Goal: Task Accomplishment & Management: Manage account settings

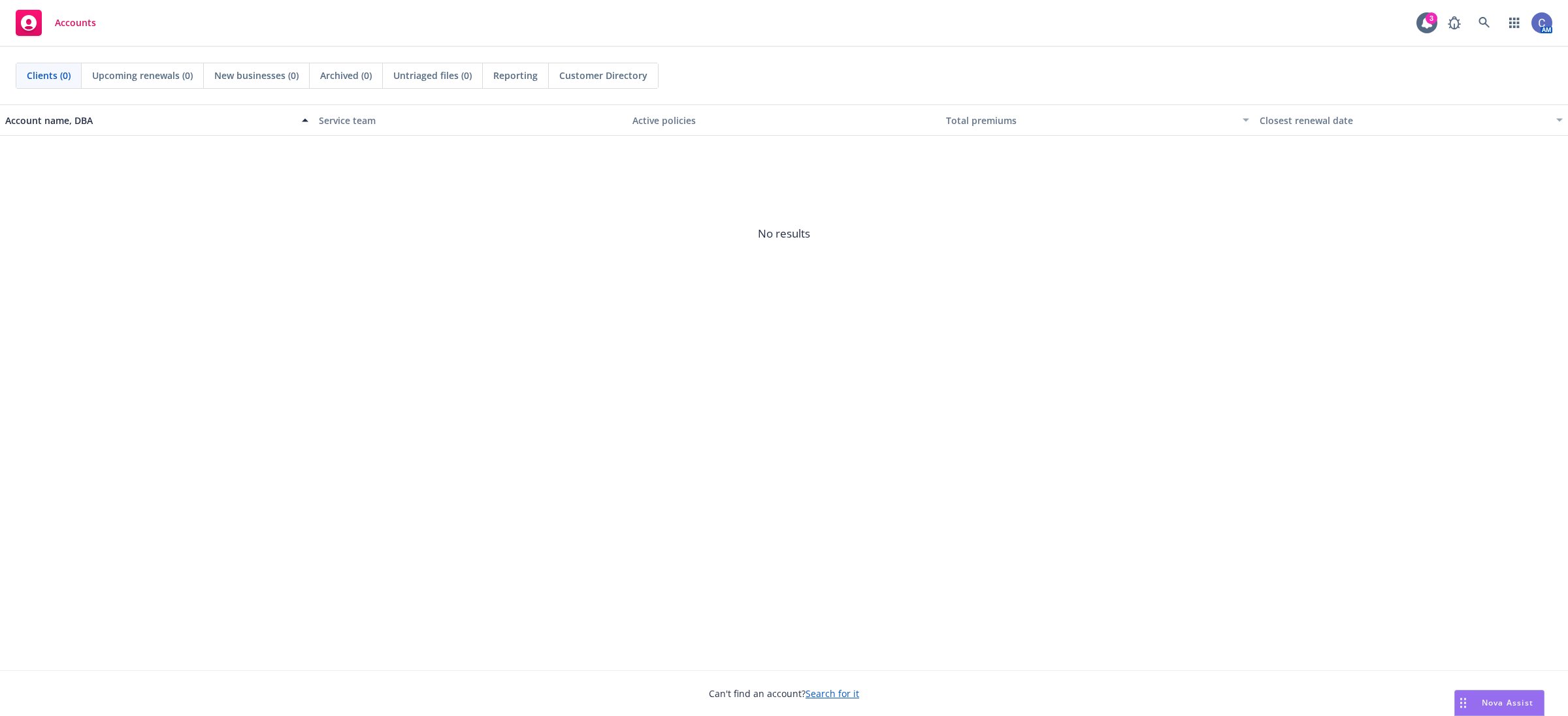
click at [1539, 244] on span "No results" at bounding box center [784, 234] width 1568 height 196
click at [1481, 18] on icon at bounding box center [1484, 23] width 11 height 11
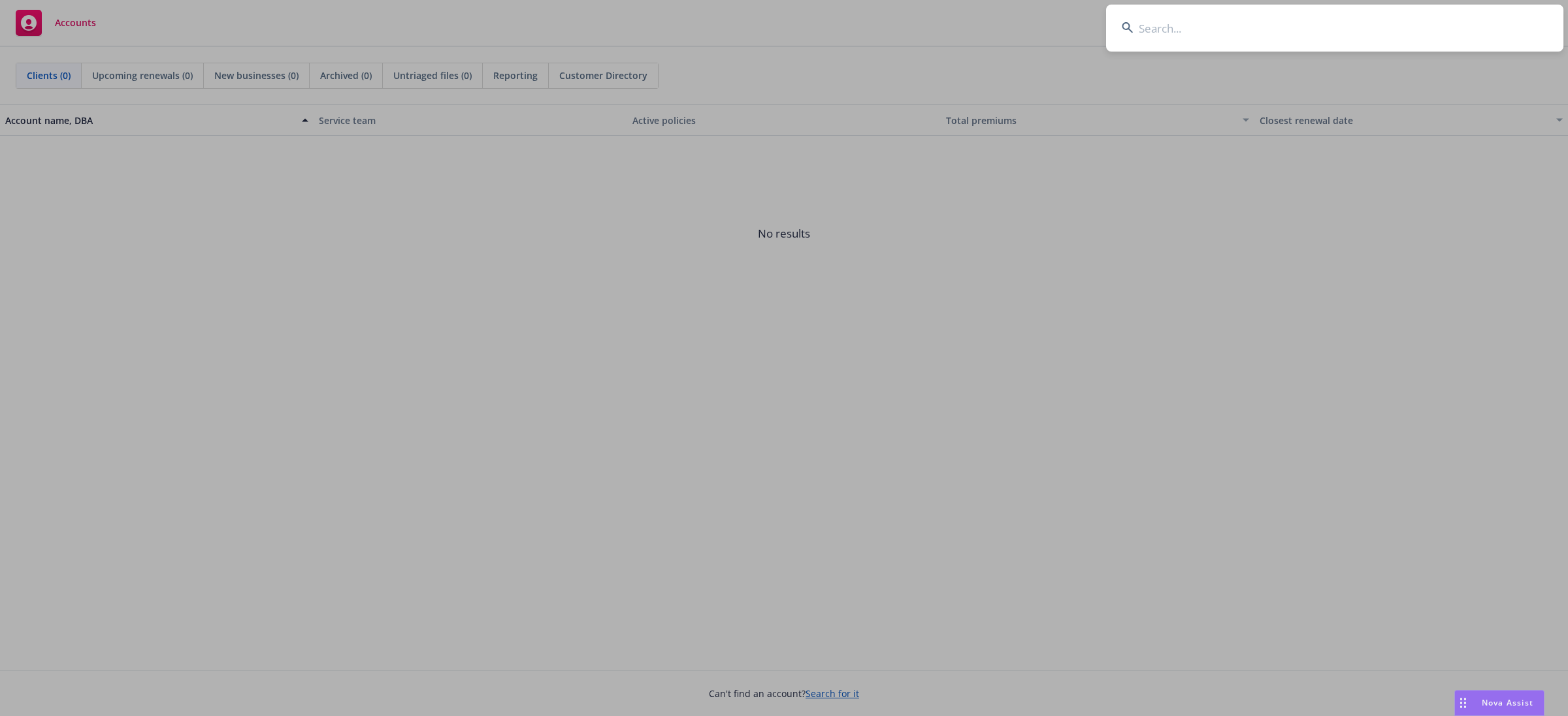
type input "a"
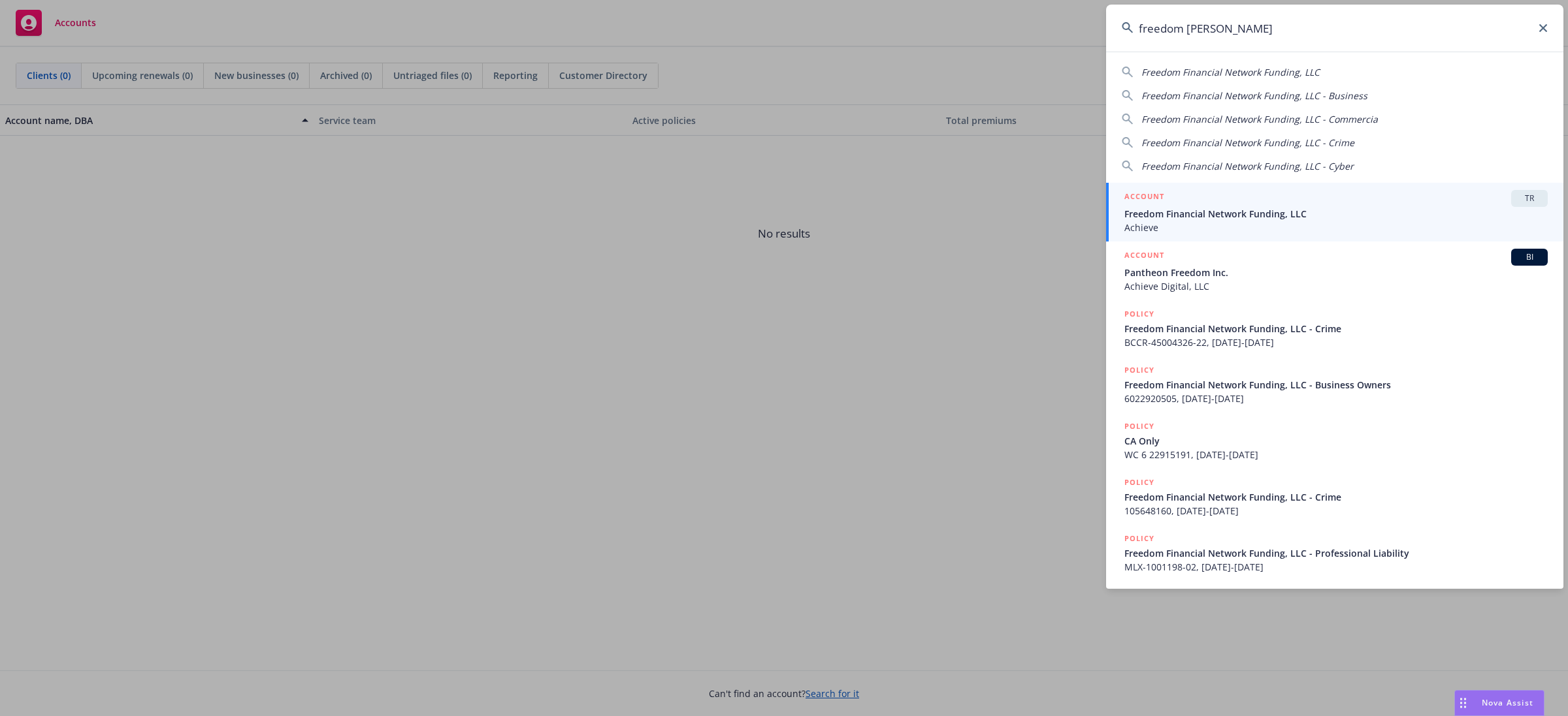
type input "freedom finan"
click at [1403, 207] on span "Freedom Financial Network Funding, LLC" at bounding box center [1336, 214] width 423 height 14
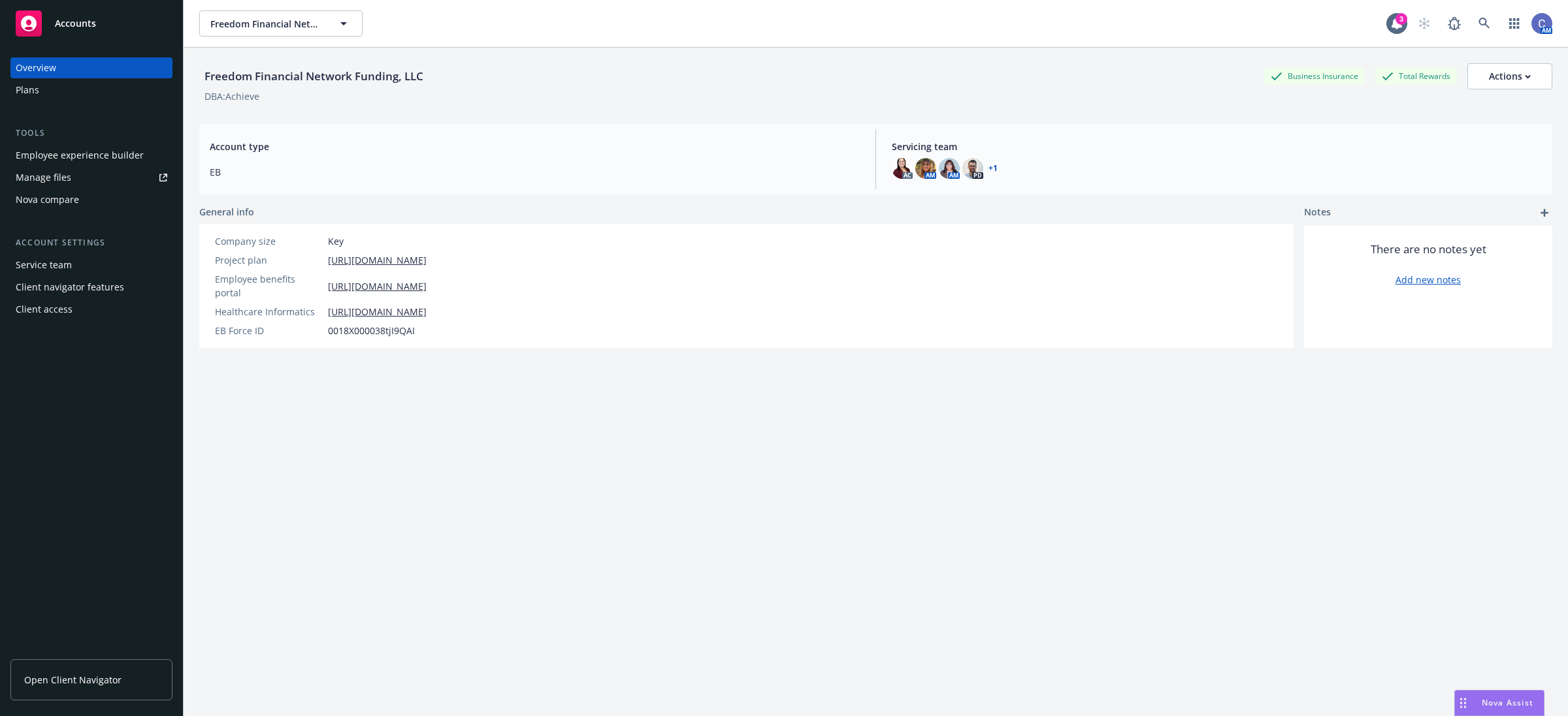
click at [569, 544] on div "Freedom Financial Network Funding, LLC Business Insurance Total Rewards Actions…" at bounding box center [875, 398] width 1353 height 701
click at [462, 519] on div "Freedom Financial Network Funding, LLC Business Insurance Total Rewards Actions…" at bounding box center [875, 398] width 1353 height 701
click at [504, 532] on div "Freedom Financial Network Funding, LLC Business Insurance Total Rewards Actions…" at bounding box center [875, 398] width 1353 height 701
click at [43, 93] on div "Plans" at bounding box center [91, 90] width 151 height 21
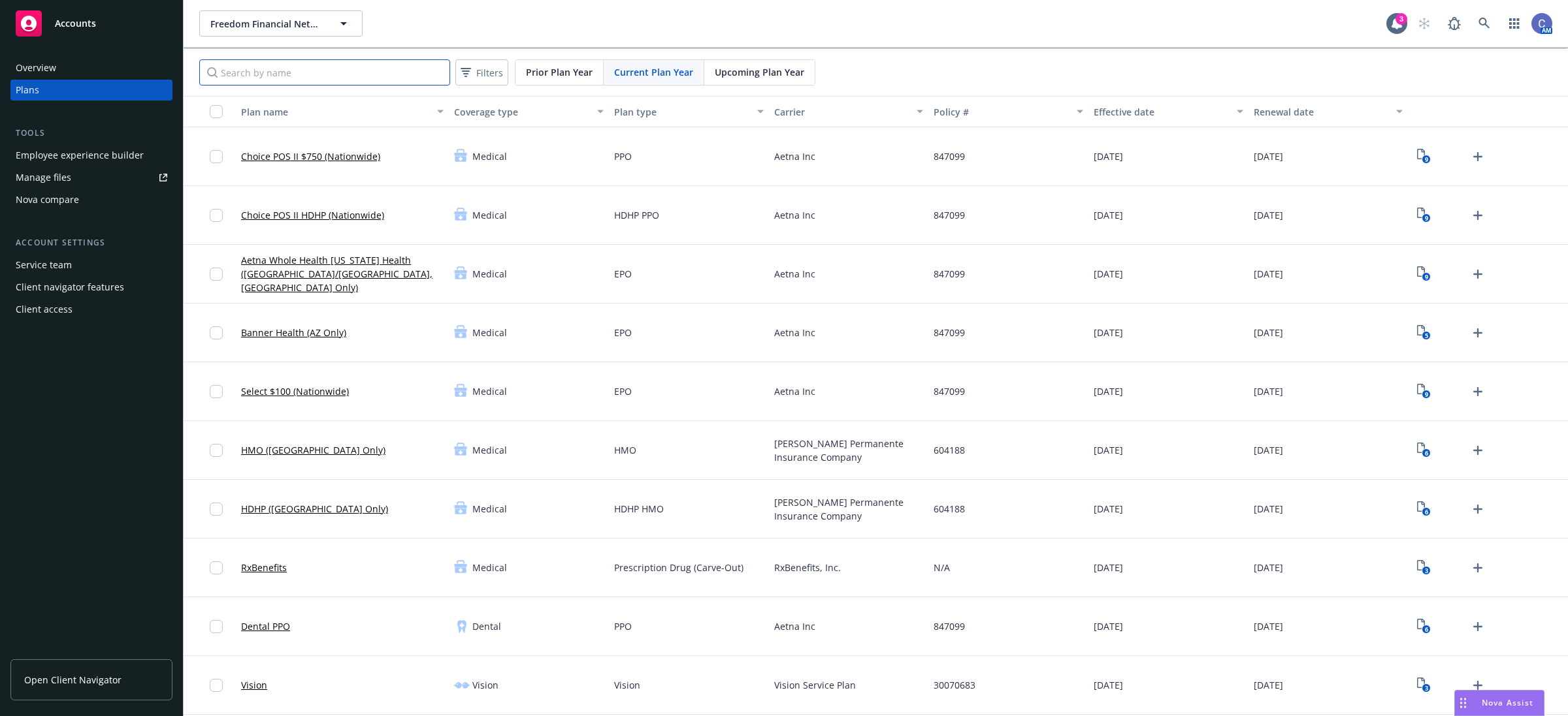
click at [316, 62] on input "Search by name" at bounding box center [324, 72] width 251 height 26
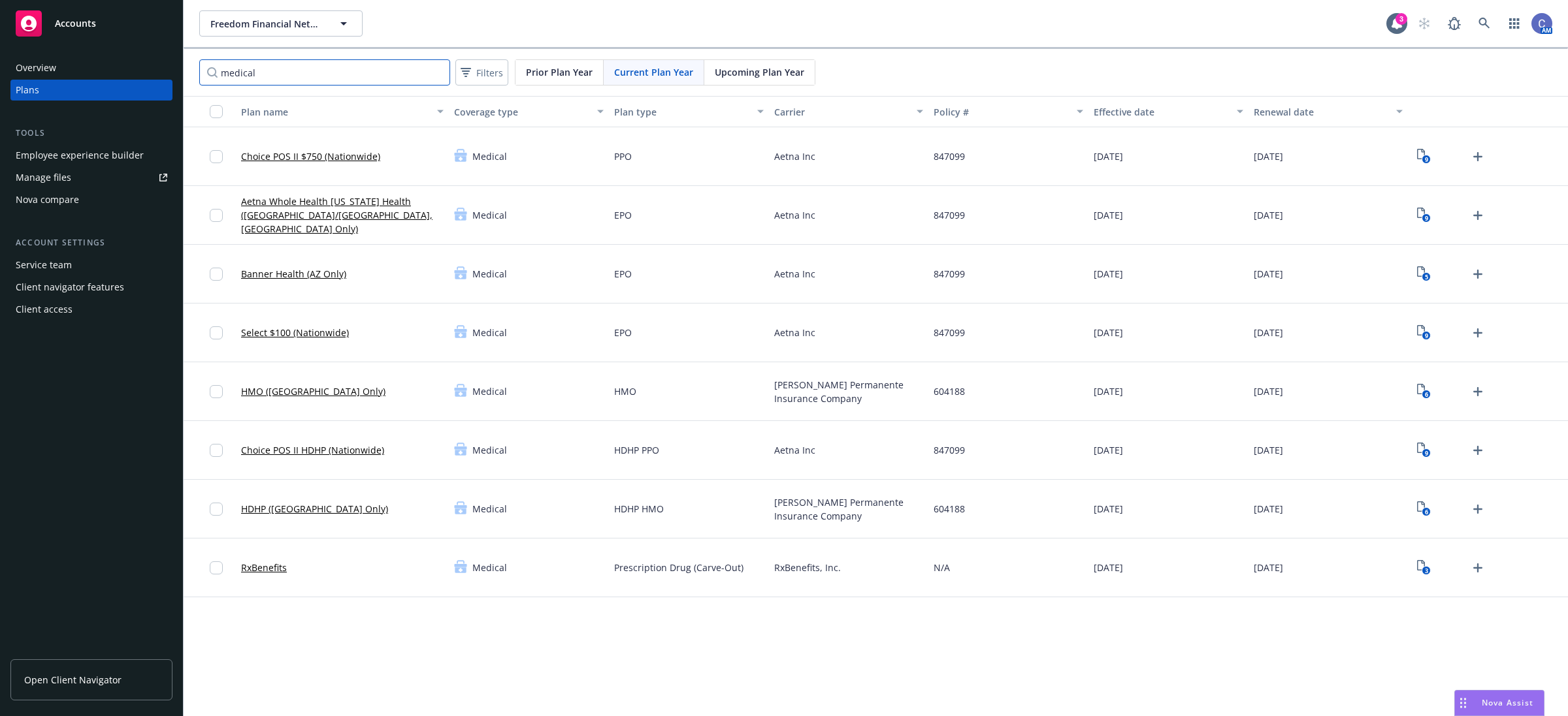
type input "medical"
click at [355, 157] on link "Choice POS II $750 (Nationwide)" at bounding box center [311, 156] width 139 height 14
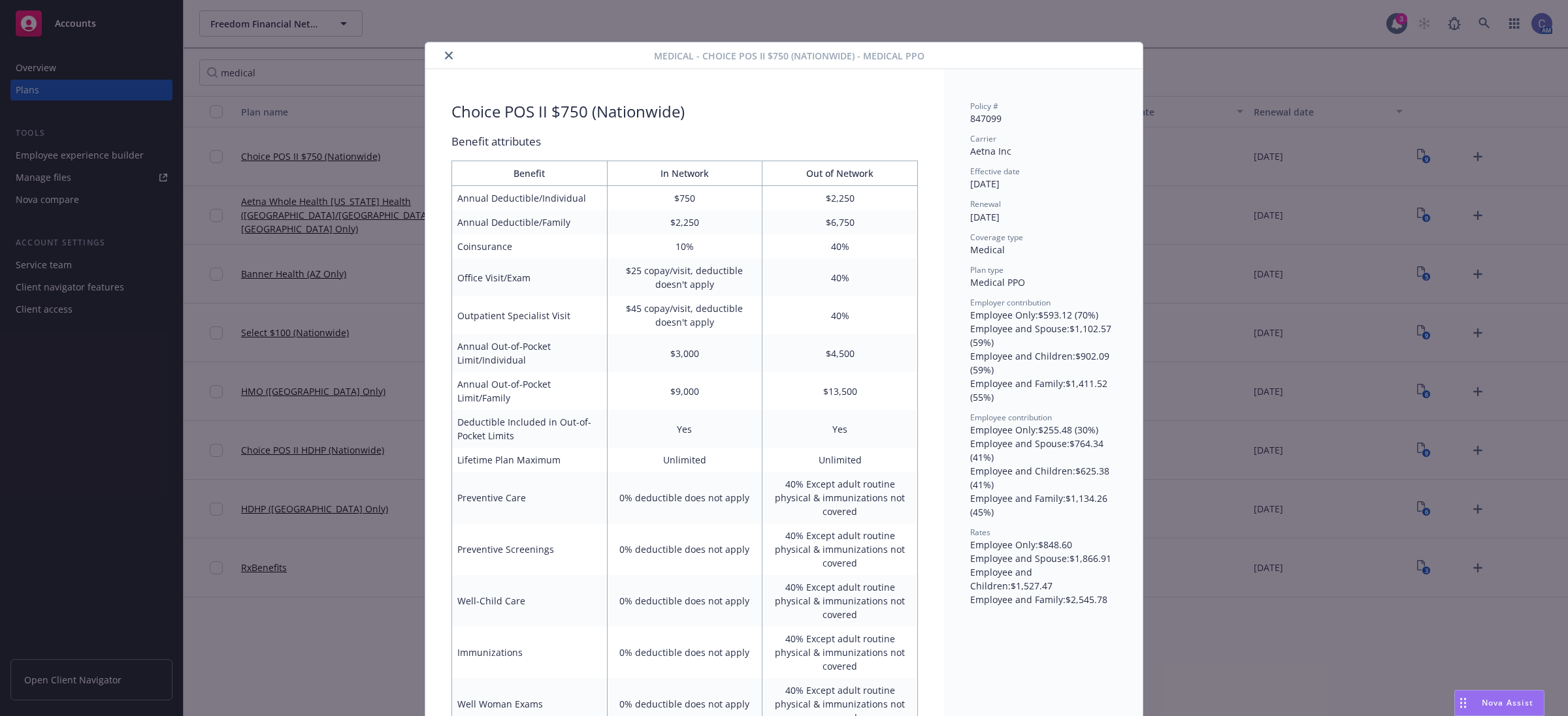
scroll to position [39, 0]
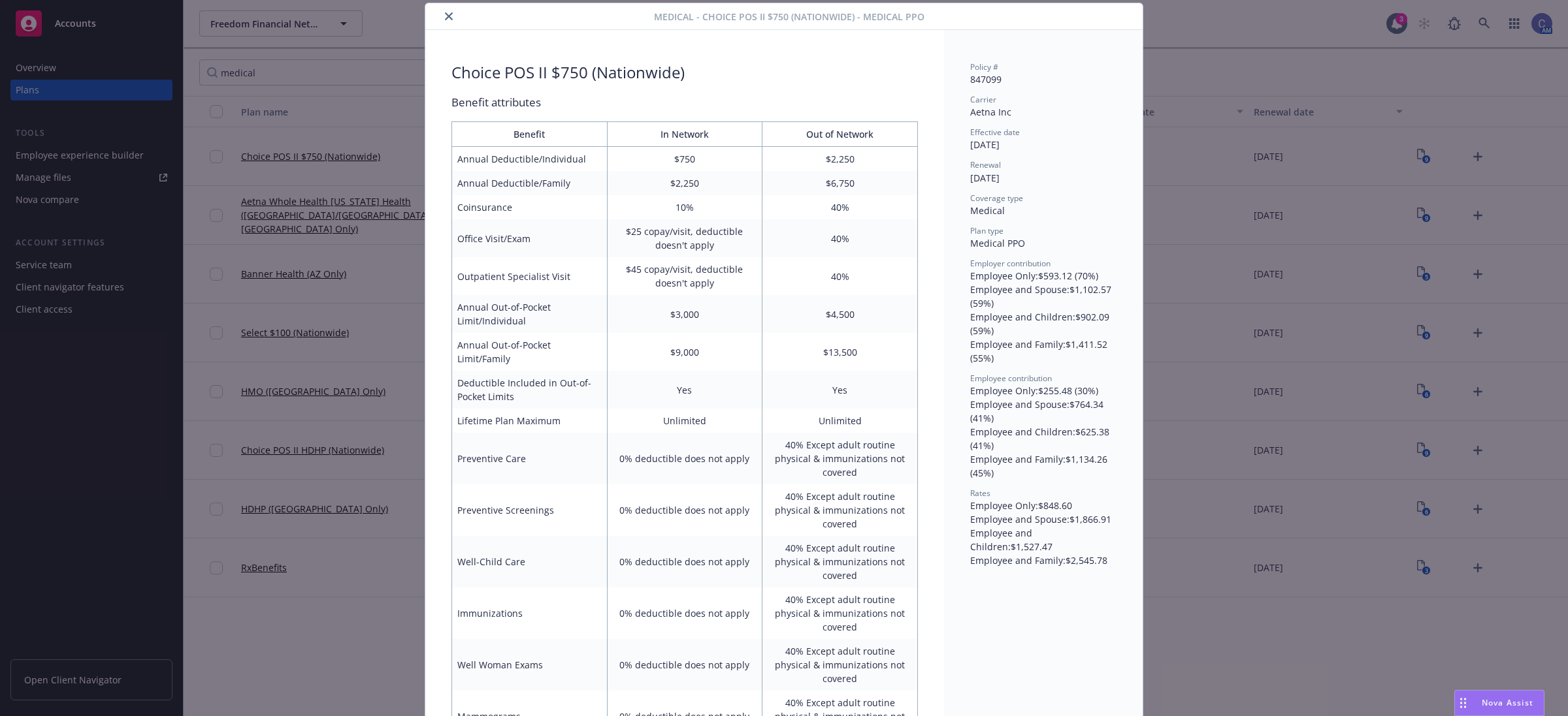
click at [441, 21] on button "close" at bounding box center [449, 16] width 16 height 16
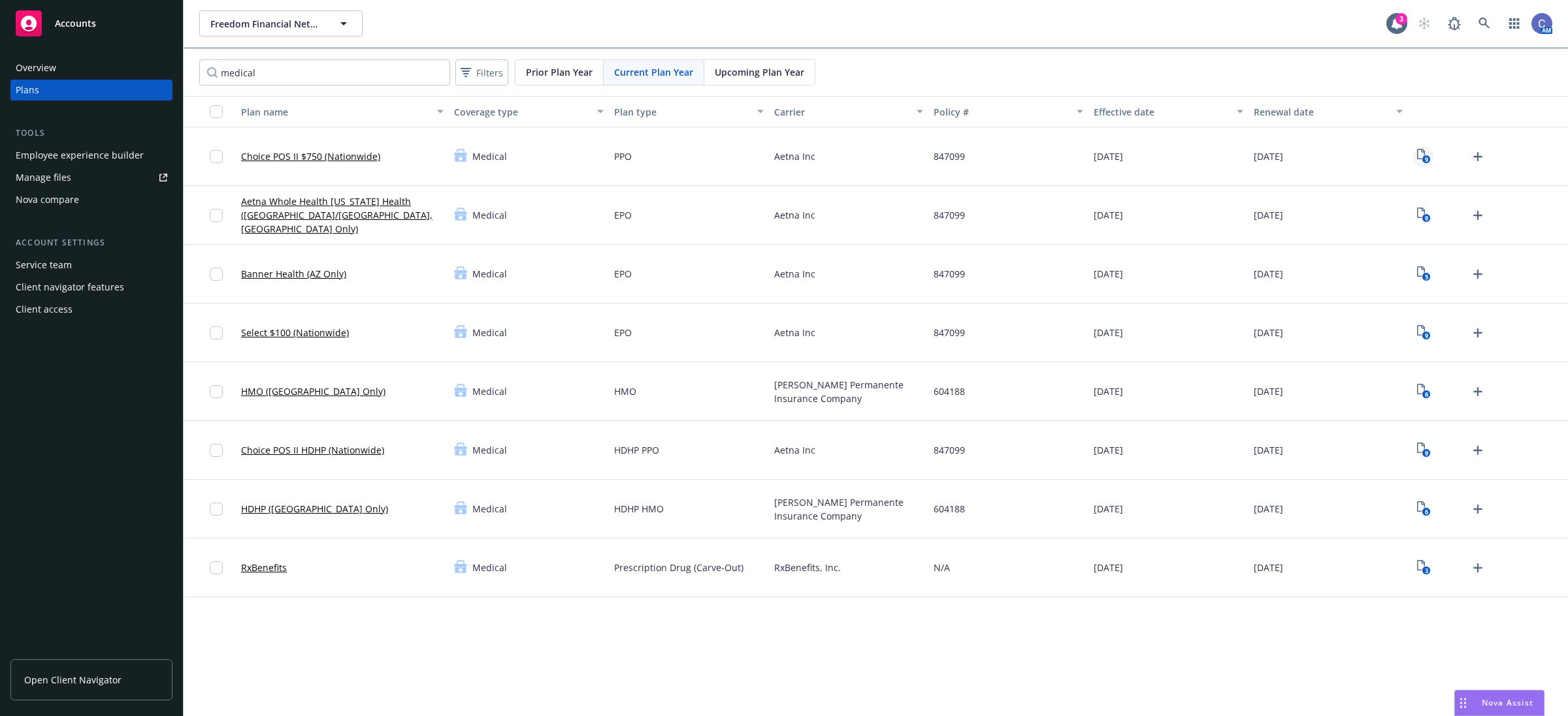
click at [1422, 154] on icon "9" at bounding box center [1423, 157] width 14 height 15
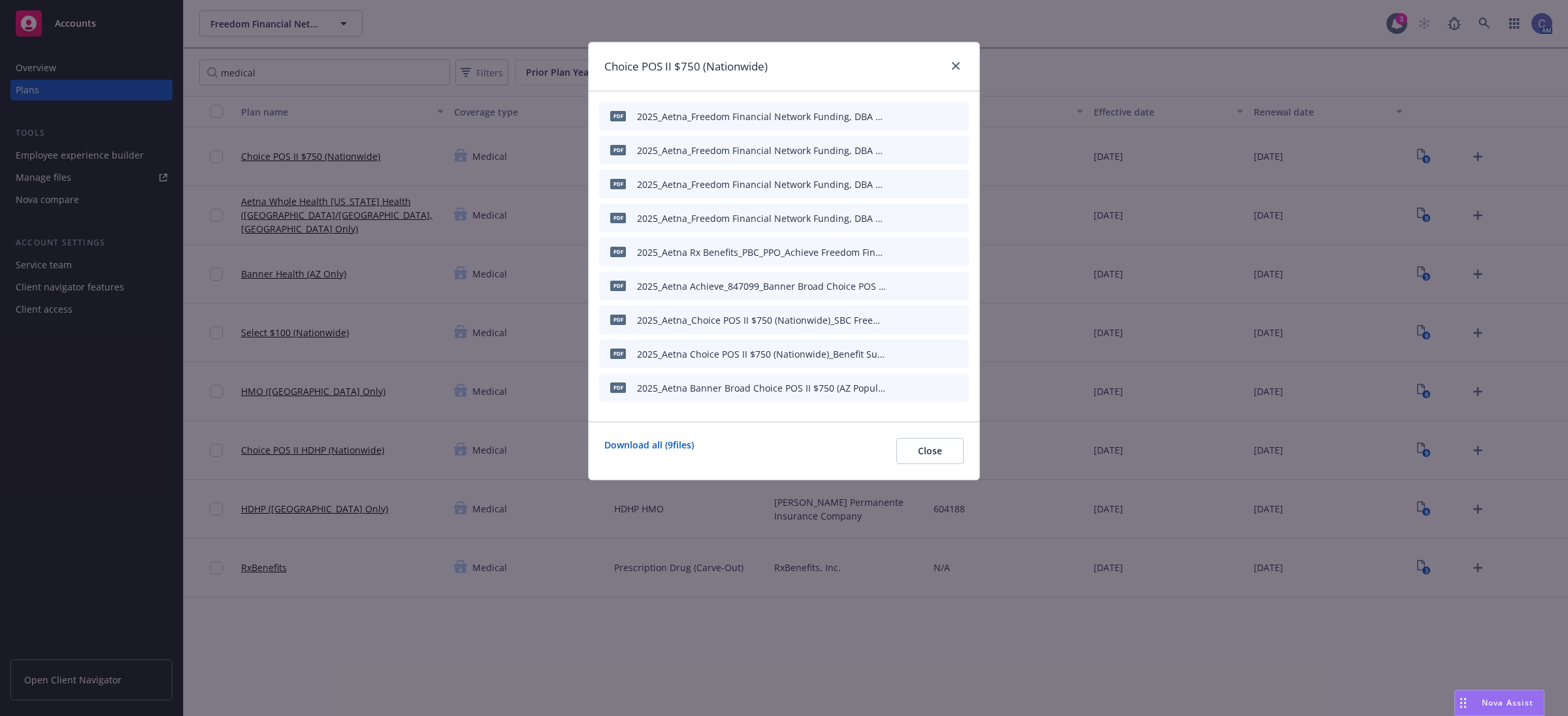
drag, startPoint x: 939, startPoint y: 314, endPoint x: 940, endPoint y: 341, distance: 27.0
click at [940, 341] on div "PDF 2025_Aetna_Freedom Financial Network Funding, DBA Achieve_847099_Aetna Choi…" at bounding box center [784, 252] width 370 height 300
click at [939, 357] on icon "preview file" at bounding box center [935, 354] width 12 height 9
click at [941, 318] on icon "preview file" at bounding box center [935, 319] width 12 height 9
click at [931, 252] on icon "preview file" at bounding box center [935, 251] width 12 height 9
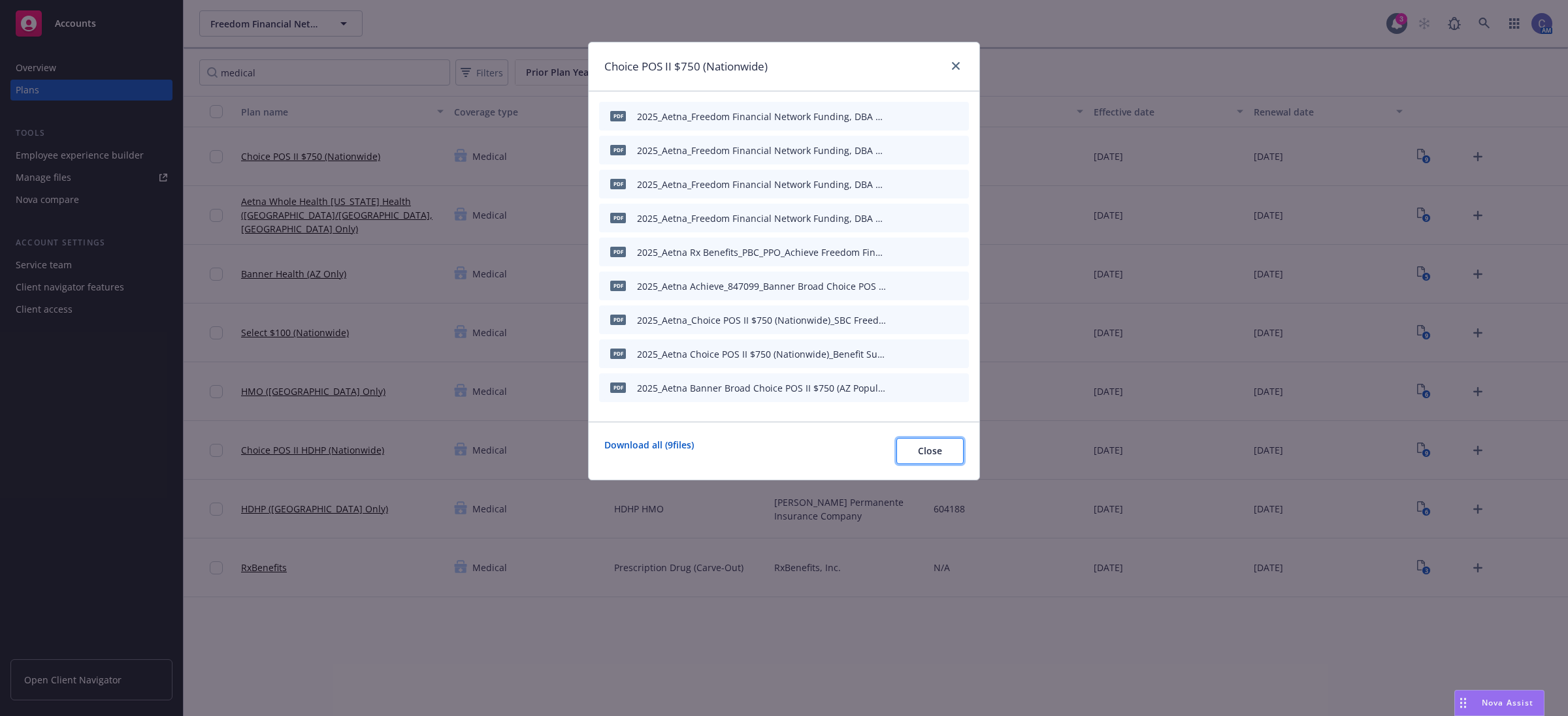
click at [922, 446] on span "Close" at bounding box center [930, 450] width 24 height 12
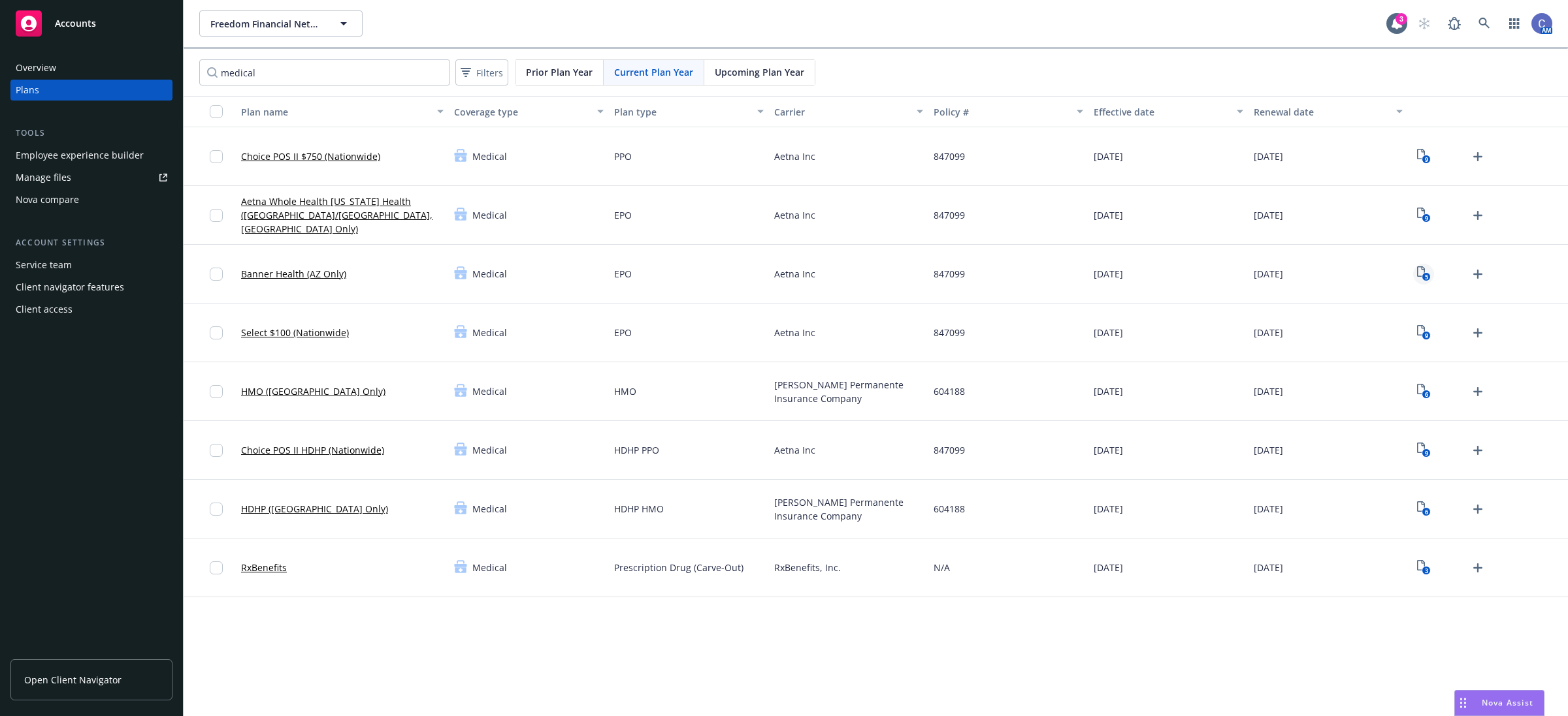
click at [1423, 279] on rect "View Plan Documents" at bounding box center [1425, 277] width 8 height 8
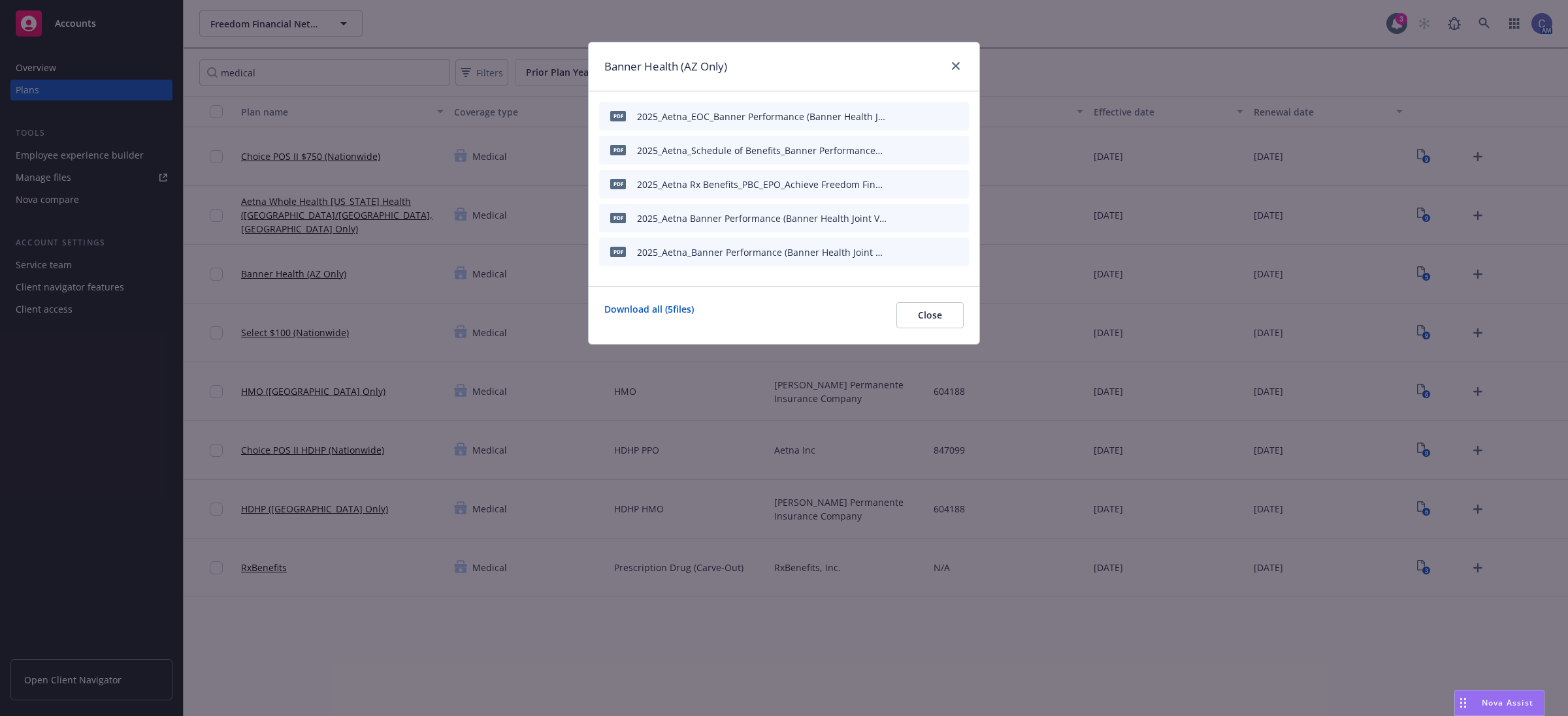
click at [938, 145] on icon "preview file" at bounding box center [935, 149] width 12 height 9
click at [892, 149] on icon "button" at bounding box center [894, 150] width 8 height 8
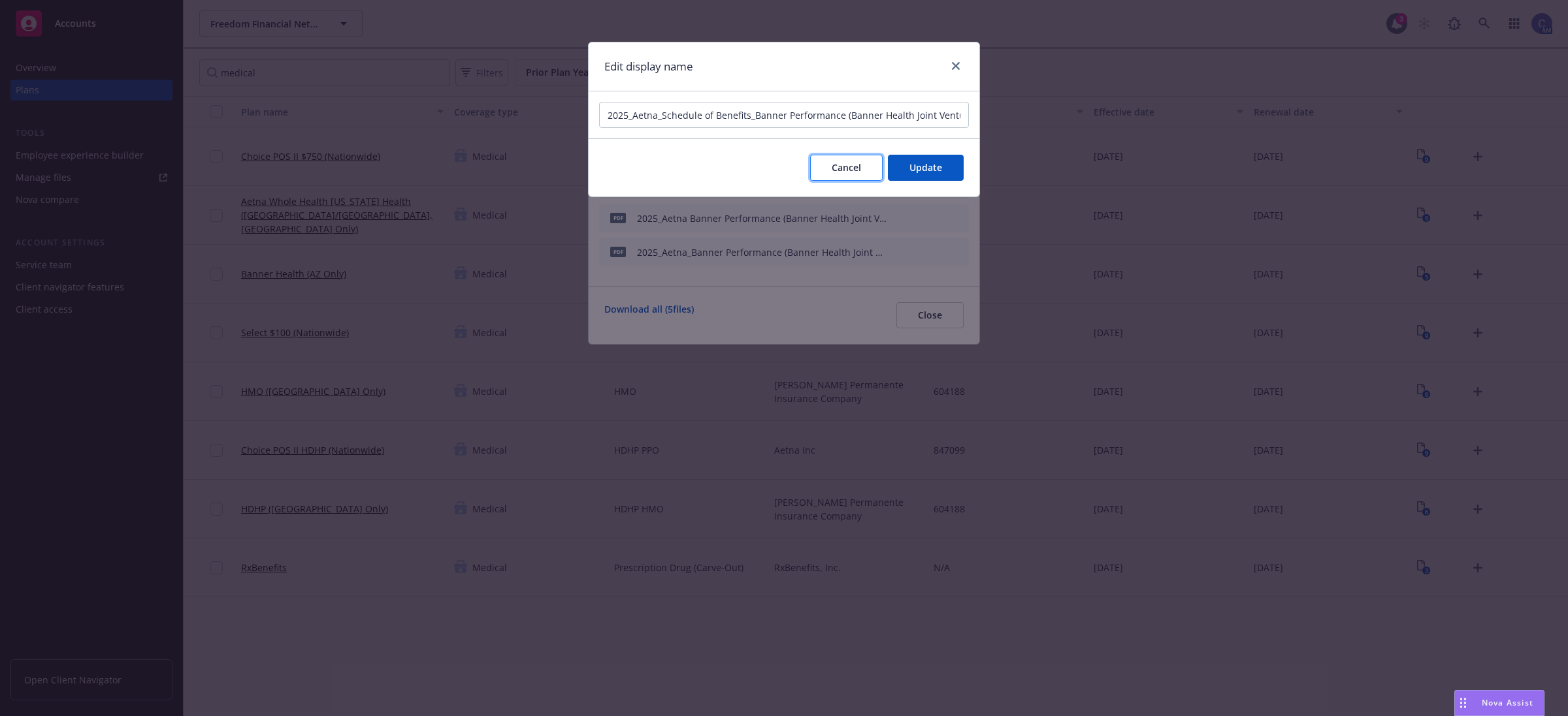
click at [850, 167] on span "Cancel" at bounding box center [846, 167] width 29 height 12
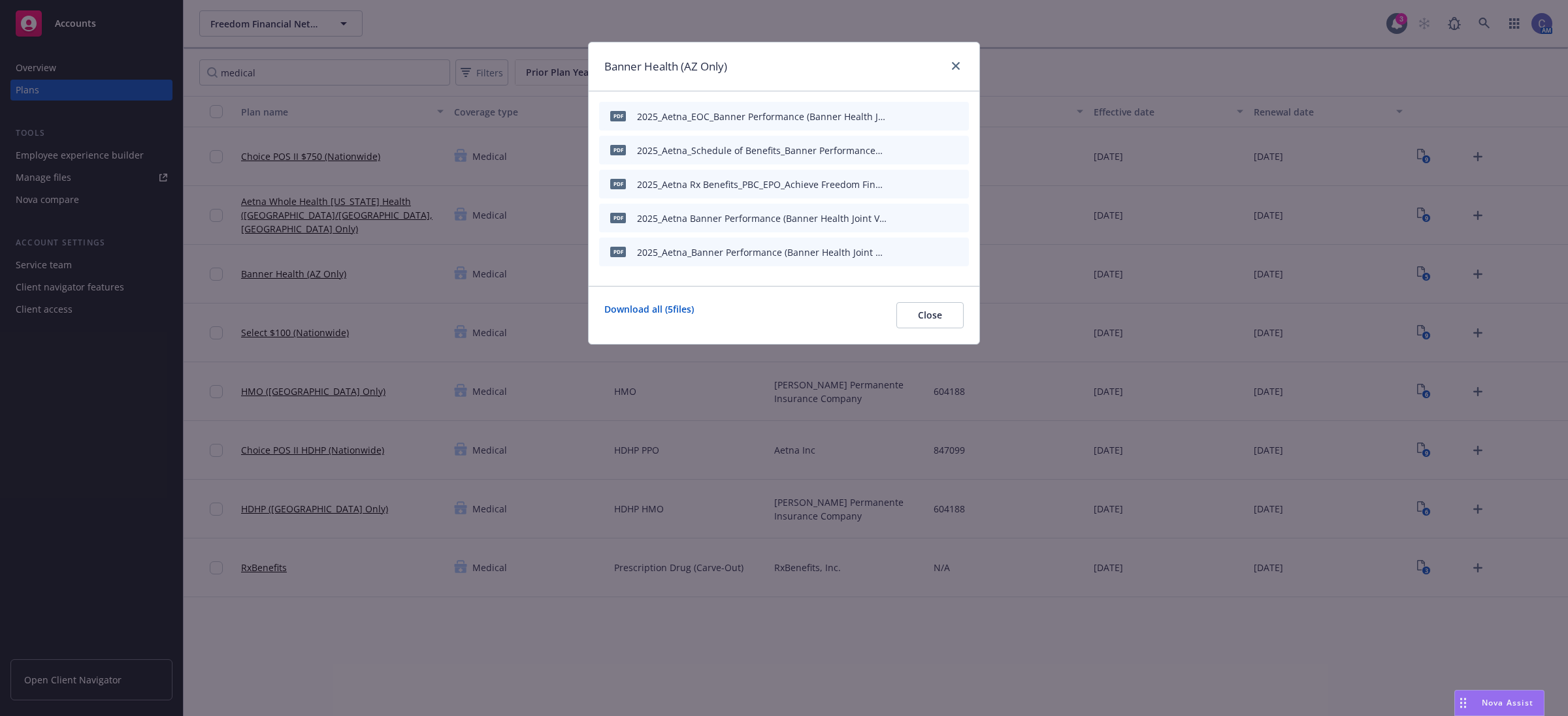
click at [935, 150] on icon "preview file" at bounding box center [935, 149] width 12 height 9
click at [951, 319] on button "Close" at bounding box center [930, 315] width 68 height 26
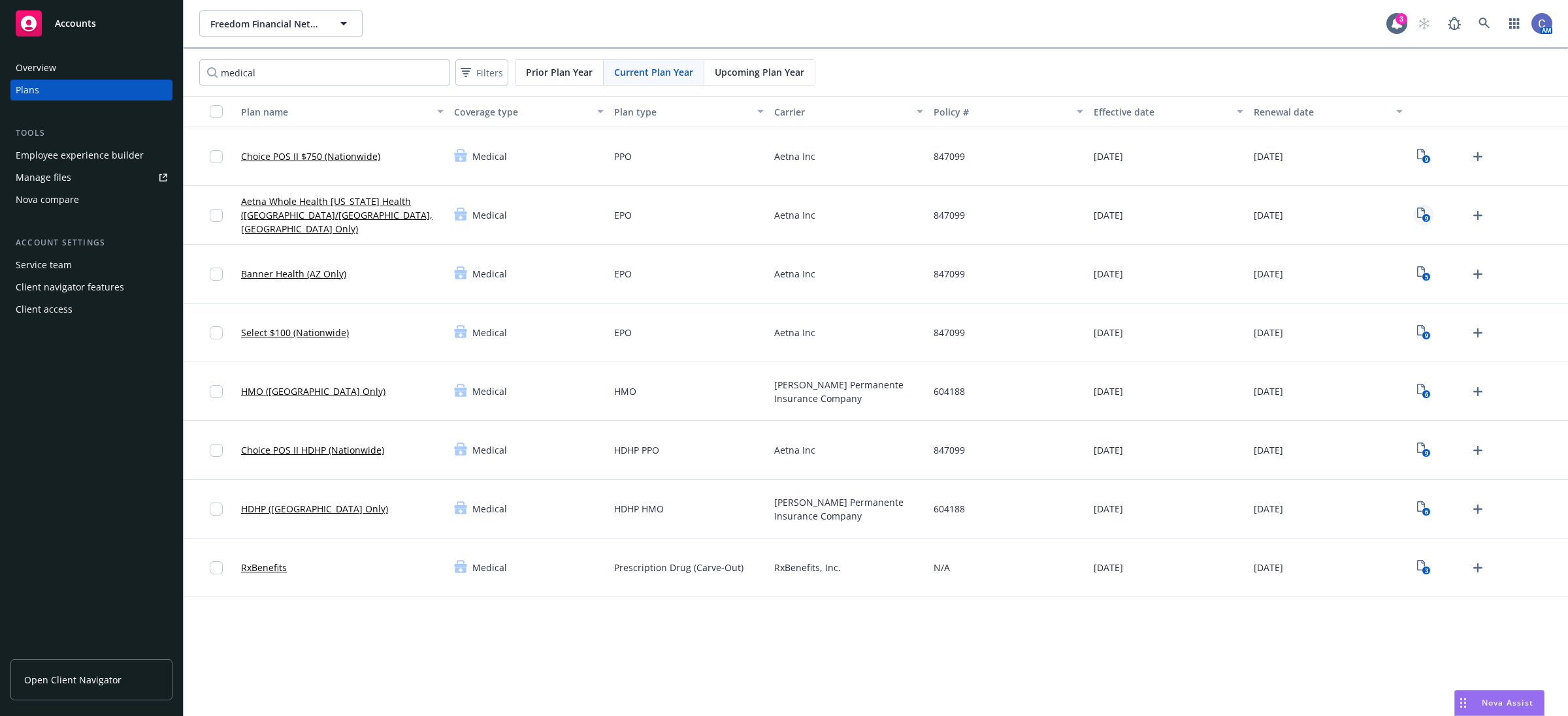
click at [1426, 213] on icon "9" at bounding box center [1423, 215] width 14 height 15
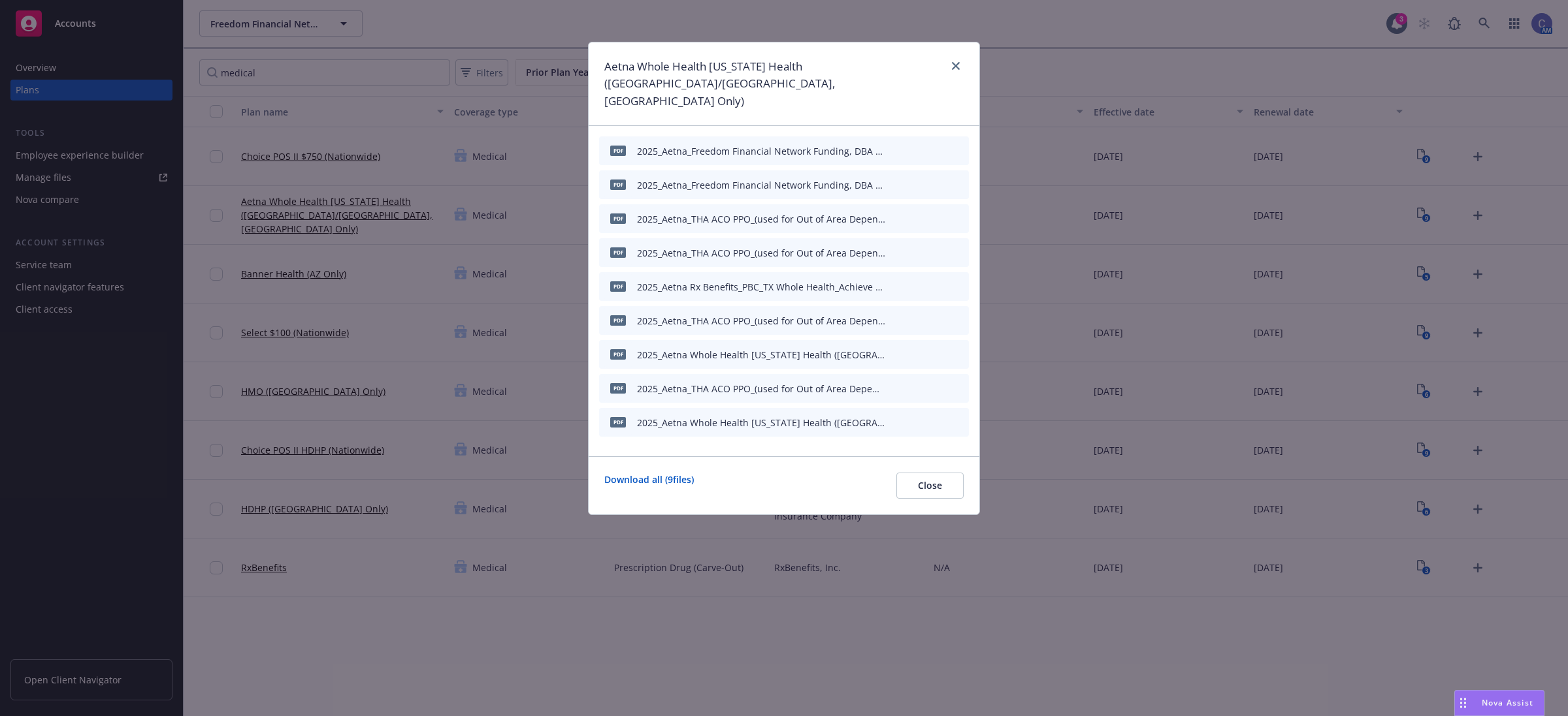
click at [938, 383] on icon "preview file" at bounding box center [935, 388] width 12 height 9
click at [925, 480] on span "Close" at bounding box center [930, 485] width 24 height 12
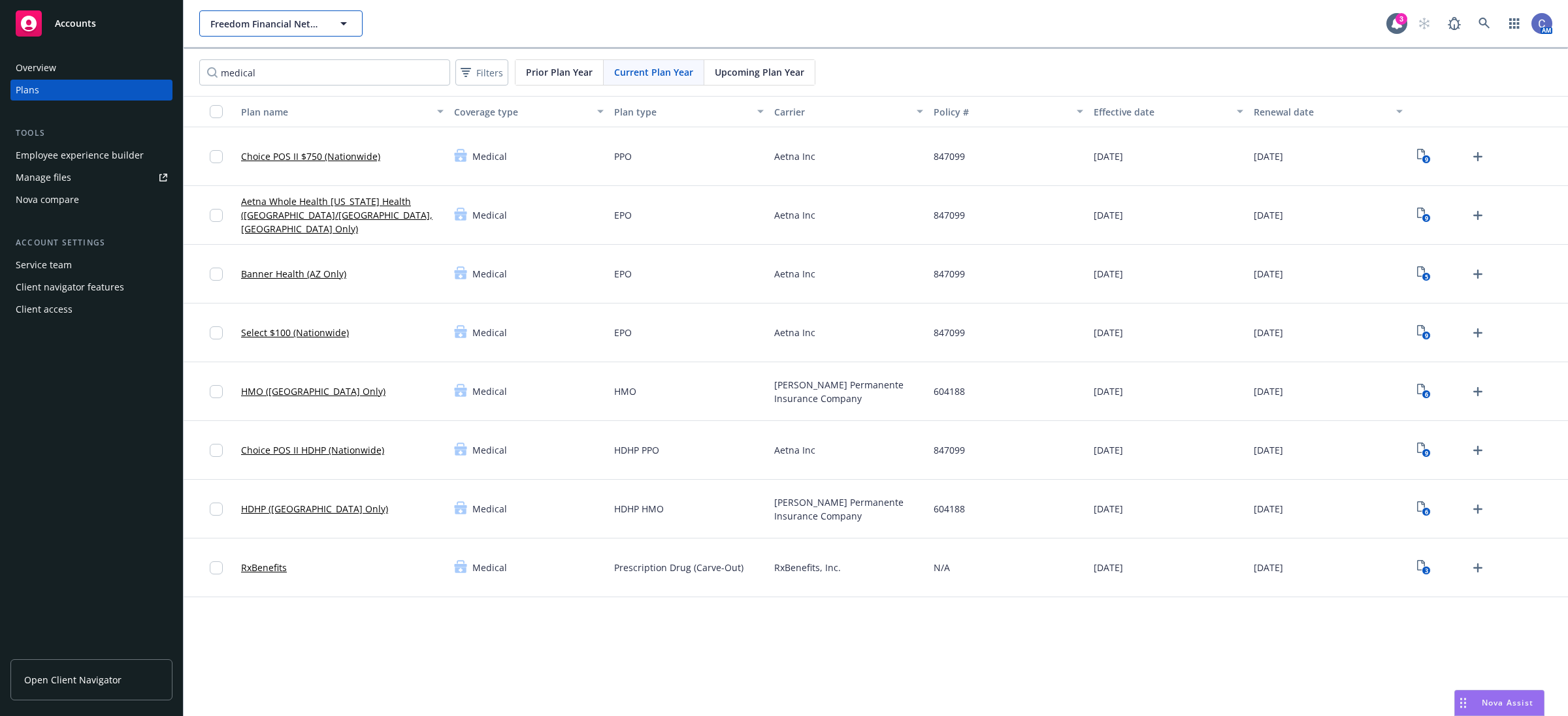
click at [329, 27] on button "Freedom Financial Network Funding, LLC" at bounding box center [281, 23] width 163 height 26
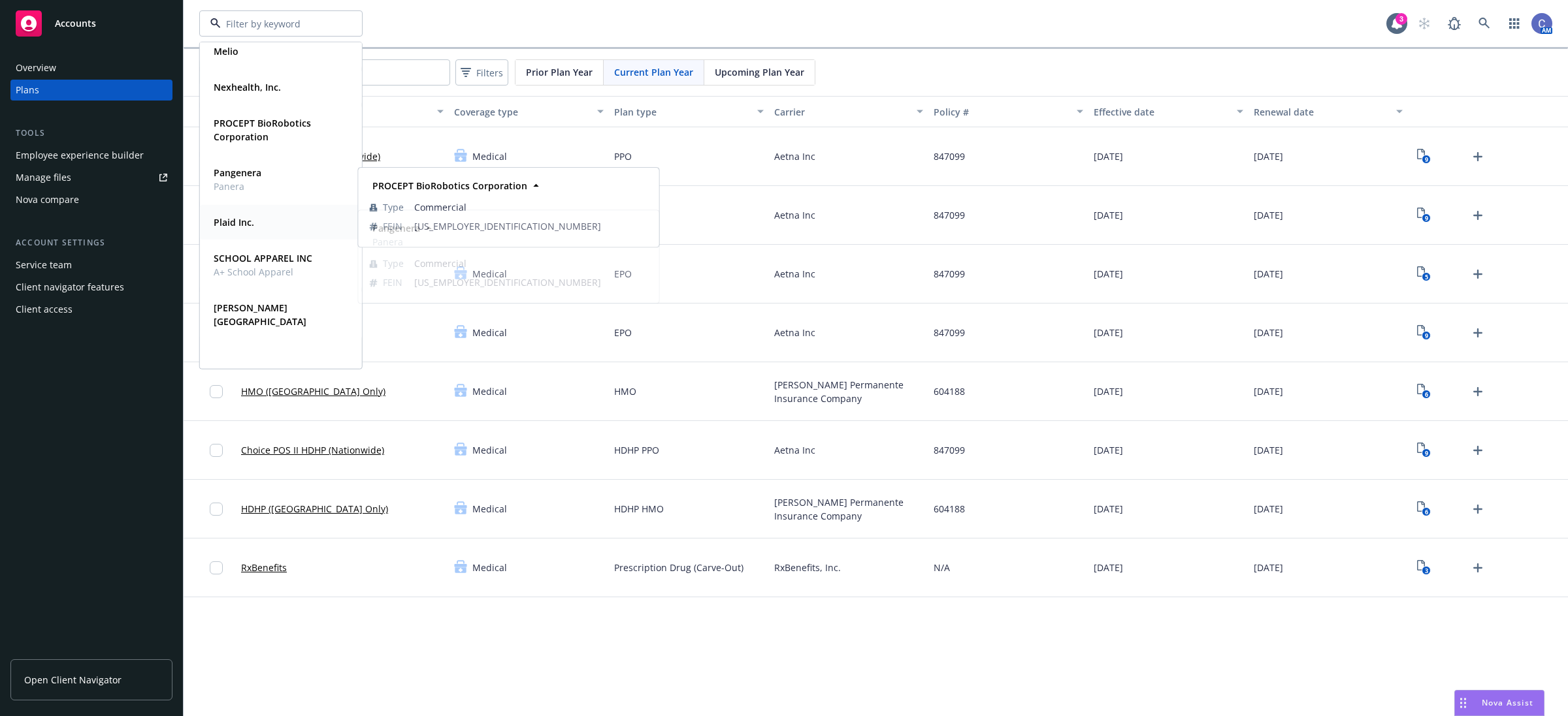
scroll to position [281, 0]
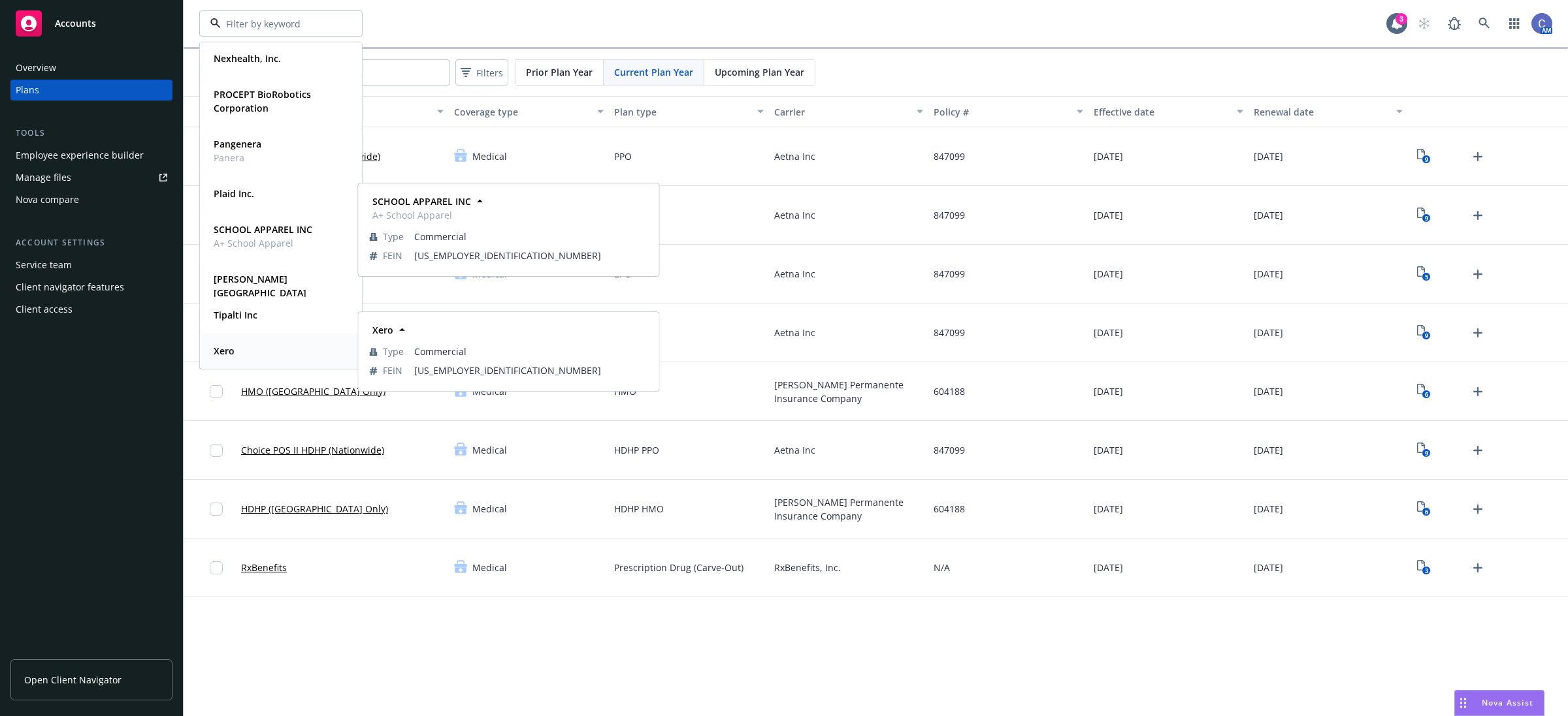
click at [221, 347] on strong "Xero" at bounding box center [224, 350] width 21 height 12
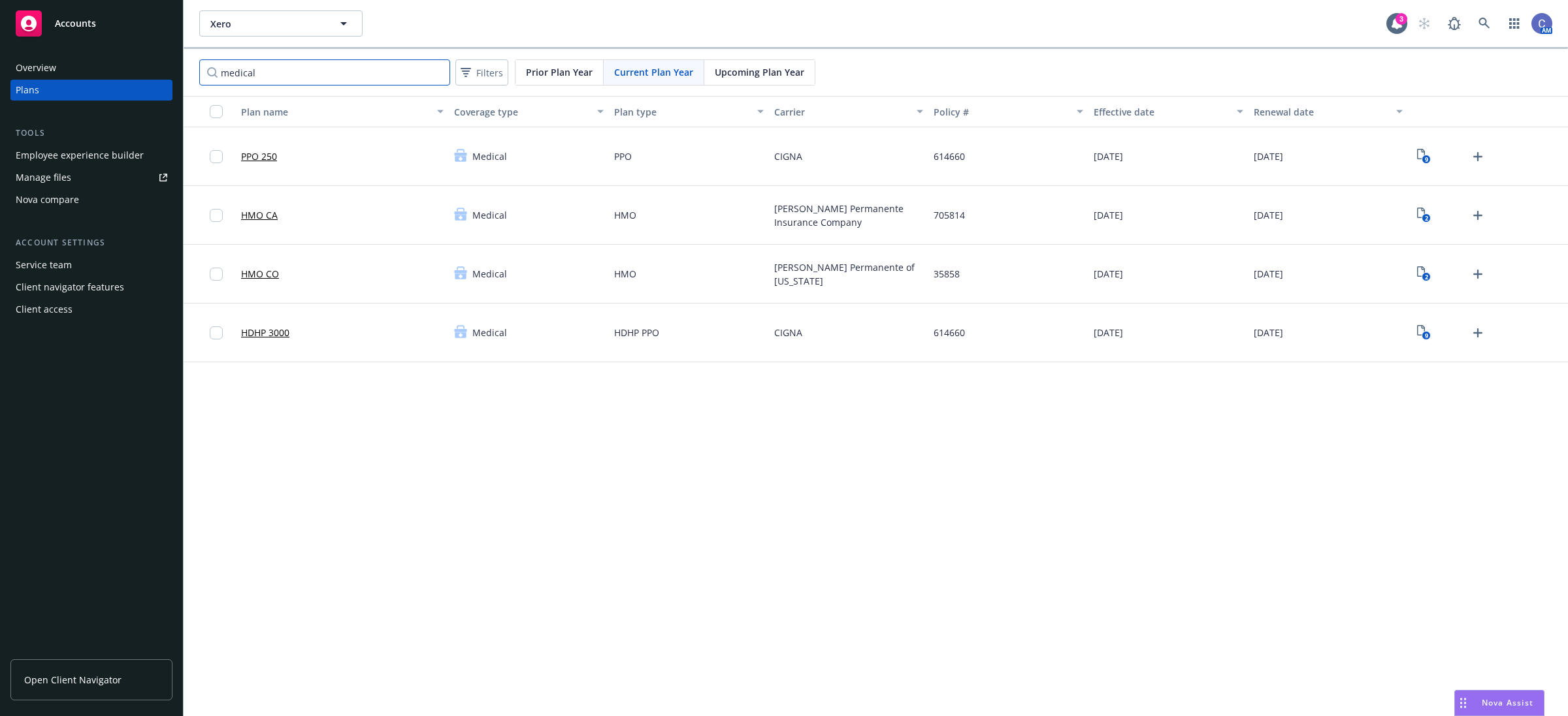
drag, startPoint x: 306, startPoint y: 74, endPoint x: 109, endPoint y: 59, distance: 197.6
click at [109, 59] on div "Accounts Overview Plans Tools Employee experience builder Manage files Nova com…" at bounding box center [784, 358] width 1568 height 716
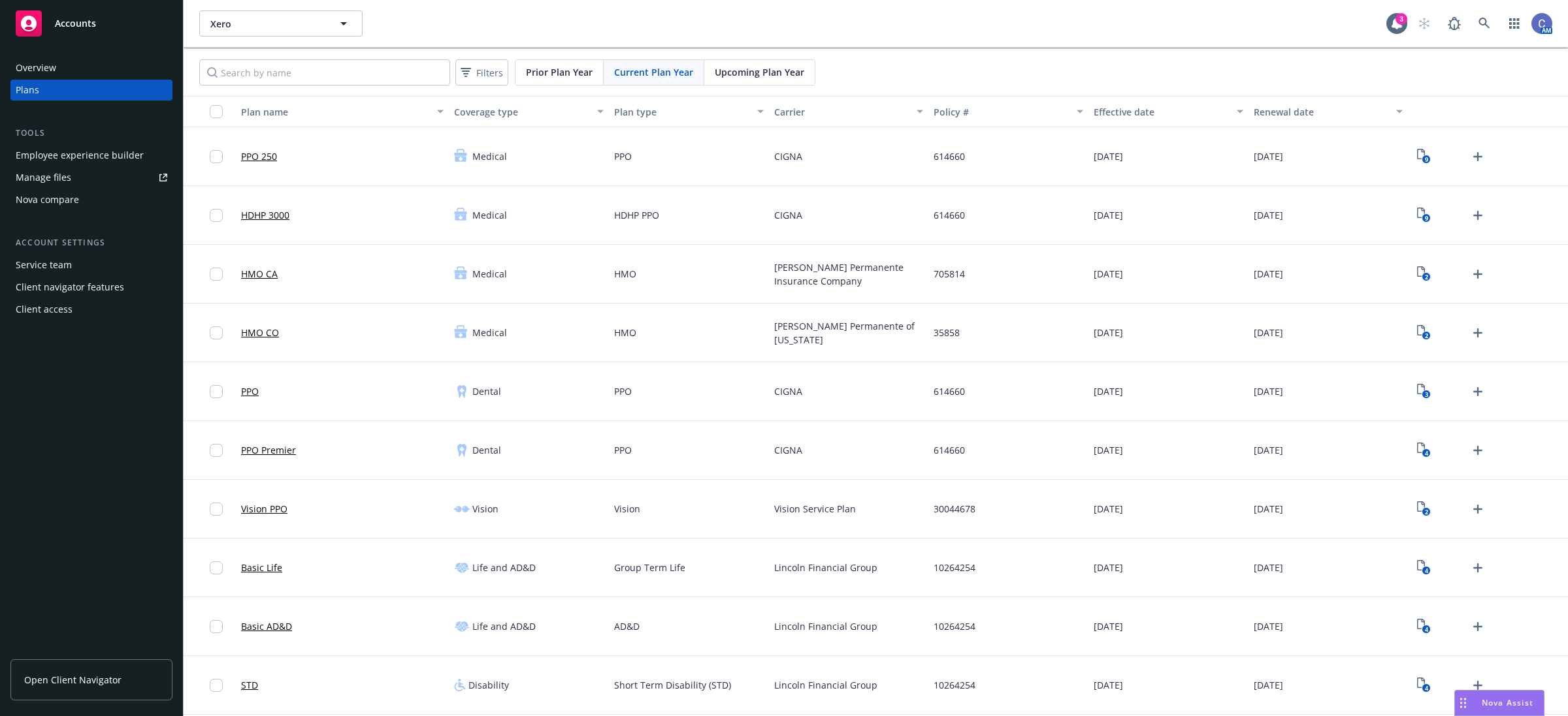
click at [61, 155] on div "Employee experience builder" at bounding box center [80, 155] width 128 height 21
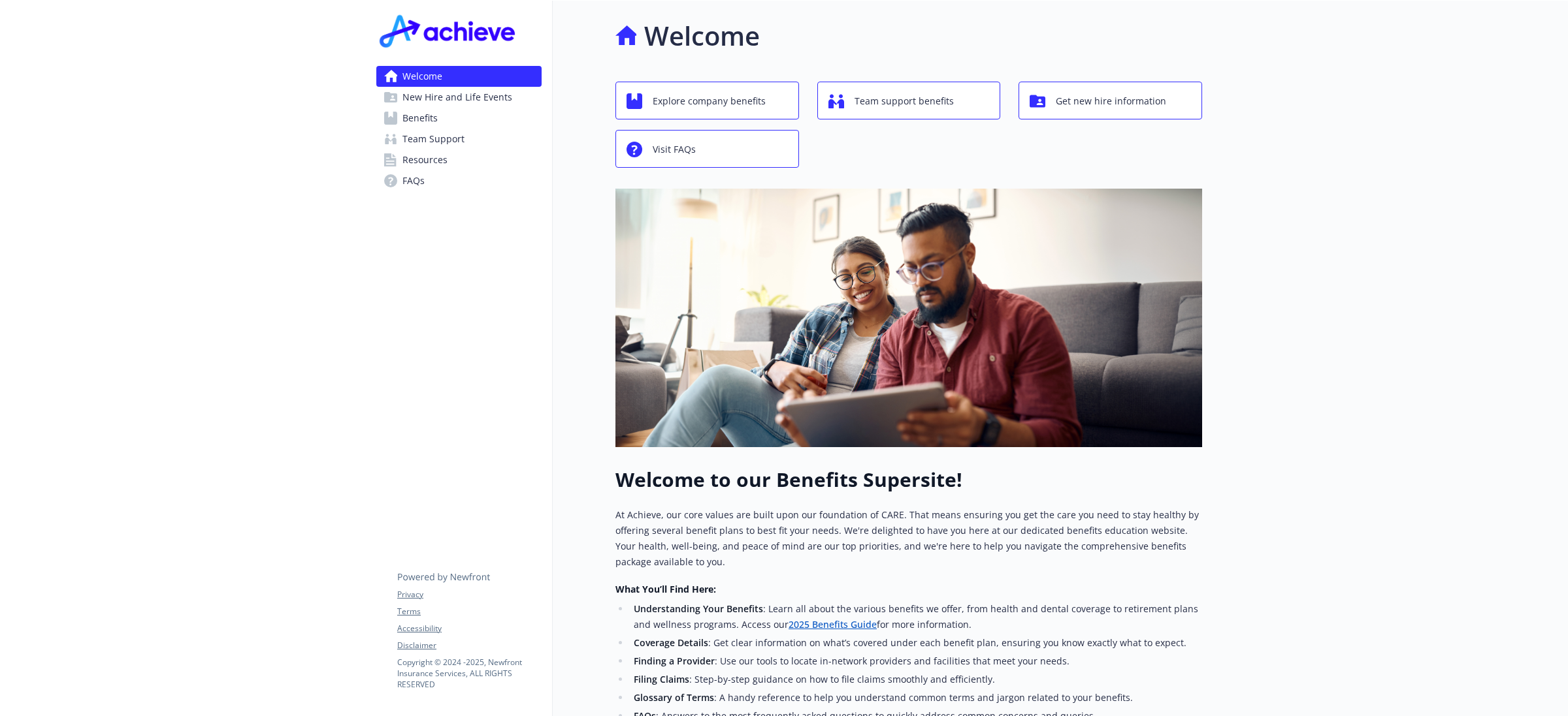
click at [436, 93] on span "New Hire and Life Events" at bounding box center [457, 98] width 110 height 21
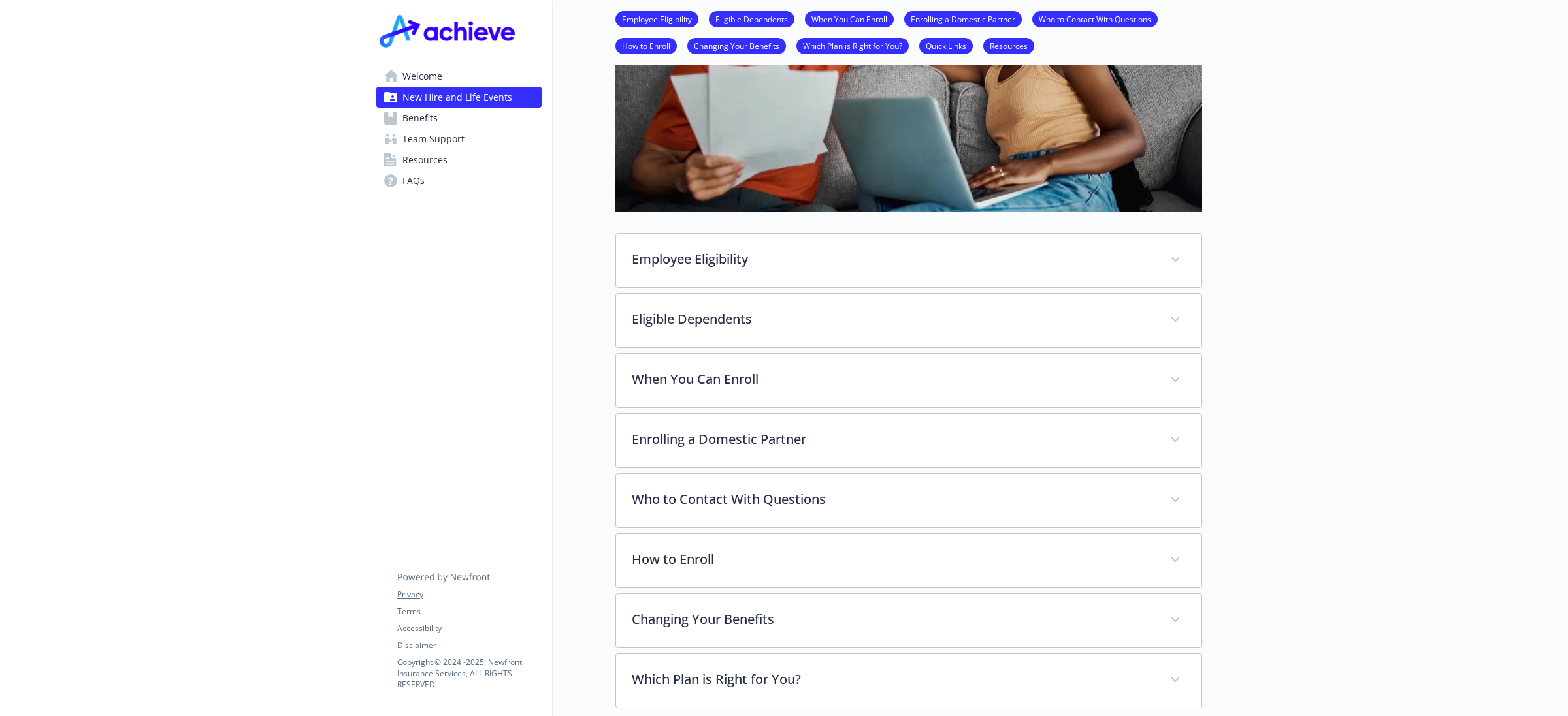
scroll to position [327, 0]
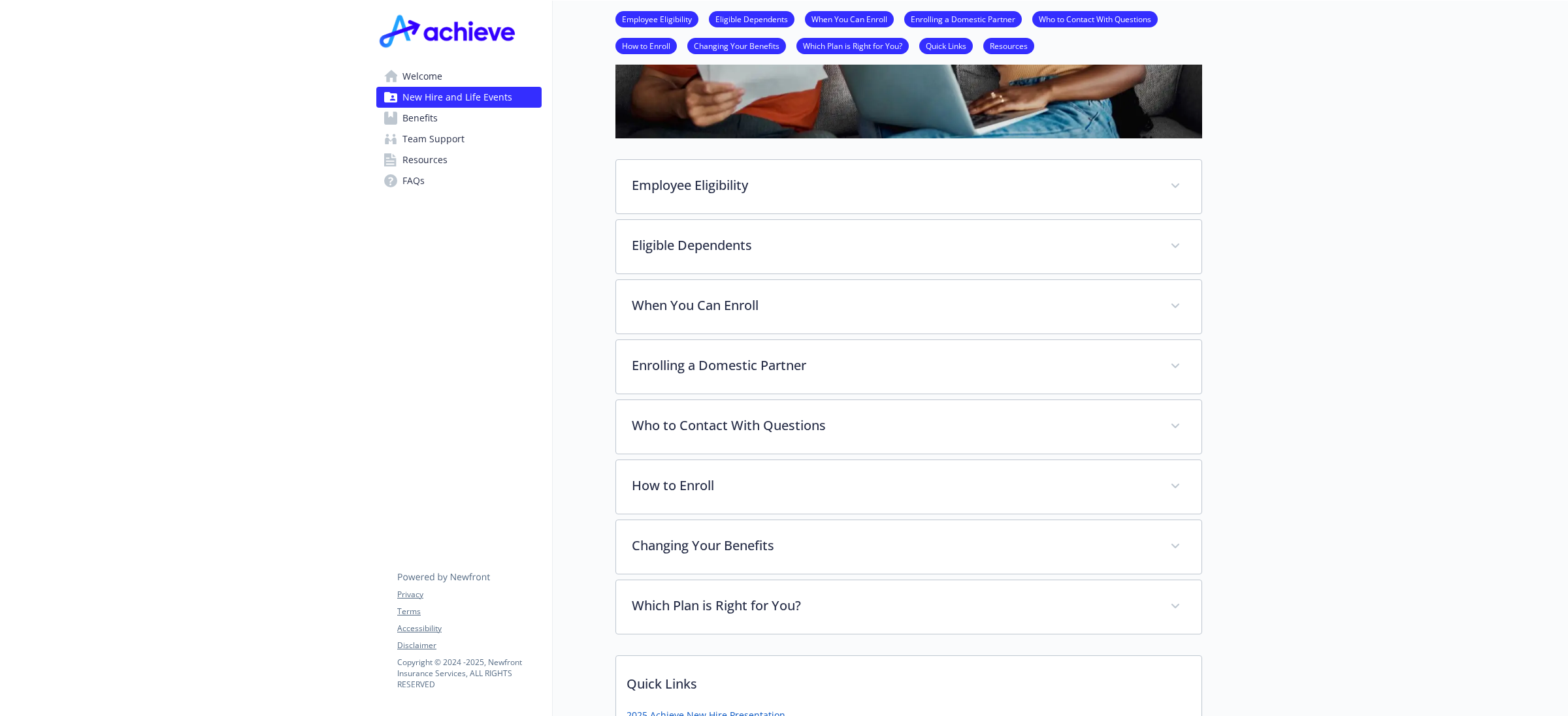
click at [428, 111] on span "Benefits" at bounding box center [421, 118] width 36 height 21
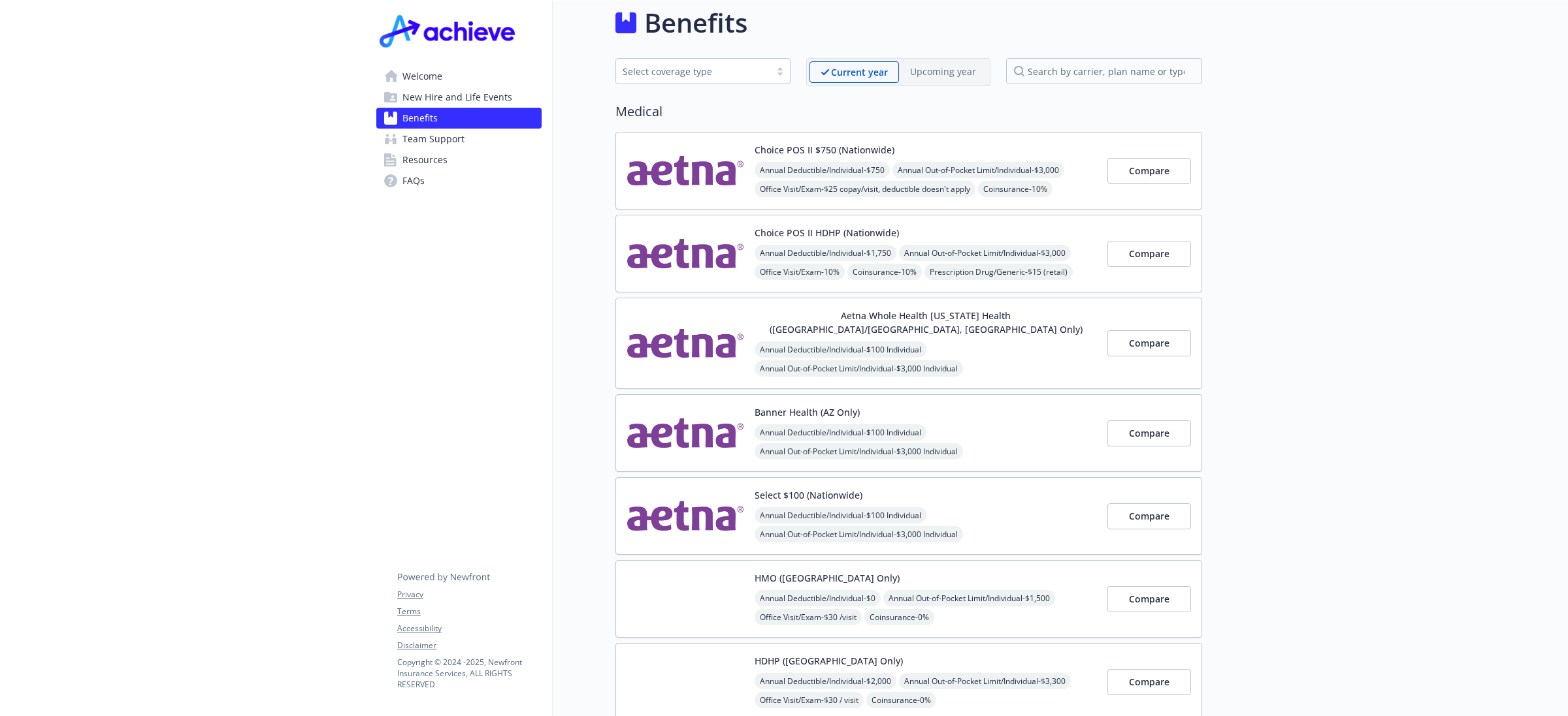
scroll to position [327, 0]
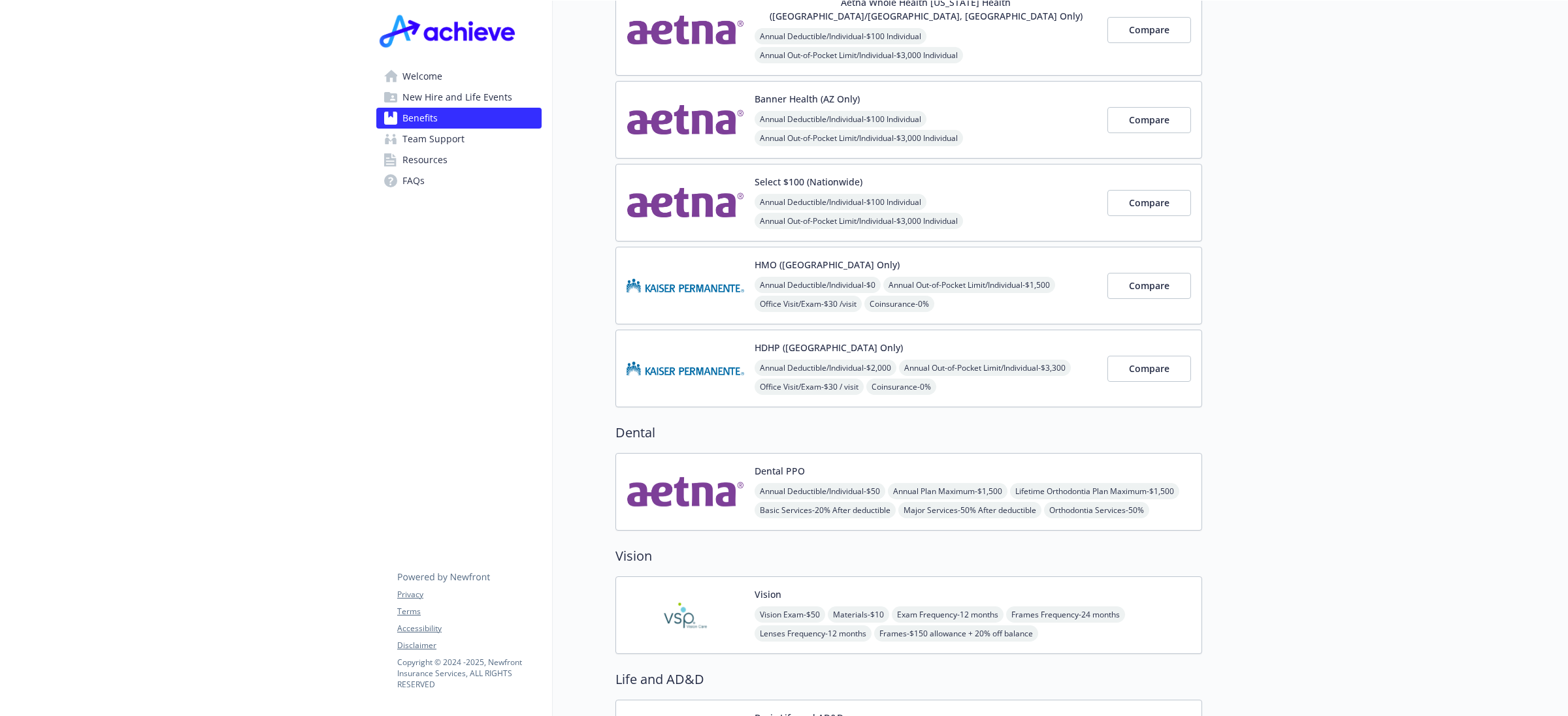
click at [435, 139] on span "Team Support" at bounding box center [434, 139] width 62 height 21
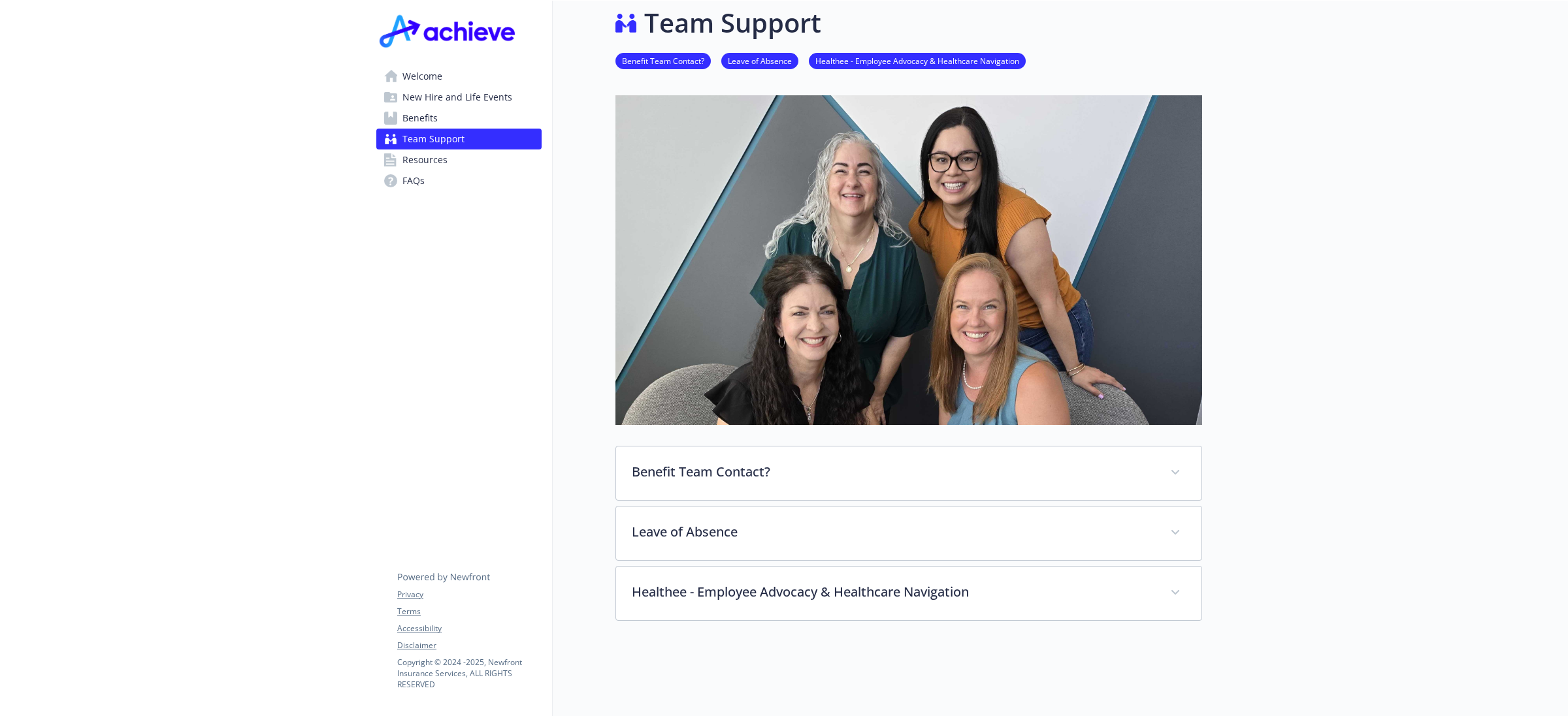
scroll to position [188, 0]
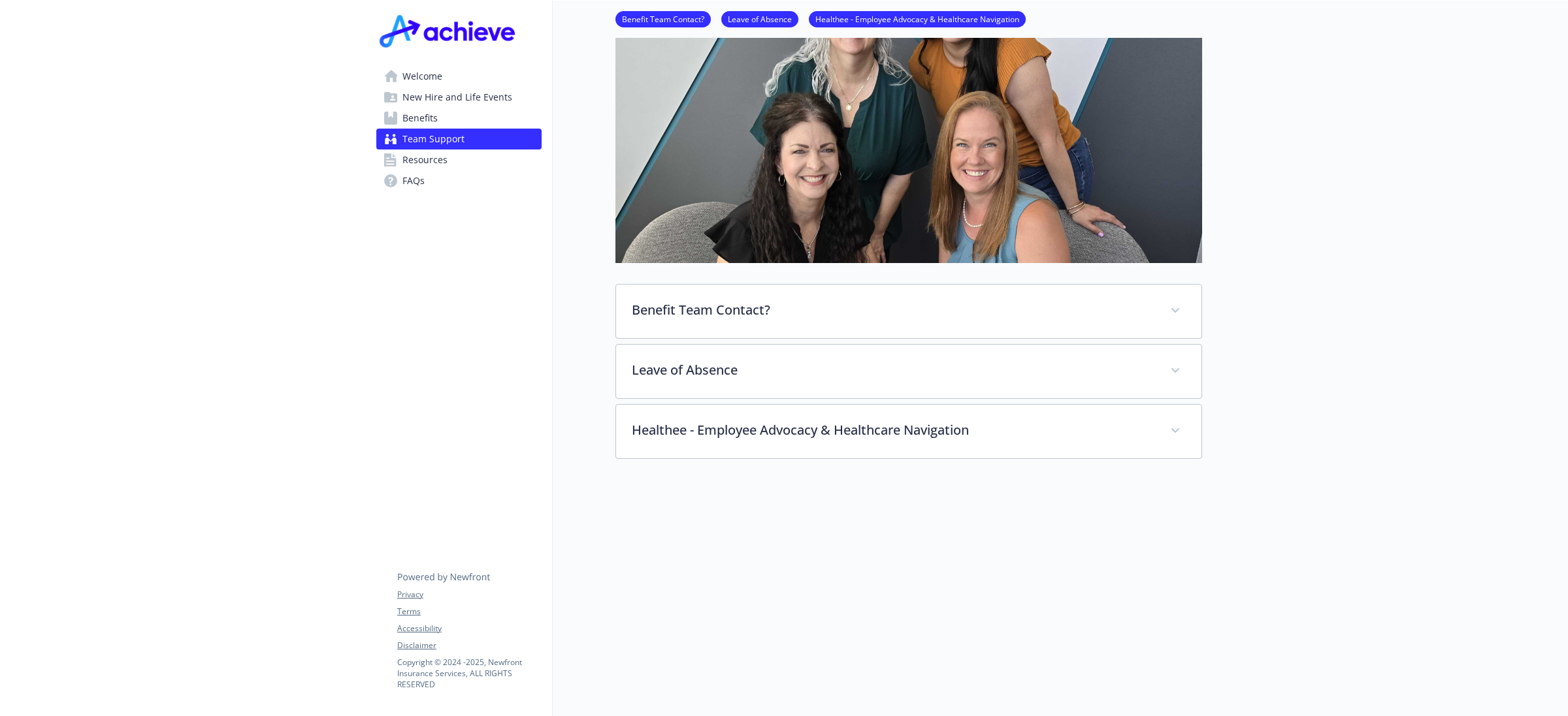
click at [430, 160] on span "Resources" at bounding box center [425, 160] width 45 height 21
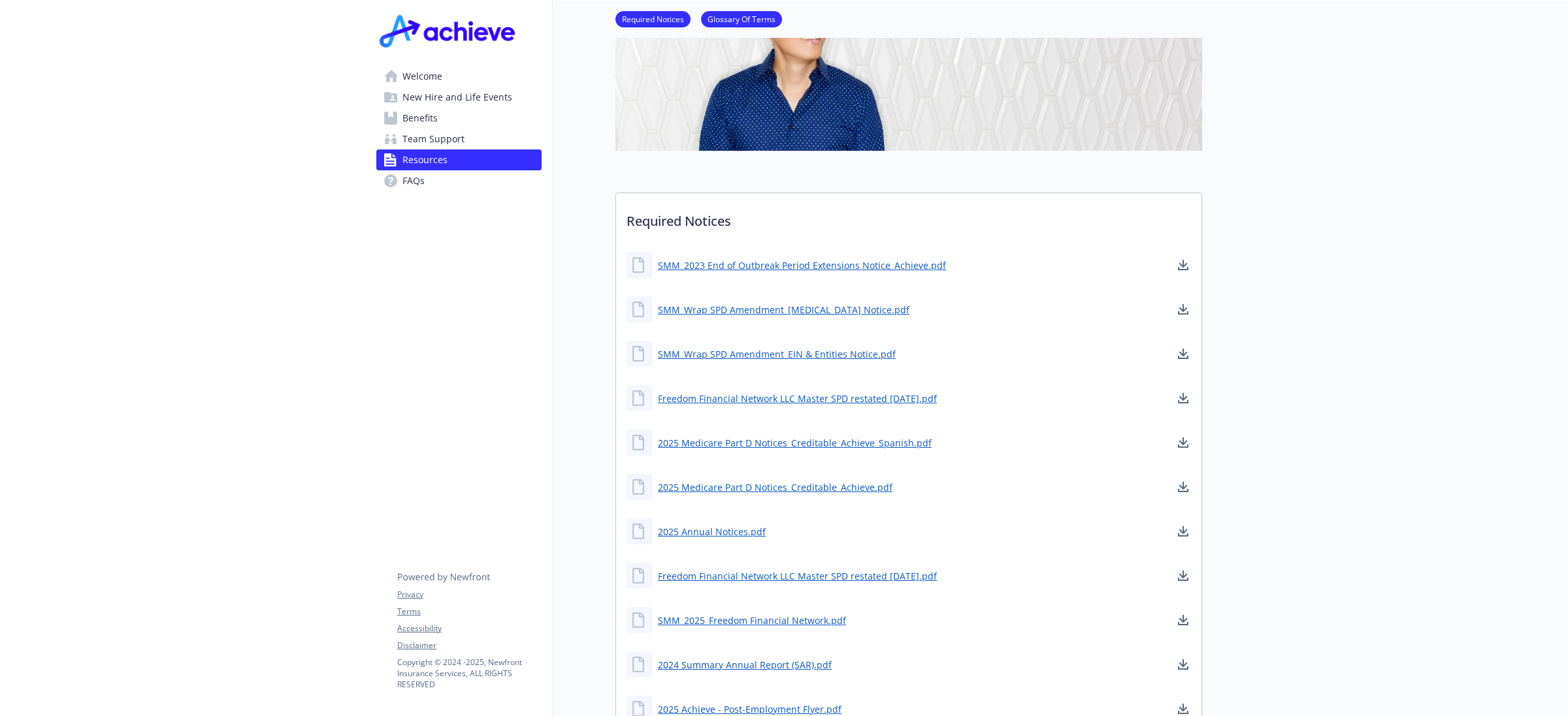
click at [415, 184] on span "FAQs" at bounding box center [414, 181] width 23 height 21
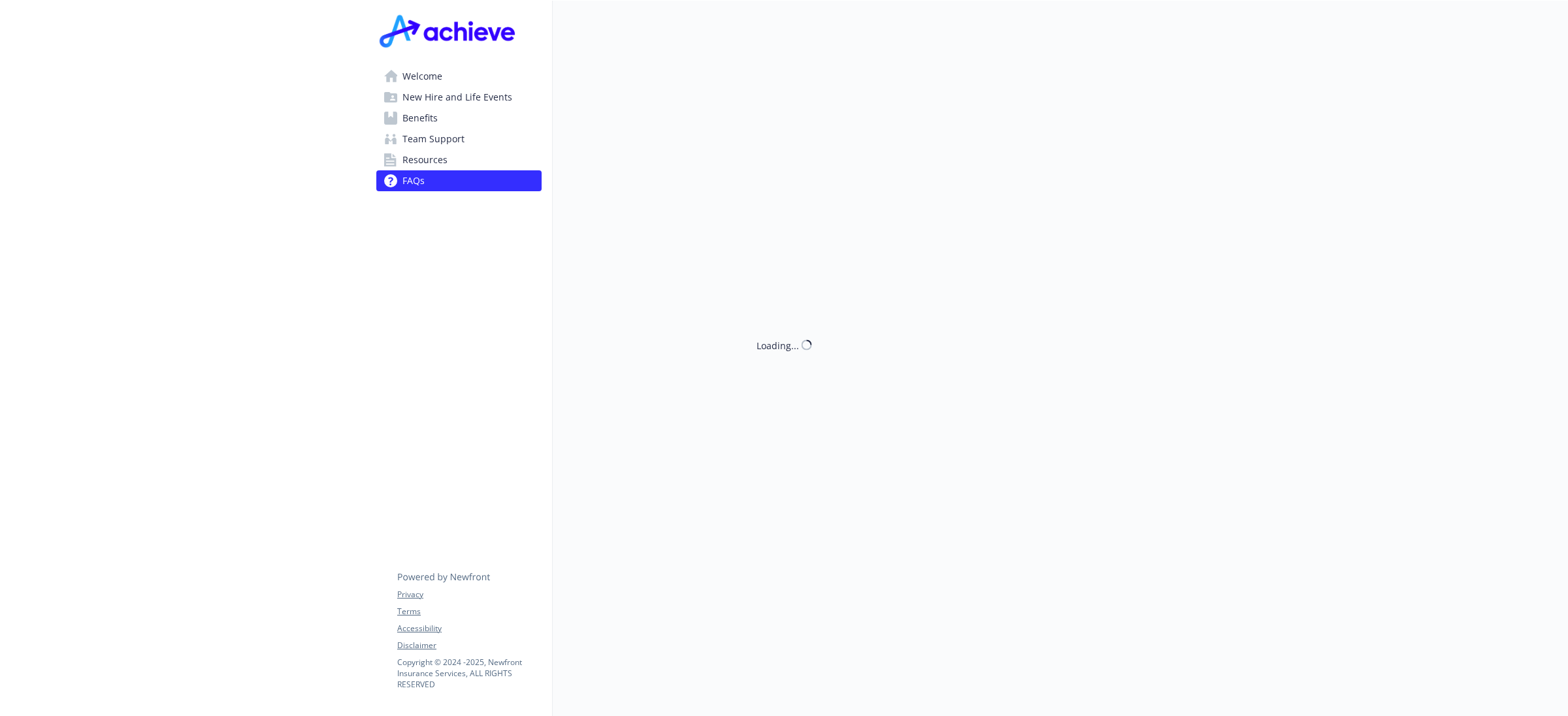
scroll to position [188, 0]
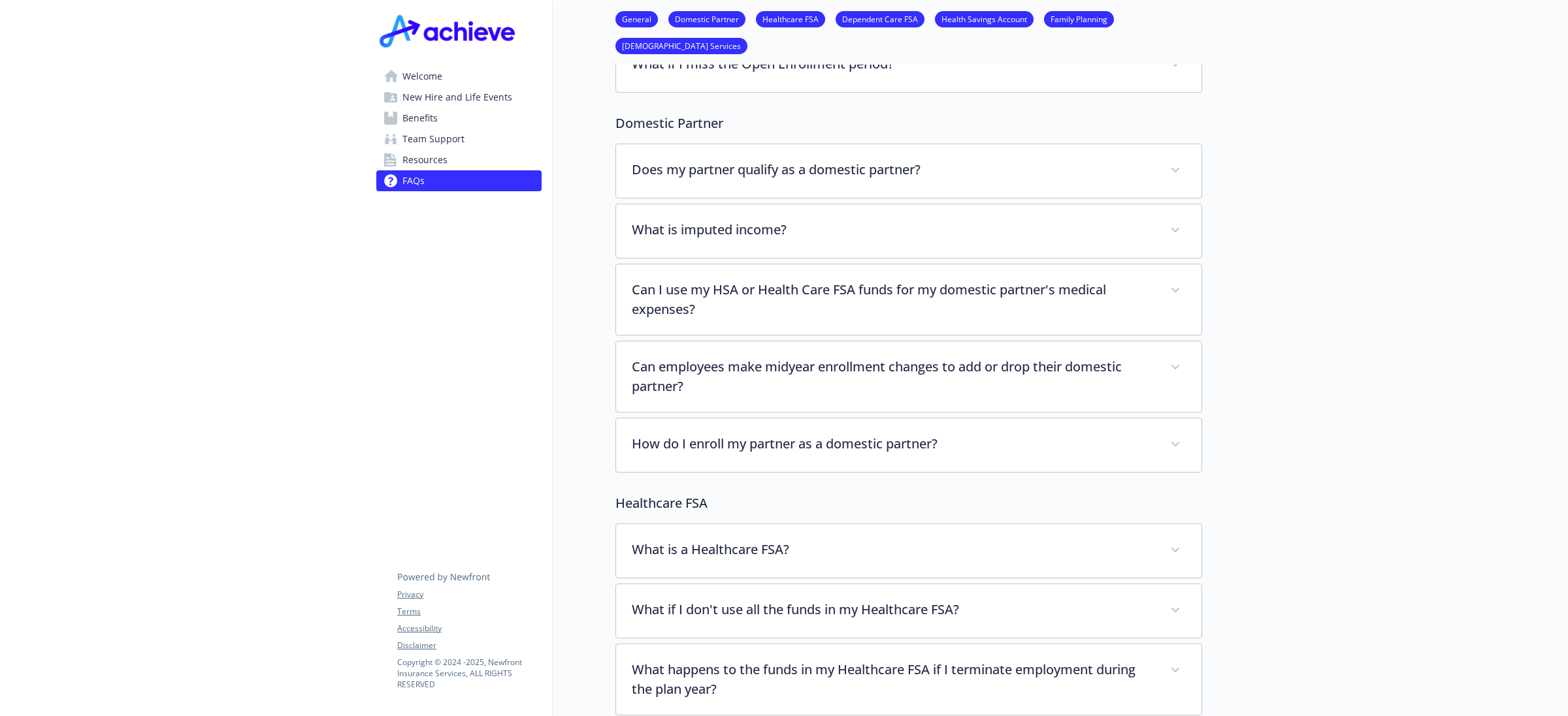
click at [419, 72] on span "Welcome" at bounding box center [423, 76] width 39 height 21
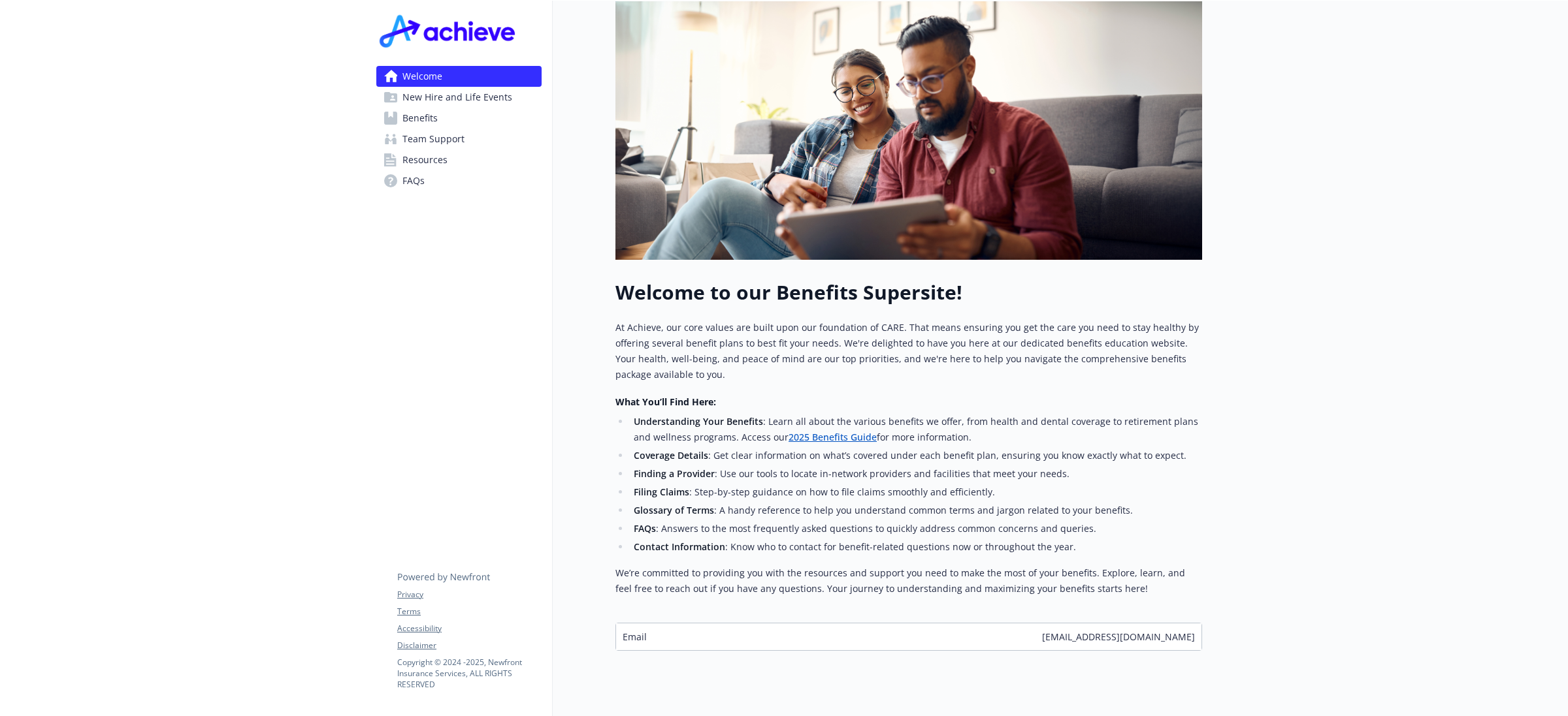
click at [433, 96] on span "New Hire and Life Events" at bounding box center [457, 98] width 110 height 21
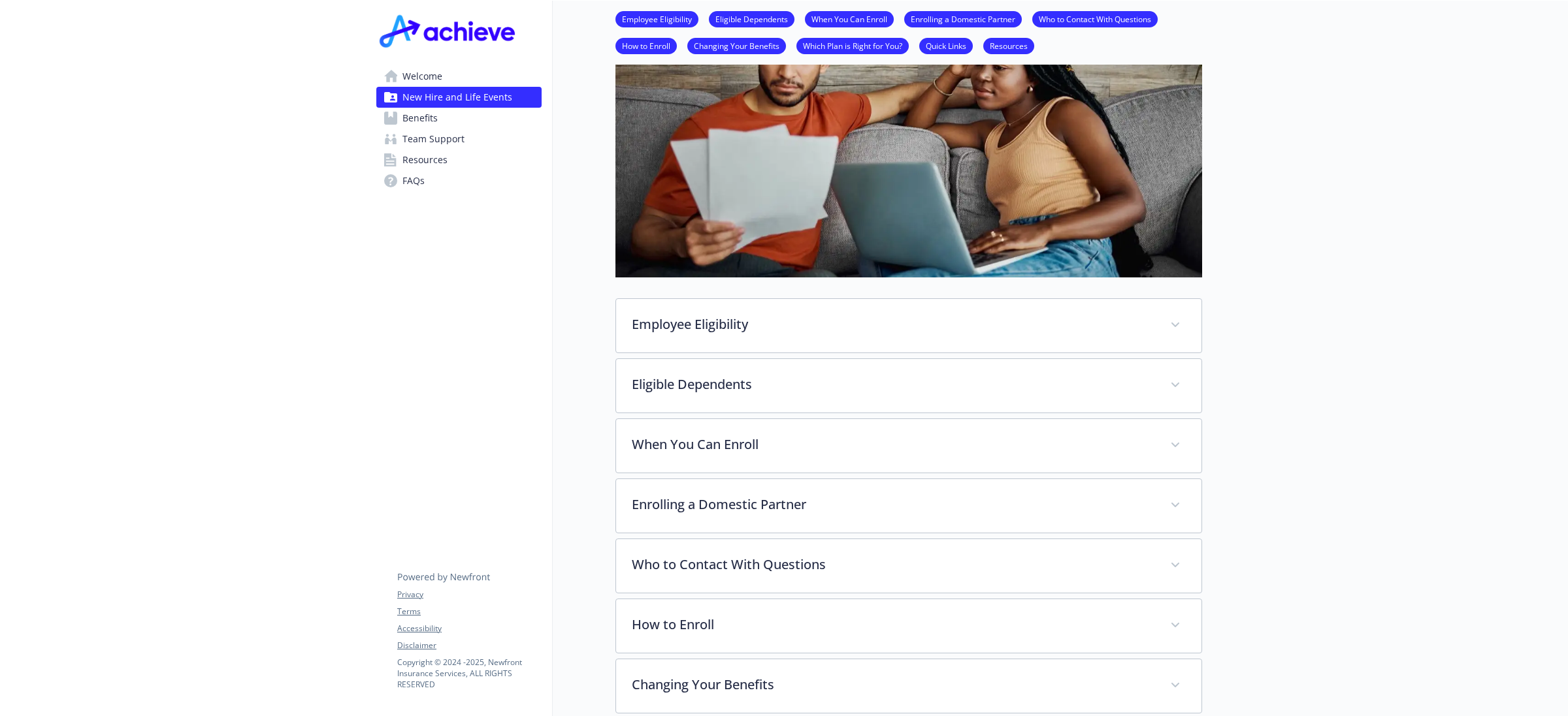
click at [420, 113] on span "Benefits" at bounding box center [421, 118] width 36 height 21
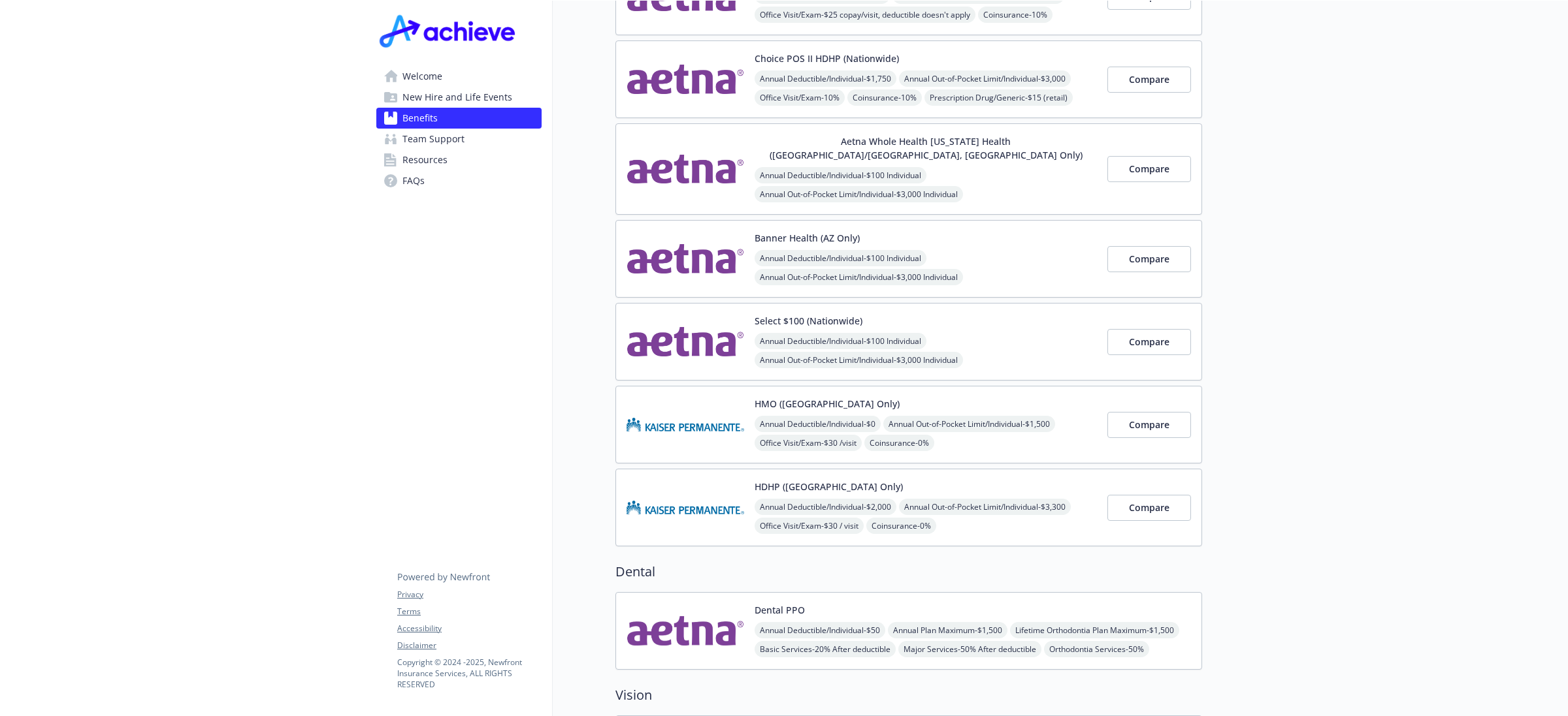
click at [461, 93] on span "New Hire and Life Events" at bounding box center [457, 98] width 110 height 21
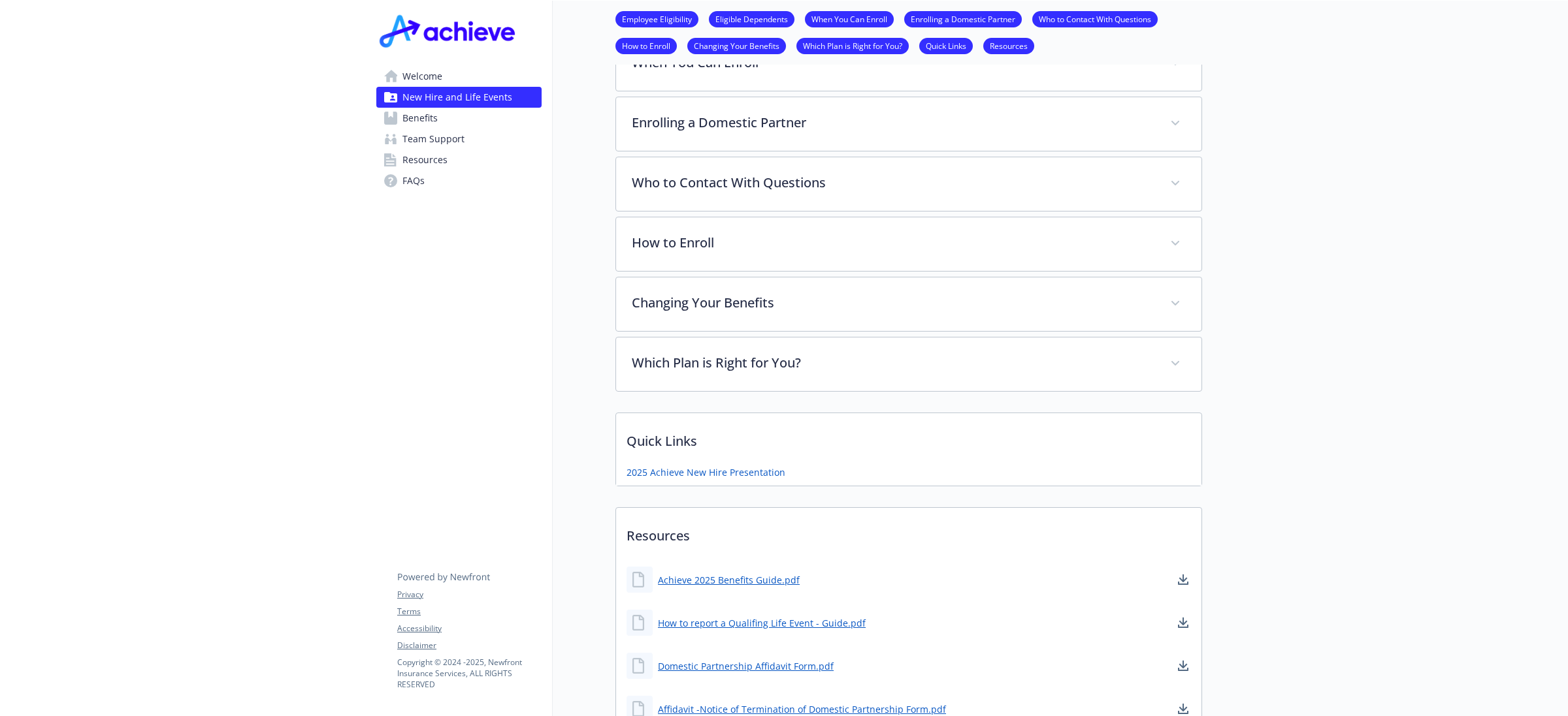
scroll to position [596, 0]
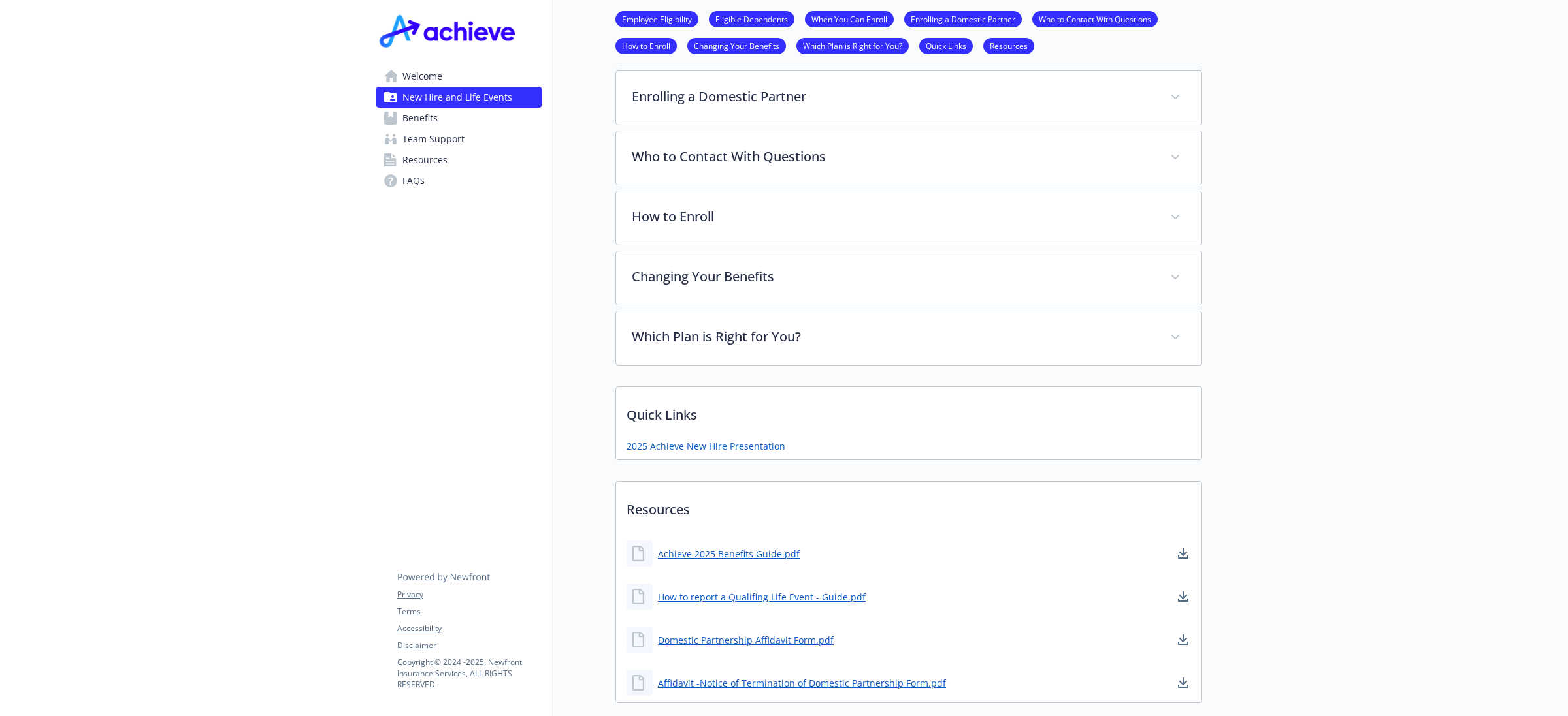
click at [753, 544] on div "Achieve 2025 Benefits Guide.pdf" at bounding box center [713, 554] width 173 height 26
click at [746, 555] on link "Achieve 2025 Benefits Guide.pdf" at bounding box center [730, 554] width 145 height 16
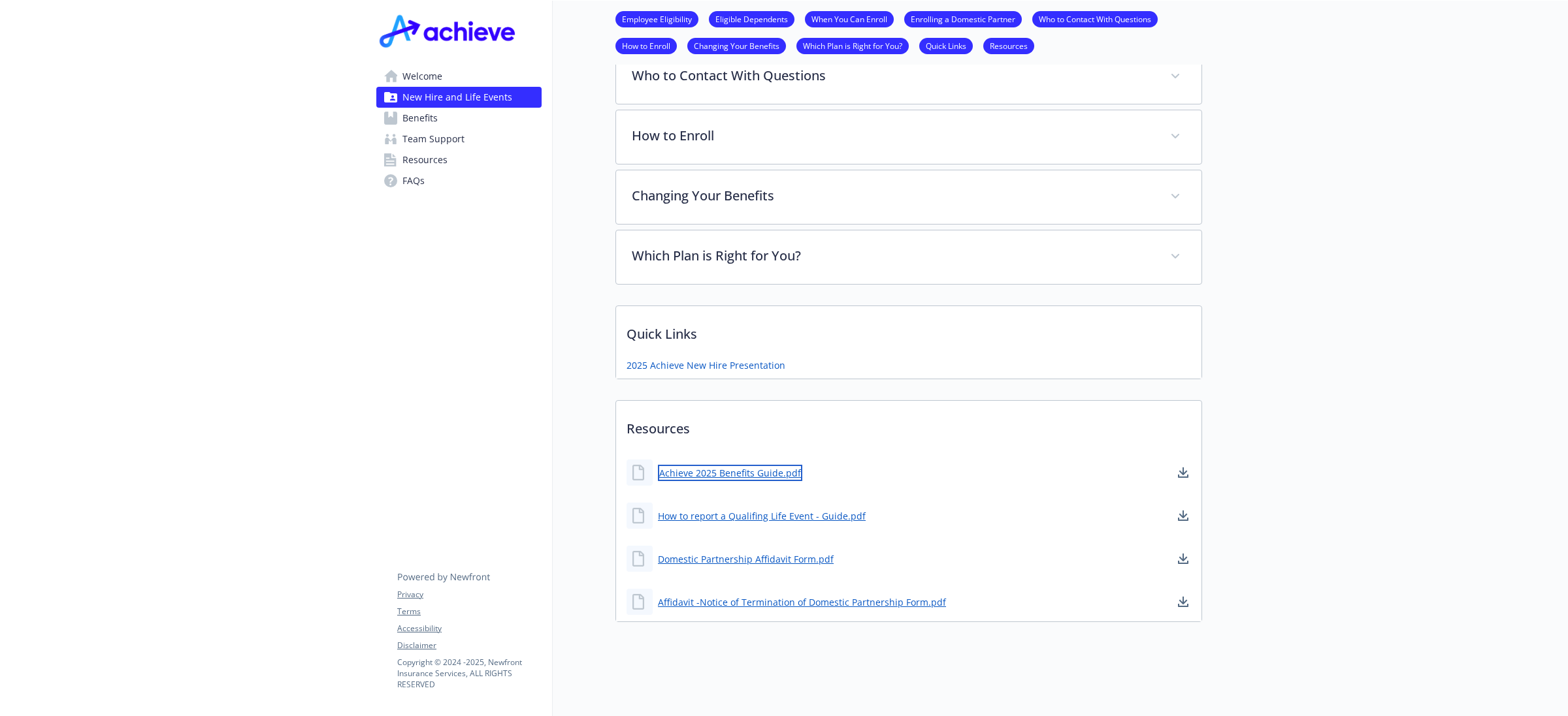
scroll to position [691, 0]
click at [1333, 474] on div at bounding box center [1385, 21] width 366 height 1393
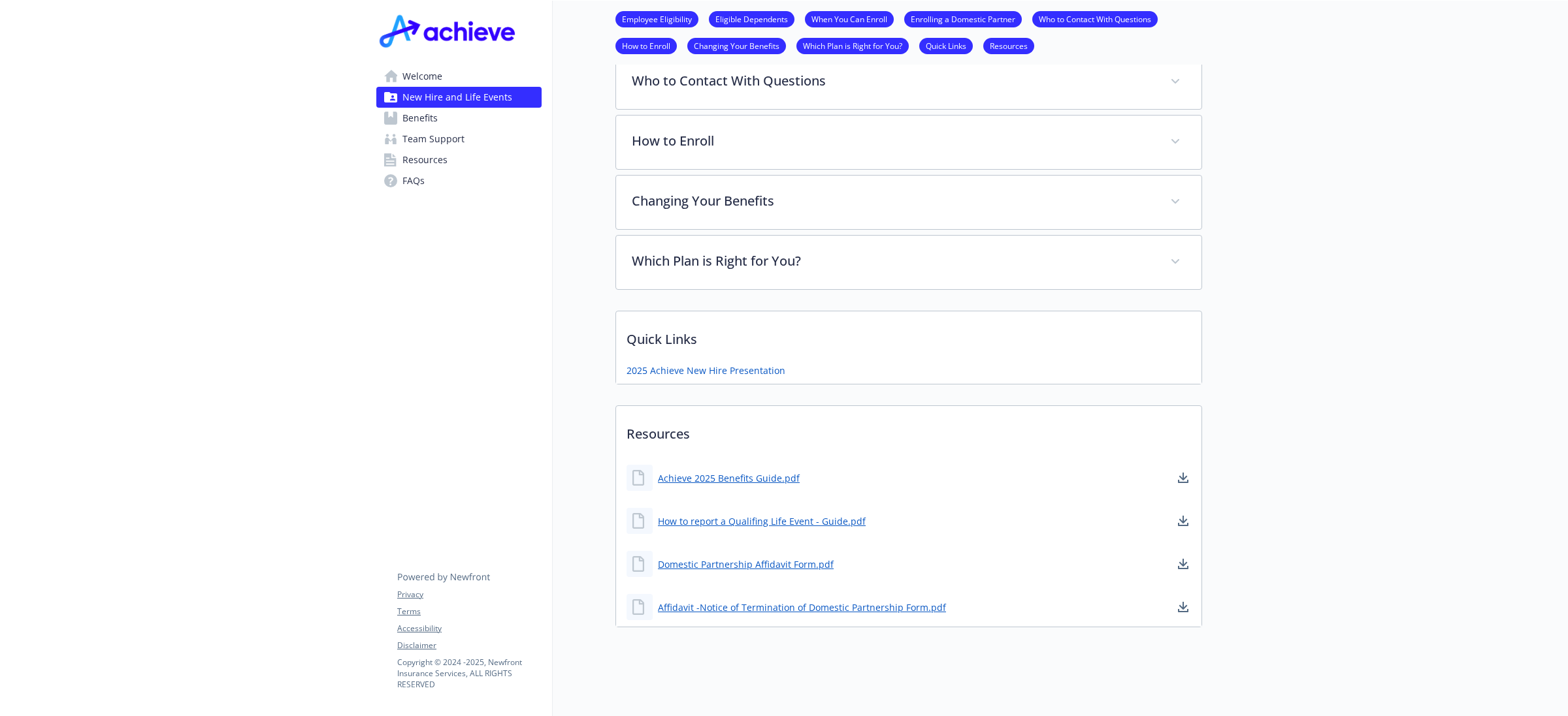
scroll to position [691, 0]
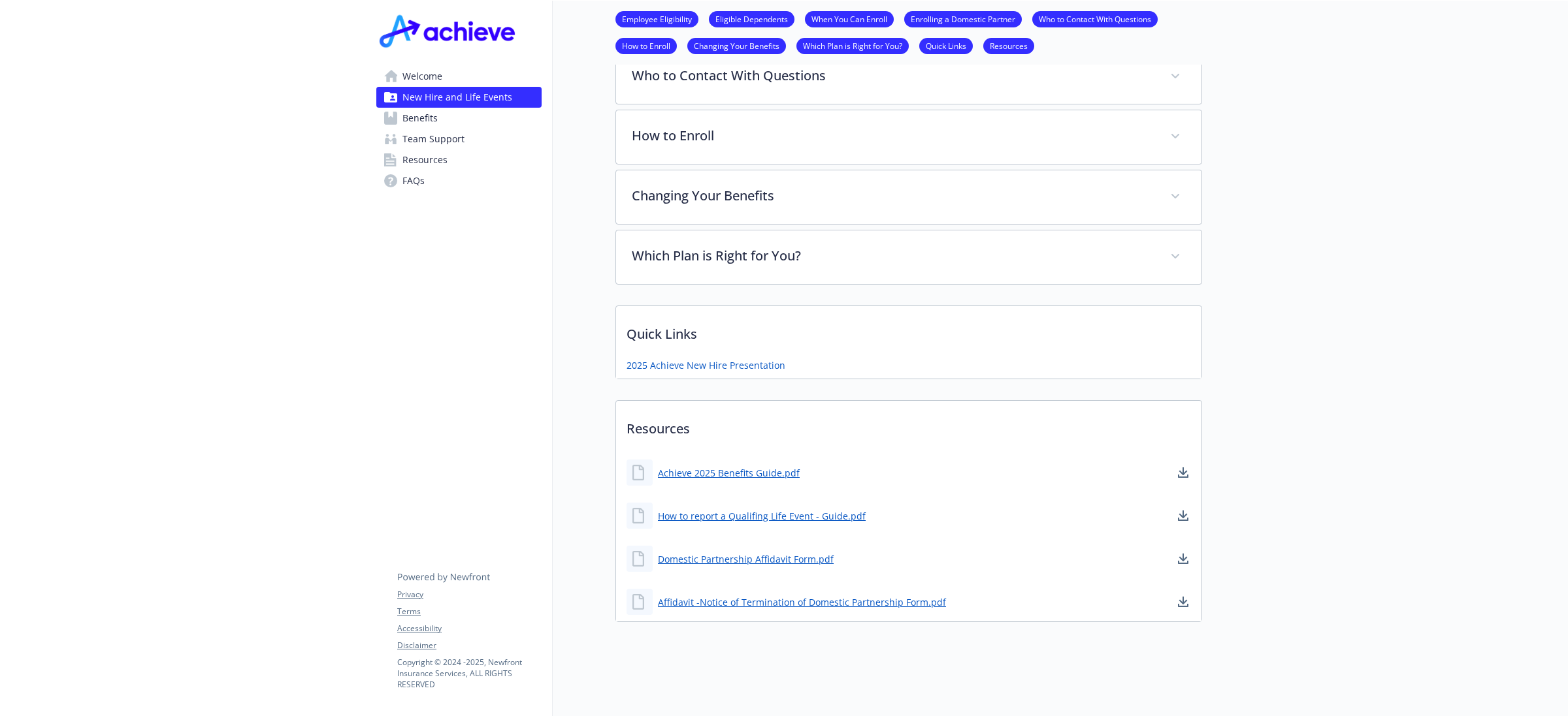
click at [1415, 384] on div at bounding box center [1385, 21] width 366 height 1393
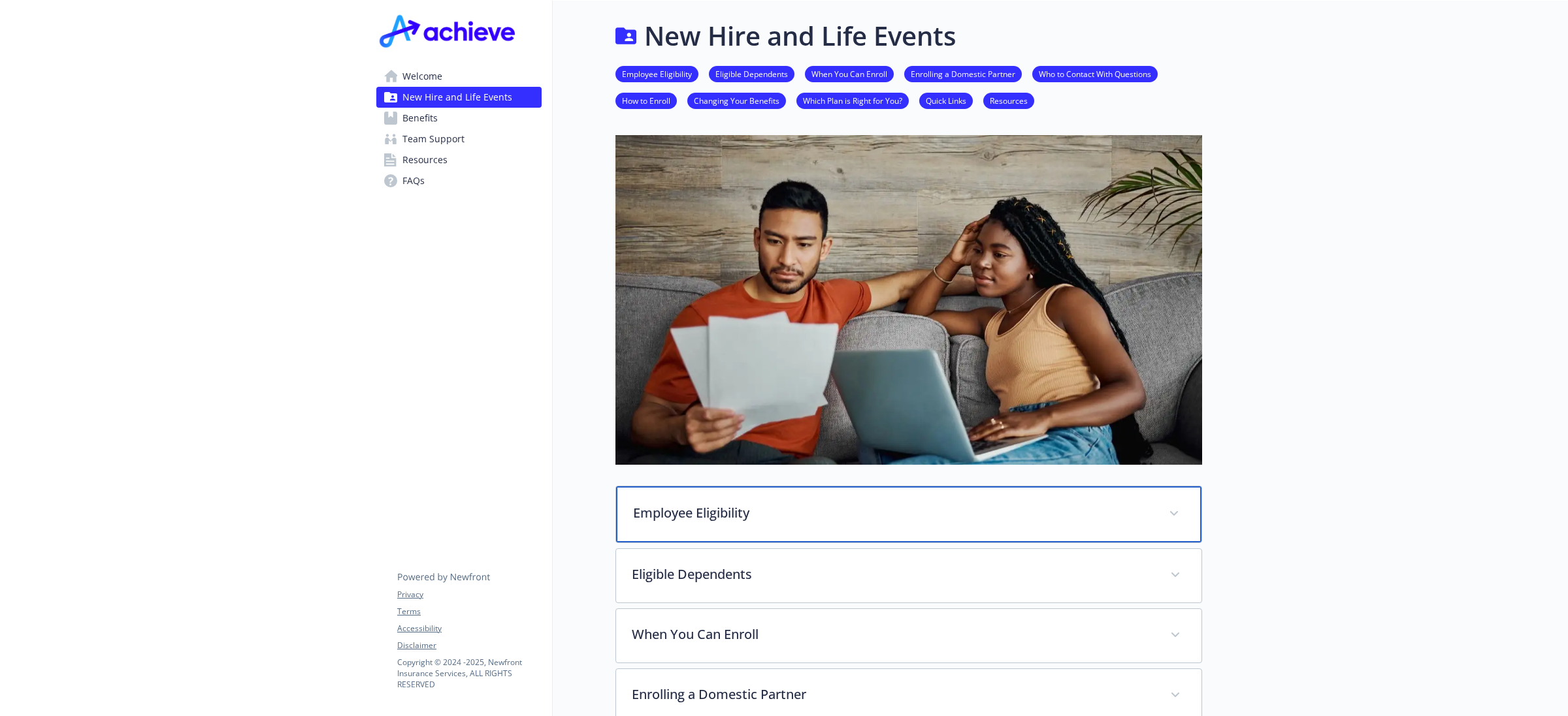
click at [756, 510] on p "Employee Eligibility" at bounding box center [893, 513] width 520 height 20
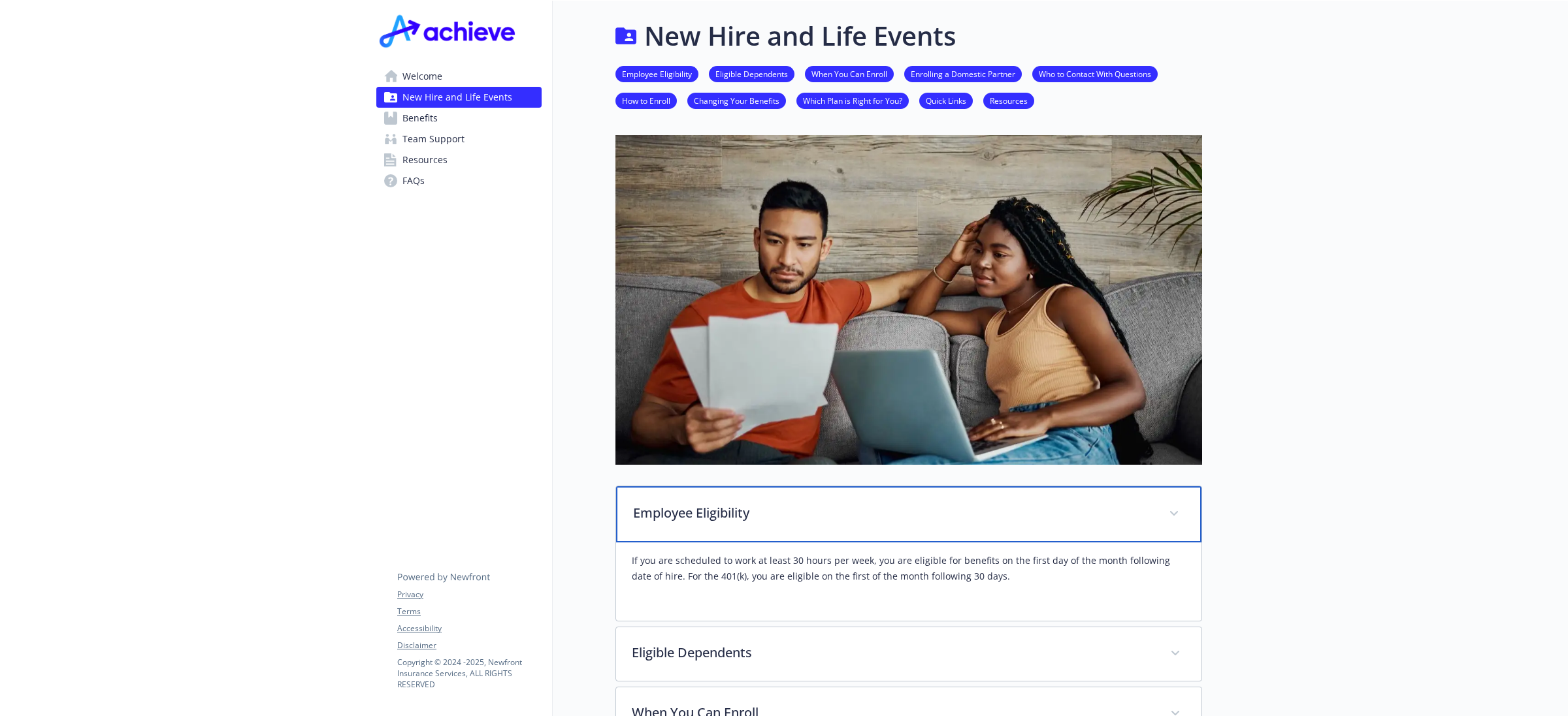
click at [756, 510] on p "Employee Eligibility" at bounding box center [893, 513] width 520 height 20
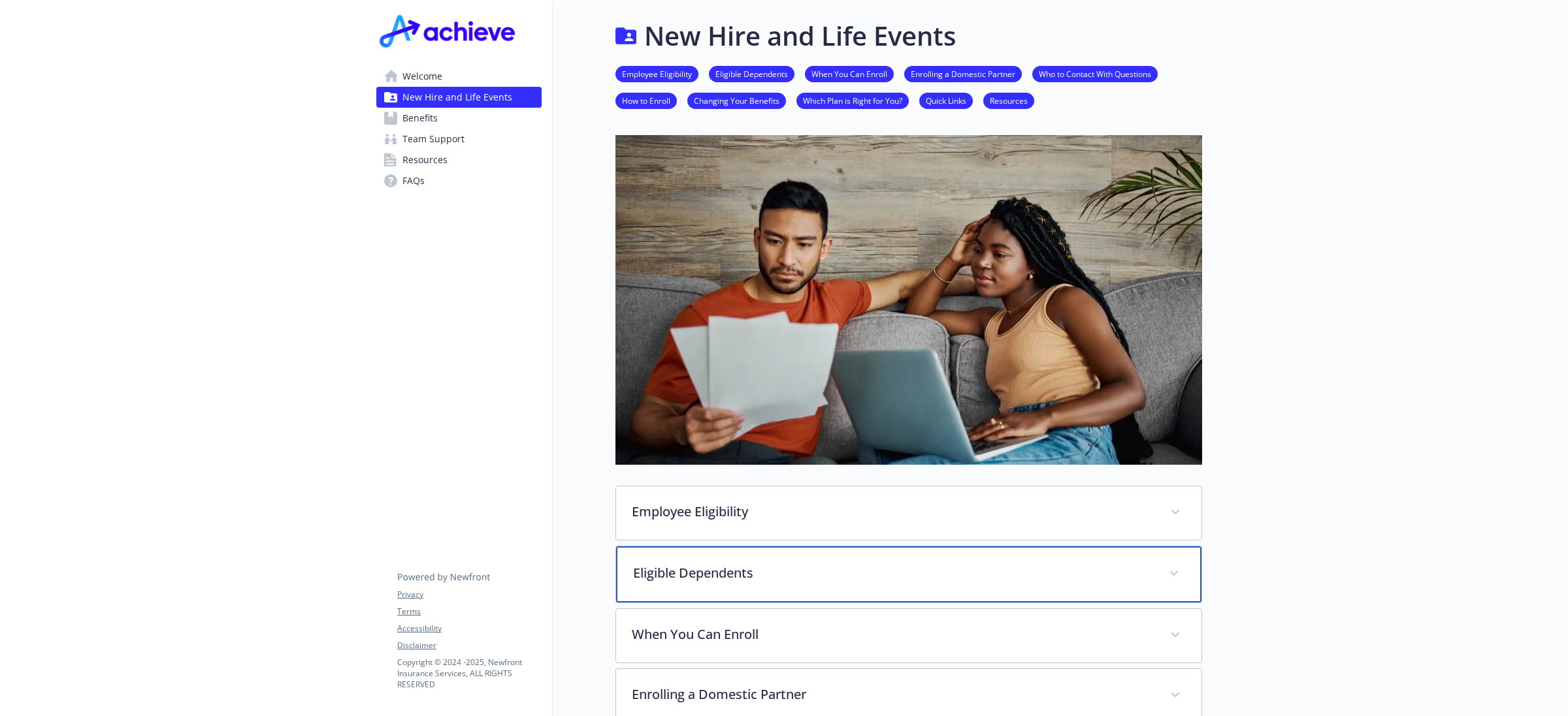
click at [778, 572] on p "Eligible Dependents" at bounding box center [893, 573] width 520 height 20
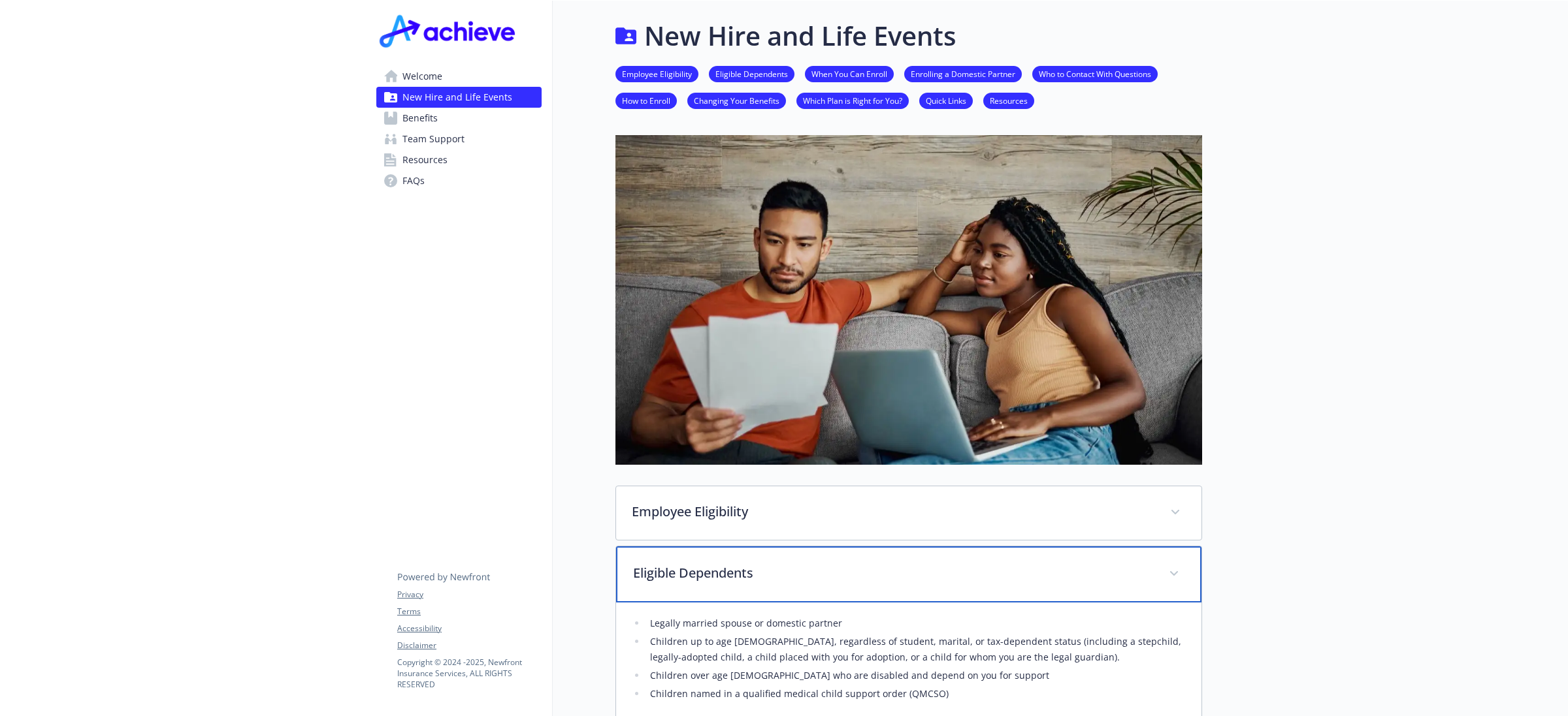
click at [778, 572] on p "Eligible Dependents" at bounding box center [893, 573] width 520 height 20
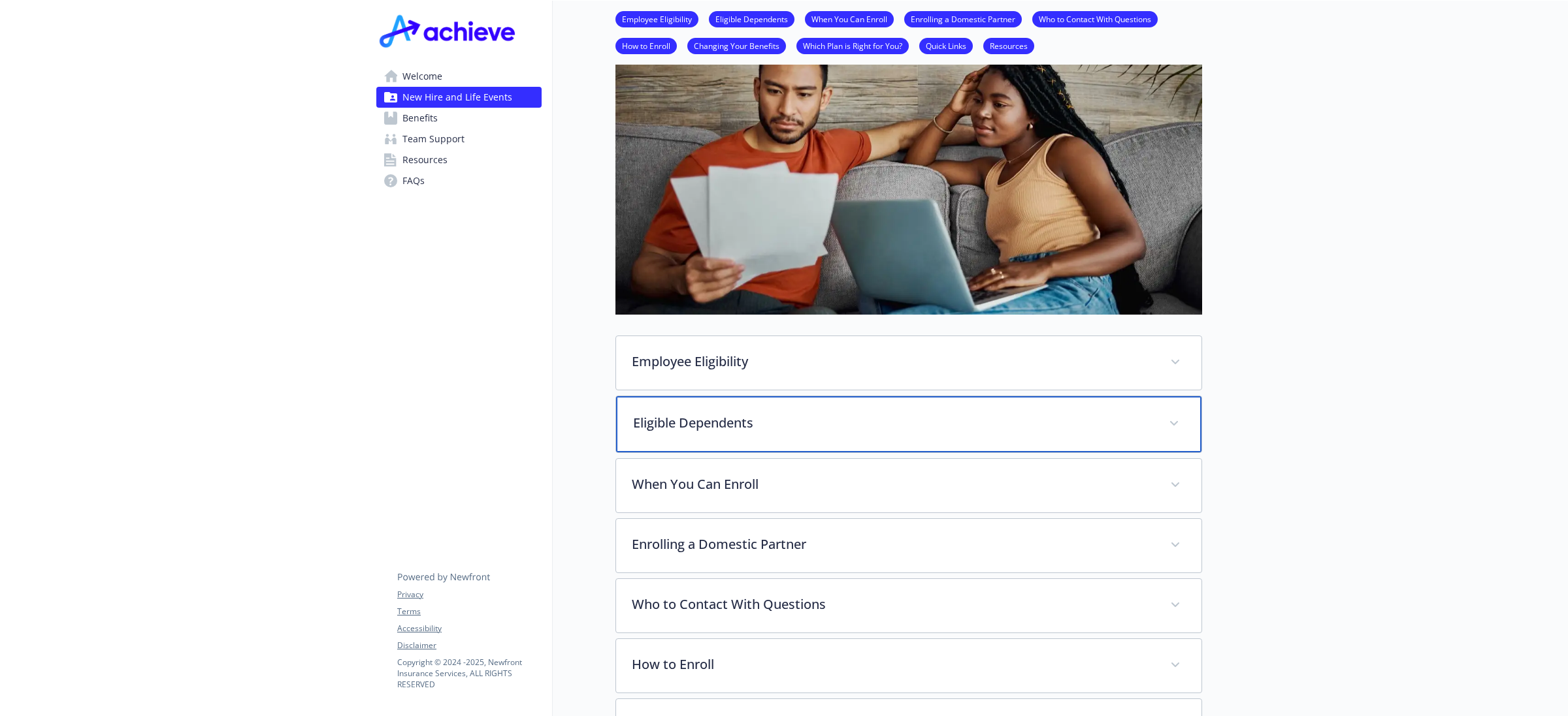
scroll to position [163, 0]
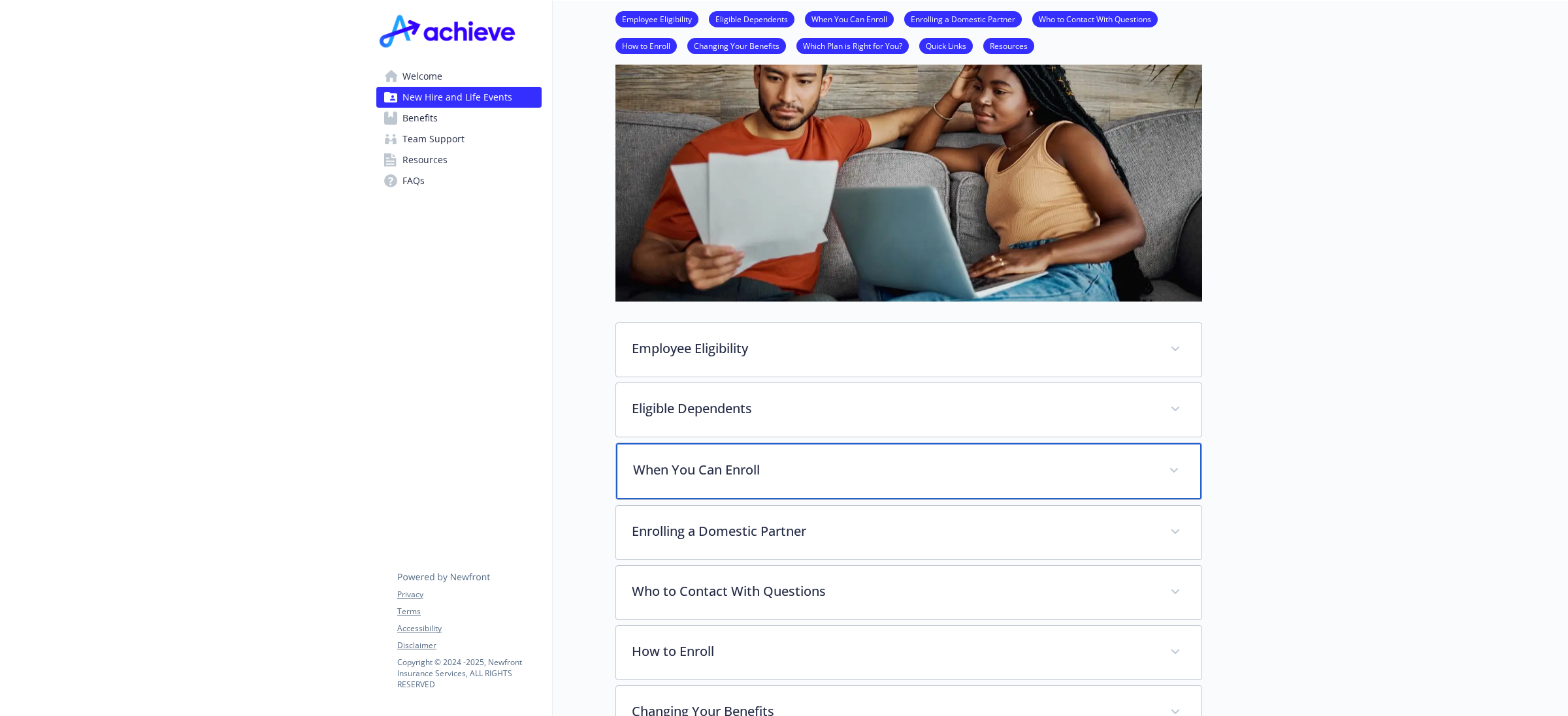
click at [777, 484] on div "When You Can Enroll" at bounding box center [909, 471] width 586 height 56
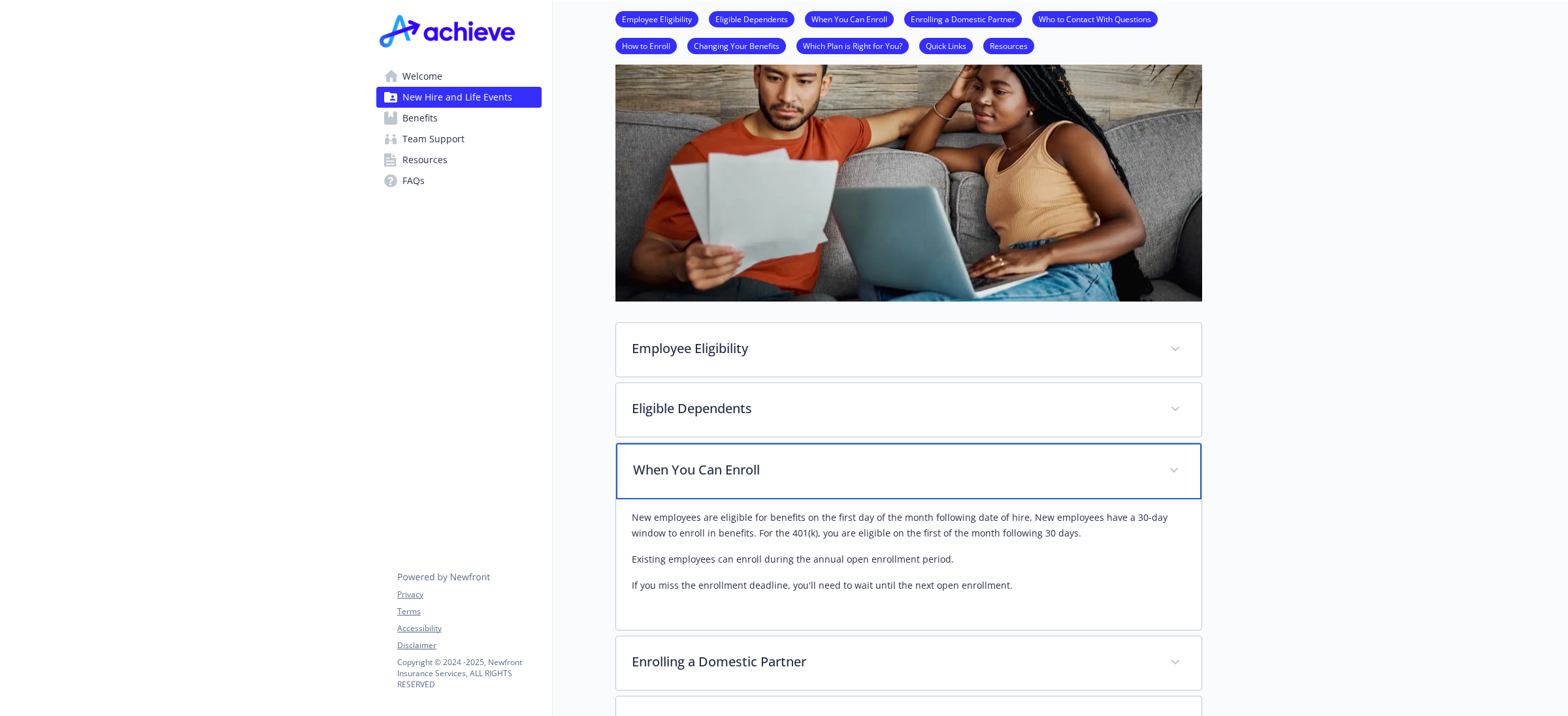
click at [777, 483] on div "When You Can Enroll" at bounding box center [909, 471] width 586 height 56
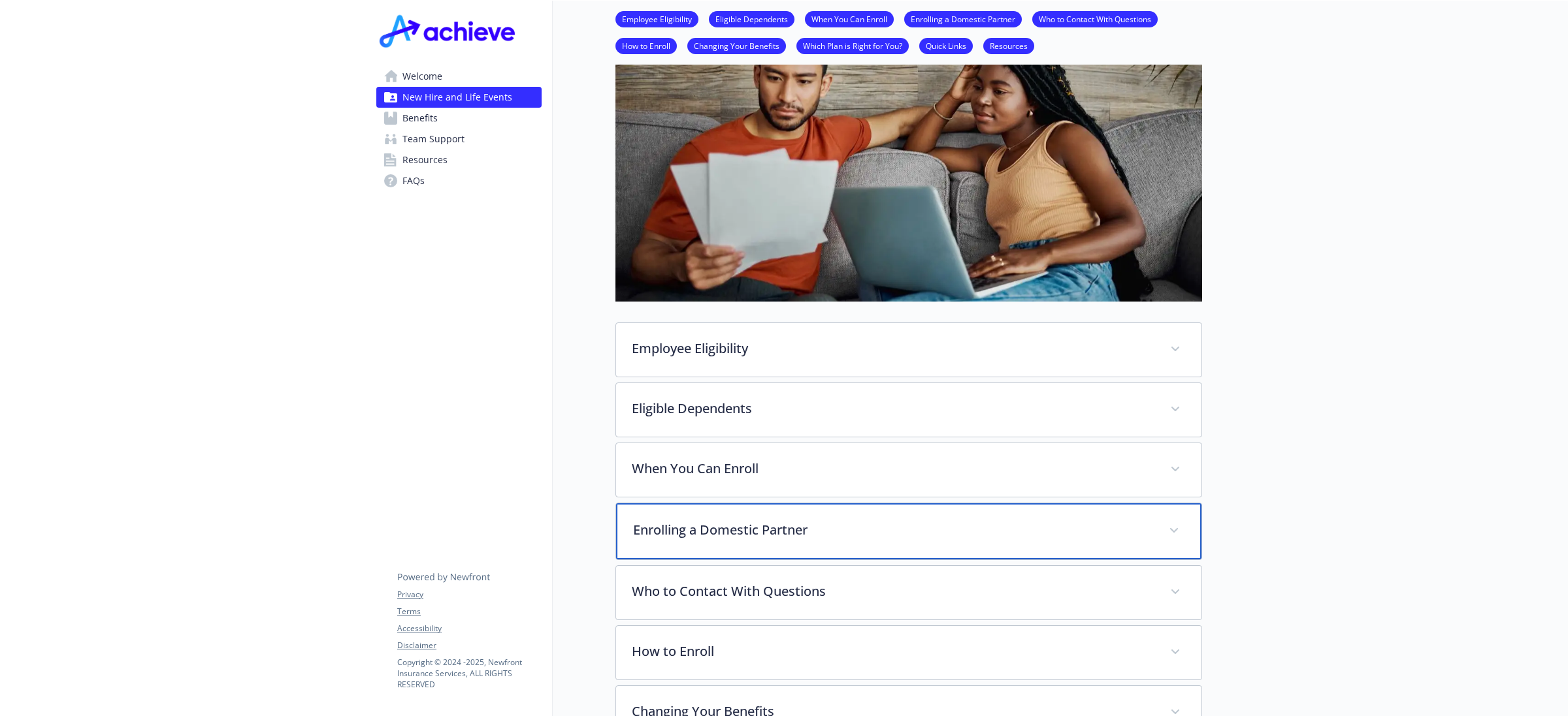
click at [781, 534] on p "Enrolling a Domestic Partner" at bounding box center [893, 530] width 520 height 20
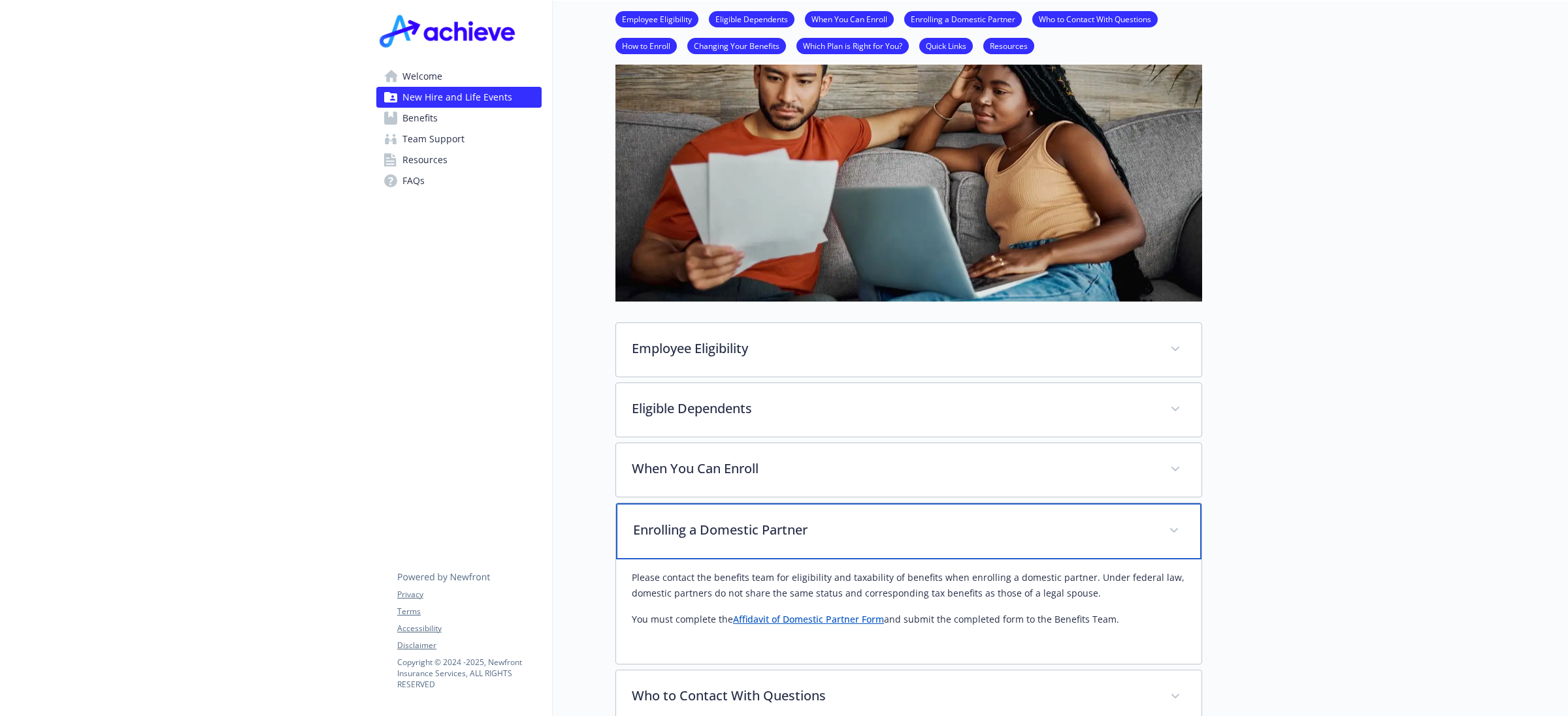
click at [781, 534] on p "Enrolling a Domestic Partner" at bounding box center [893, 530] width 520 height 20
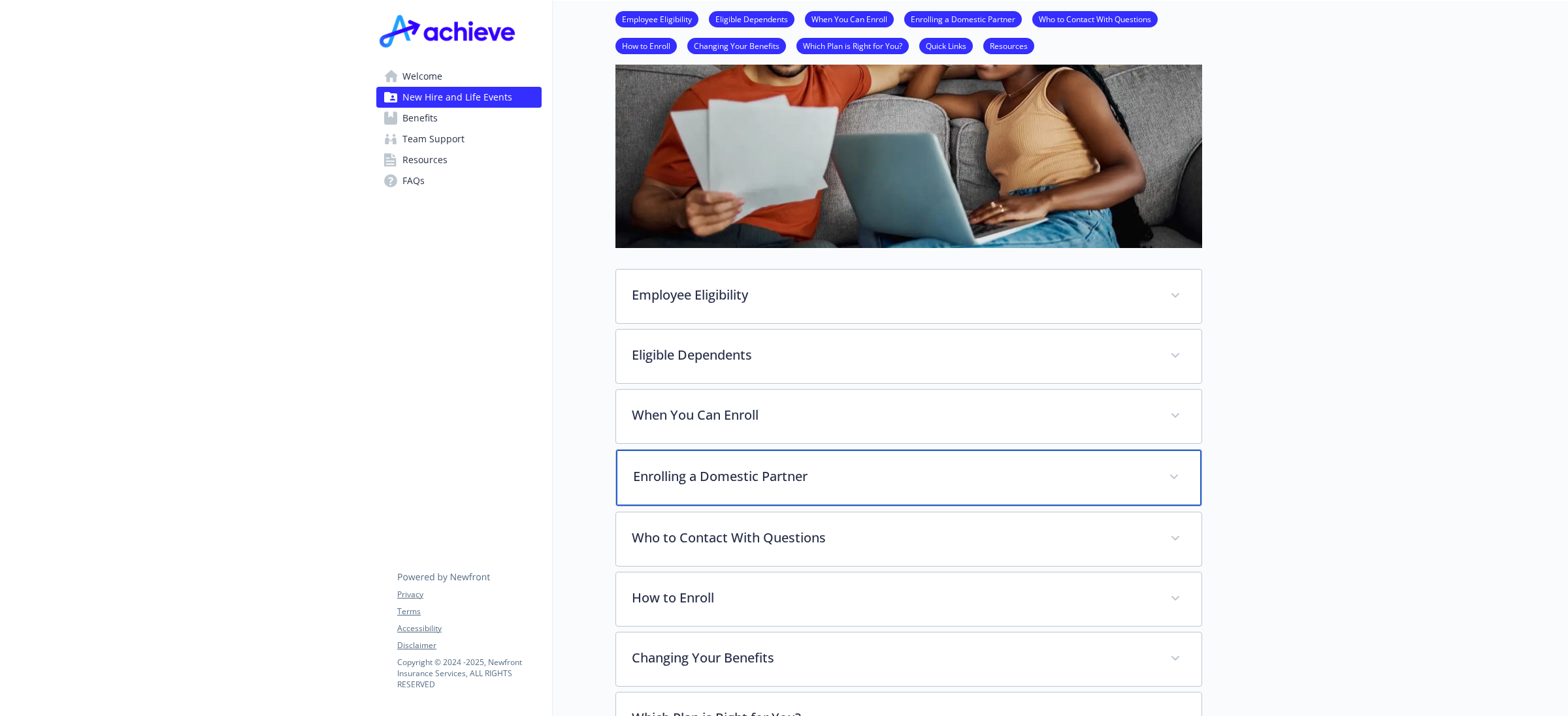
scroll to position [245, 0]
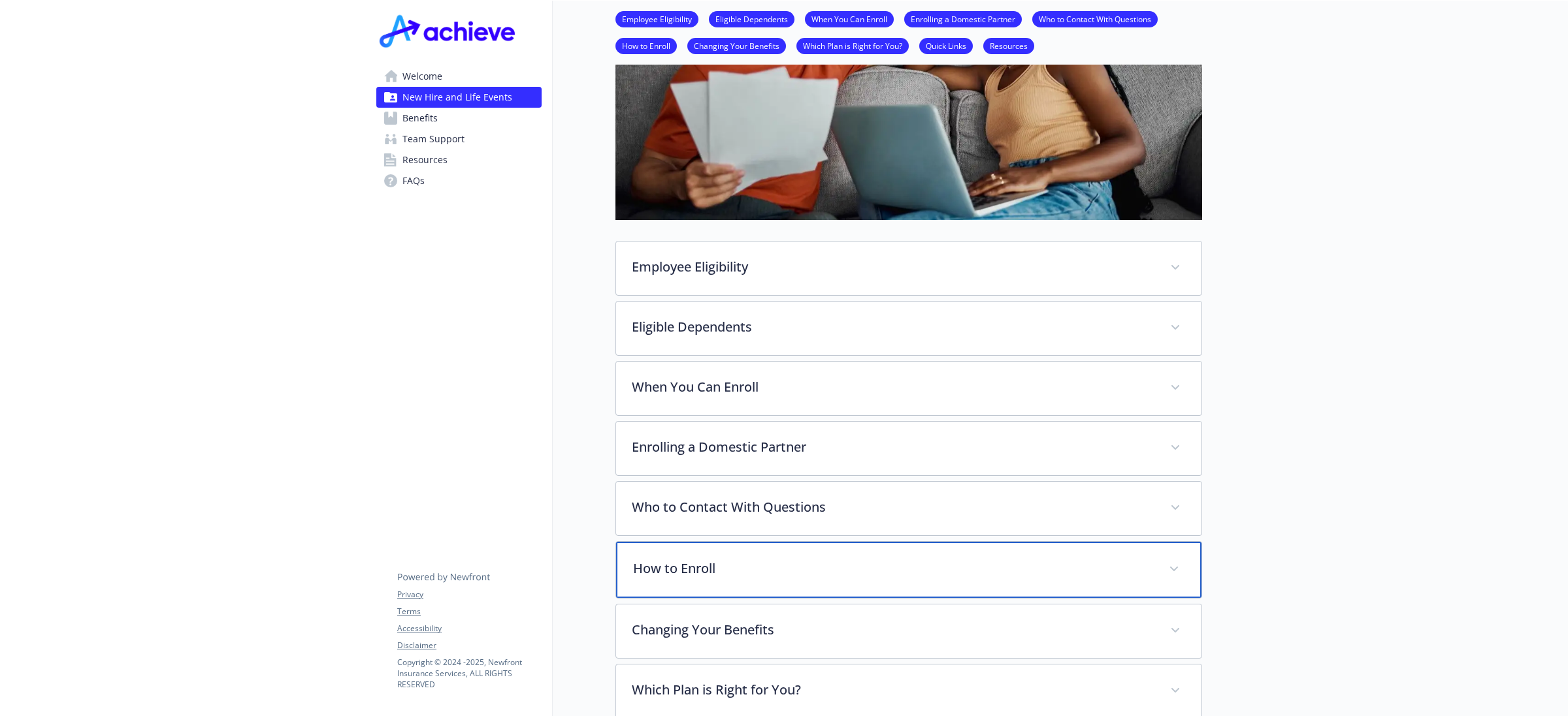
click at [778, 586] on div "How to Enroll" at bounding box center [909, 571] width 586 height 56
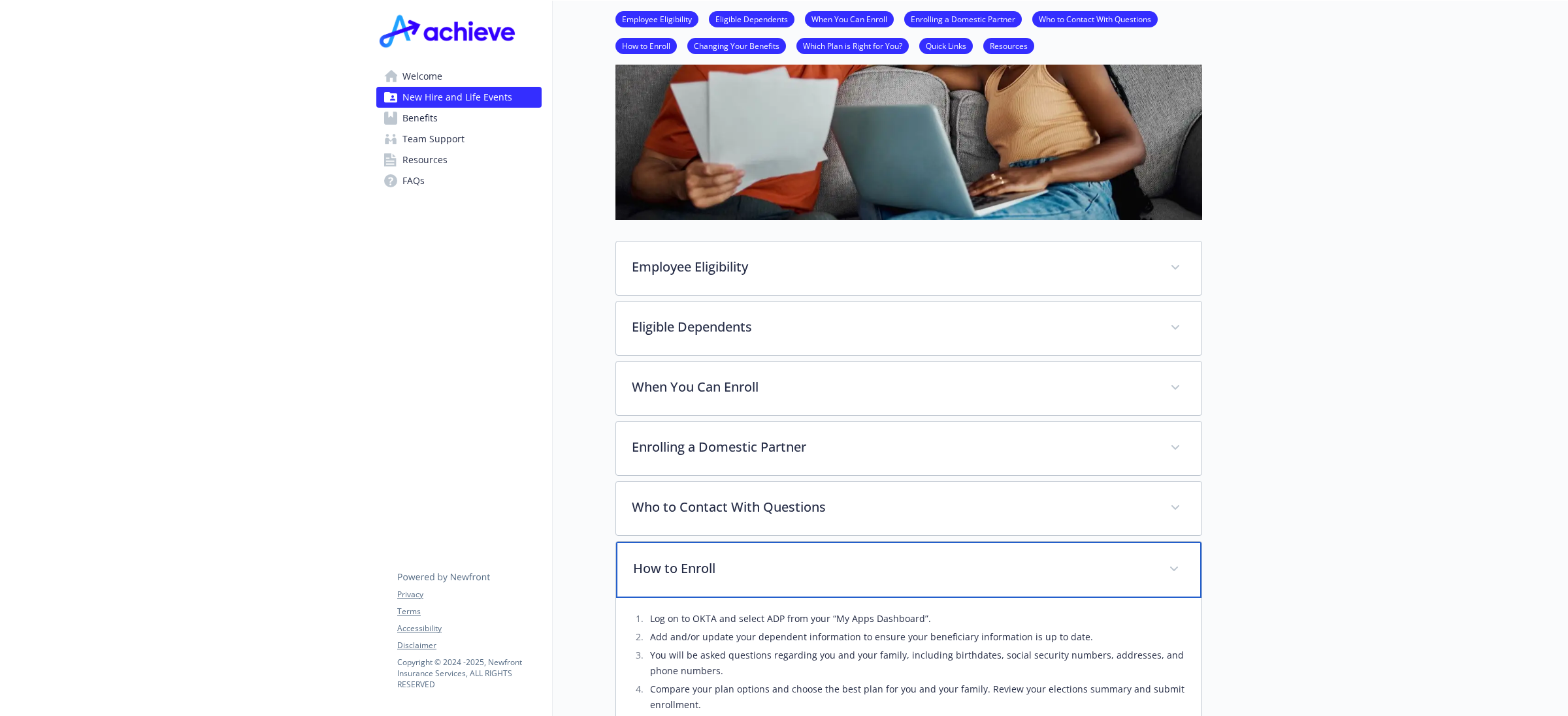
click at [765, 553] on div "How to Enroll" at bounding box center [909, 571] width 586 height 56
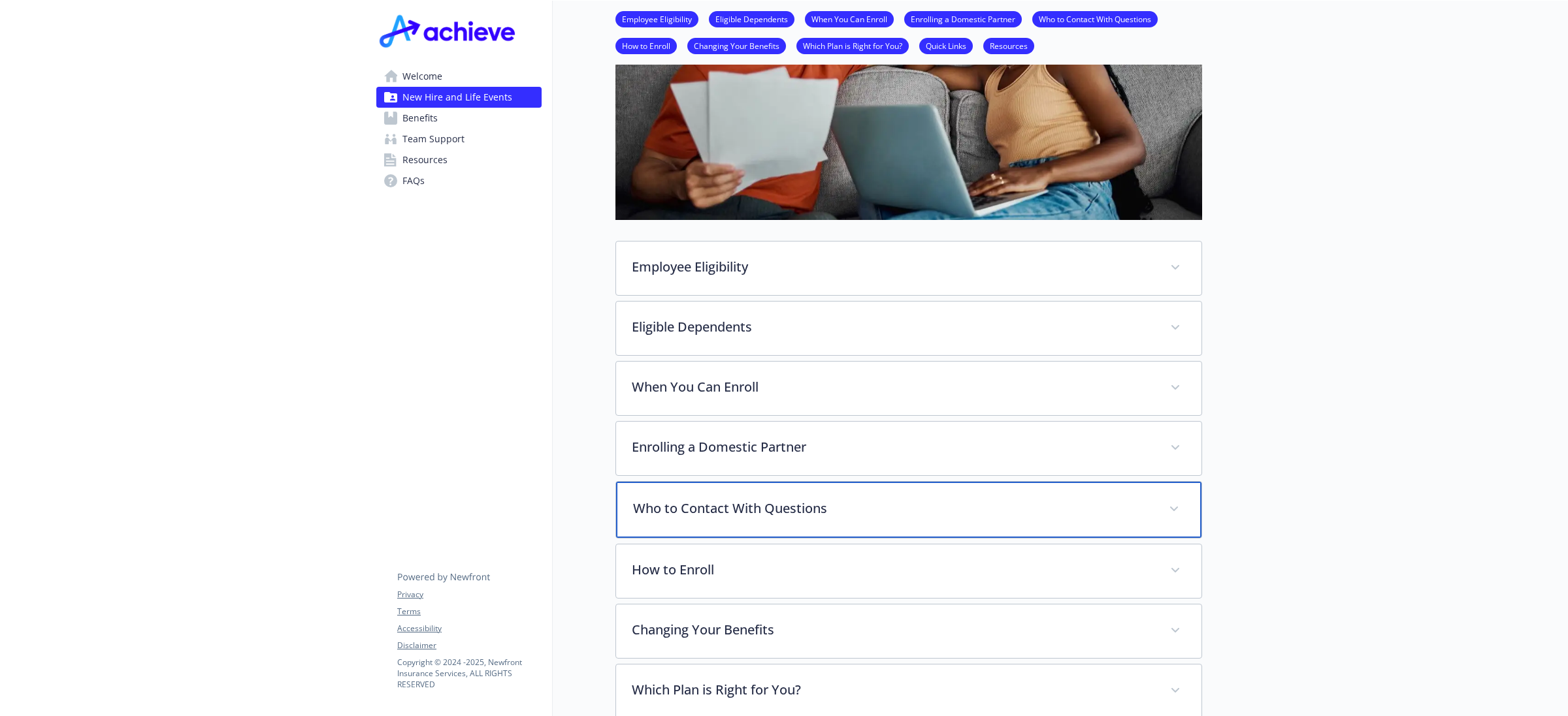
click at [776, 506] on p "Who to Contact With Questions" at bounding box center [893, 509] width 520 height 20
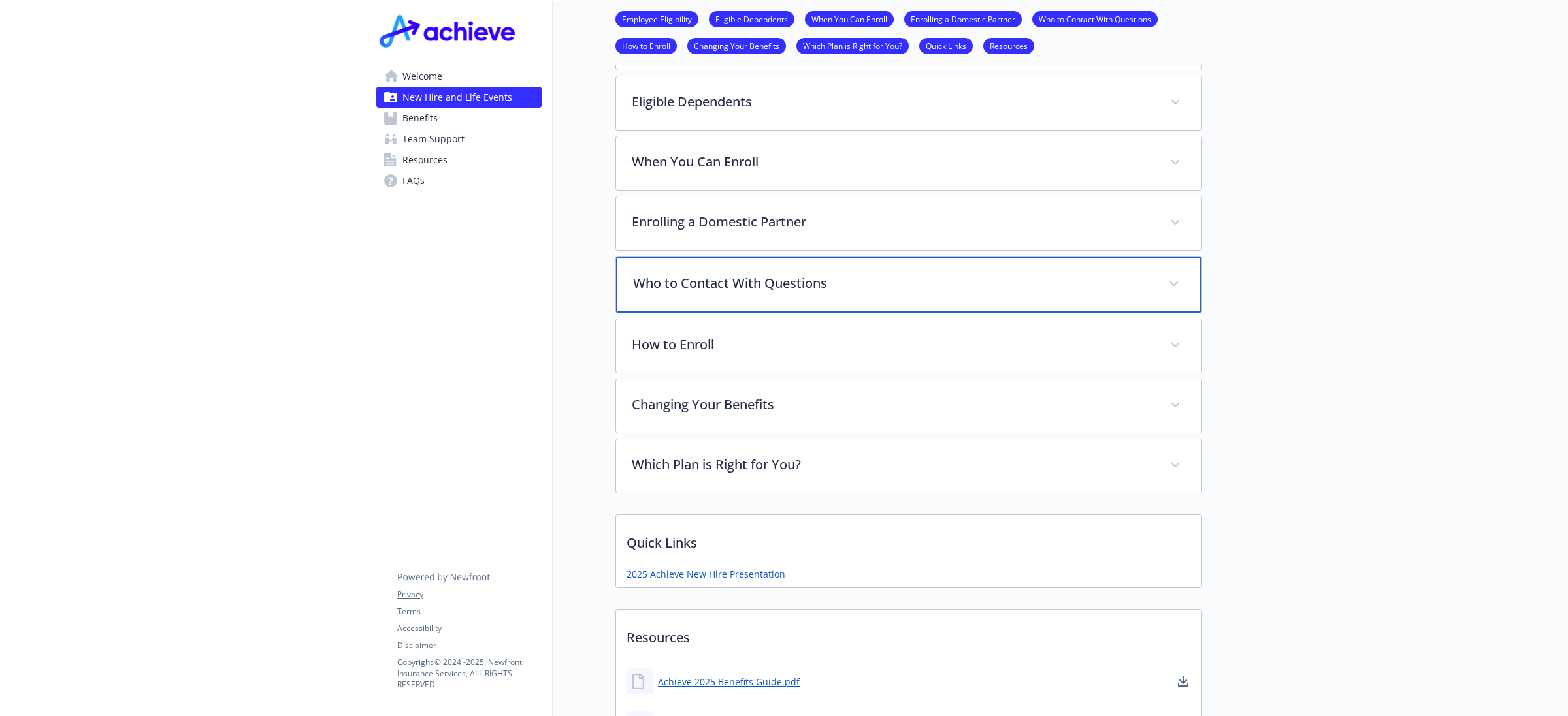
scroll to position [490, 0]
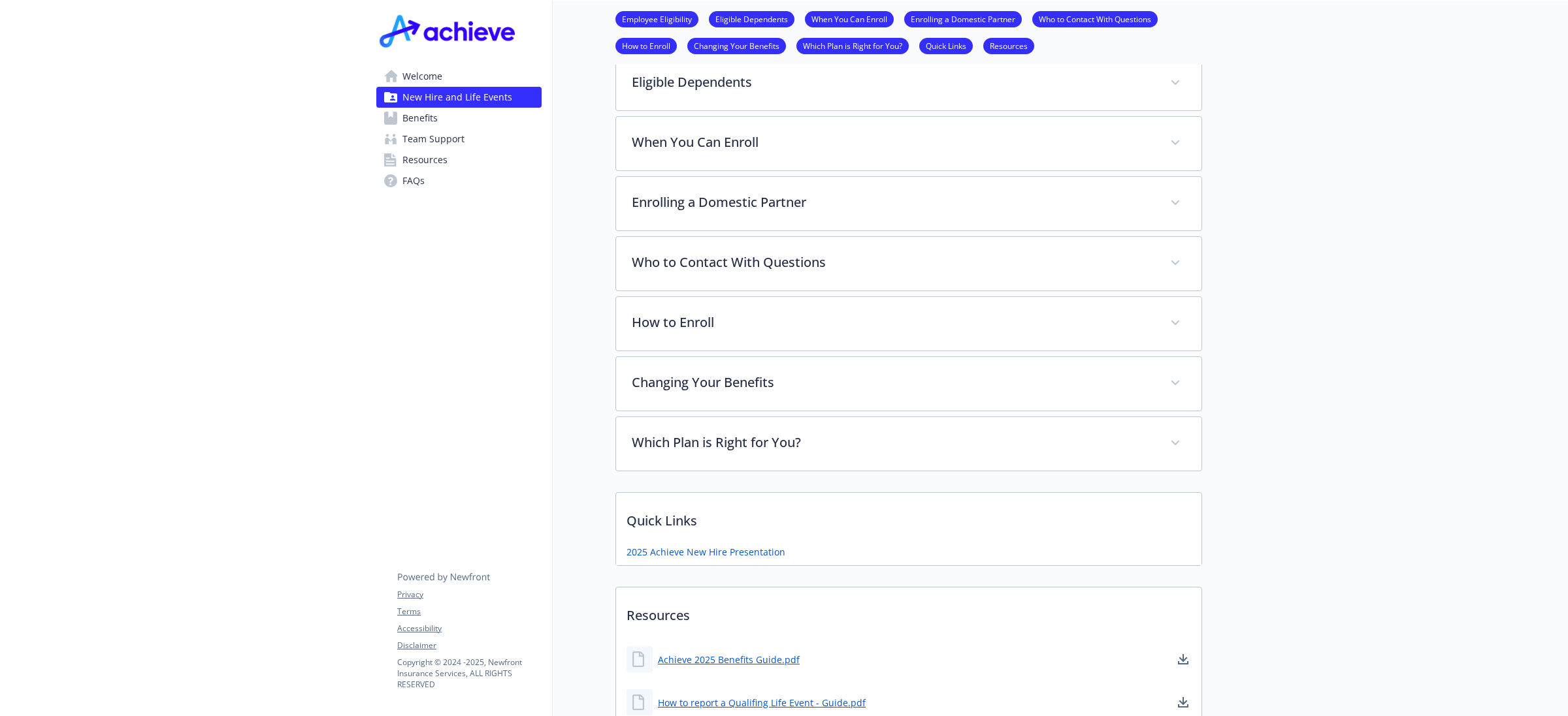
click at [439, 119] on link "Benefits" at bounding box center [459, 118] width 165 height 21
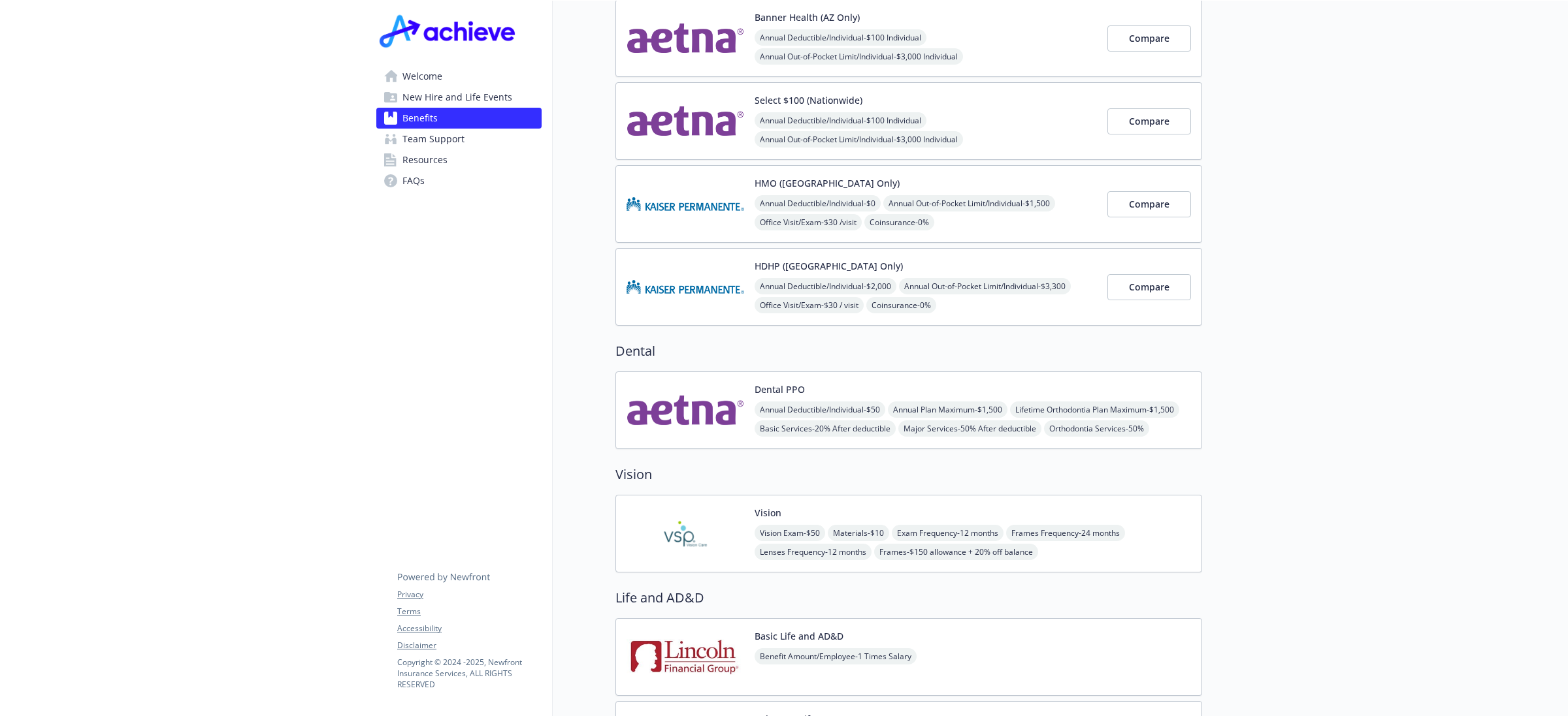
click at [445, 139] on span "Team Support" at bounding box center [434, 139] width 62 height 21
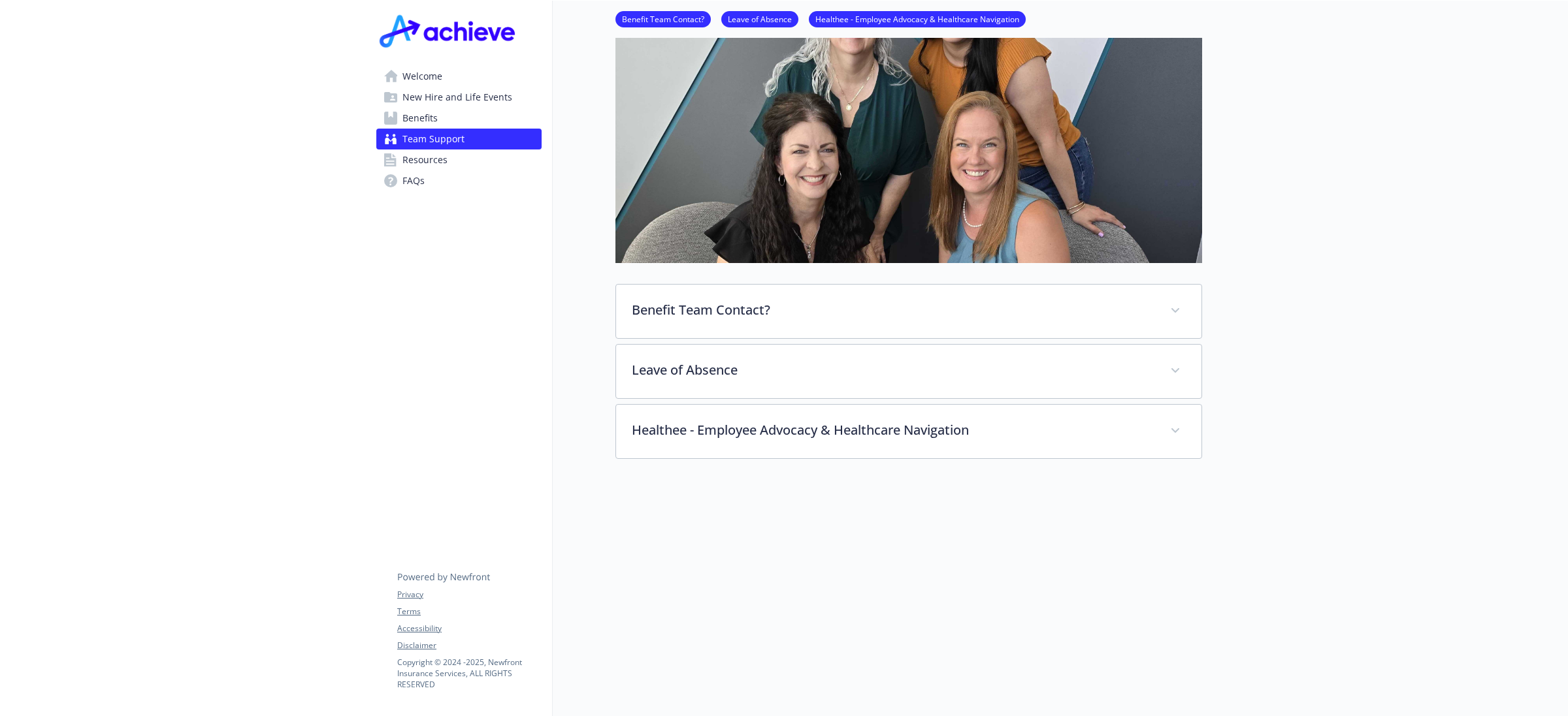
click at [439, 62] on div "Welcome New Hire and Life Events Benefits Team Support Resources FAQs Privacy T…" at bounding box center [459, 109] width 186 height 217
click at [433, 79] on span "Welcome" at bounding box center [423, 76] width 39 height 21
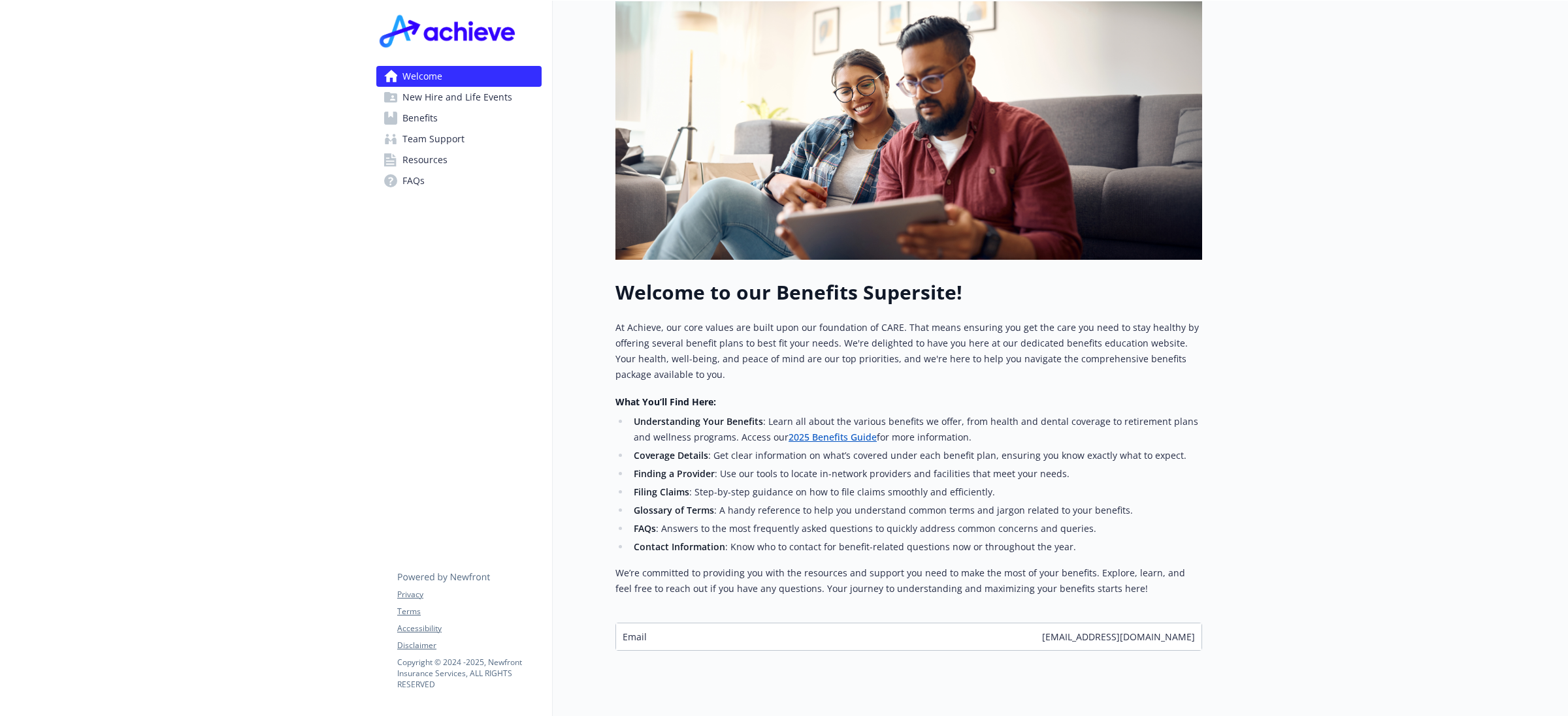
click at [495, 90] on span "New Hire and Life Events" at bounding box center [457, 98] width 110 height 21
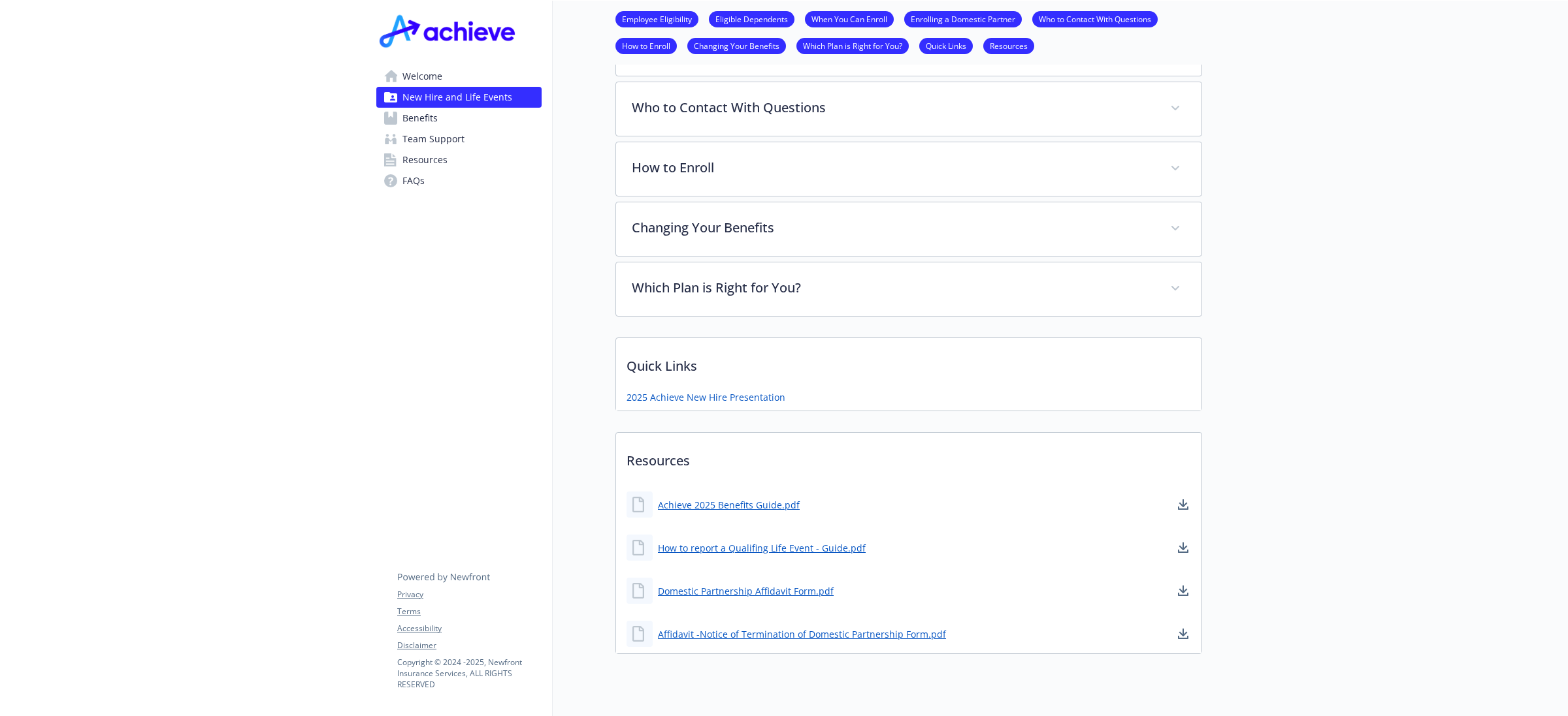
scroll to position [678, 0]
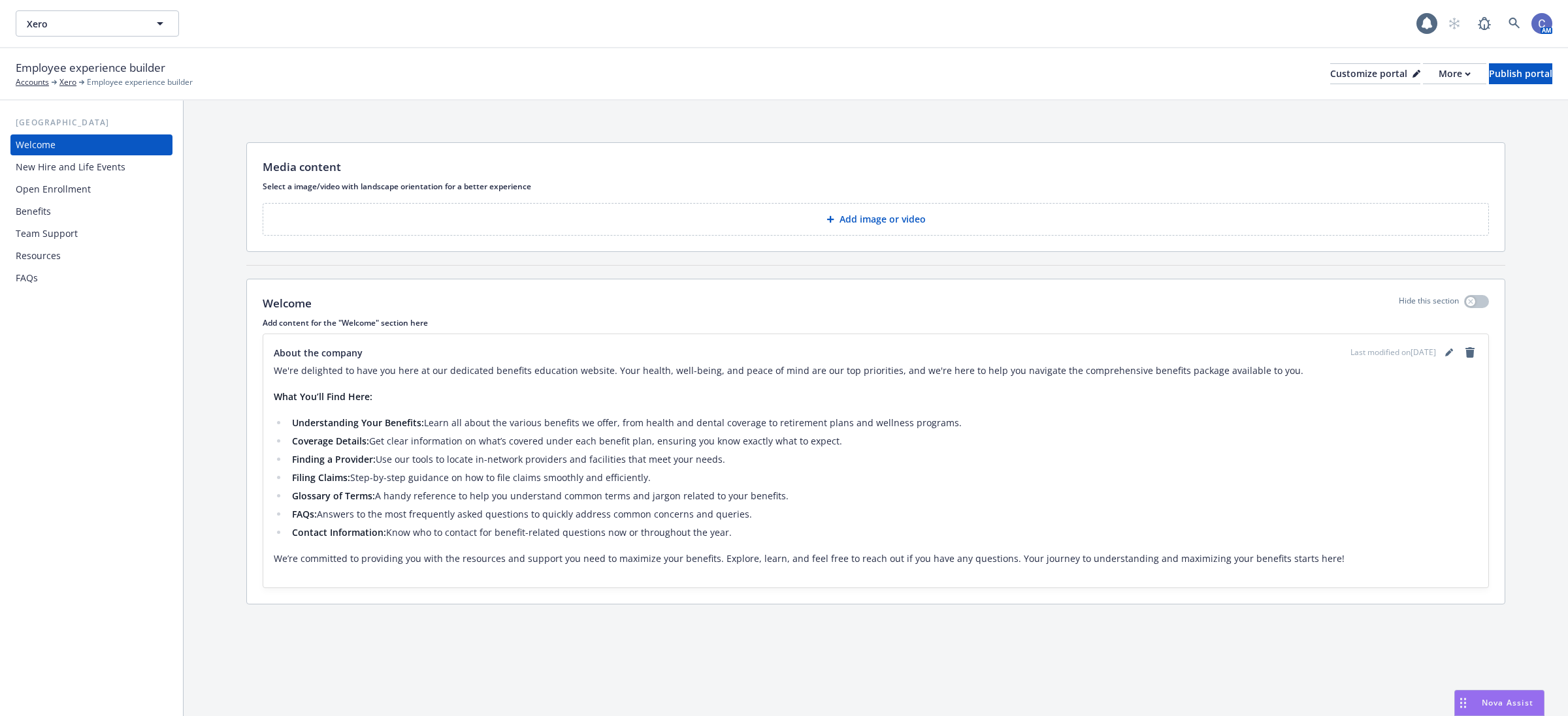
click at [83, 168] on div "New Hire and Life Events" at bounding box center [70, 167] width 110 height 21
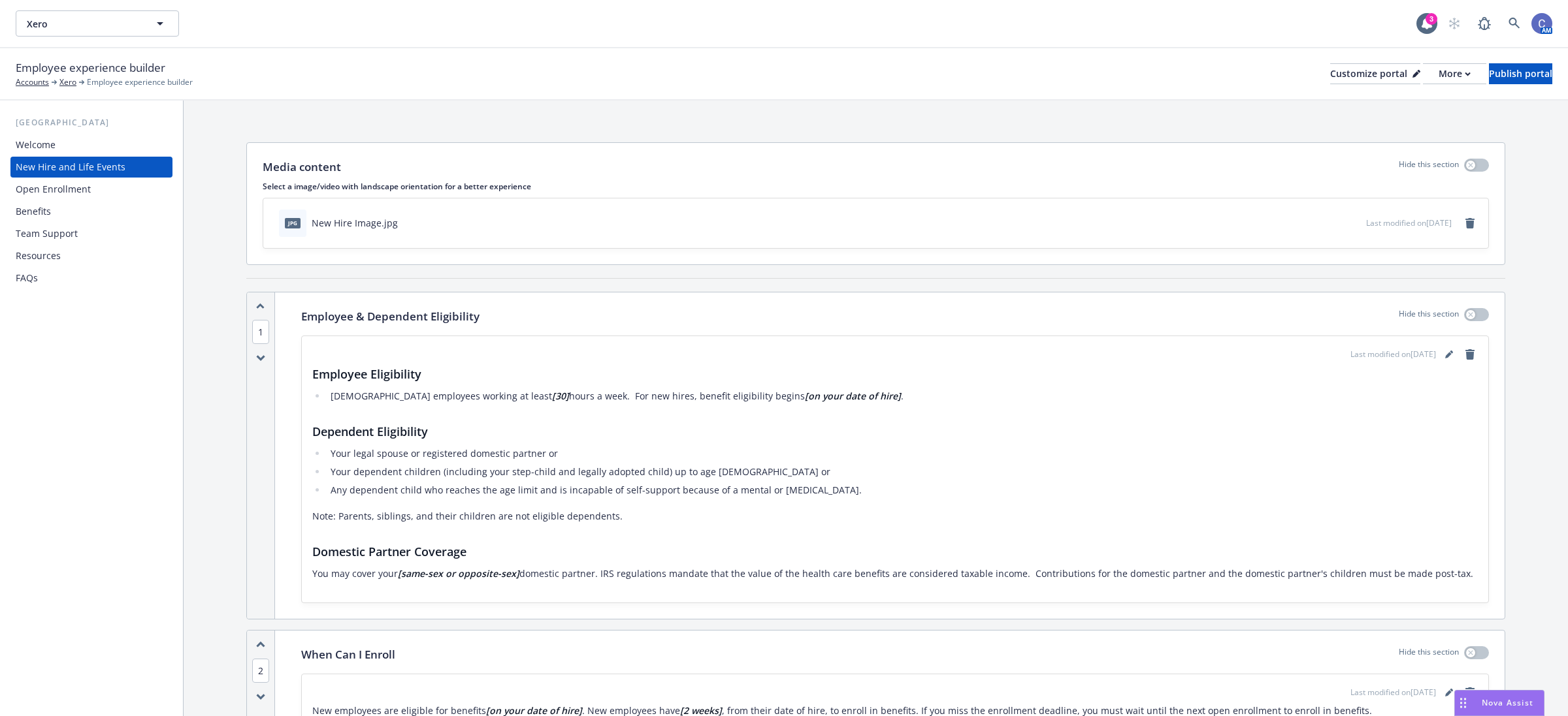
click at [79, 188] on div "Open Enrollment" at bounding box center [54, 190] width 75 height 21
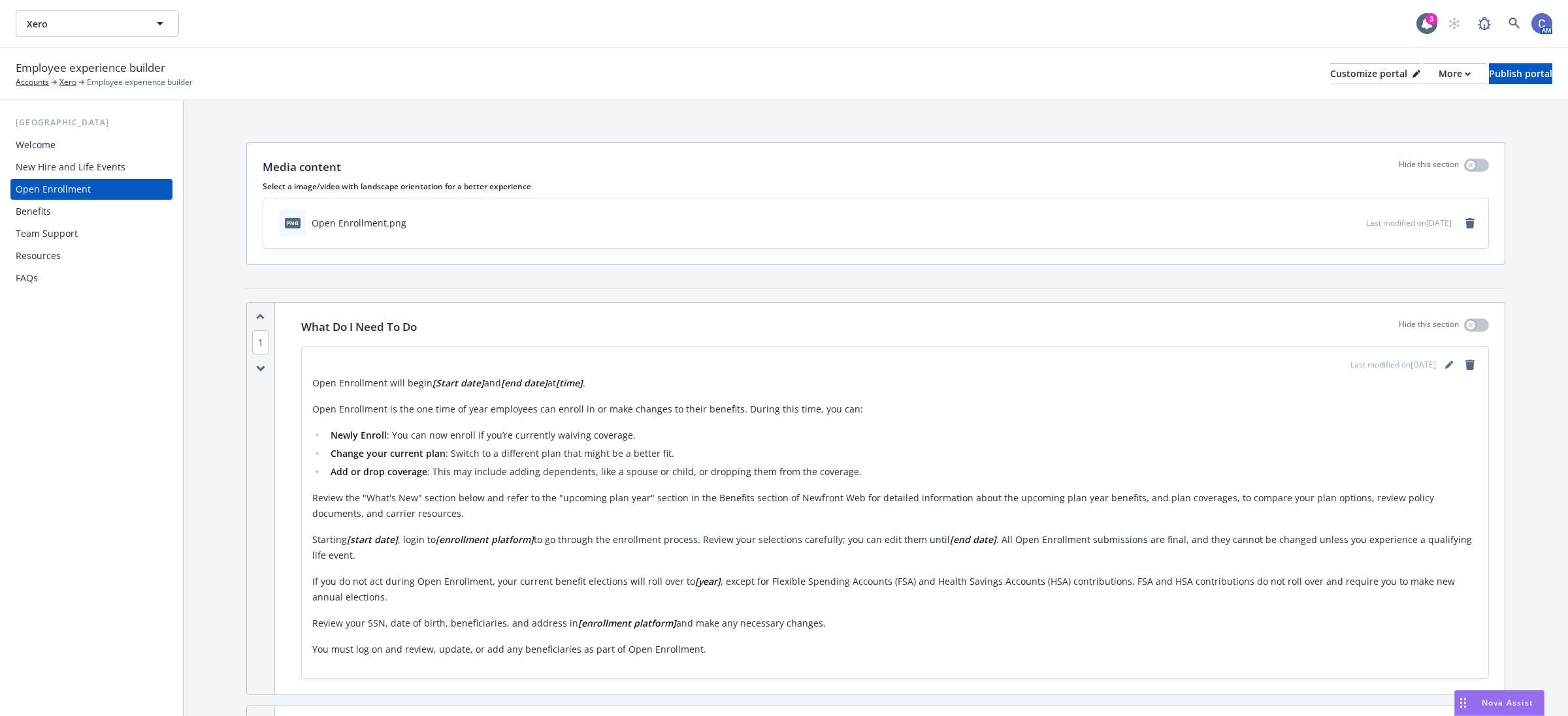
click at [60, 211] on div "Benefits" at bounding box center [91, 211] width 151 height 21
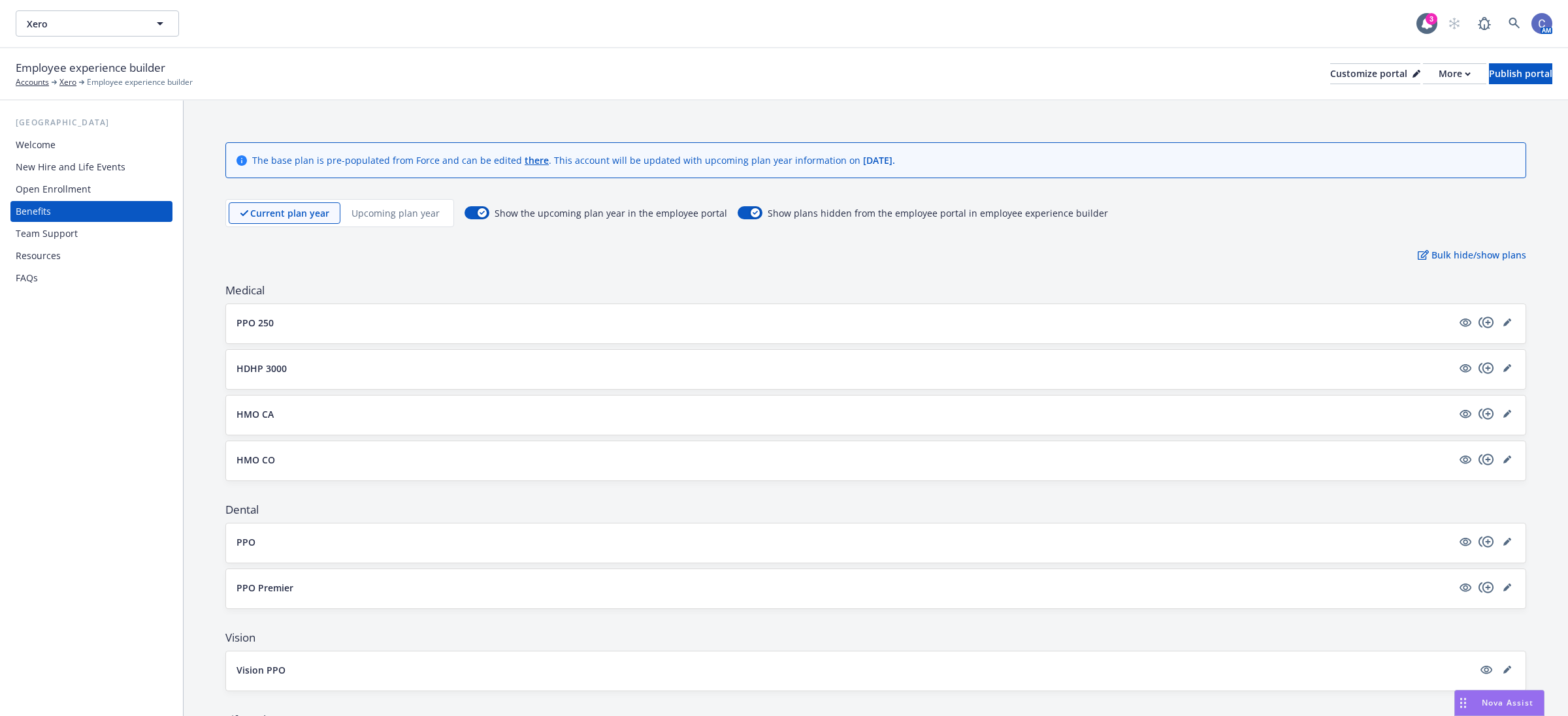
click at [46, 234] on div "Team Support" at bounding box center [47, 234] width 62 height 21
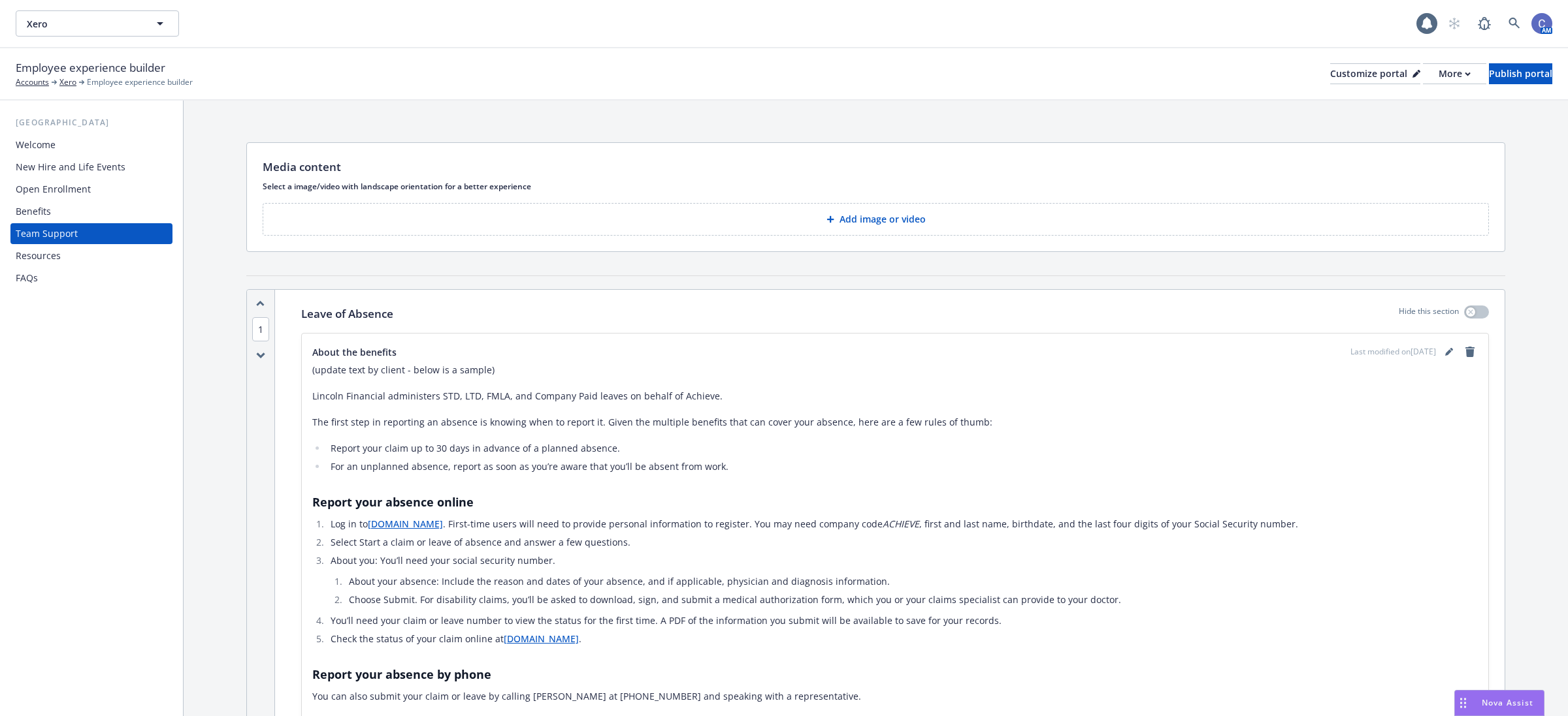
click at [36, 209] on div "Benefits" at bounding box center [34, 211] width 36 height 21
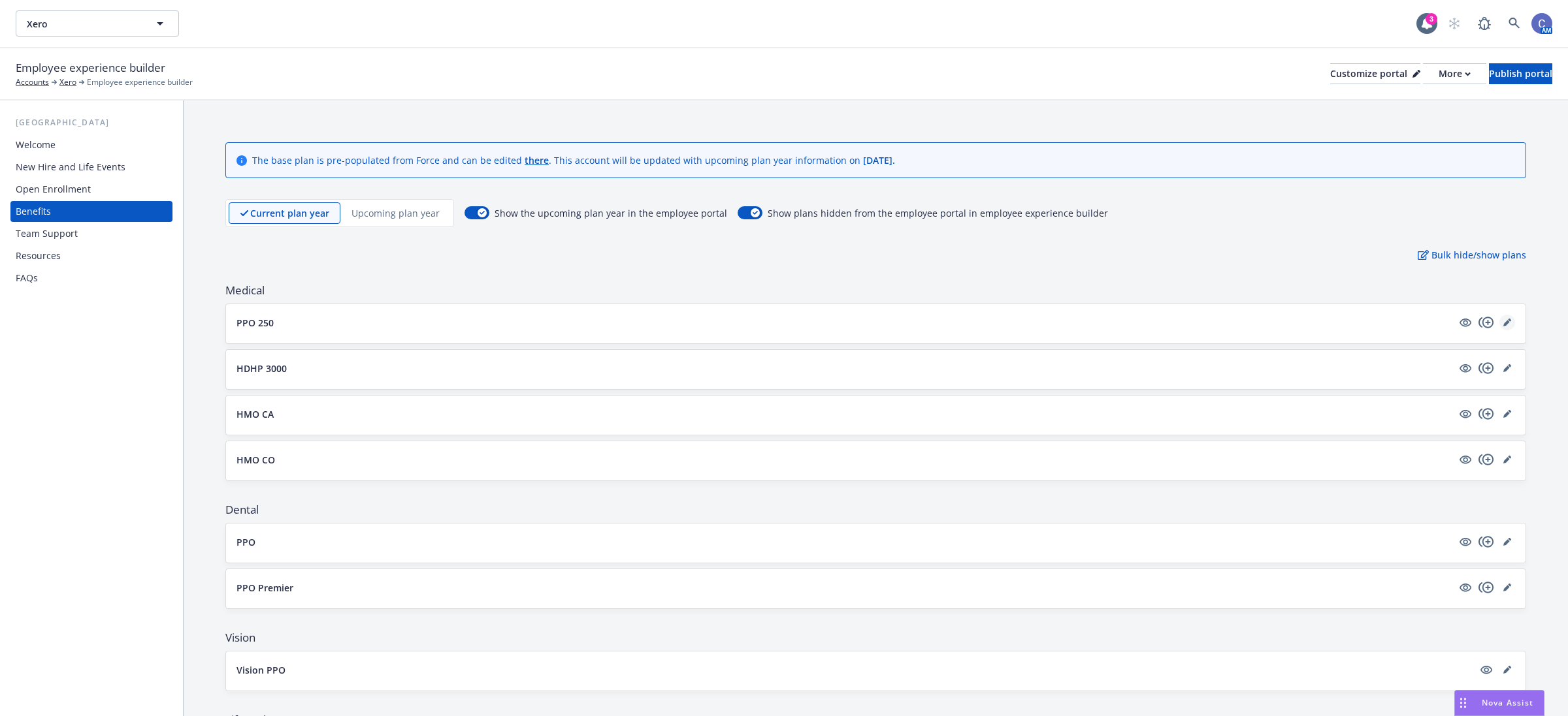
click at [1500, 322] on link "editPencil" at bounding box center [1507, 322] width 16 height 16
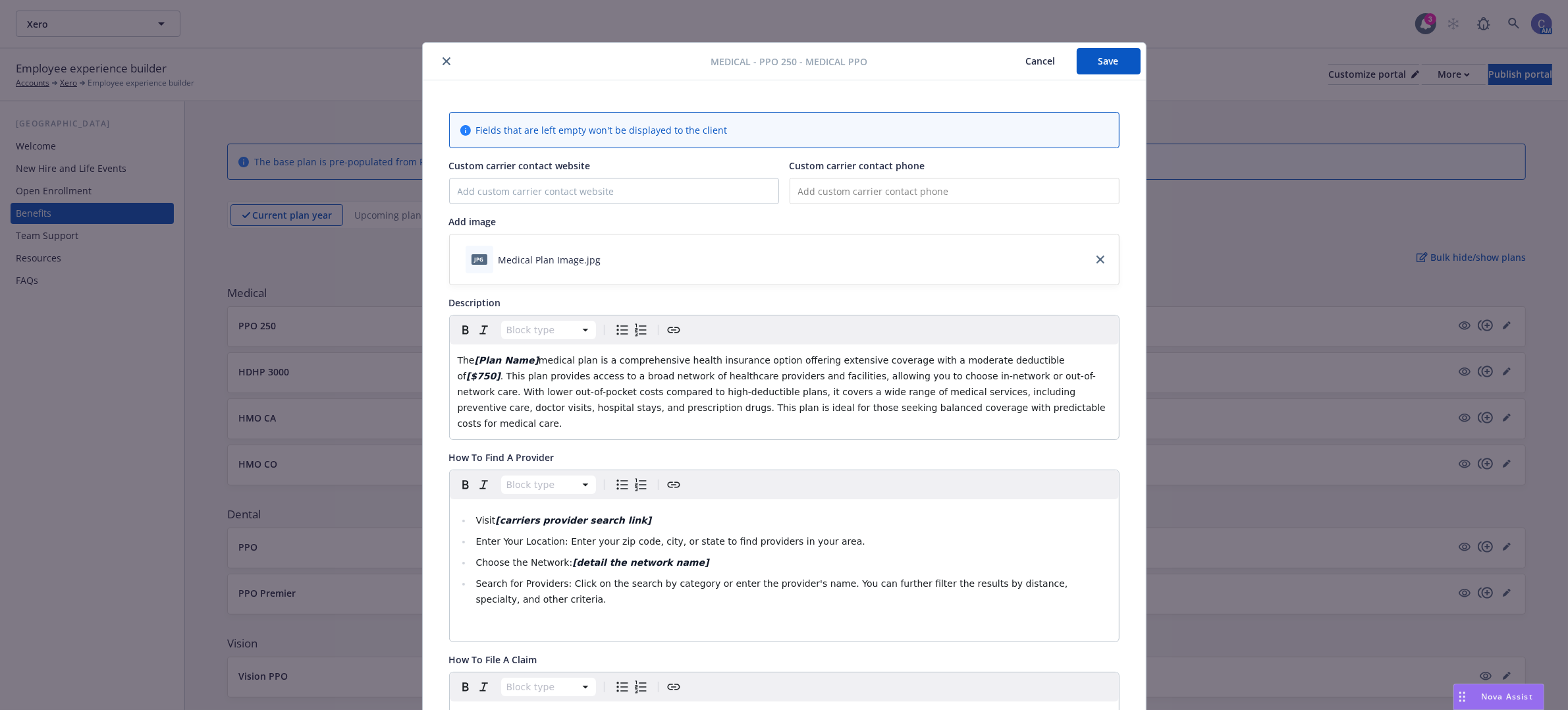
click at [443, 62] on icon "close" at bounding box center [447, 62] width 8 height 8
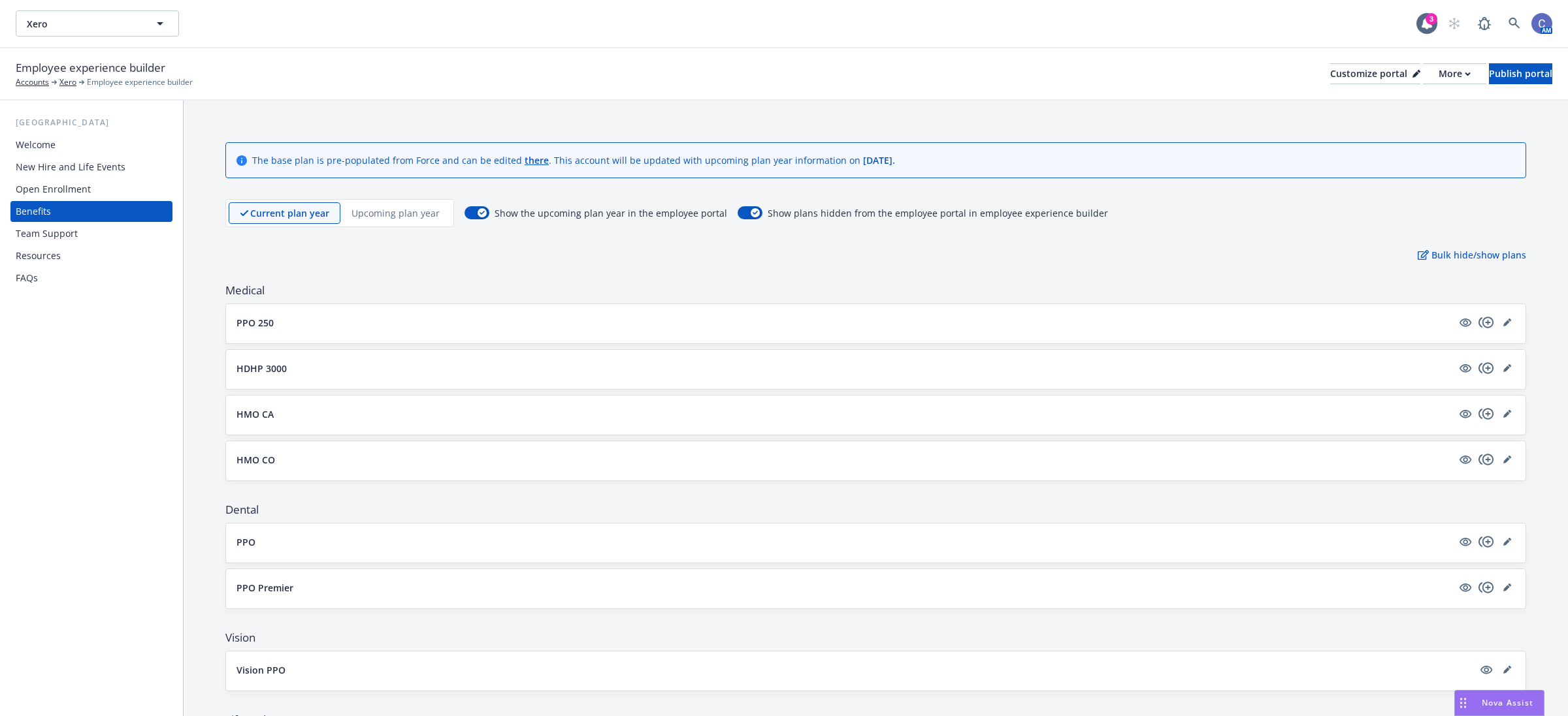
click at [54, 239] on div "Team Support" at bounding box center [47, 234] width 62 height 21
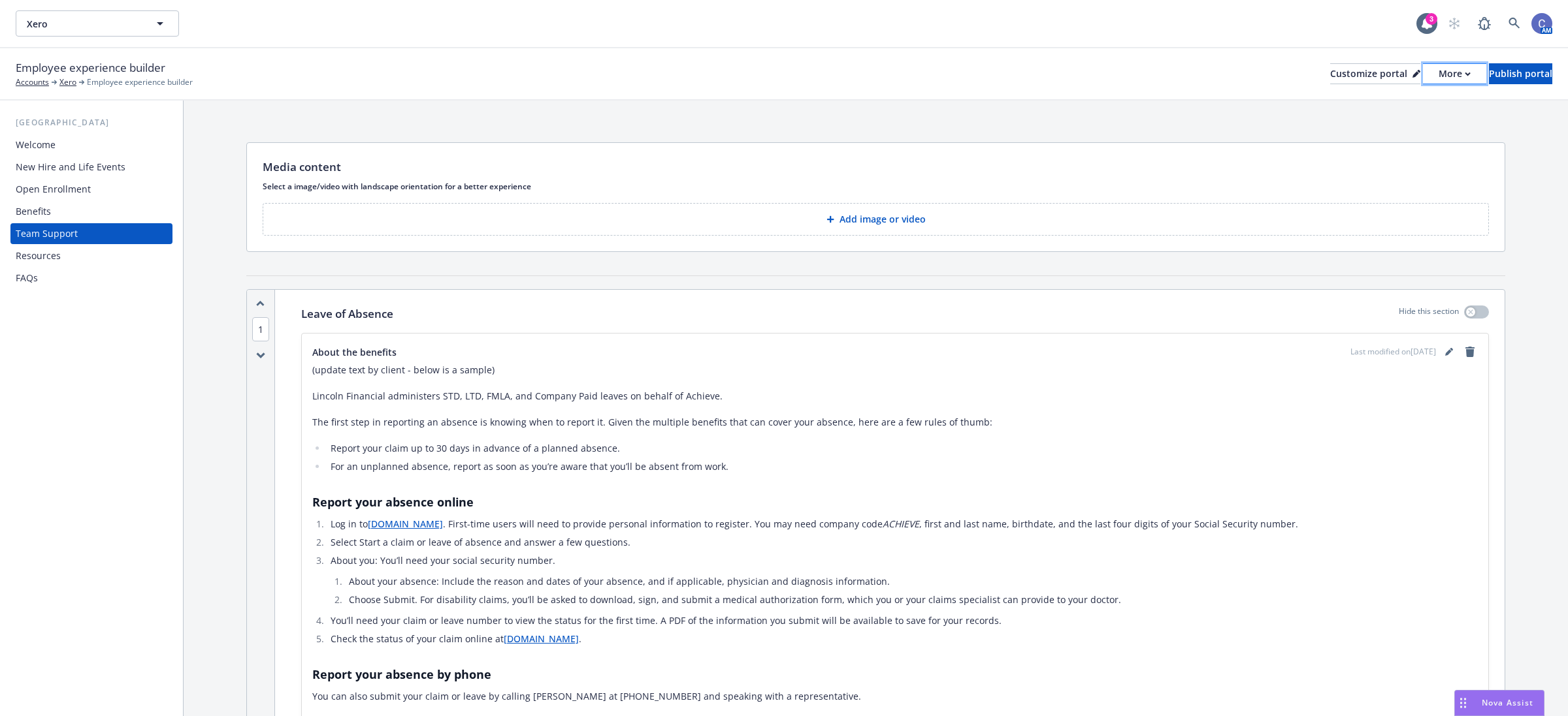
click at [1438, 72] on div "More" at bounding box center [1454, 73] width 32 height 20
drag, startPoint x: 1512, startPoint y: 69, endPoint x: 700, endPoint y: 4, distance: 814.6
click at [900, 168] on div "Employee experience builder Accounts Xero Employee experience builder Customize…" at bounding box center [784, 382] width 1568 height 668
click at [1515, 70] on div "Publish portal" at bounding box center [1520, 73] width 63 height 20
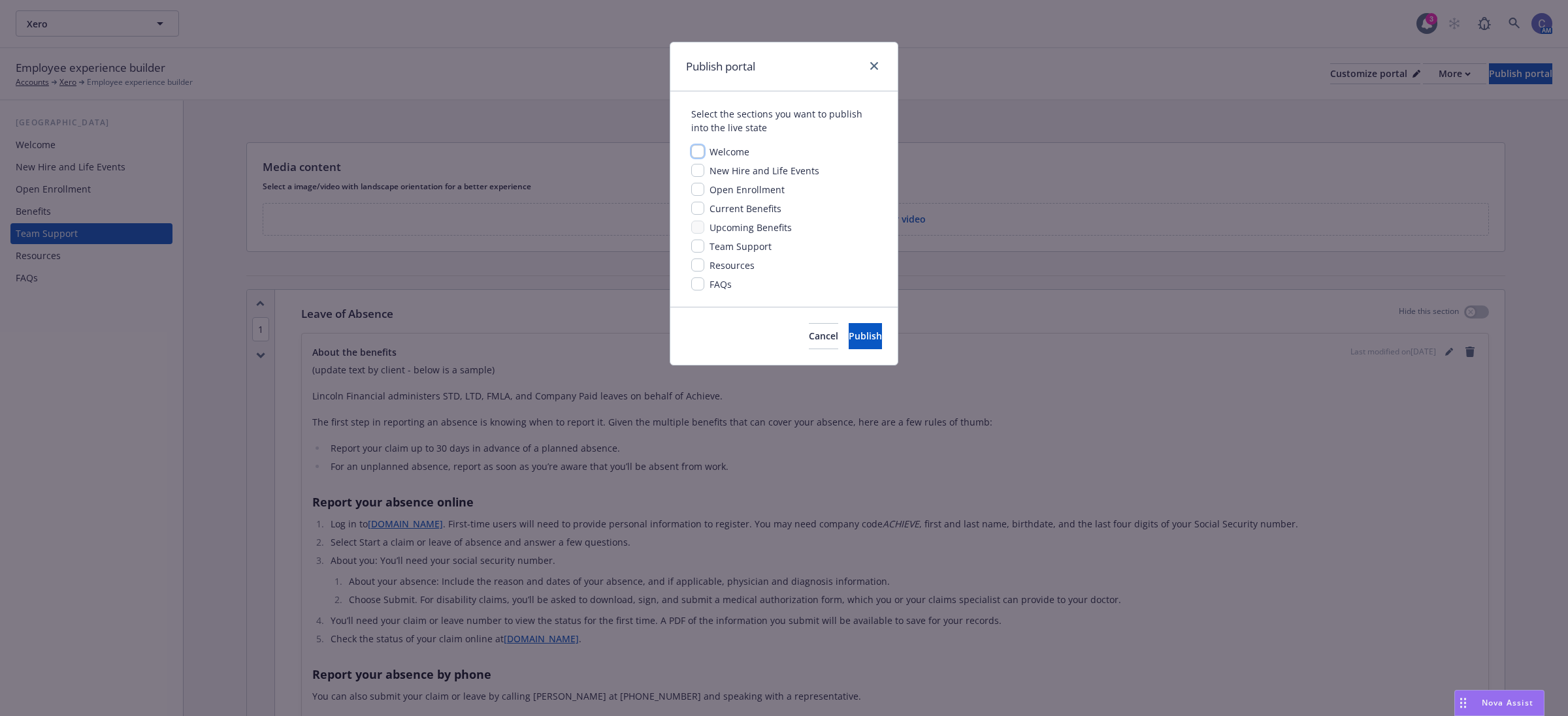
click at [699, 145] on input "checkbox" at bounding box center [698, 151] width 13 height 13
checkbox input "true"
click at [849, 334] on span "Publish" at bounding box center [865, 335] width 33 height 12
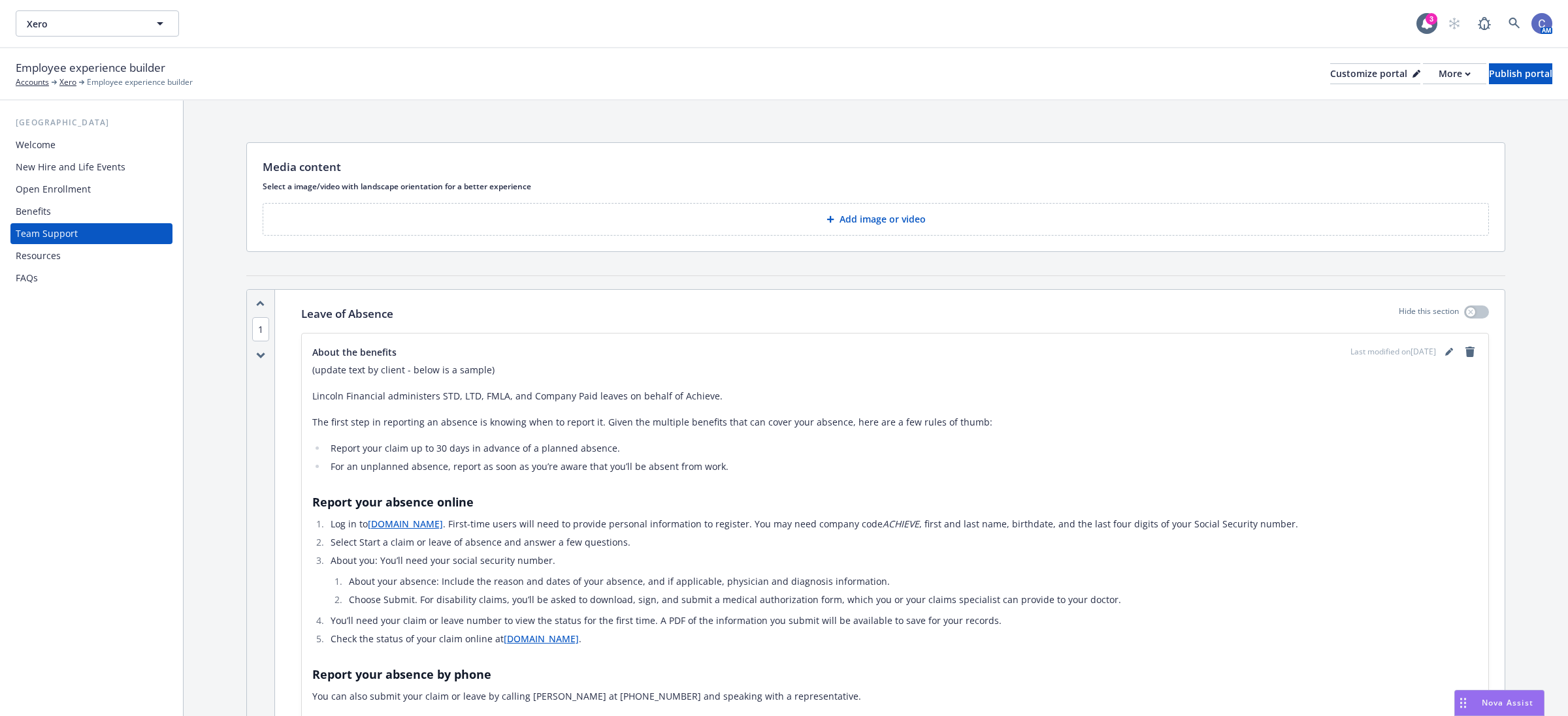
click at [47, 138] on div "Welcome" at bounding box center [36, 145] width 39 height 21
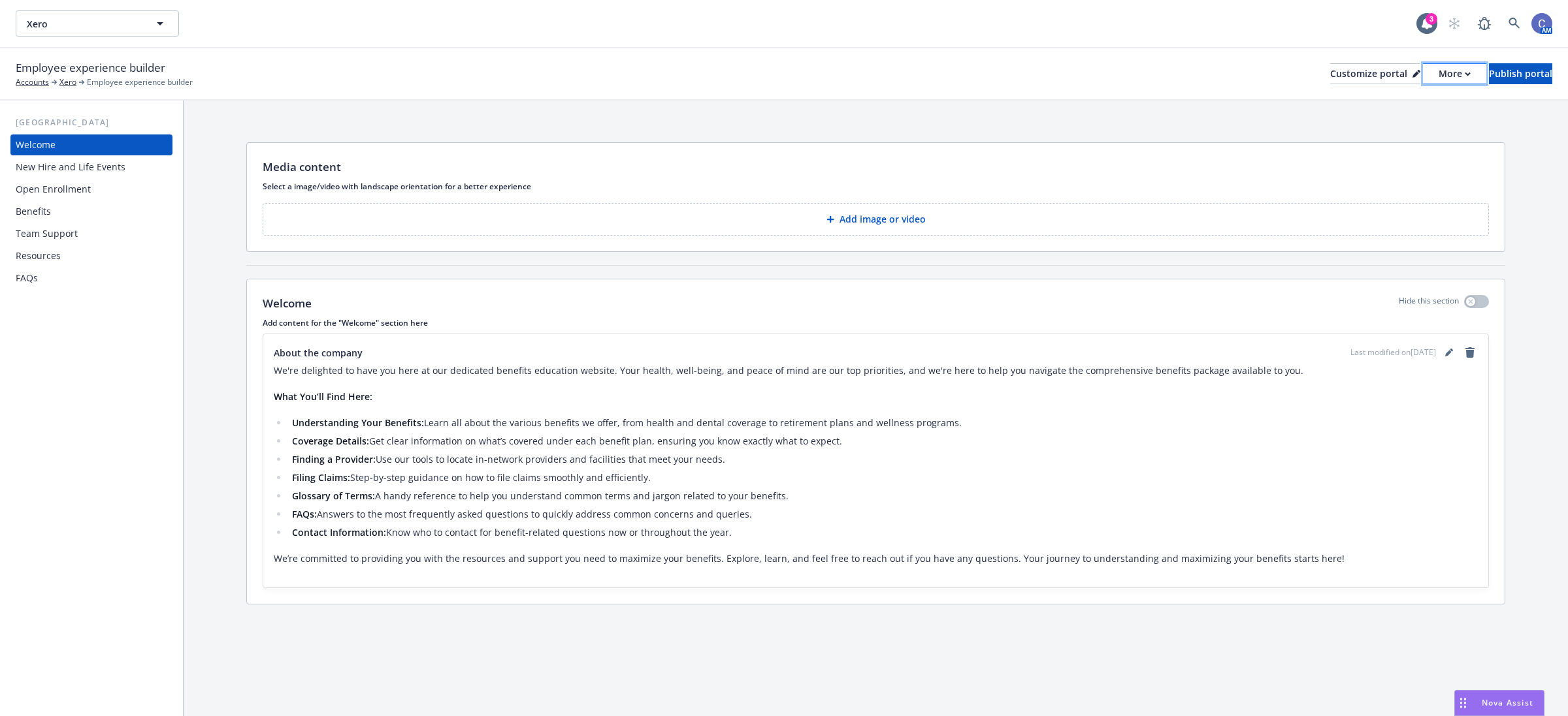
click at [1438, 76] on div "More" at bounding box center [1454, 73] width 32 height 20
click at [1393, 129] on link "Copy portal link" at bounding box center [1384, 129] width 119 height 26
click at [31, 209] on div "Benefits" at bounding box center [34, 211] width 36 height 21
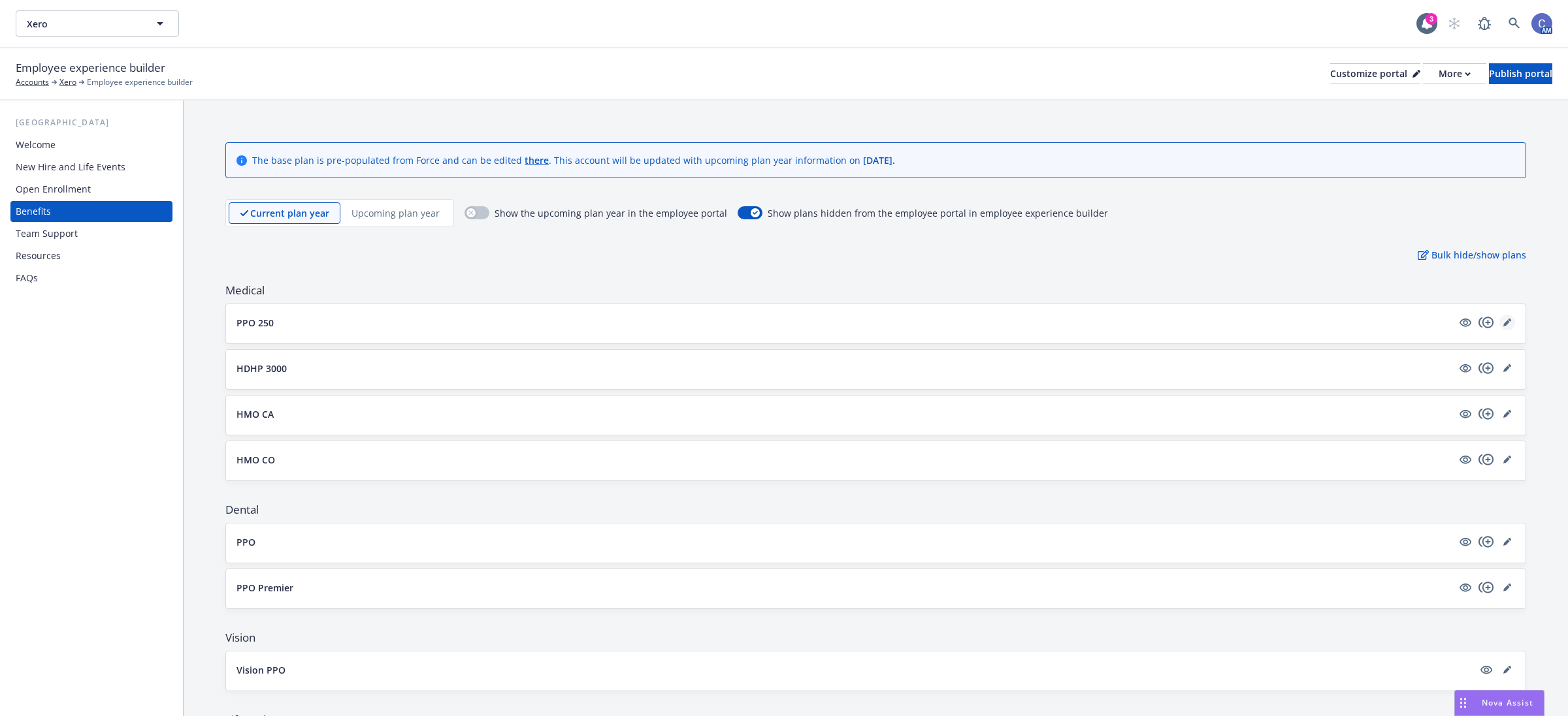
click at [1503, 324] on icon "editPencil" at bounding box center [1506, 323] width 7 height 7
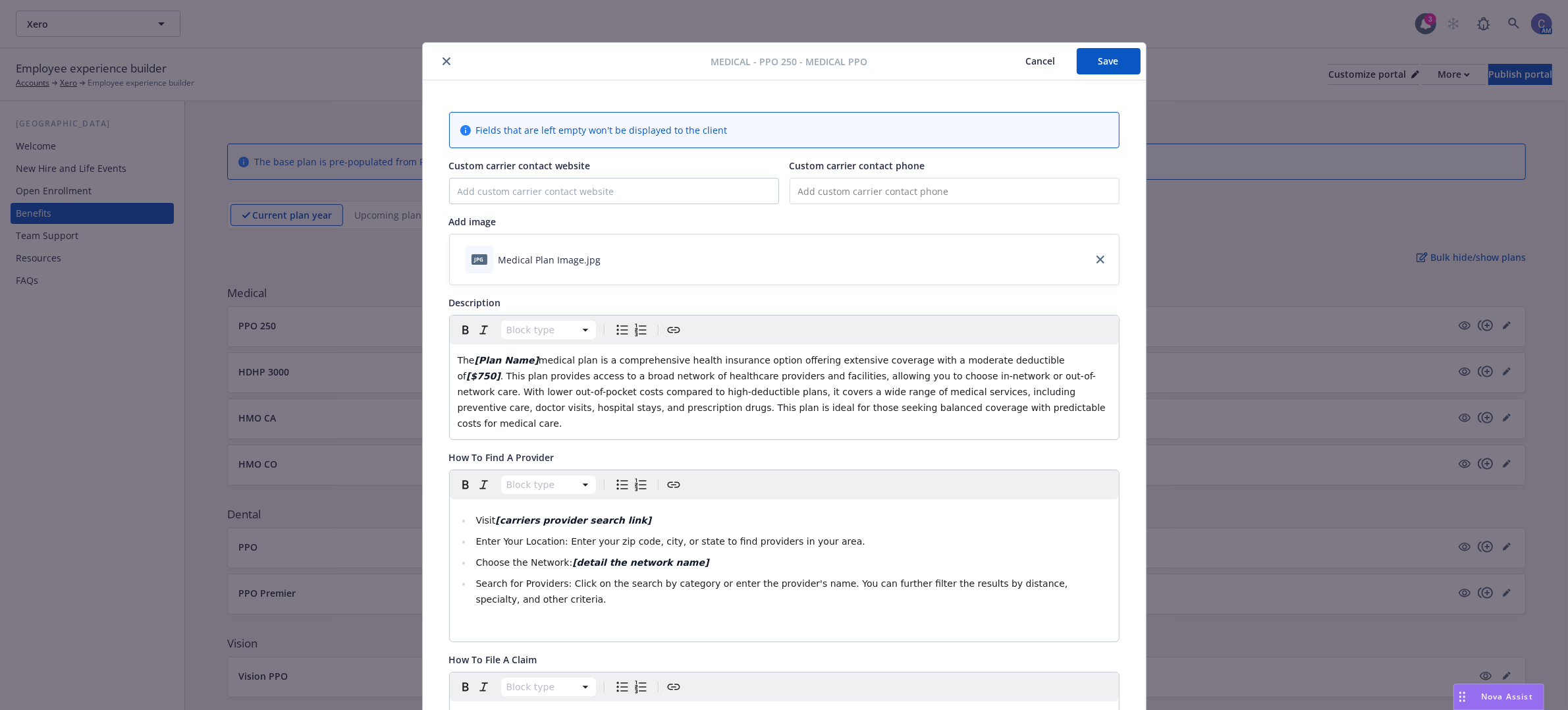
click at [1036, 50] on button "Cancel" at bounding box center [1041, 62] width 72 height 27
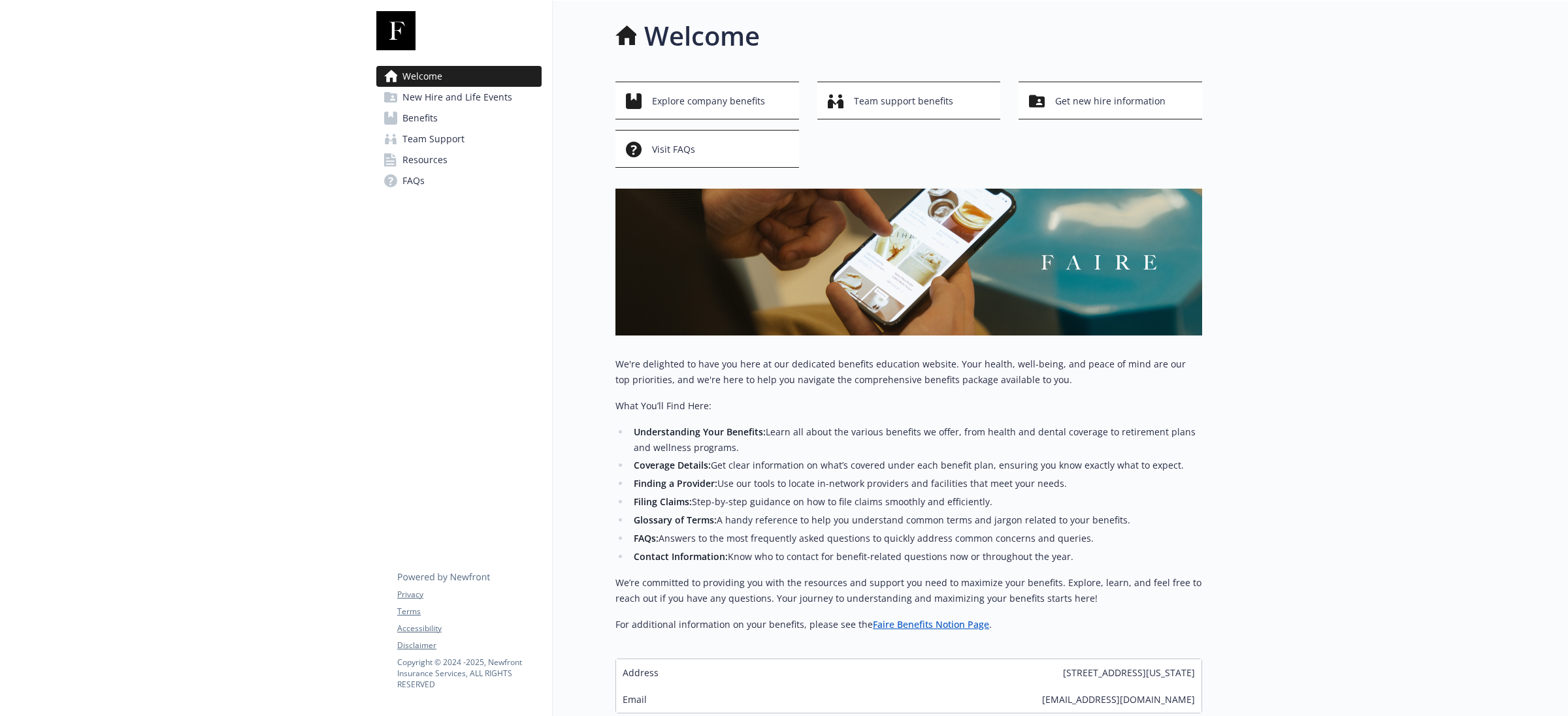
click at [441, 141] on span "Team Support" at bounding box center [434, 139] width 62 height 21
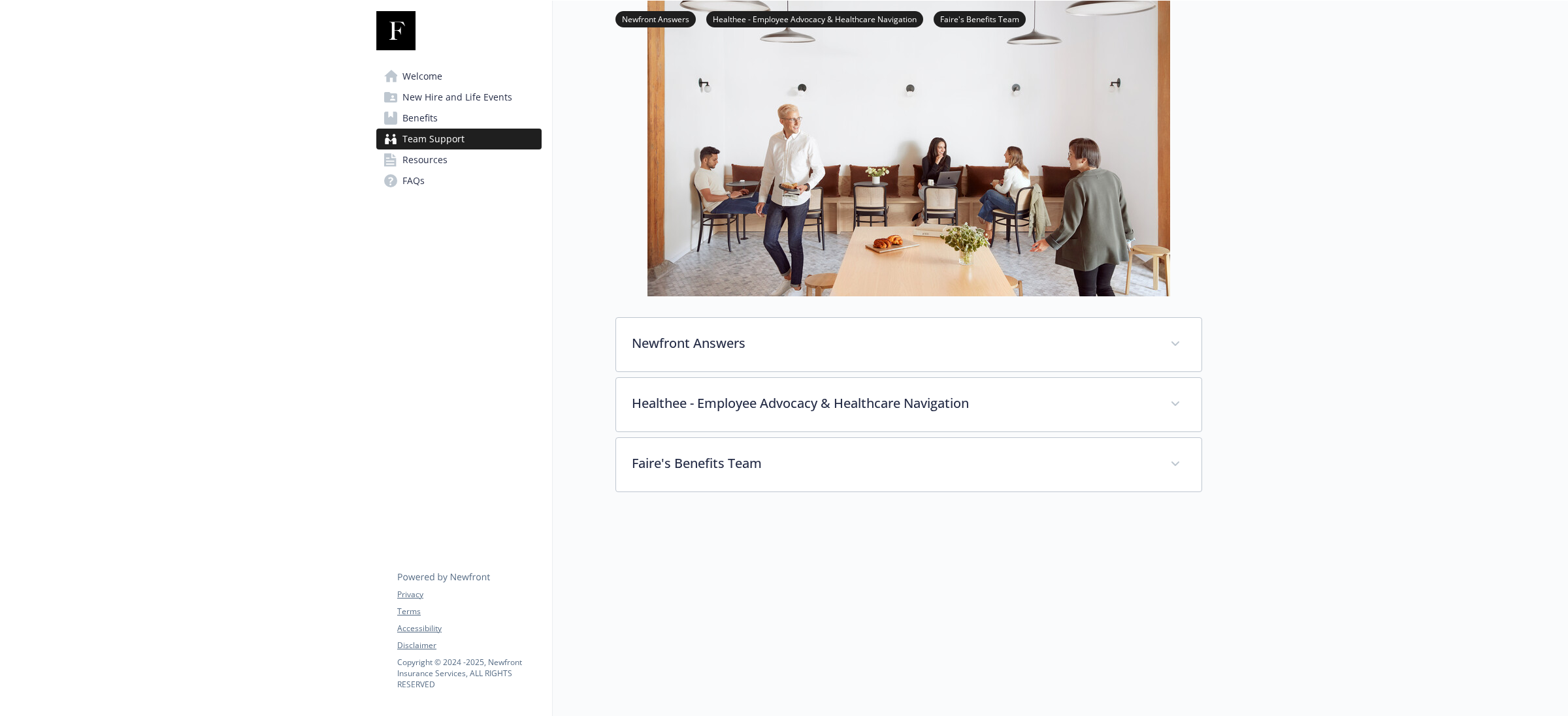
scroll to position [163, 0]
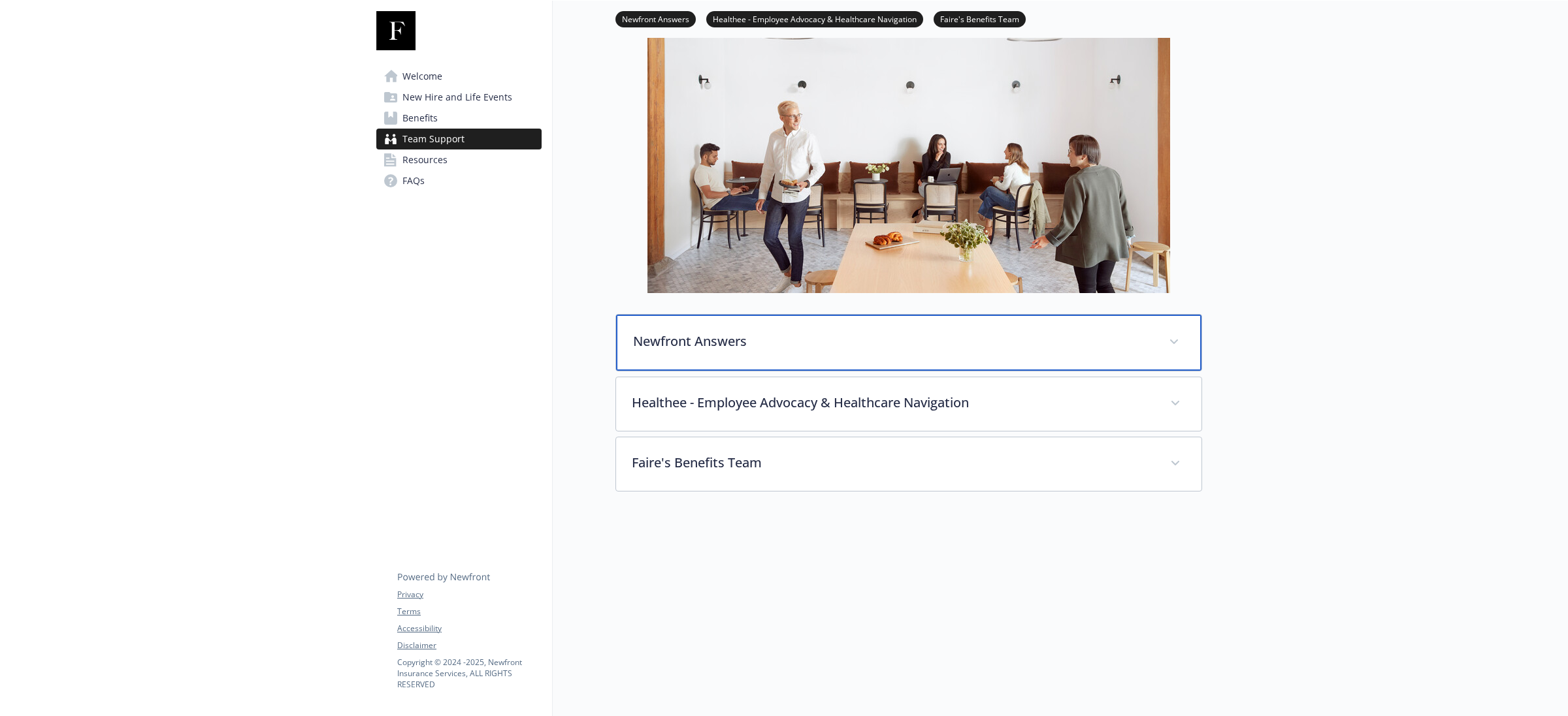
click at [1113, 351] on div "Newfront Answers" at bounding box center [909, 343] width 586 height 56
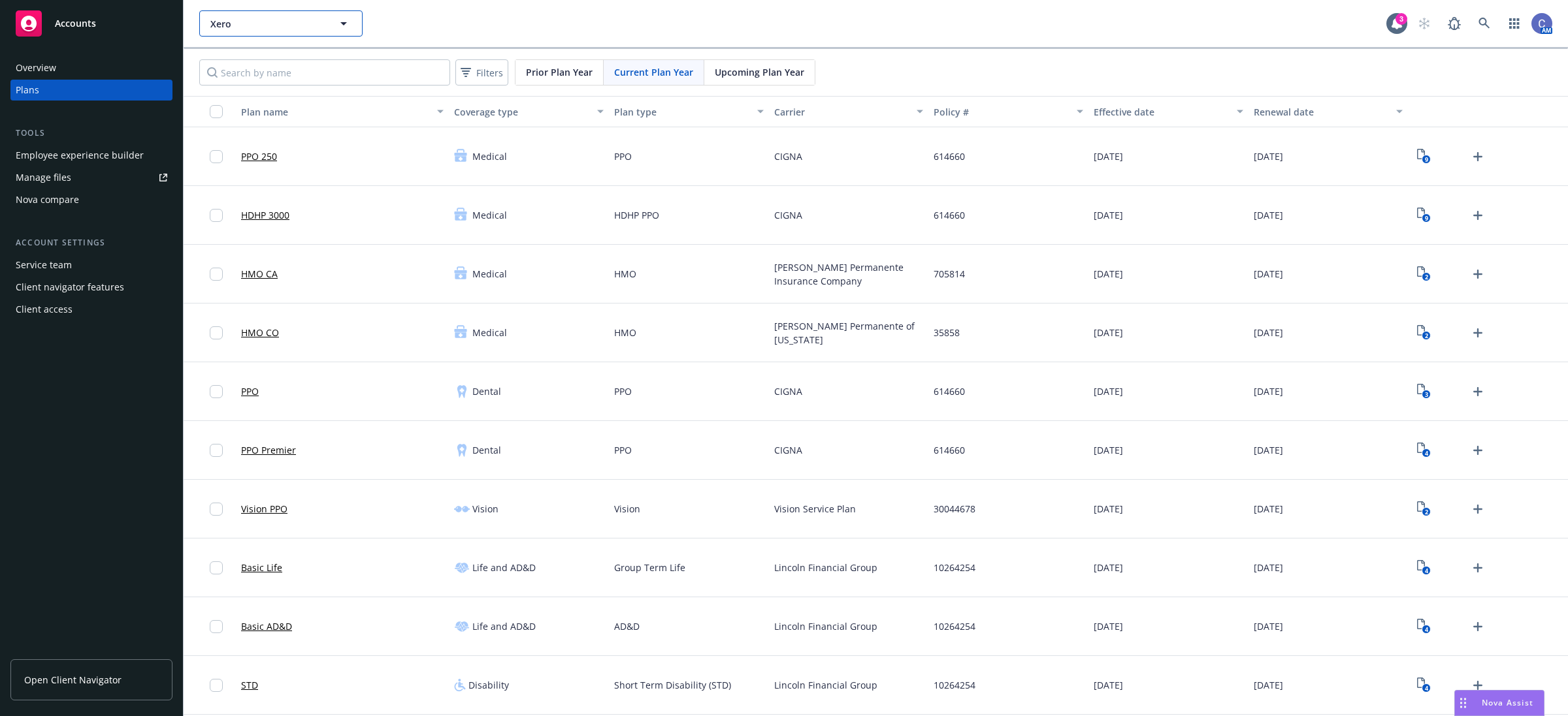
click at [327, 24] on button "Xero" at bounding box center [281, 23] width 163 height 26
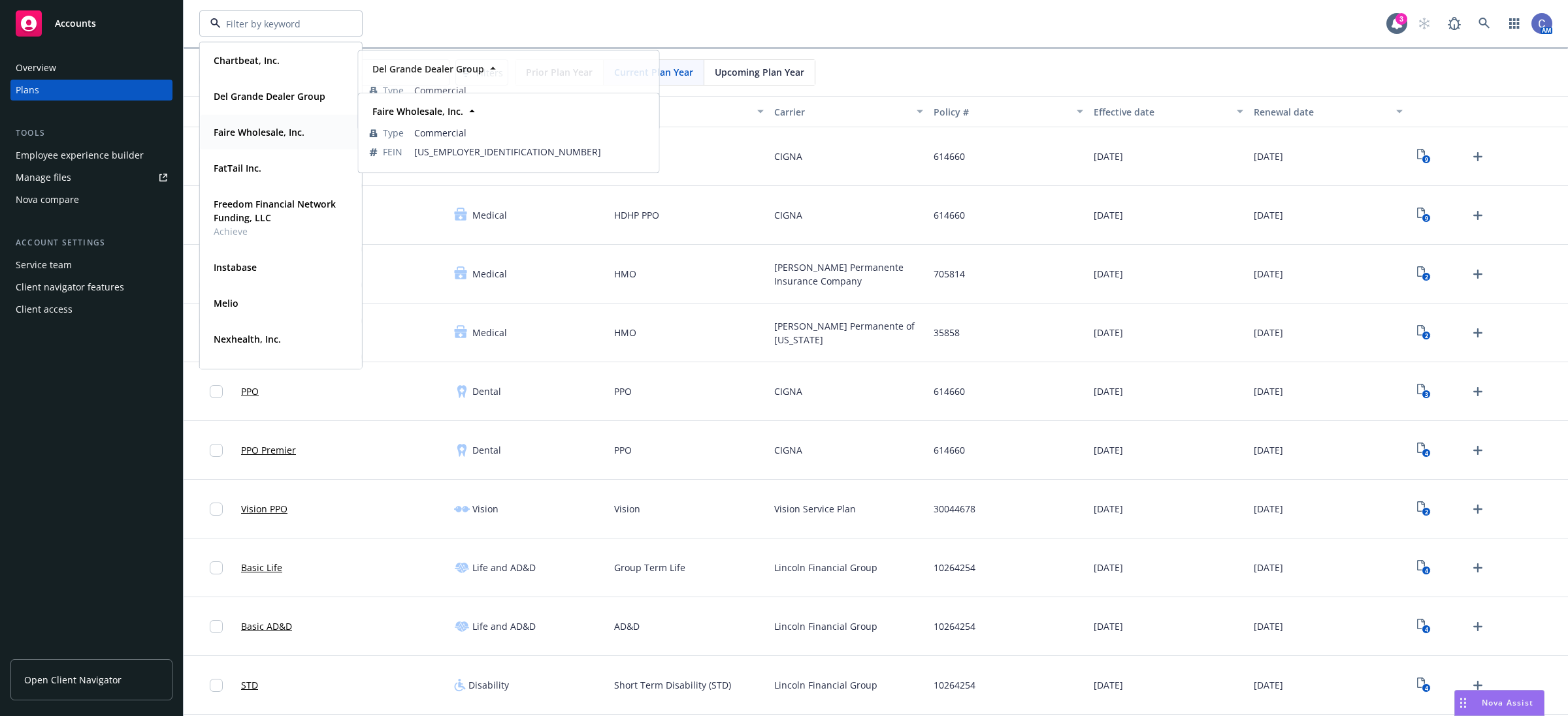
click at [242, 136] on strong "Faire Wholesale, Inc." at bounding box center [259, 131] width 91 height 12
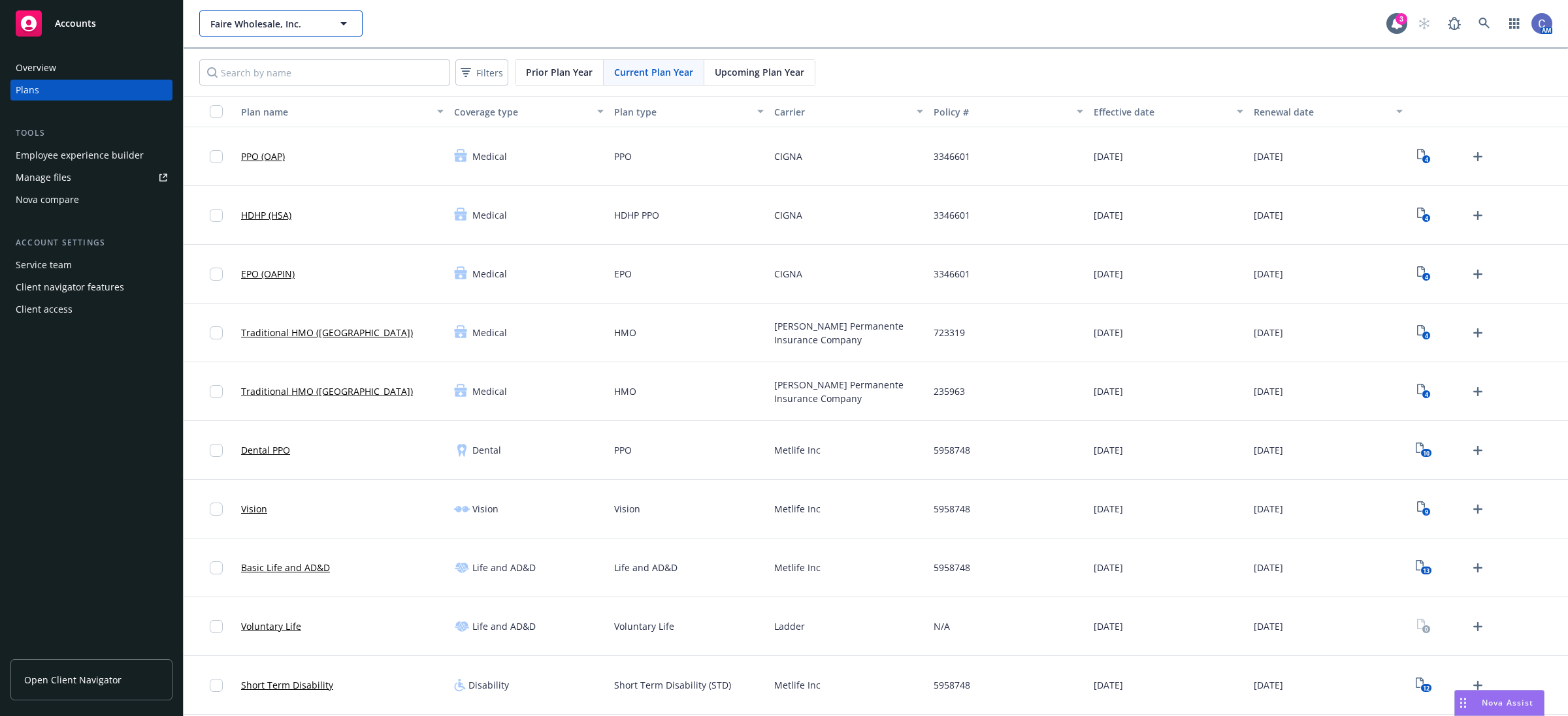
click at [302, 33] on button "Faire Wholesale, Inc." at bounding box center [281, 23] width 163 height 26
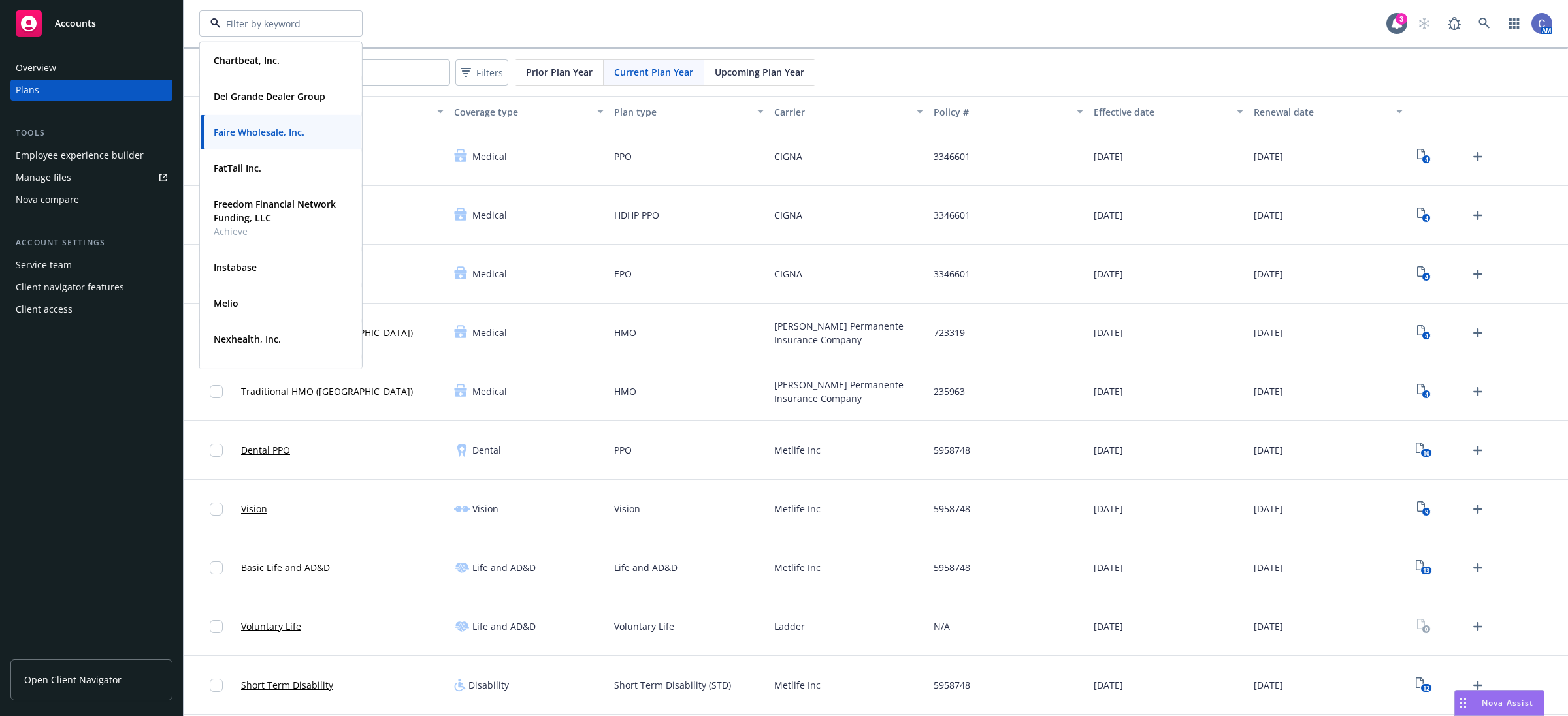
click at [102, 160] on div "Employee experience builder" at bounding box center [80, 155] width 128 height 21
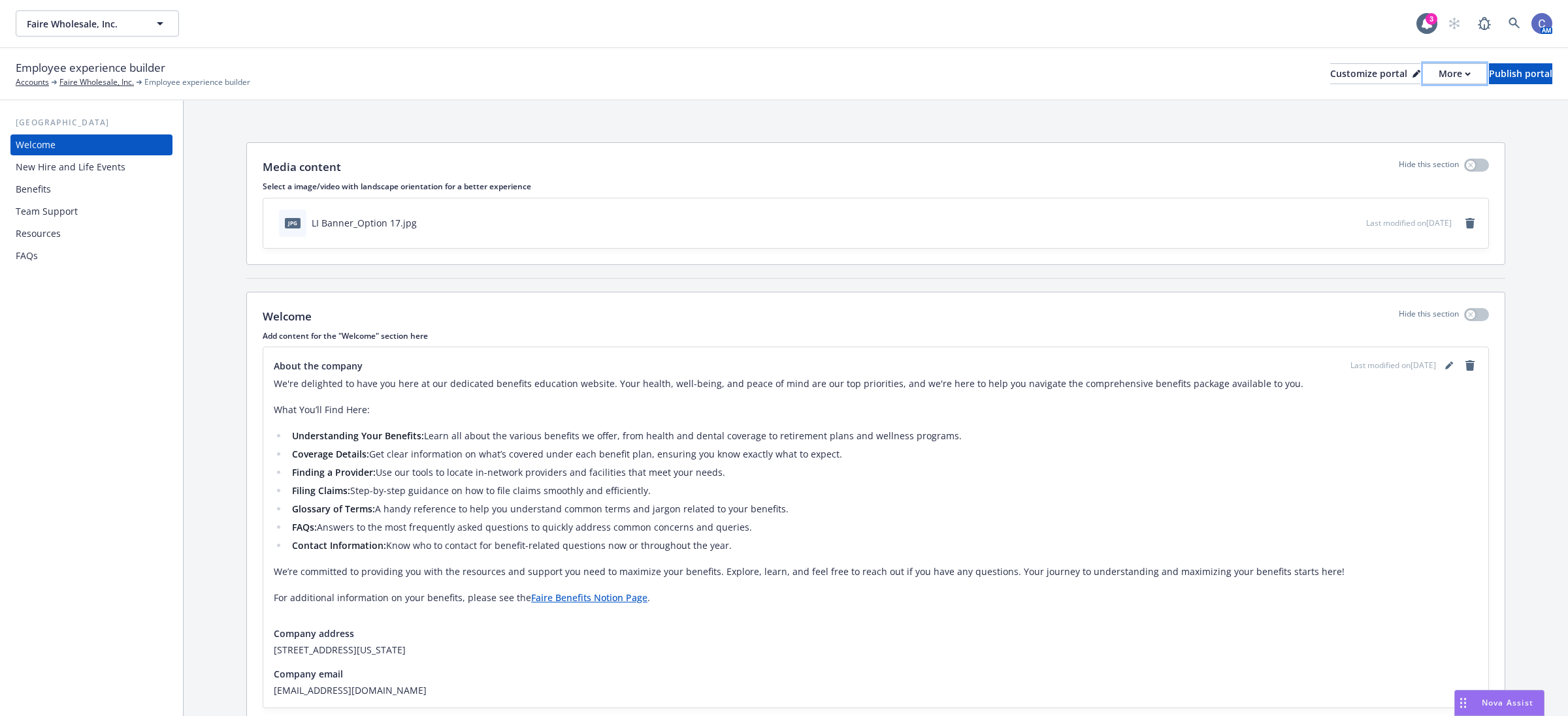
drag, startPoint x: 1387, startPoint y: 76, endPoint x: 1348, endPoint y: 99, distance: 45.3
click at [1348, 99] on div "Employee experience builder Accounts Faire Wholesale, Inc. Employee experience …" at bounding box center [784, 382] width 1568 height 668
click at [1336, 79] on div "Customize portal" at bounding box center [1376, 73] width 90 height 20
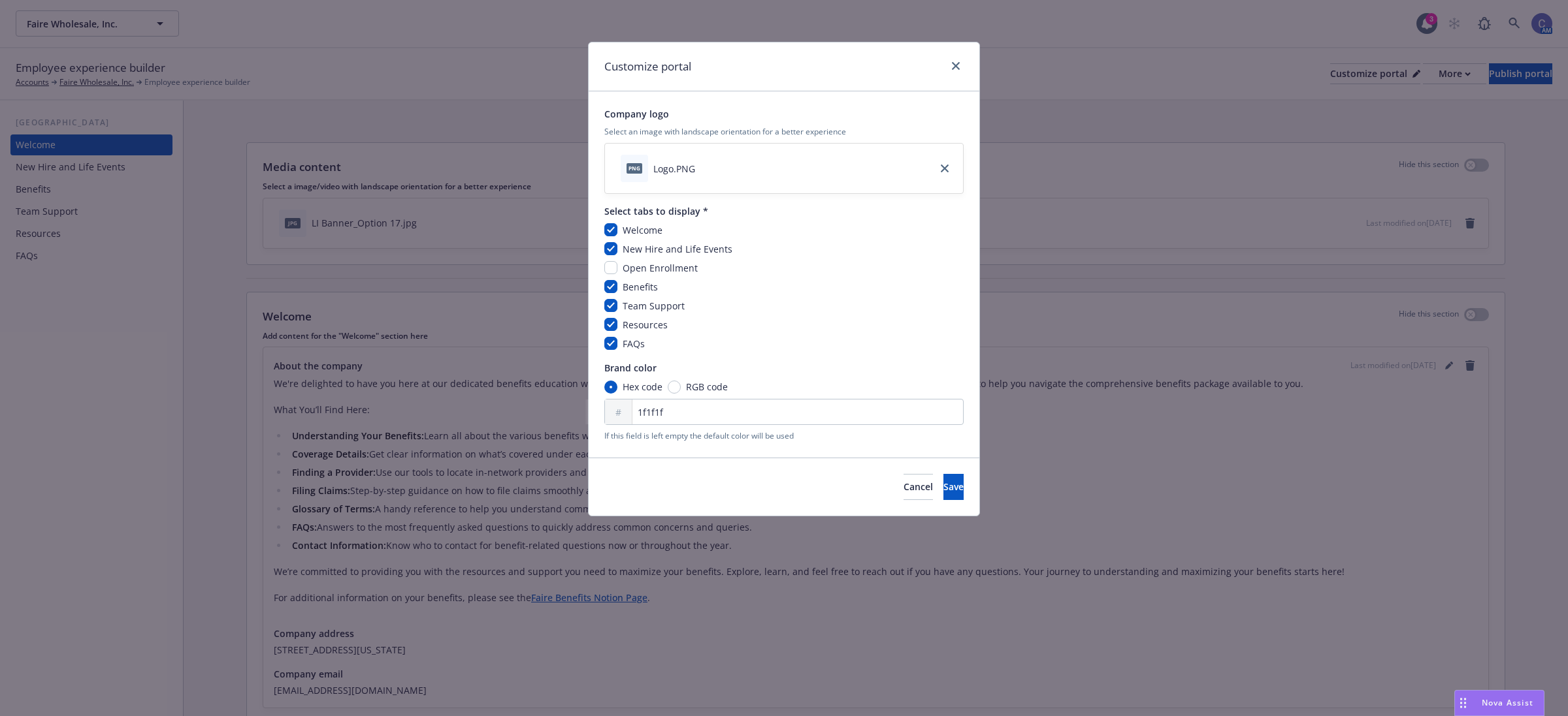
click at [635, 265] on span "Open Enrollment" at bounding box center [660, 267] width 75 height 12
click at [613, 269] on input "checkbox" at bounding box center [611, 267] width 13 height 13
checkbox input "true"
click at [944, 487] on span "Save" at bounding box center [954, 486] width 21 height 12
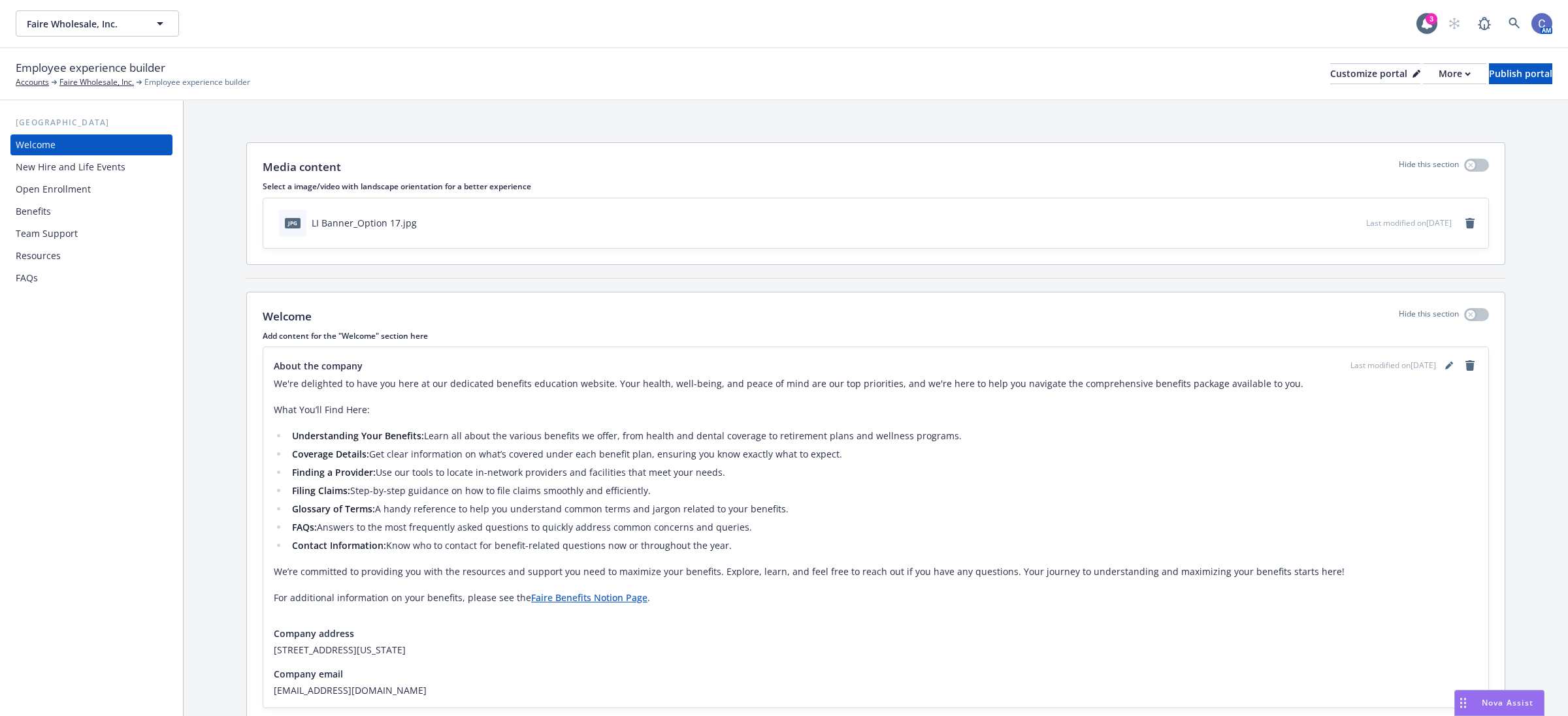
click at [1432, 84] on div "Employee experience builder Accounts Faire Wholesale, Inc. Employee experience …" at bounding box center [784, 73] width 1537 height 29
click at [1428, 79] on button "More" at bounding box center [1454, 73] width 63 height 21
click at [1408, 106] on link "Copy preview link" at bounding box center [1384, 102] width 119 height 26
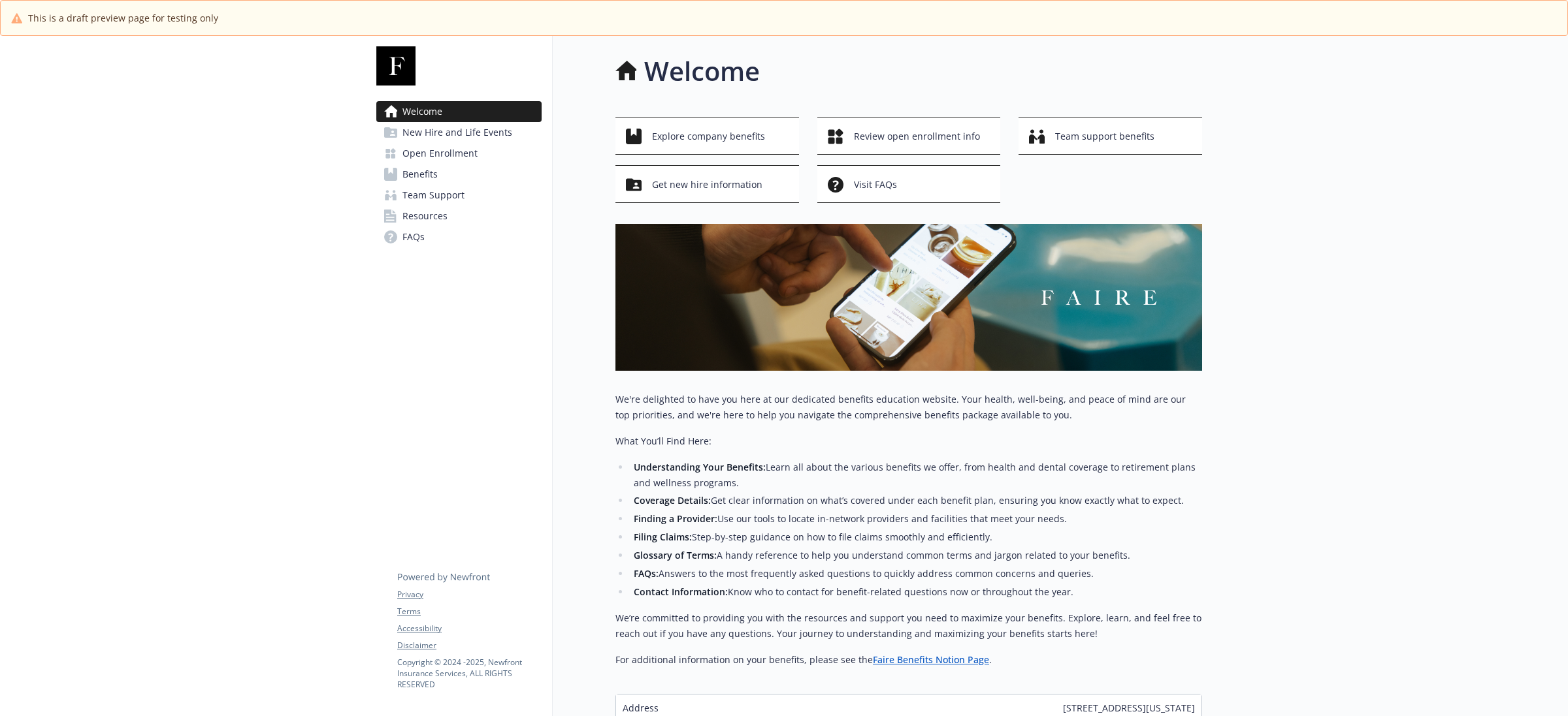
click at [453, 149] on span "Open Enrollment" at bounding box center [440, 153] width 75 height 21
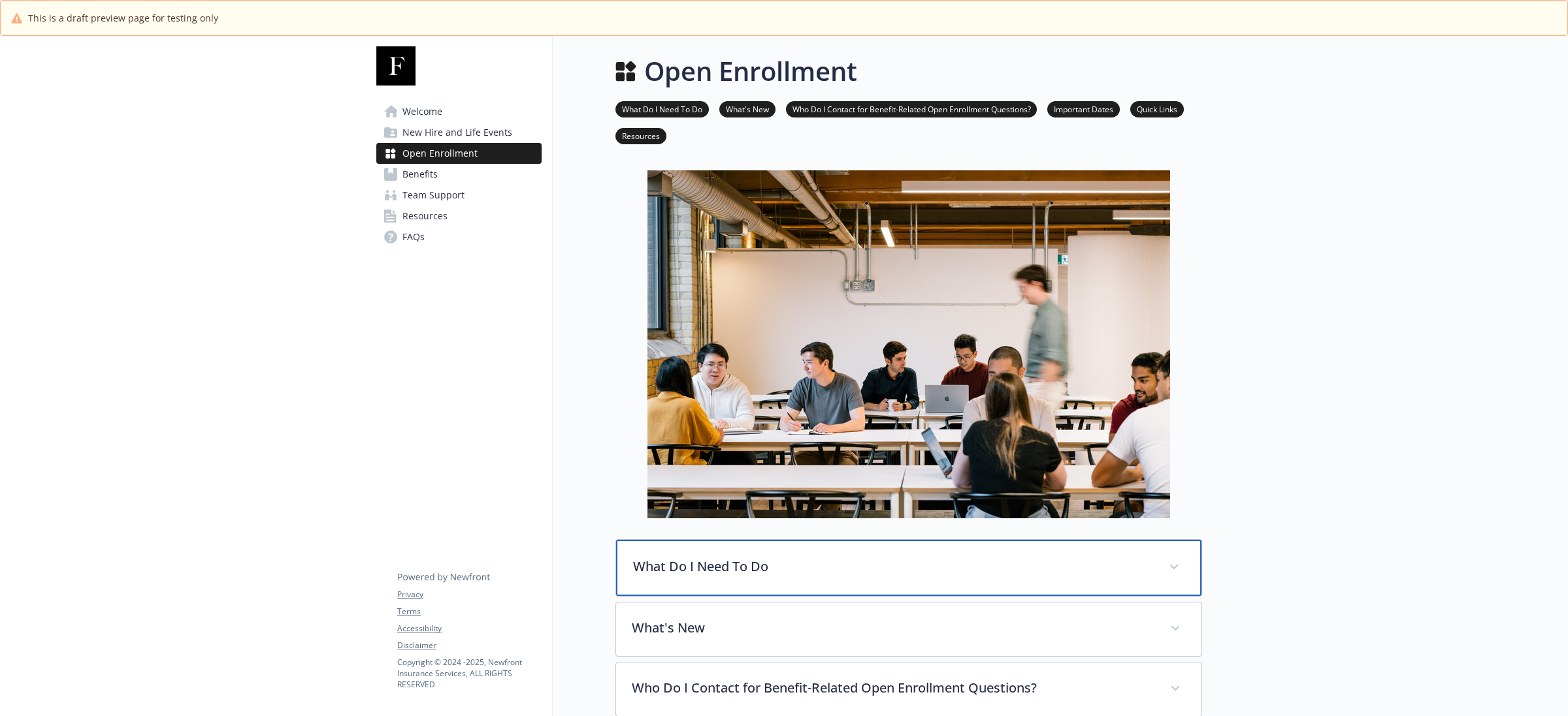
click at [974, 559] on p "What Do I Need To Do" at bounding box center [893, 567] width 520 height 20
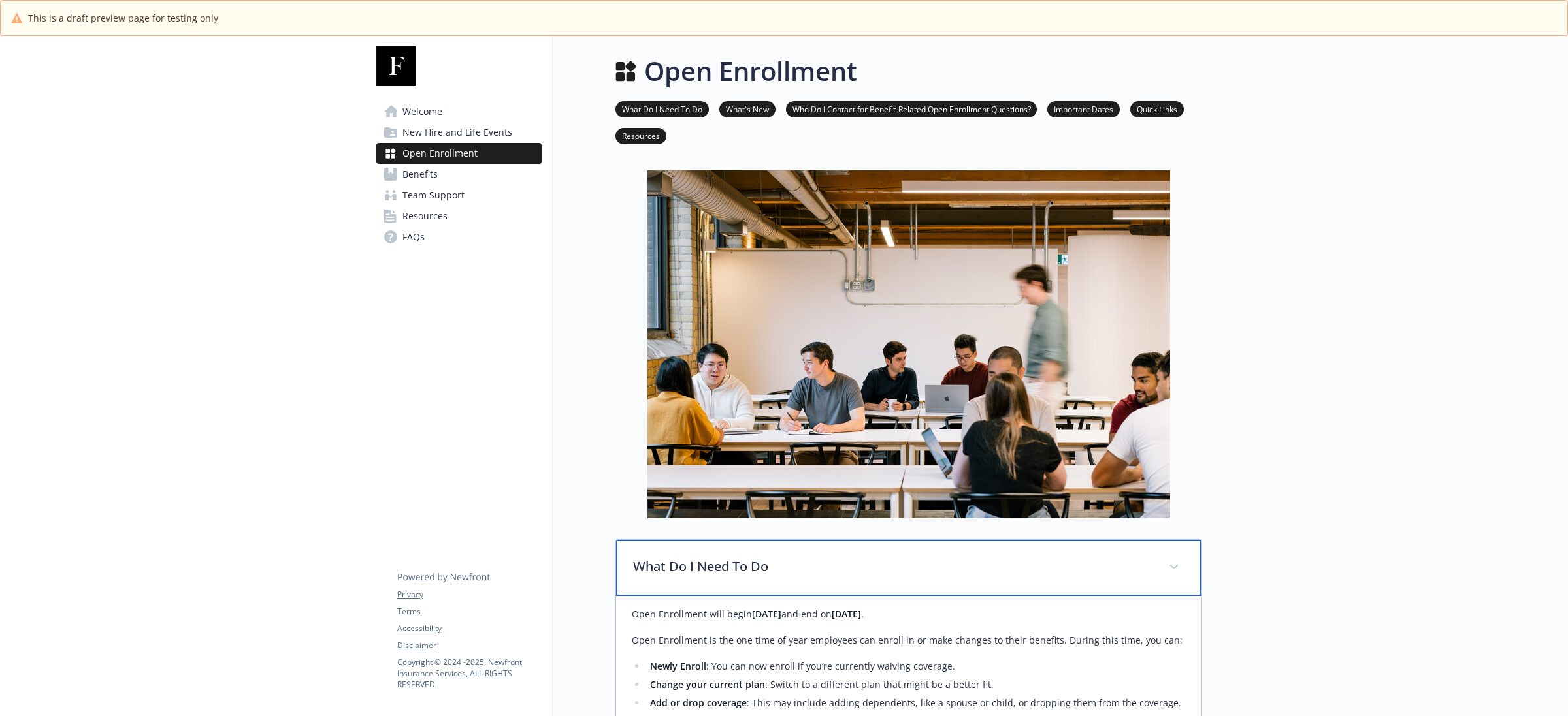
click at [974, 559] on p "What Do I Need To Do" at bounding box center [893, 567] width 520 height 20
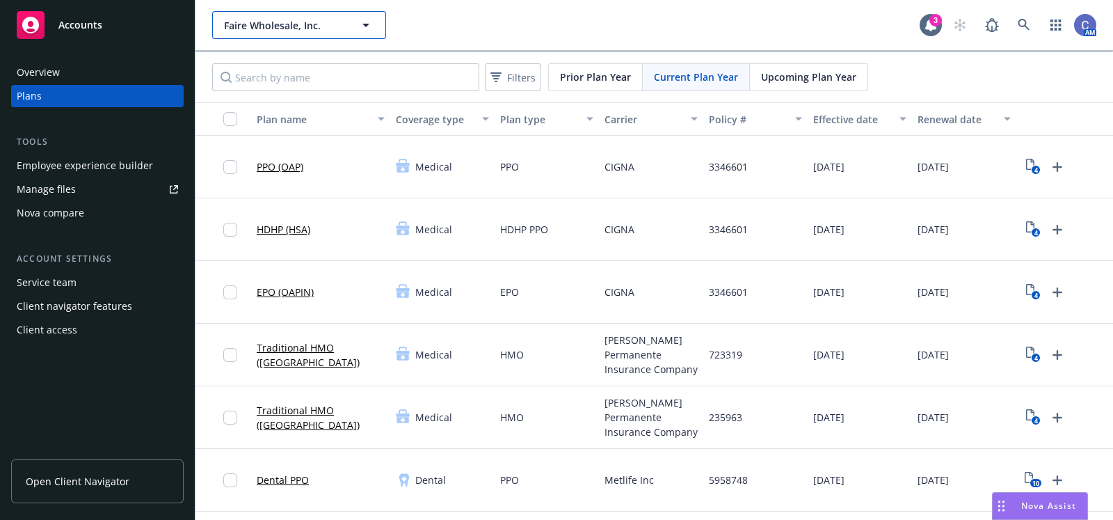
click at [363, 29] on icon "button" at bounding box center [366, 25] width 17 height 17
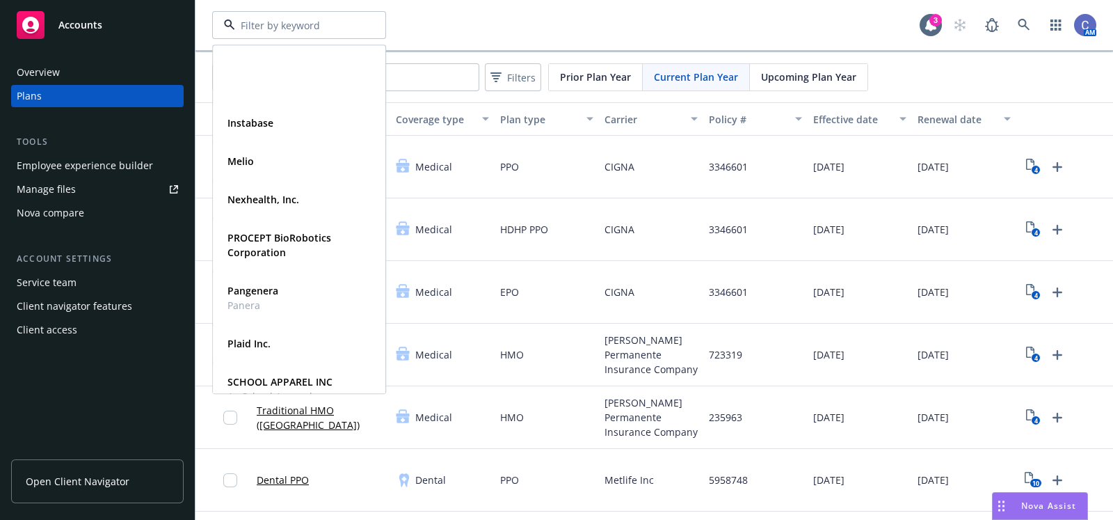
scroll to position [299, 0]
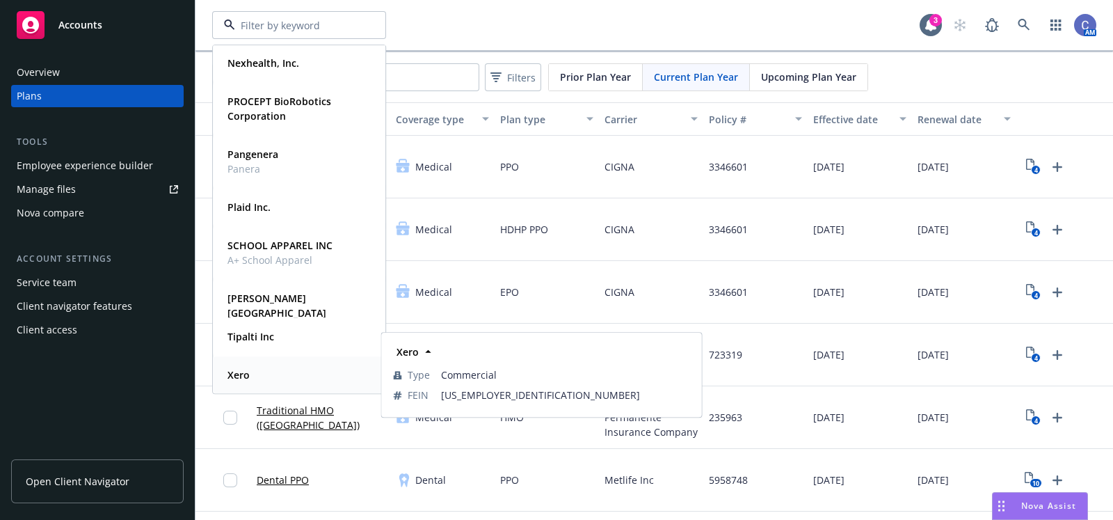
click at [253, 382] on div "Xero" at bounding box center [299, 375] width 154 height 20
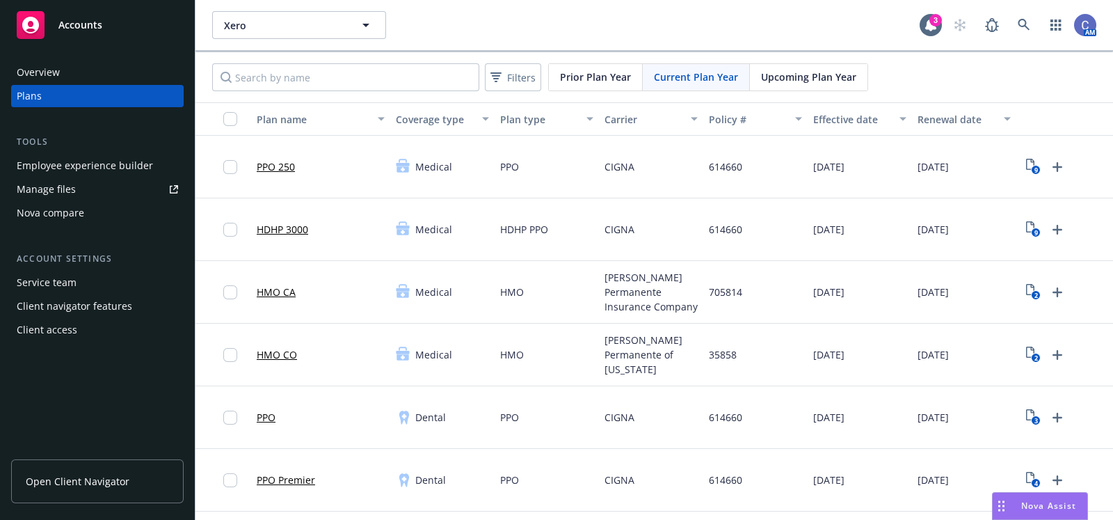
click at [122, 168] on div "Employee experience builder" at bounding box center [85, 165] width 136 height 22
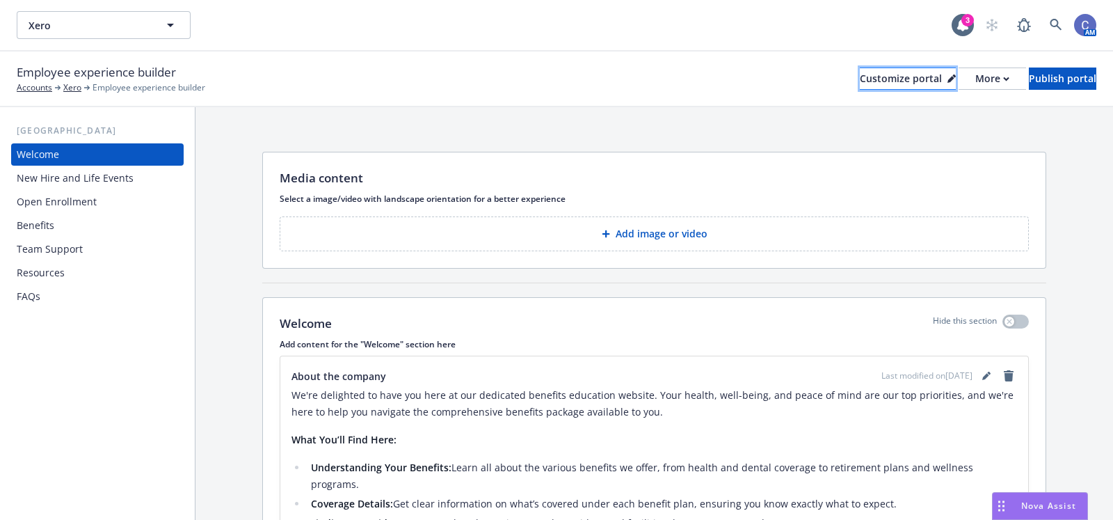
click at [864, 74] on div "Customize portal" at bounding box center [908, 78] width 96 height 21
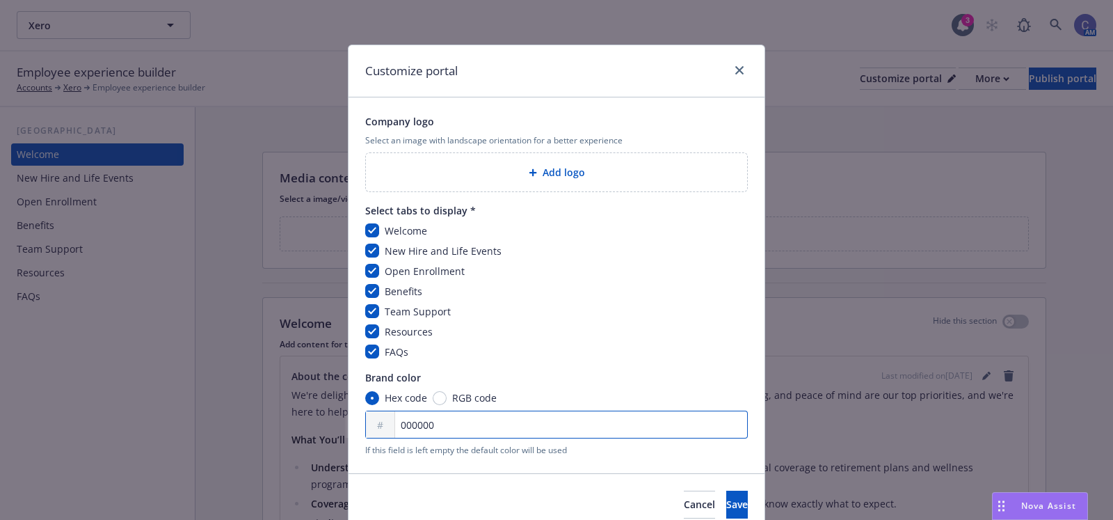
click at [464, 424] on input "000000" at bounding box center [556, 425] width 383 height 28
paste input "13B5EA"
type input "00000013B5EA"
paste input "13B5EA"
type input "13B5EA"
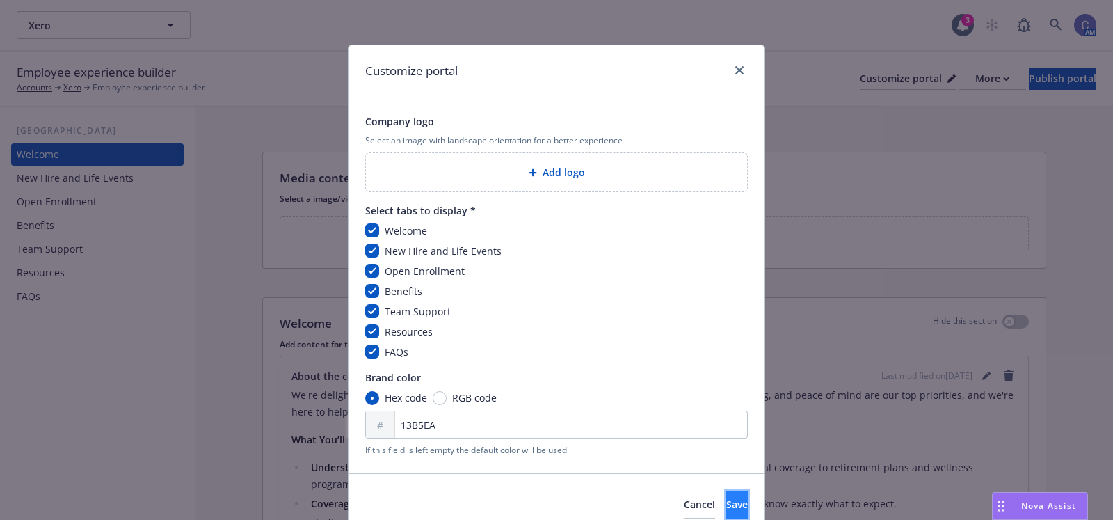
click at [726, 502] on span "Save" at bounding box center [737, 504] width 22 height 13
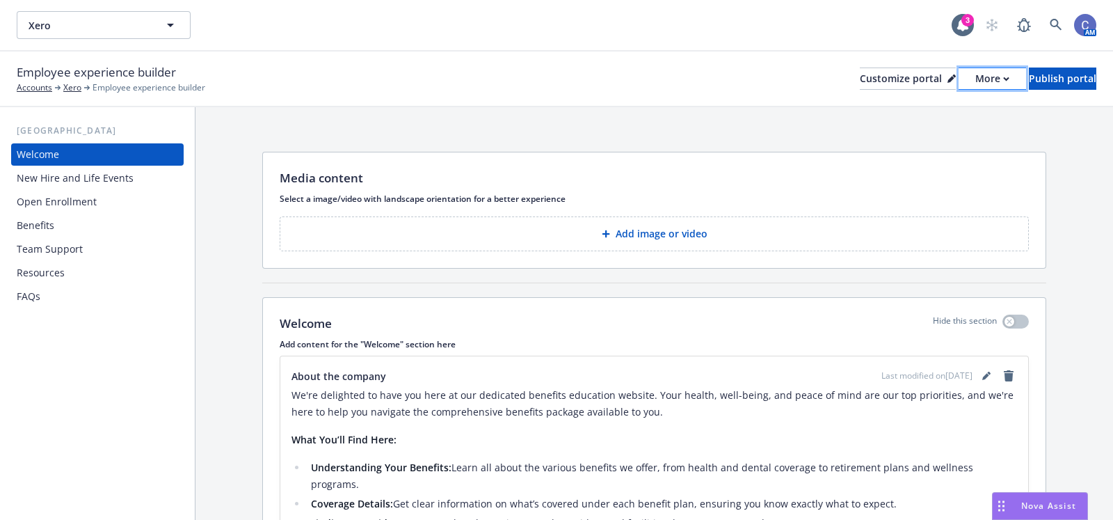
click at [976, 72] on div "More" at bounding box center [993, 78] width 34 height 21
click at [923, 111] on link "Copy preview link" at bounding box center [918, 110] width 127 height 28
click at [878, 80] on div "Customize portal" at bounding box center [908, 78] width 96 height 21
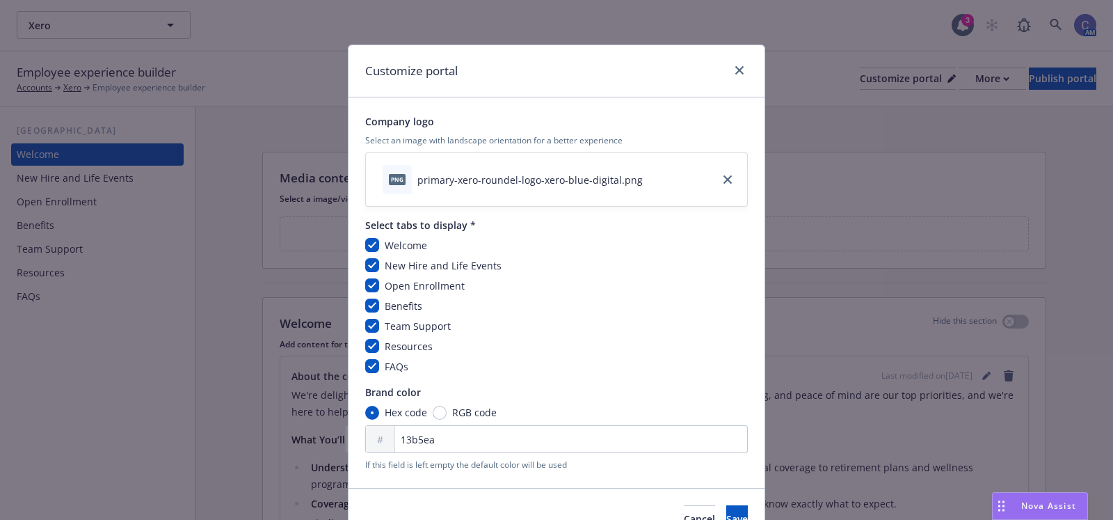
scroll to position [74, 0]
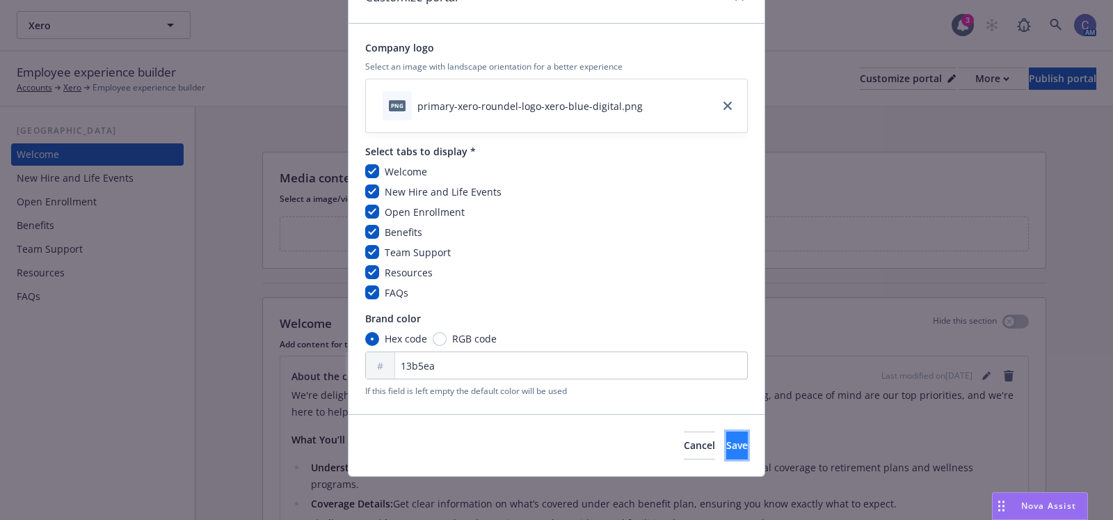
click at [726, 438] on span "Save" at bounding box center [737, 444] width 22 height 13
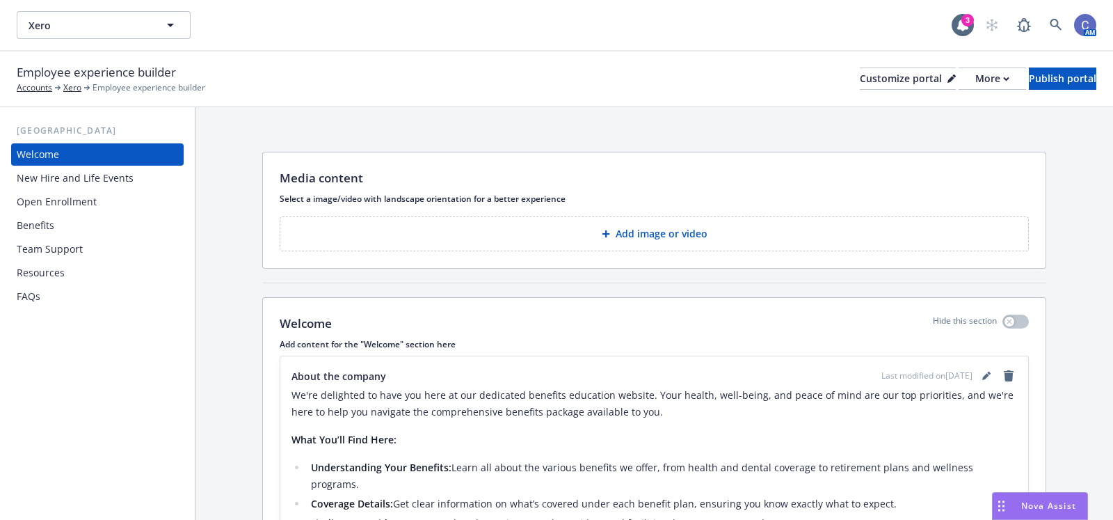
click at [660, 232] on p "Add image or video" at bounding box center [662, 234] width 92 height 14
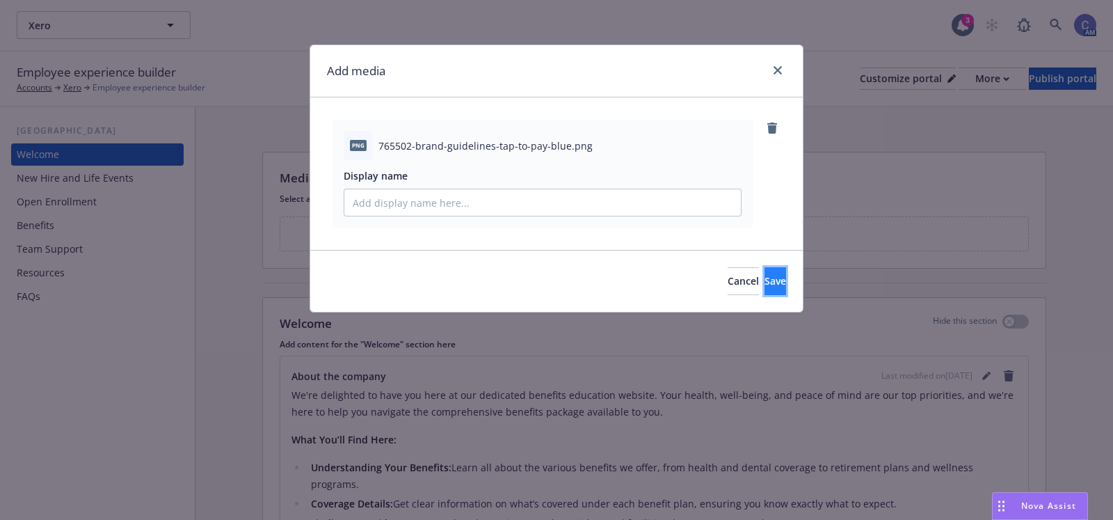
click at [765, 282] on span "Save" at bounding box center [776, 280] width 22 height 13
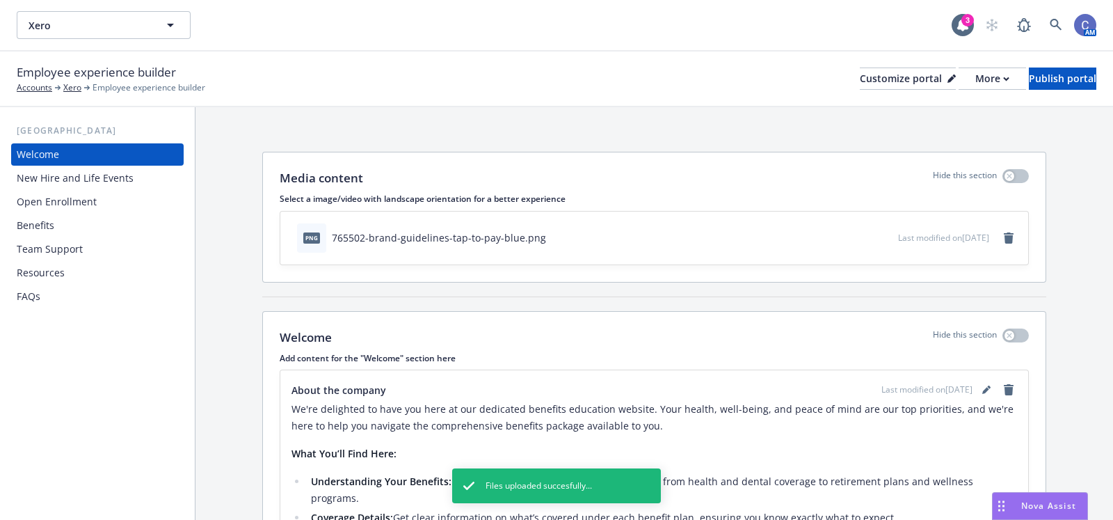
click at [104, 179] on div "New Hire and Life Events" at bounding box center [75, 178] width 117 height 22
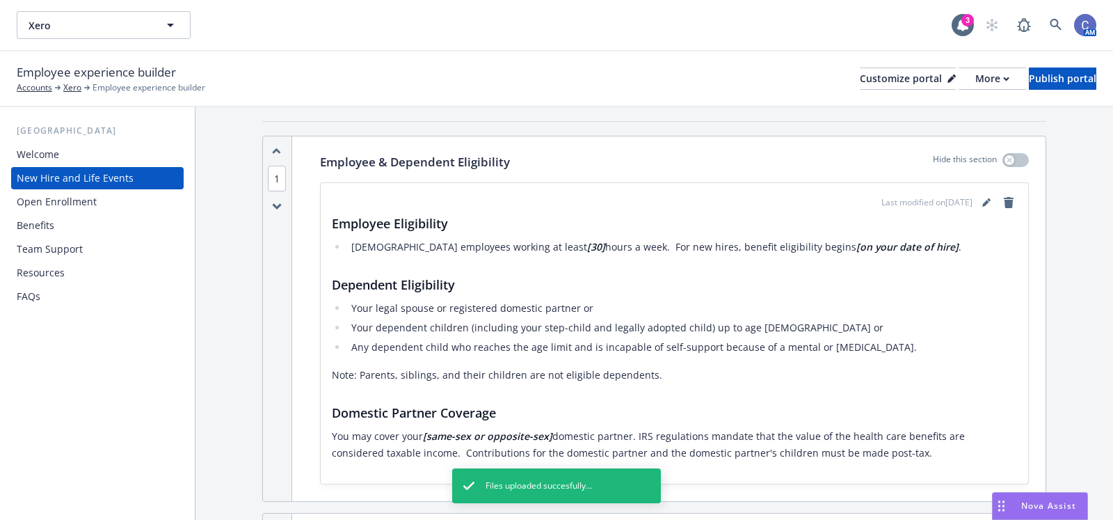
scroll to position [178, 0]
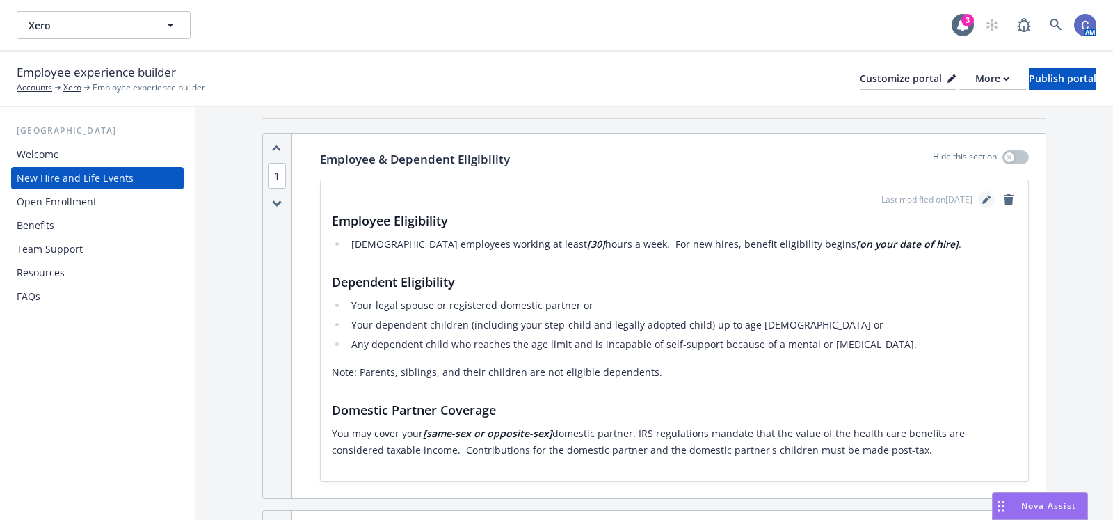
click at [980, 196] on link "editPencil" at bounding box center [986, 199] width 17 height 17
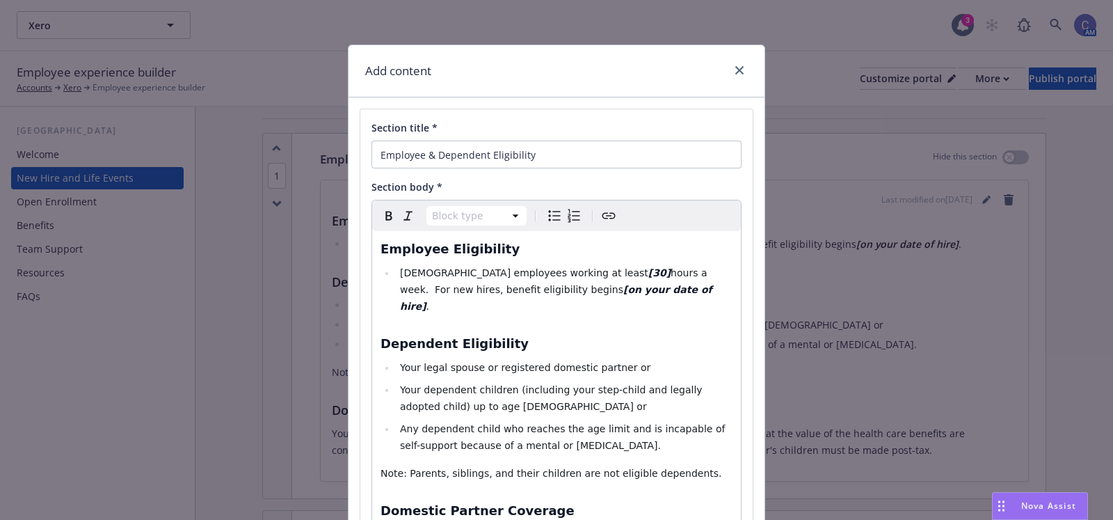
select select
click at [571, 270] on span "hours a week. For new hires, benefit eligibility begins" at bounding box center [555, 281] width 310 height 28
drag, startPoint x: 573, startPoint y: 292, endPoint x: 461, endPoint y: 294, distance: 111.4
click at [461, 294] on li "Full time employees working at least 30 hours a week. For new hires, benefit el…" at bounding box center [564, 289] width 337 height 50
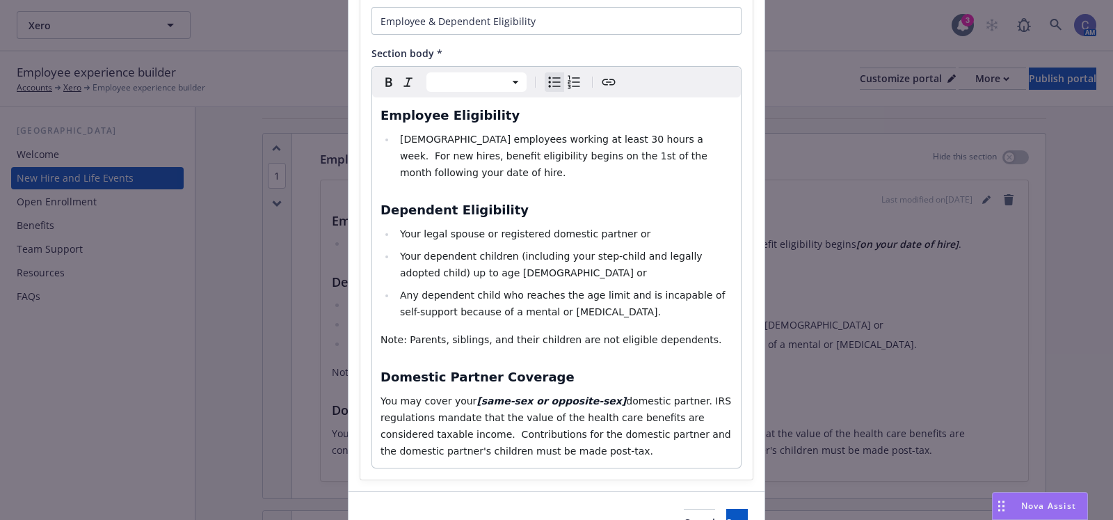
scroll to position [135, 0]
click at [565, 288] on span "Any dependent child who reaches the age limit and is incapable of self-support …" at bounding box center [564, 302] width 328 height 28
select select "paragraph"
click at [587, 394] on span "domestic partner. IRS regulations mandate that the value of the health care ben…" at bounding box center [558, 424] width 354 height 61
click at [518, 394] on strong "[same-sex or opposite-sex" at bounding box center [549, 399] width 145 height 11
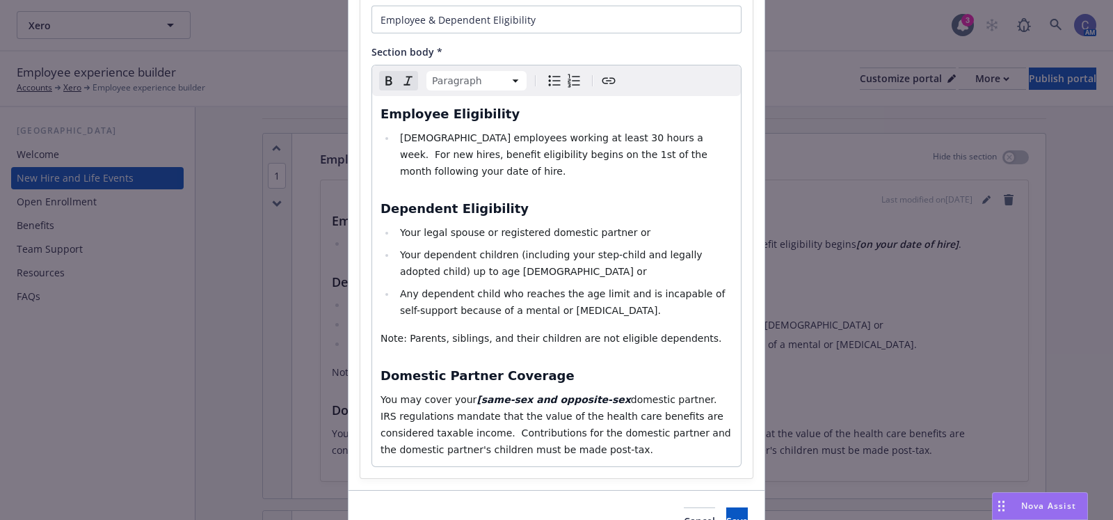
click at [477, 394] on strong "[same-sex and opposite-sex" at bounding box center [554, 399] width 154 height 11
click at [584, 394] on strong "same-sex and opposite-sex" at bounding box center [552, 399] width 150 height 11
drag, startPoint x: 456, startPoint y: 381, endPoint x: 406, endPoint y: 369, distance: 52.3
click at [406, 369] on div "Employee Eligibility Full time employees working at least 30 hours a week. For …" at bounding box center [556, 281] width 369 height 370
drag, startPoint x: 583, startPoint y: 384, endPoint x: 459, endPoint y: 390, distance: 124.0
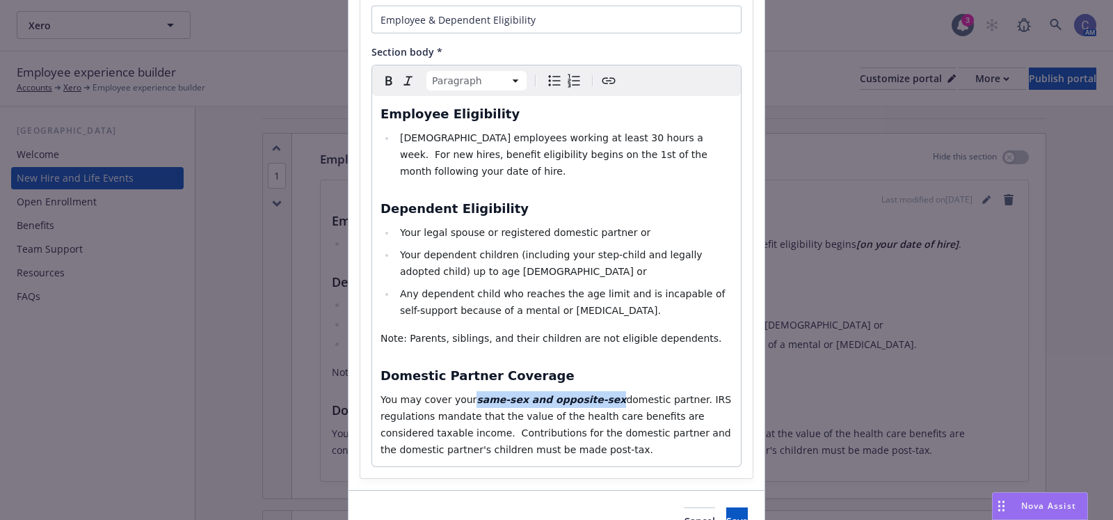
click at [459, 391] on p "You may cover your same-sex and opposite-sex domestic partner. IRS regulations …" at bounding box center [557, 424] width 352 height 67
click at [726, 514] on span "Save" at bounding box center [737, 520] width 22 height 13
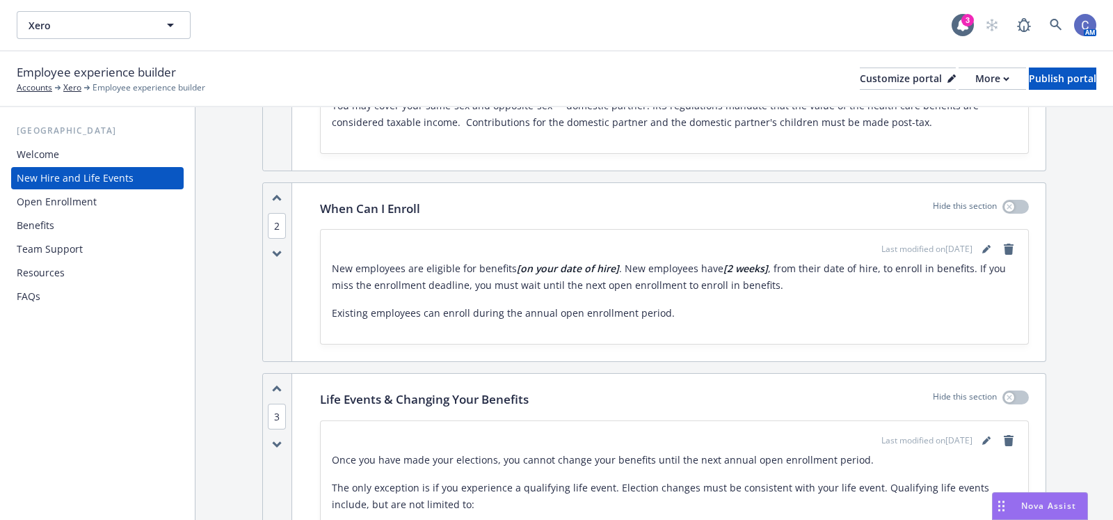
scroll to position [523, 0]
click at [983, 248] on icon "editPencil" at bounding box center [987, 248] width 8 height 8
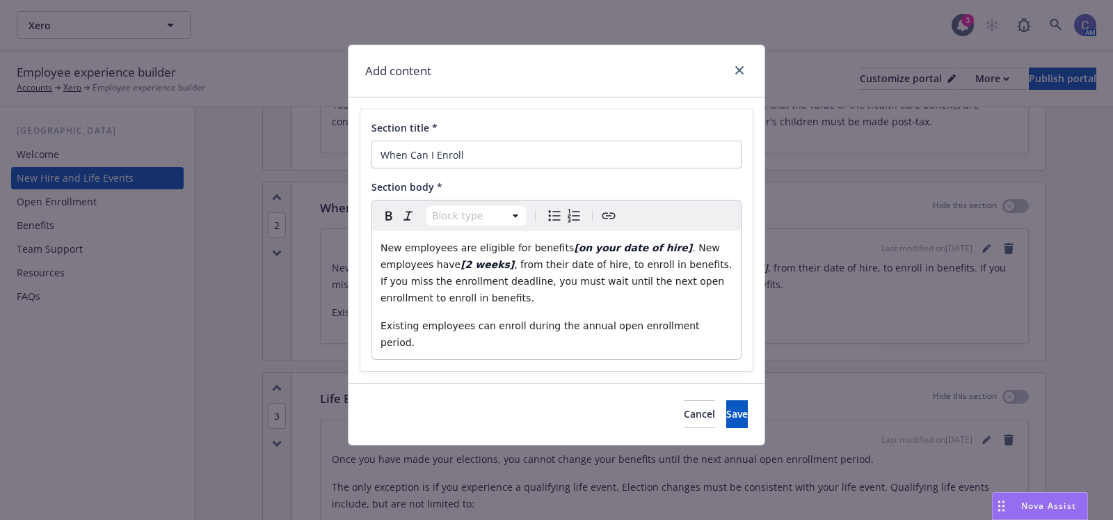
select select "paragraph"
click at [651, 248] on span ". New employees have" at bounding box center [552, 256] width 342 height 28
drag, startPoint x: 651, startPoint y: 248, endPoint x: 548, endPoint y: 253, distance: 103.1
click at [548, 253] on p "New employees are eligible for benefits [on your date of hire] . New employees …" at bounding box center [557, 272] width 352 height 67
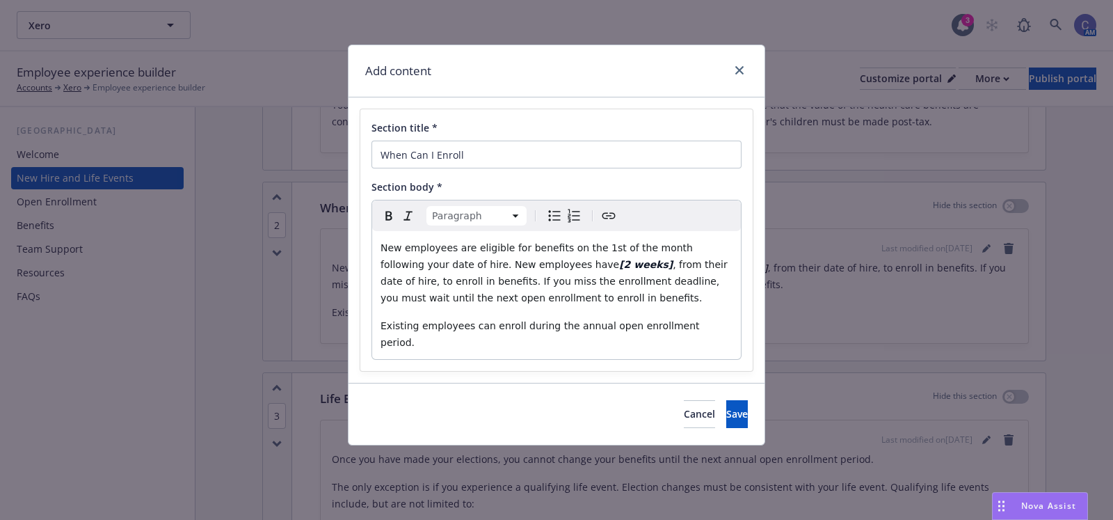
click at [572, 268] on span ", from their date of hire, to enroll in benefits. If you miss the enrollment de…" at bounding box center [556, 281] width 350 height 45
drag, startPoint x: 566, startPoint y: 266, endPoint x: 534, endPoint y: 266, distance: 32.7
click at [619, 266] on strong "[2 weeks]" at bounding box center [646, 264] width 54 height 11
click at [726, 403] on button "Save" at bounding box center [737, 414] width 22 height 28
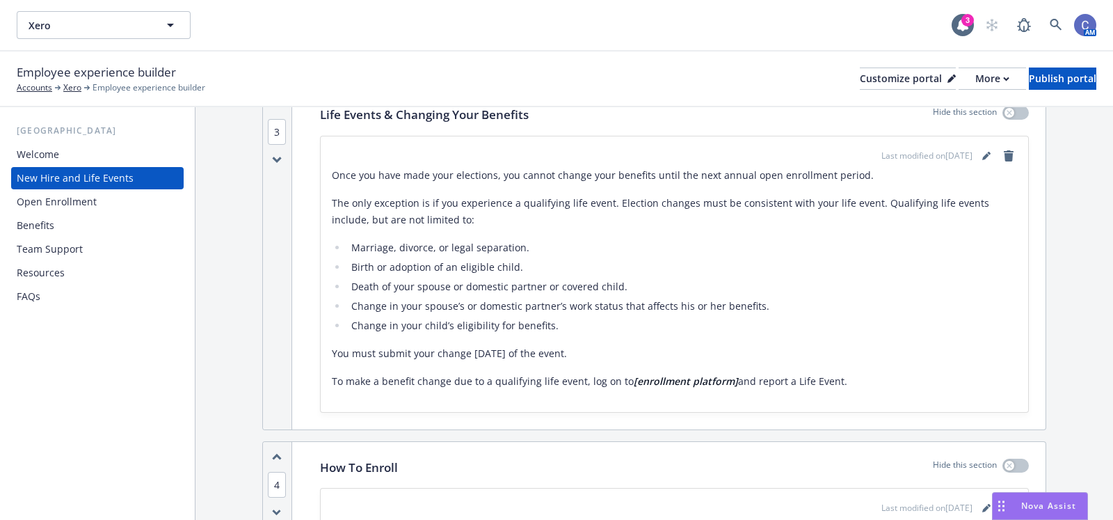
scroll to position [808, 0]
click at [978, 157] on link "editPencil" at bounding box center [986, 155] width 17 height 17
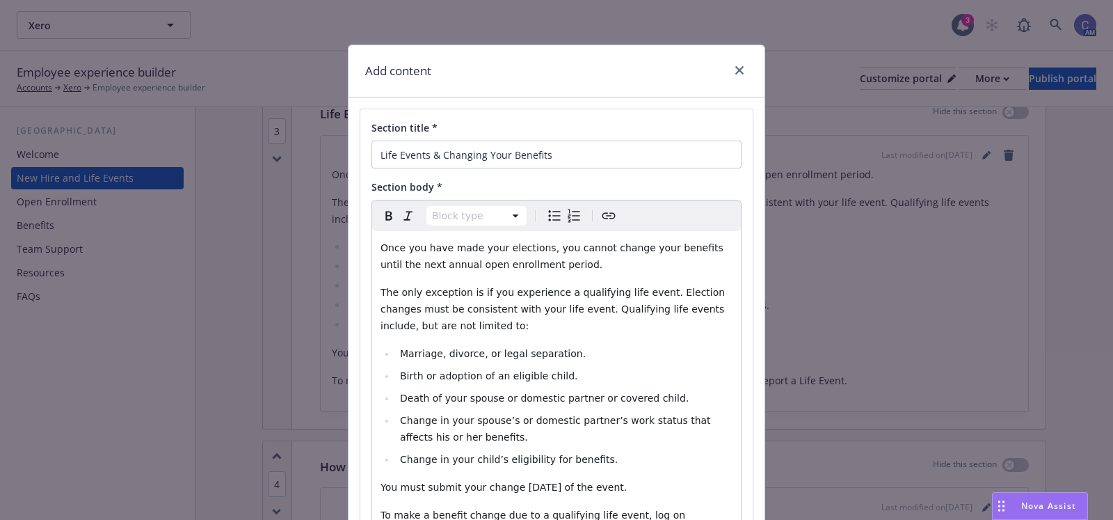
scroll to position [158, 0]
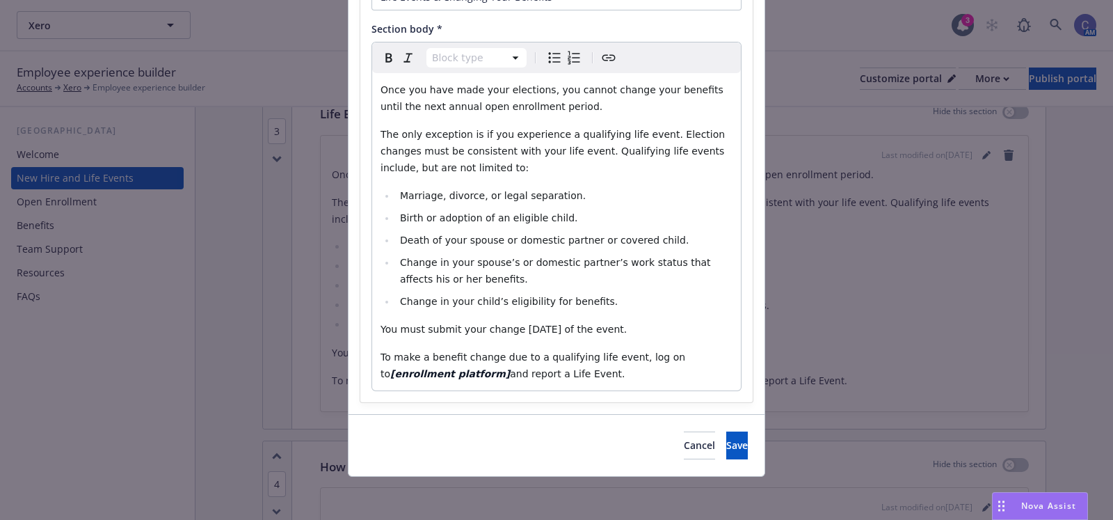
select select "paragraph"
click at [654, 358] on span "To make a benefit change due to a qualifying life event, log on to" at bounding box center [535, 365] width 308 height 28
click at [510, 374] on span "and report a Life Event." at bounding box center [567, 373] width 115 height 11
click at [753, 440] on div "Cancel Save" at bounding box center [557, 445] width 416 height 62
click at [731, 452] on button "Save" at bounding box center [737, 445] width 22 height 28
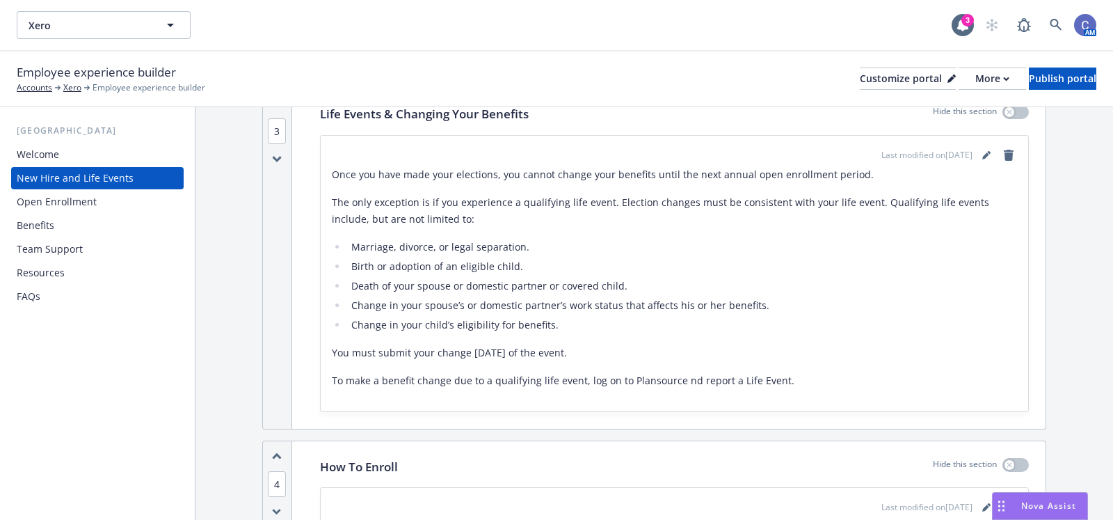
scroll to position [1147, 0]
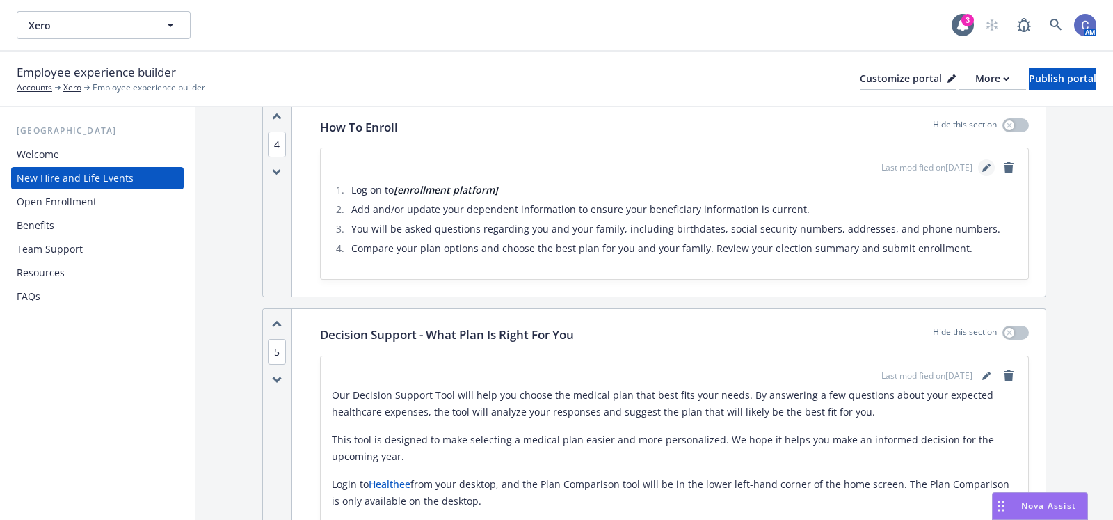
click at [983, 167] on icon "editPencil" at bounding box center [987, 168] width 8 height 8
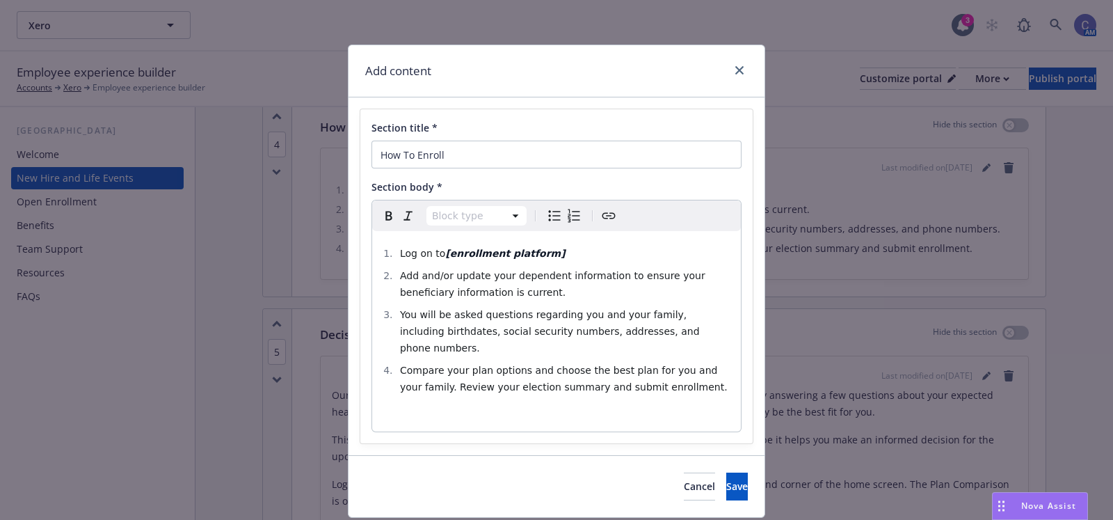
select select
drag, startPoint x: 544, startPoint y: 257, endPoint x: 431, endPoint y: 255, distance: 113.5
click at [431, 255] on li "Log on to [enrollment platform]" at bounding box center [564, 253] width 337 height 17
click at [726, 472] on button "Save" at bounding box center [737, 486] width 22 height 28
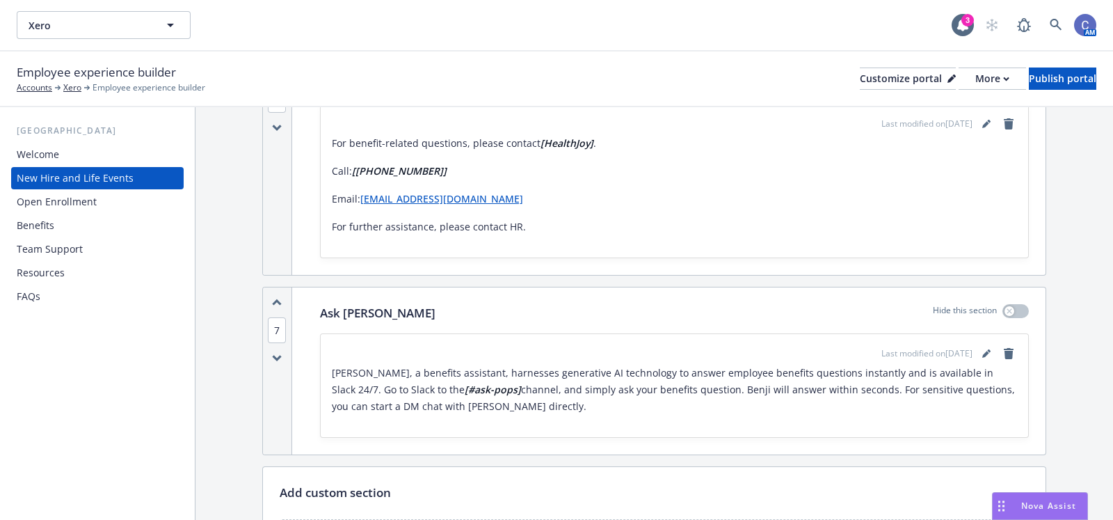
scroll to position [1715, 0]
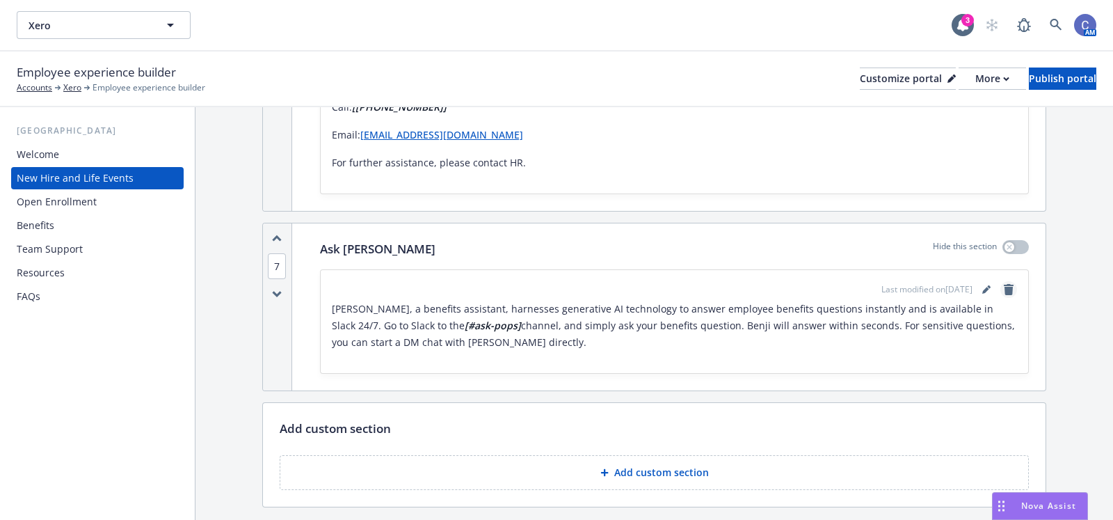
click at [1001, 292] on link "remove" at bounding box center [1009, 289] width 17 height 17
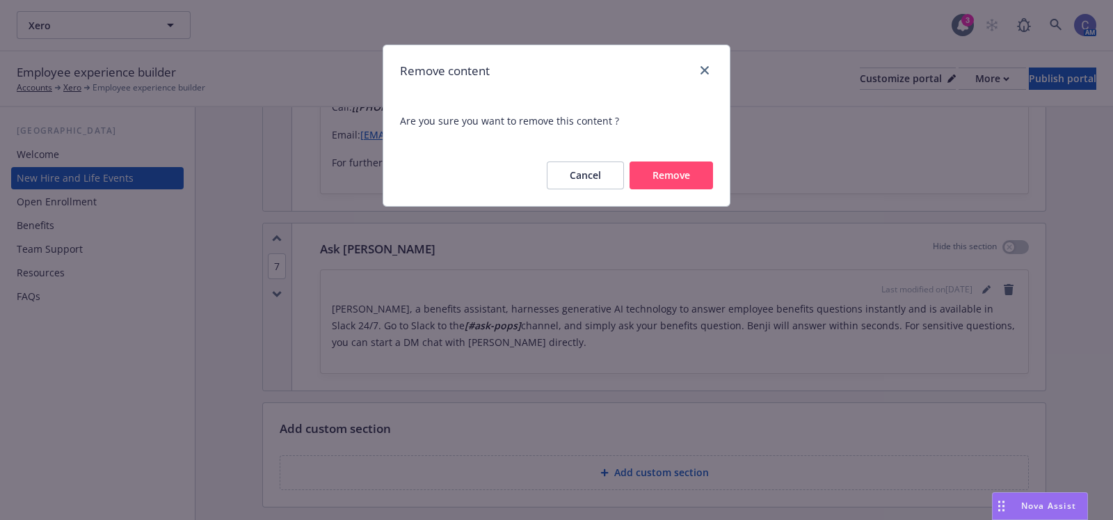
click at [681, 186] on button "Remove" at bounding box center [672, 175] width 84 height 28
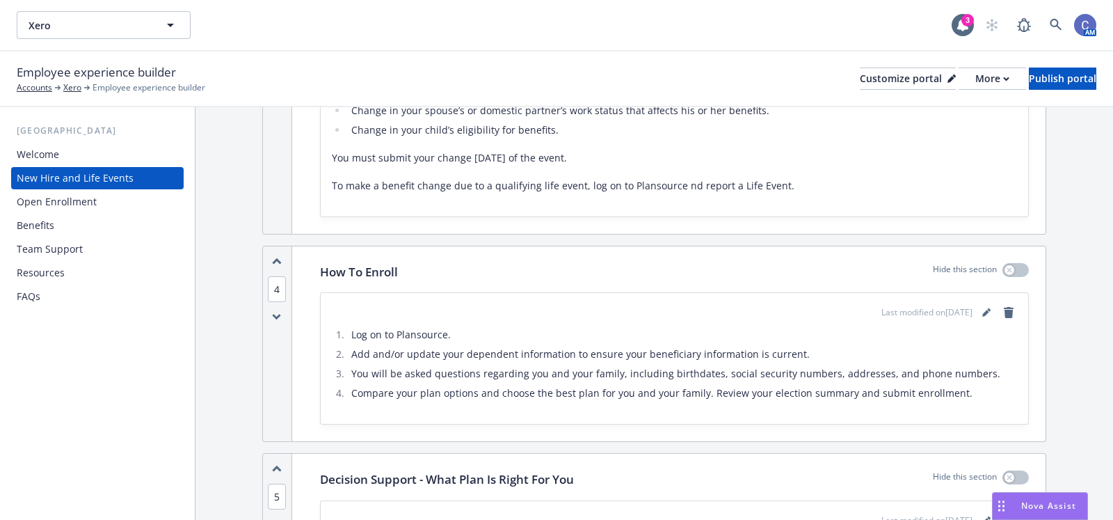
scroll to position [953, 0]
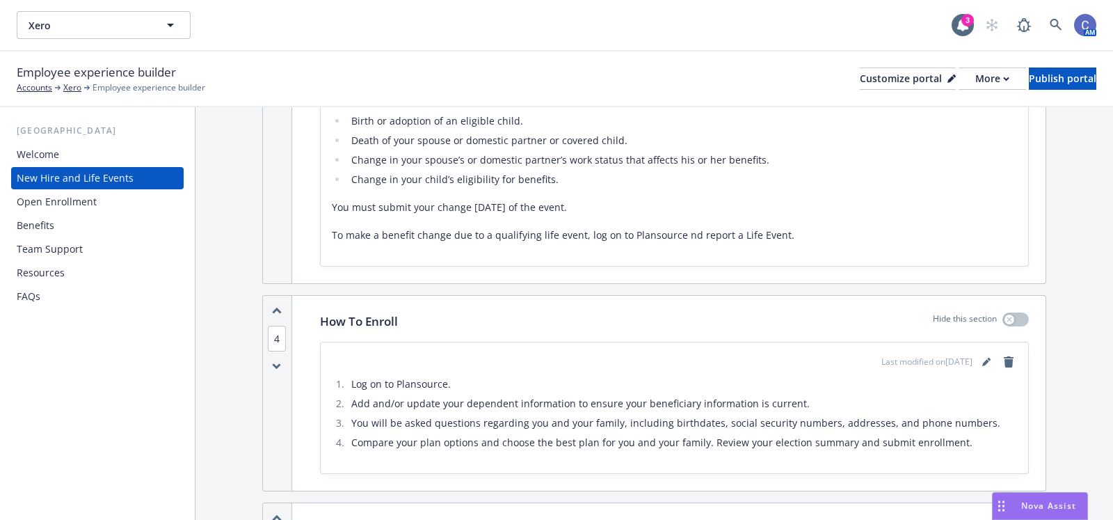
click at [47, 226] on div "Benefits" at bounding box center [36, 225] width 38 height 22
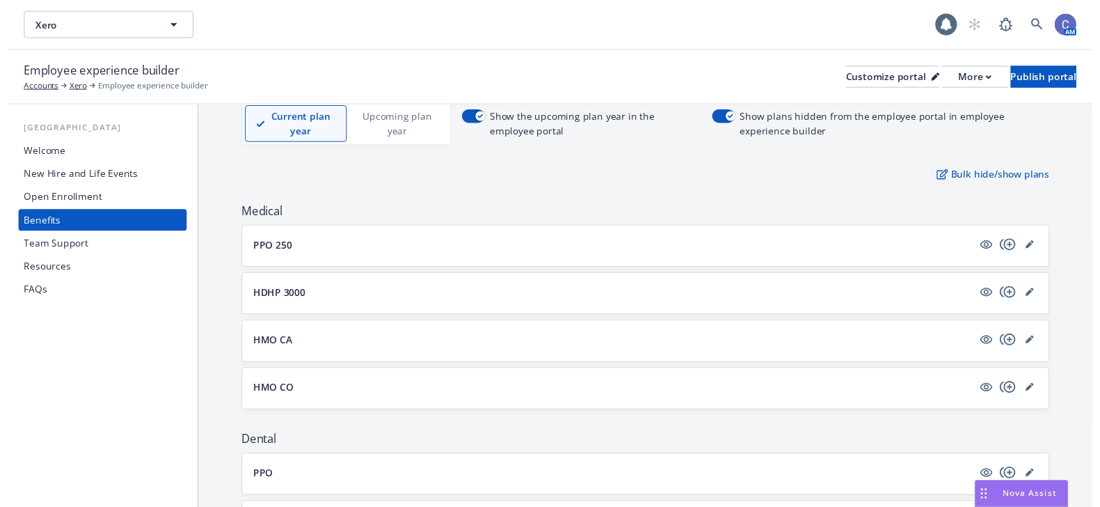
scroll to position [119, 0]
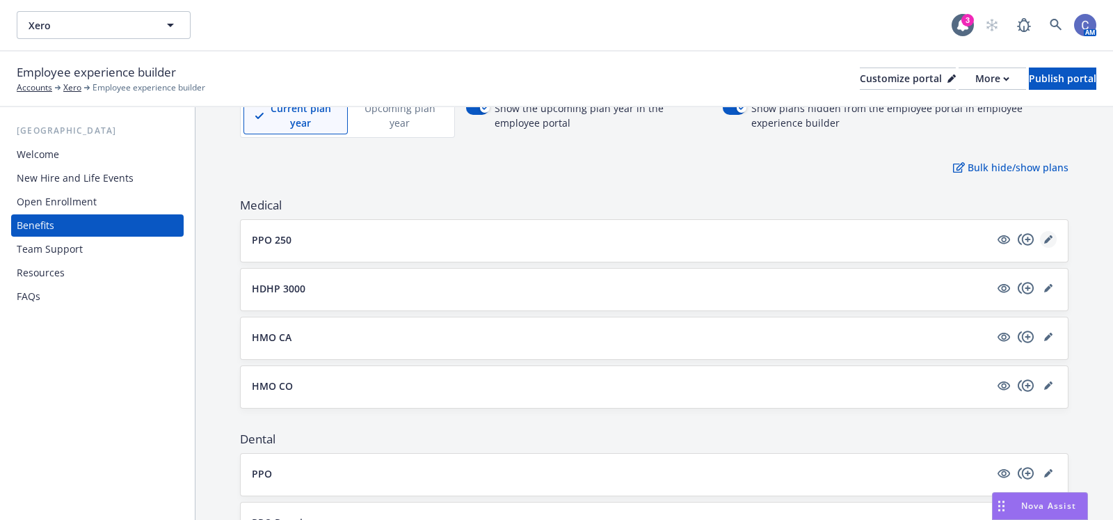
click at [1040, 243] on link "editPencil" at bounding box center [1048, 239] width 17 height 17
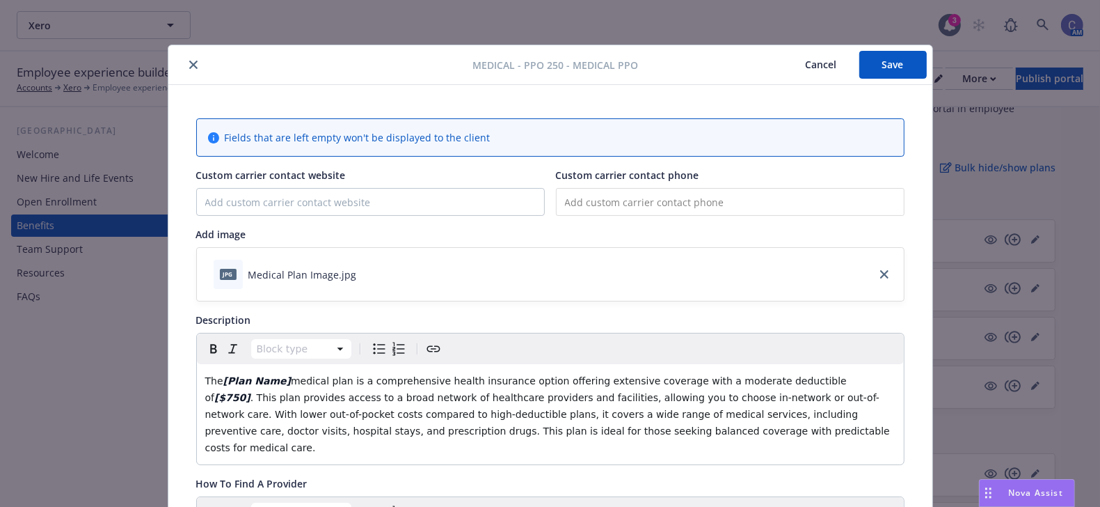
click at [811, 64] on button "Cancel" at bounding box center [822, 65] width 76 height 28
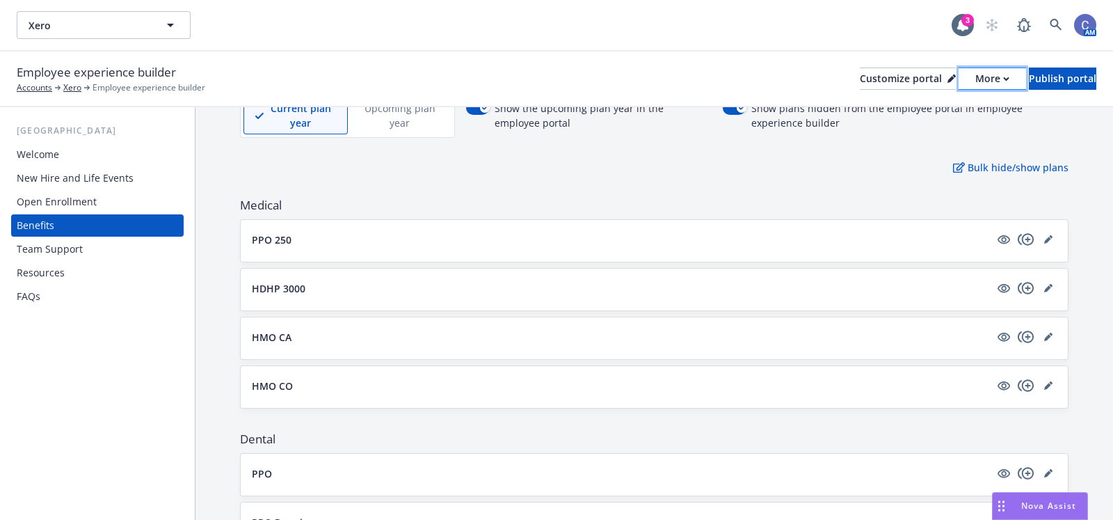
click at [976, 84] on div "More" at bounding box center [993, 78] width 34 height 21
click at [932, 140] on link "Copy portal link" at bounding box center [918, 138] width 127 height 28
click at [1045, 239] on icon "editPencil" at bounding box center [1049, 239] width 8 height 8
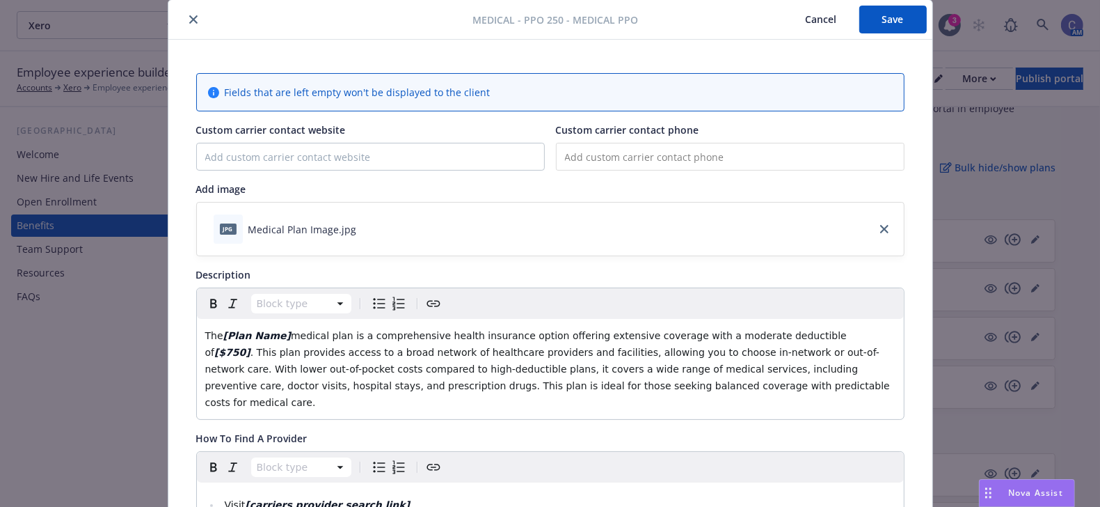
scroll to position [53, 0]
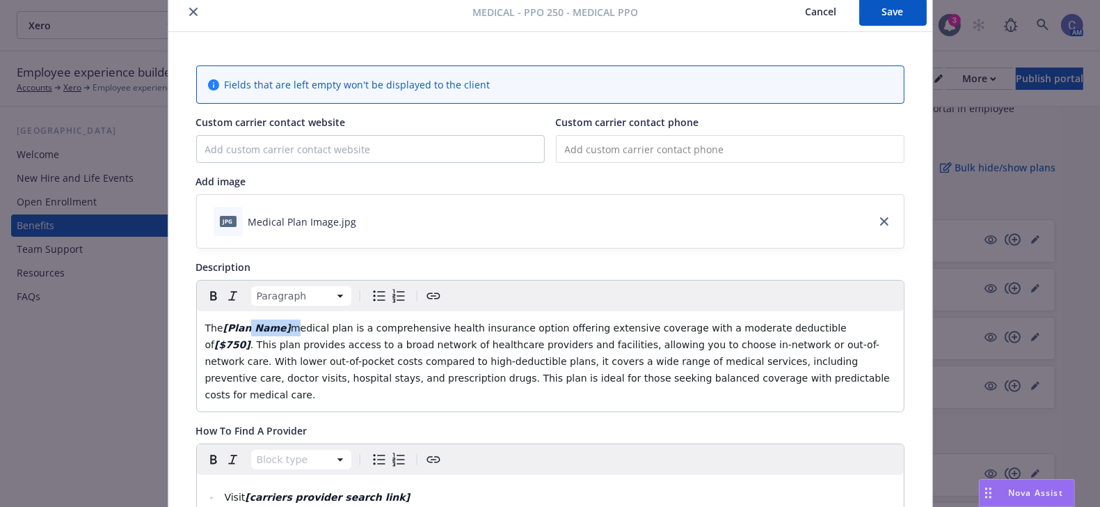
drag, startPoint x: 280, startPoint y: 324, endPoint x: 238, endPoint y: 324, distance: 42.4
click at [238, 324] on p "The [Plan Name] medical plan is a comprehensive health insurance option offerin…" at bounding box center [550, 361] width 690 height 84
click at [484, 372] on span ". This plan provides access to a broad network of healthcare providers and faci…" at bounding box center [549, 369] width 688 height 61
click at [810, 339] on span ". This plan provides access to a broad network of healthcare providers and faci…" at bounding box center [550, 369] width 691 height 61
click at [818, 357] on span "The Cigna PPO 250medical plan is a comprehensive health insurance option offeri…" at bounding box center [550, 361] width 691 height 78
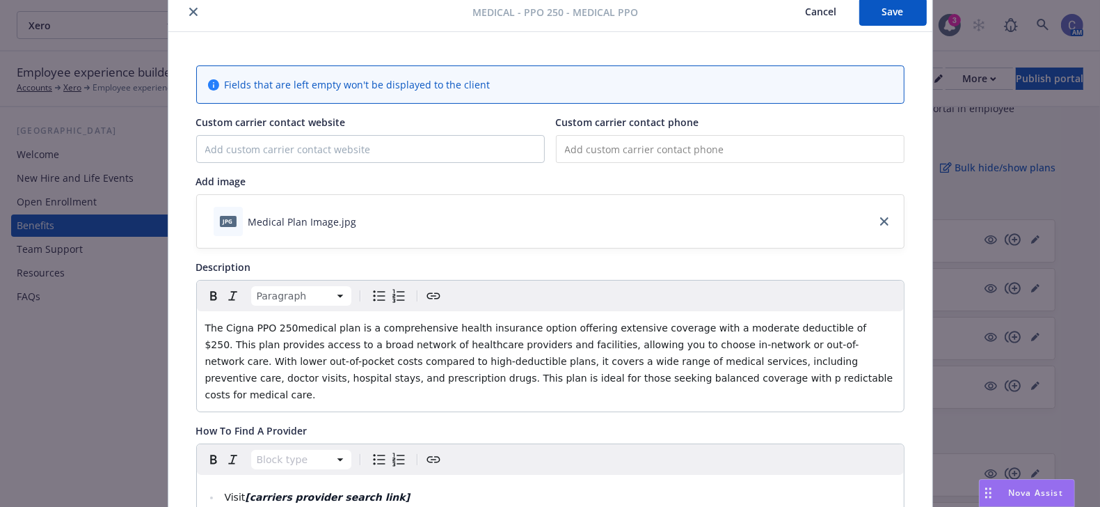
click at [800, 325] on span "The Cigna PPO 250medical plan is a comprehensive health insurance option offeri…" at bounding box center [550, 361] width 691 height 78
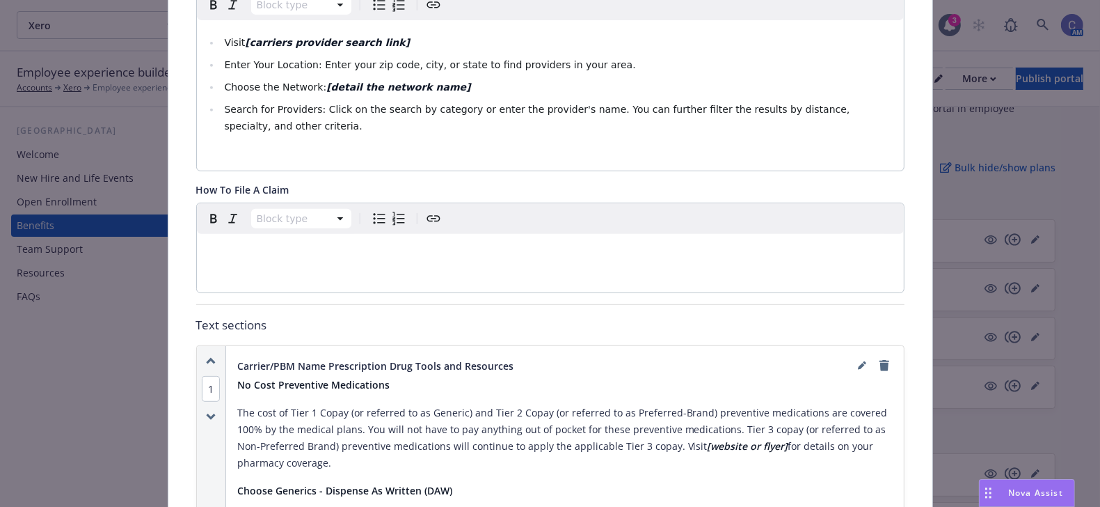
scroll to position [372, 0]
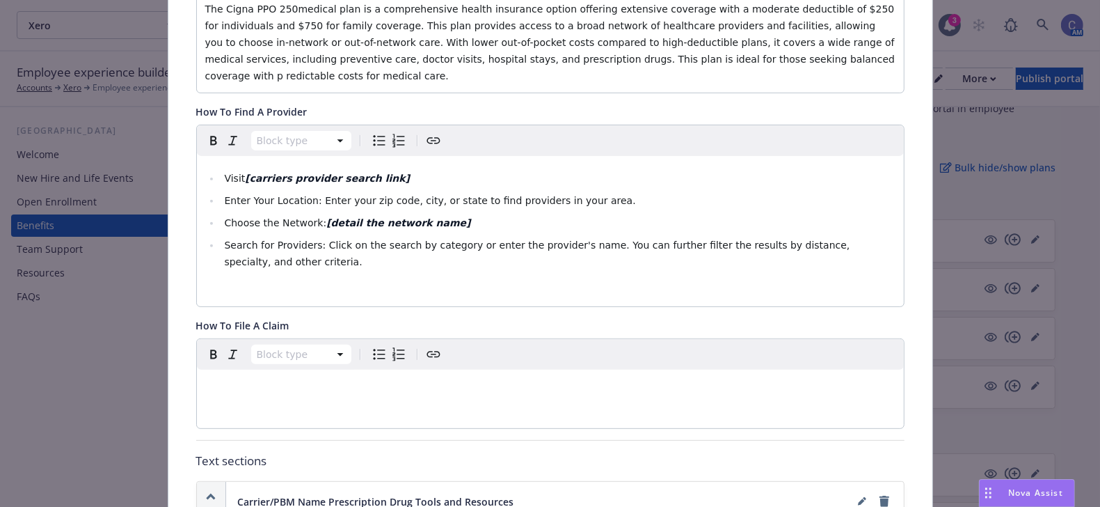
click at [424, 236] on div "Visit [carriers provider search link] Enter Your Location: Enter your zip code,…" at bounding box center [550, 231] width 707 height 150
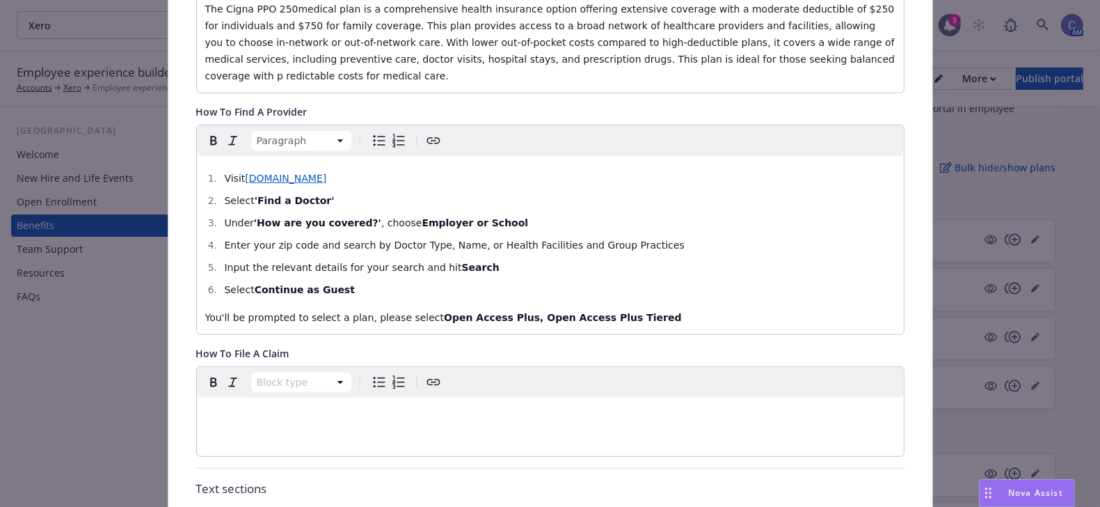
click at [391, 281] on li "Select Continue as Guest" at bounding box center [558, 289] width 675 height 17
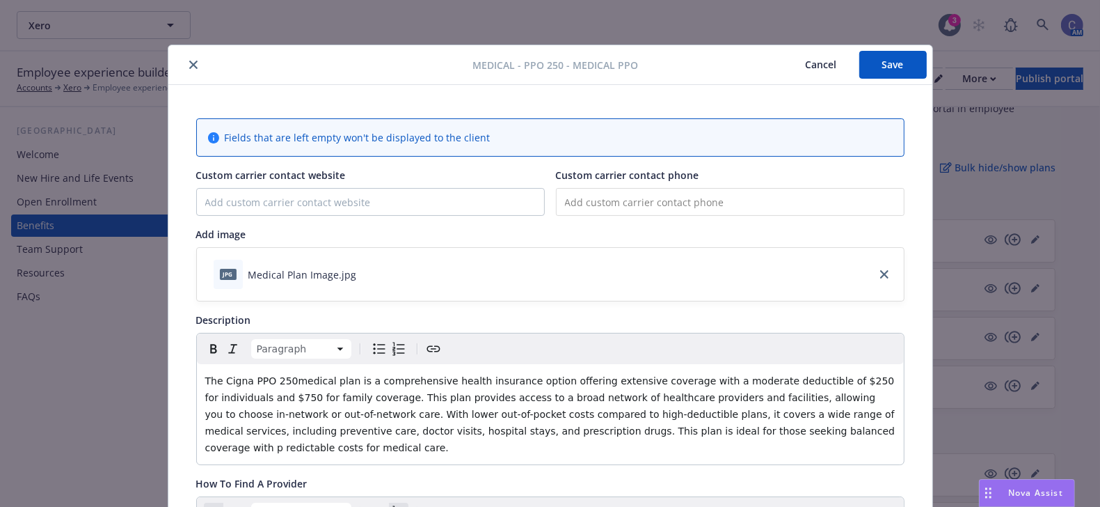
scroll to position [0, 13]
click at [892, 70] on button "Save" at bounding box center [892, 65] width 67 height 28
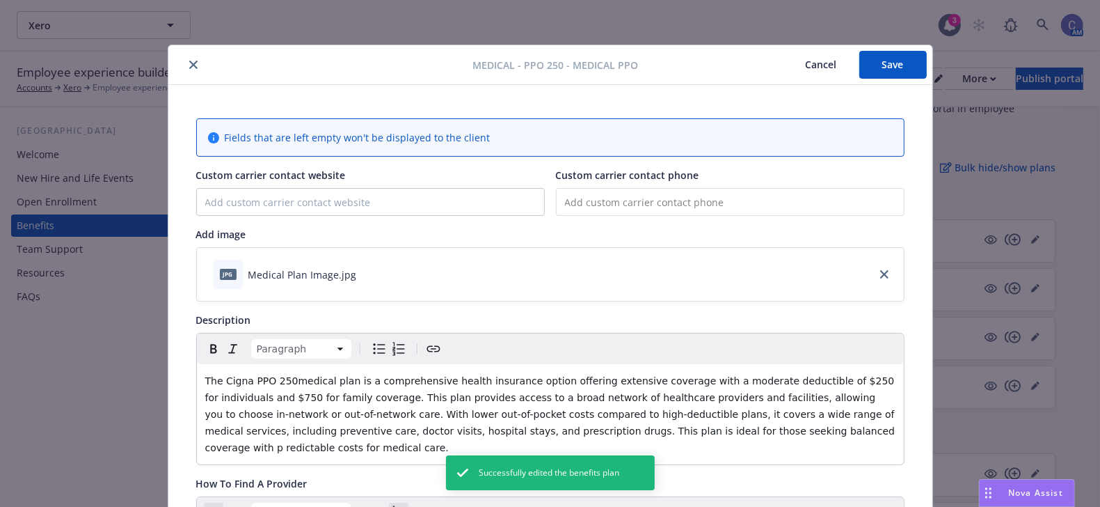
click at [820, 70] on button "Cancel" at bounding box center [822, 65] width 76 height 28
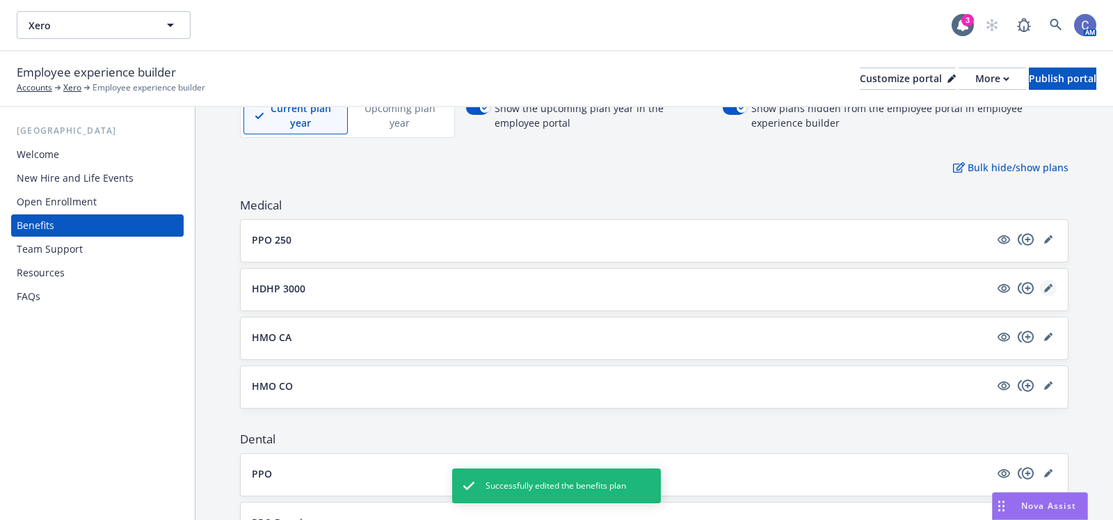
click at [1040, 287] on link "editPencil" at bounding box center [1048, 288] width 17 height 17
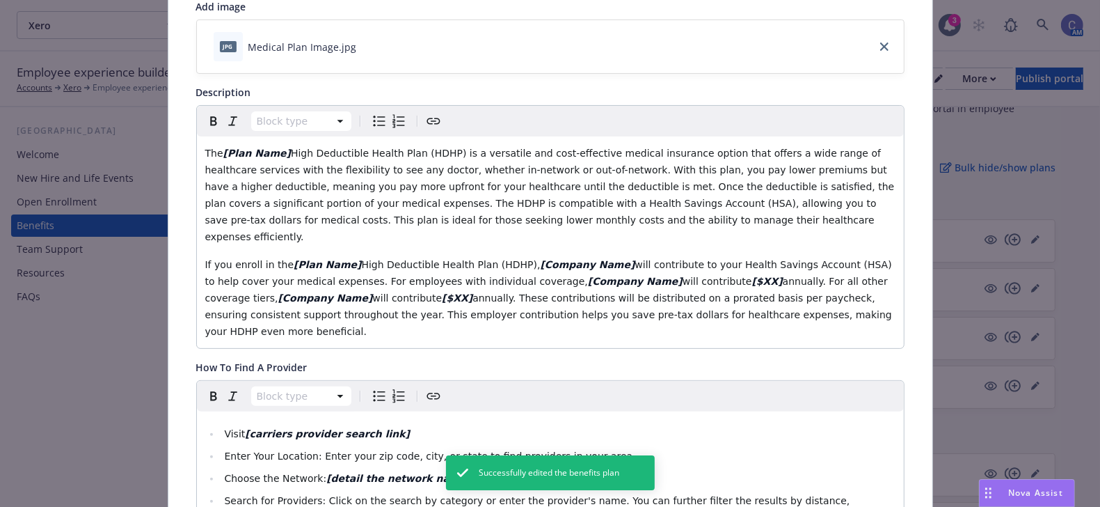
scroll to position [228, 0]
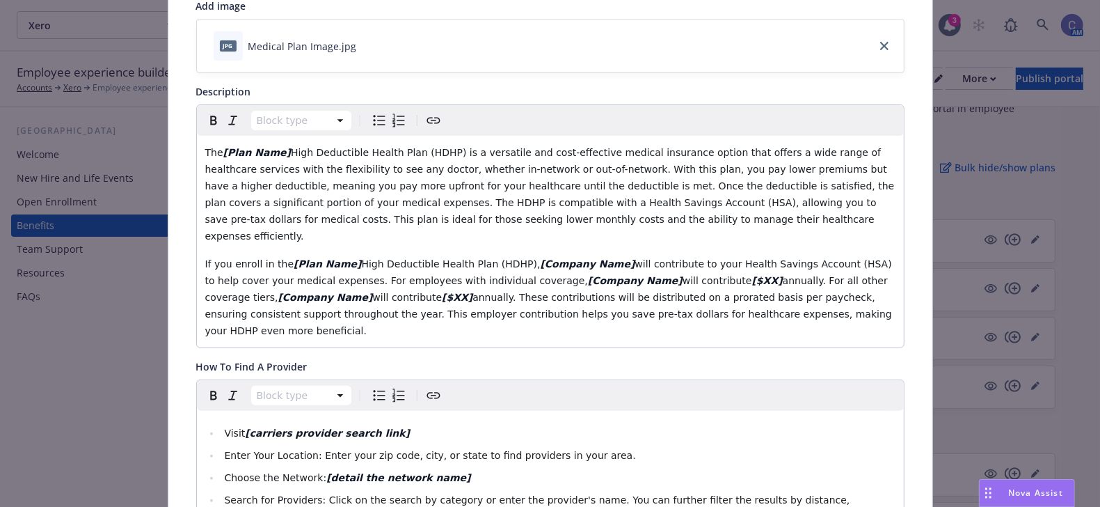
click at [280, 153] on span "High Deductible Health Plan (HDHP) is a versatile and cost-effective medical in…" at bounding box center [551, 194] width 692 height 95
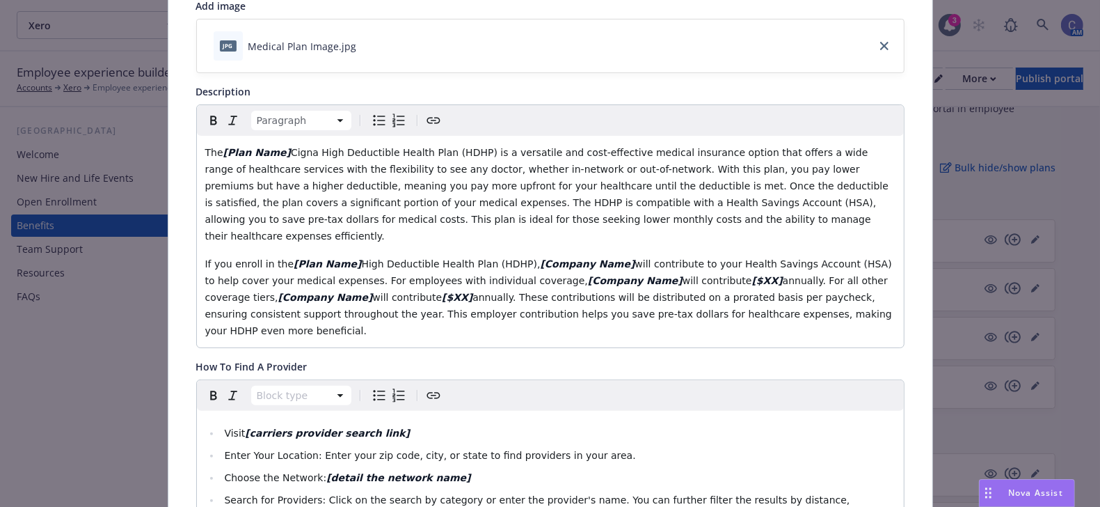
click at [280, 153] on span "Cigna High Deductible Health Plan (HDHP) is a versatile and cost-effective medi…" at bounding box center [548, 194] width 687 height 95
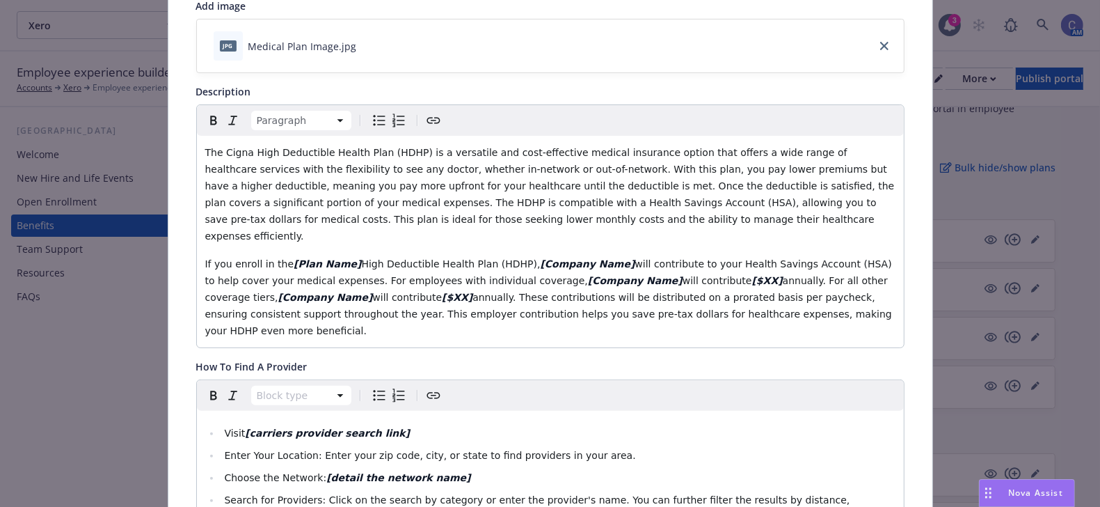
click at [362, 258] on span "High Deductible Health Plan (HDHP)," at bounding box center [451, 263] width 179 height 11
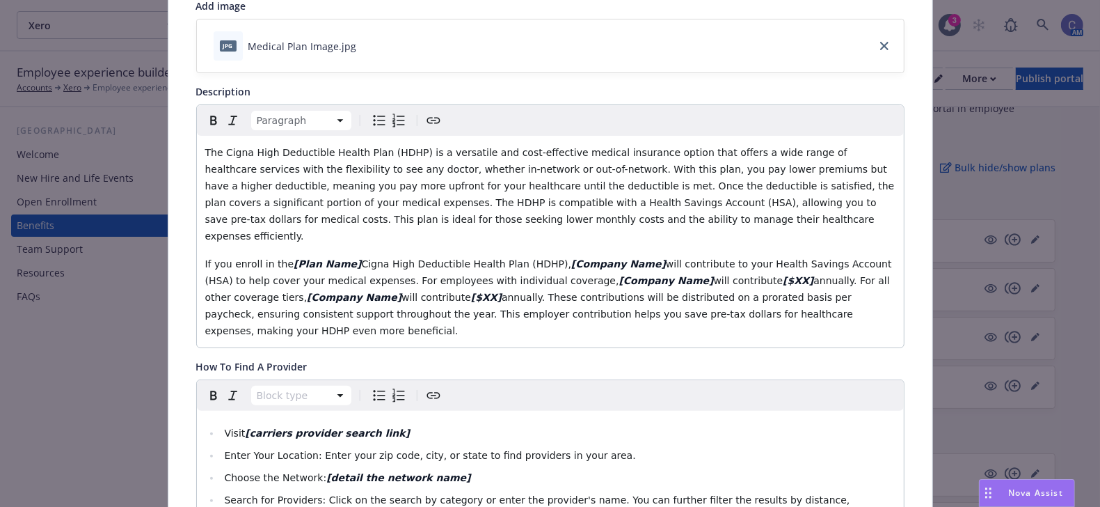
click at [362, 258] on span "Cigna High Deductible Health Plan (HDHP)," at bounding box center [466, 263] width 209 height 11
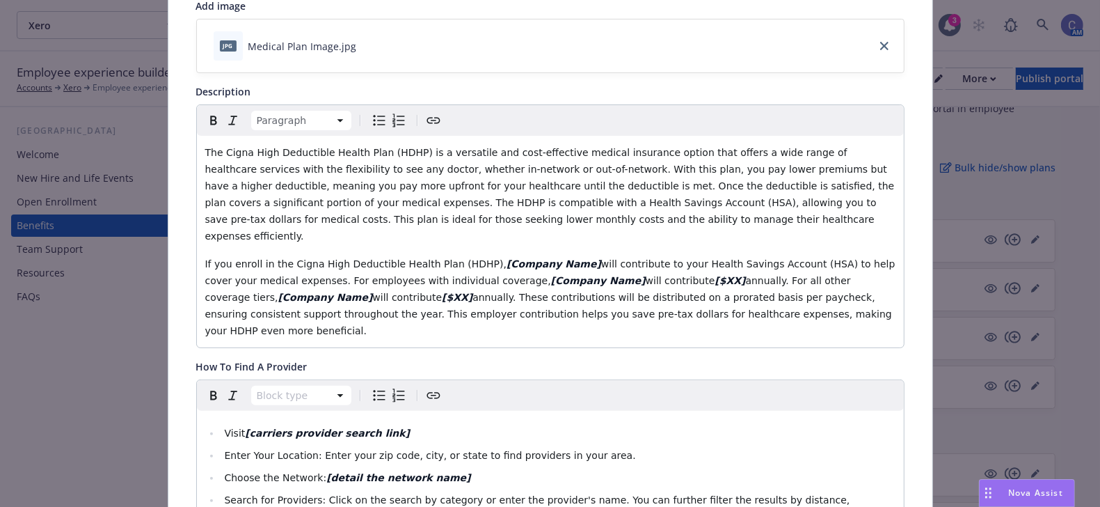
click at [553, 258] on span "will contribute to your Health Savings Account (HSA) to help cover your medical…" at bounding box center [551, 272] width 693 height 28
drag, startPoint x: 551, startPoint y: 248, endPoint x: 467, endPoint y: 247, distance: 84.2
click at [467, 255] on p "If you enroll in the Cigna High Deductible Health Plan (HDHP), [Company Name] X…" at bounding box center [550, 297] width 690 height 84
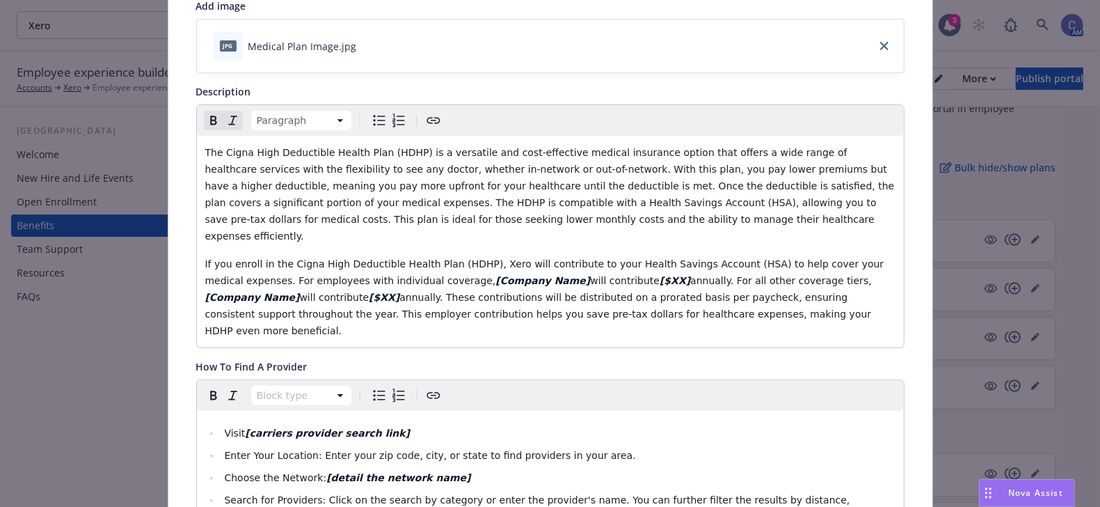
click at [548, 268] on p "If you enroll in the Cigna High Deductible Health Plan (HDHP), Xero will contri…" at bounding box center [550, 297] width 690 height 84
drag, startPoint x: 552, startPoint y: 262, endPoint x: 522, endPoint y: 262, distance: 29.9
click at [522, 262] on p "If you enroll in the Cigna High Deductible Health Plan (HDHP), Xero will contri…" at bounding box center [550, 297] width 690 height 84
click at [590, 275] on span "will contribute $1,500 annually. For all other coverage tiers," at bounding box center [735, 280] width 291 height 11
drag, startPoint x: 459, startPoint y: 265, endPoint x: 377, endPoint y: 261, distance: 82.2
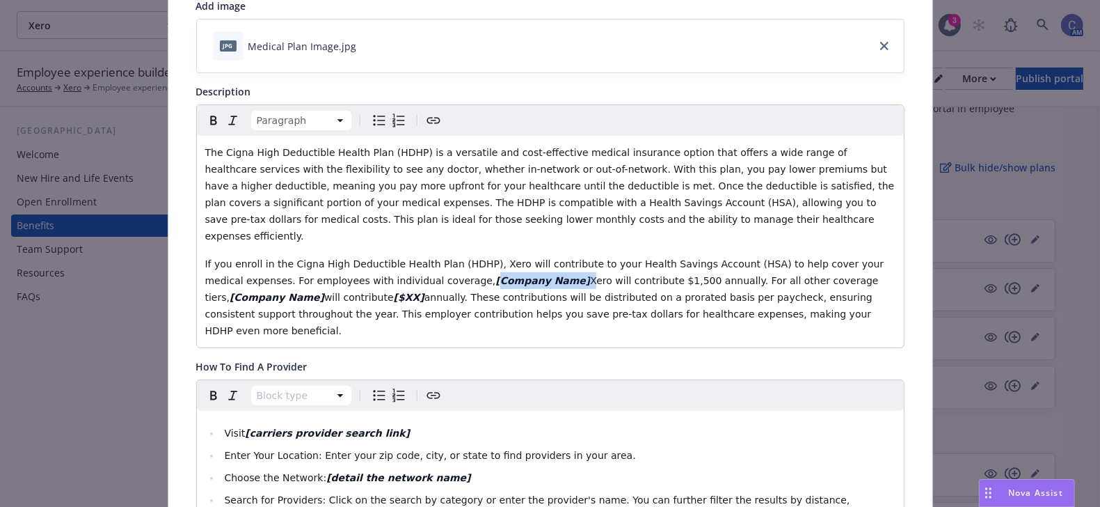
click at [377, 261] on p "If you enroll in the Cigna High Deductible Health Plan (HDHP), Xero will contri…" at bounding box center [550, 297] width 690 height 84
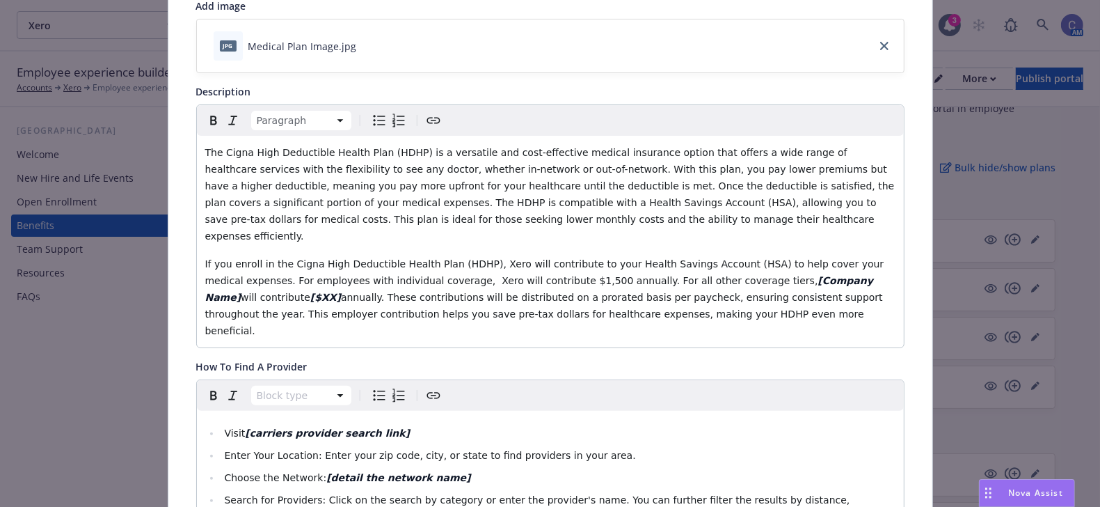
click at [310, 292] on span "will contribute" at bounding box center [276, 297] width 70 height 11
click at [527, 264] on span "If you enroll in the Cigna High Deductible Health Plan (HDHP), Xero will contri…" at bounding box center [546, 272] width 682 height 28
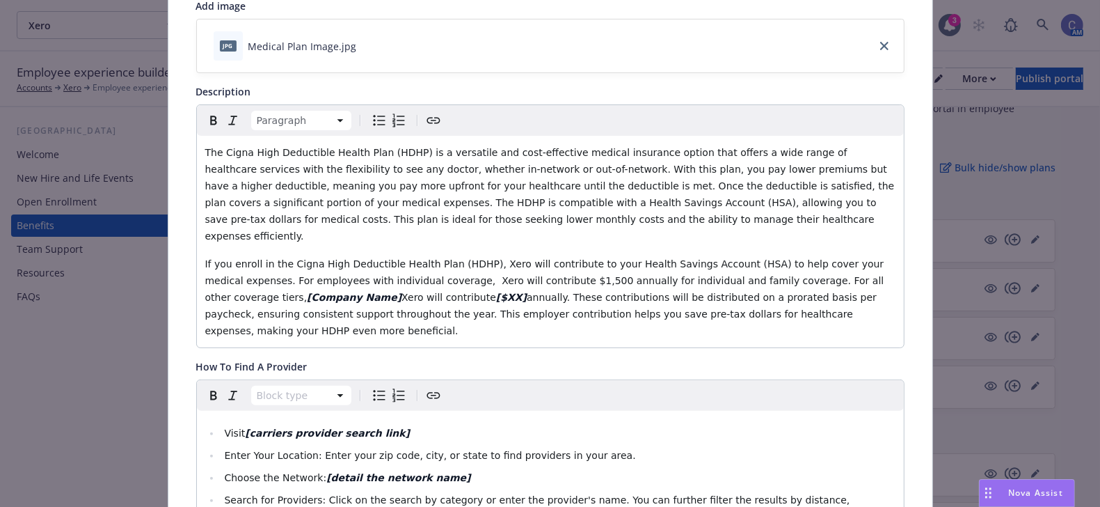
click at [527, 264] on span "If you enroll in the Cigna High Deductible Health Plan (HDHP), Xero will contri…" at bounding box center [546, 280] width 682 height 45
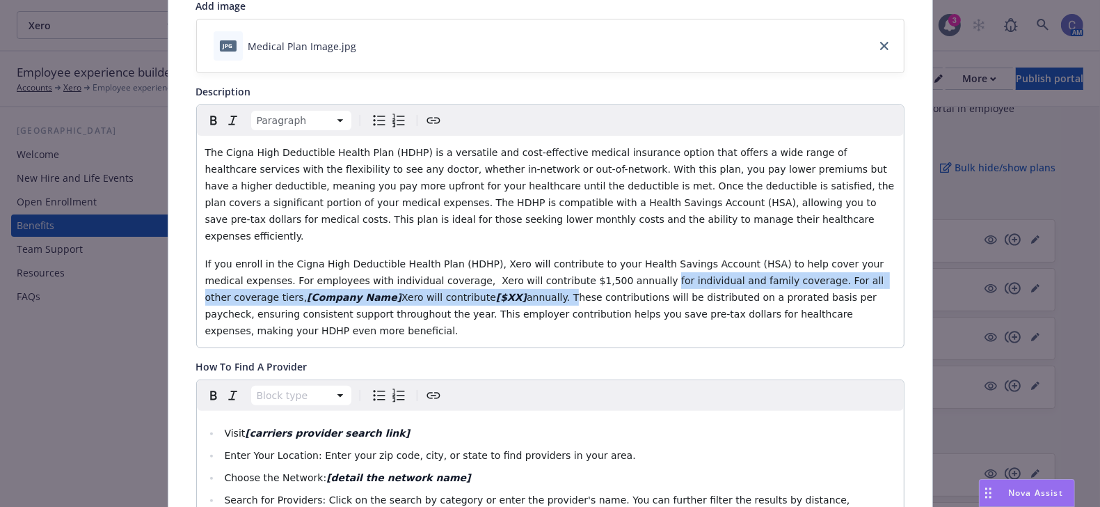
click at [355, 292] on span "annually. These contributions will be distributed on a prorated basis per paych…" at bounding box center [542, 314] width 675 height 45
click at [678, 261] on span "If you enroll in the Cigna High Deductible Health Plan (HDHP), Xero will contri…" at bounding box center [546, 280] width 682 height 45
click at [354, 292] on span "annually. These contributions will be distributed on a prorated basis per paych…" at bounding box center [542, 314] width 675 height 45
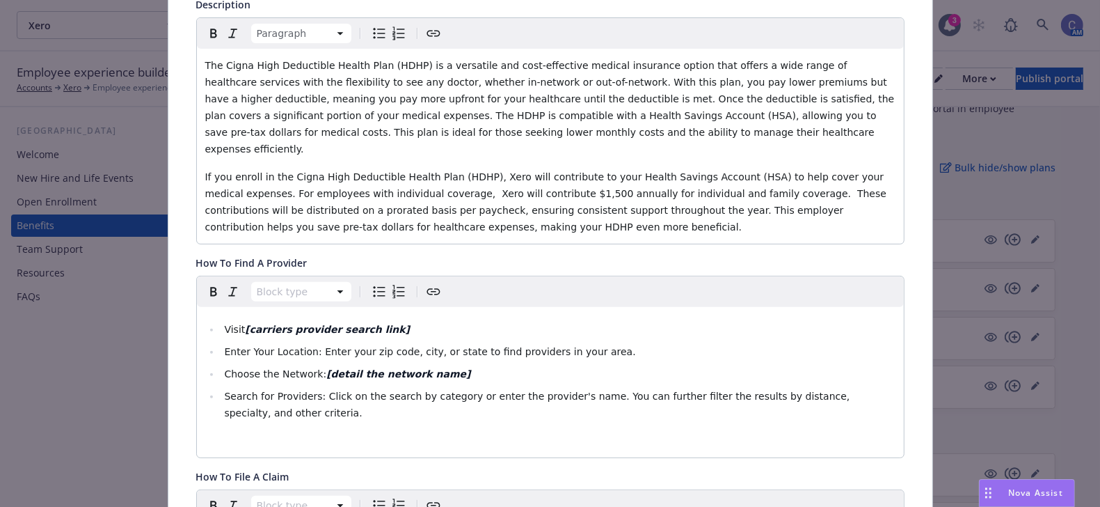
scroll to position [316, 0]
click at [562, 387] on li "Search for Providers: Click on the search by category or enter the provider's n…" at bounding box center [558, 403] width 675 height 33
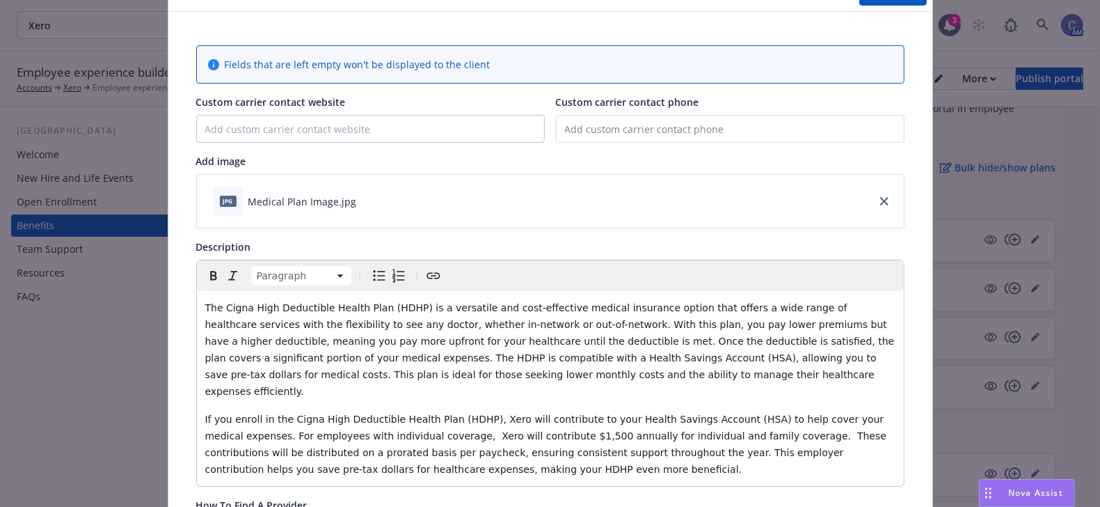
scroll to position [0, 0]
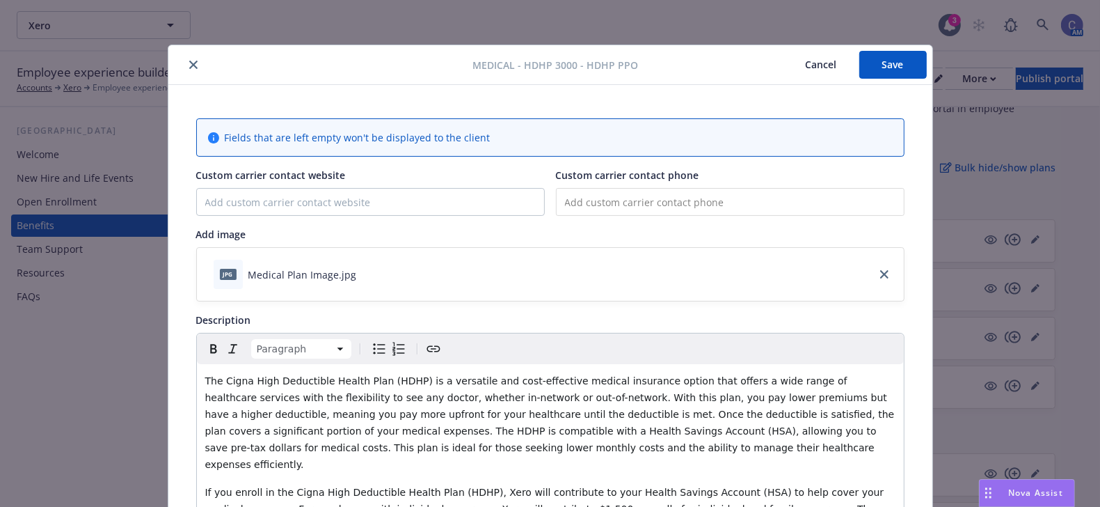
click at [919, 73] on button "Save" at bounding box center [892, 65] width 67 height 28
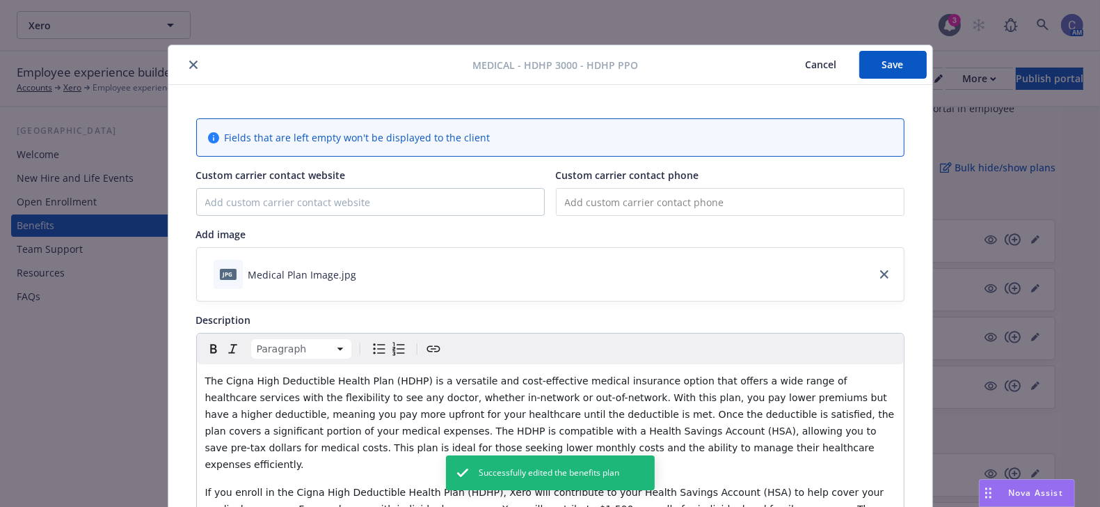
click at [821, 70] on button "Cancel" at bounding box center [822, 65] width 76 height 28
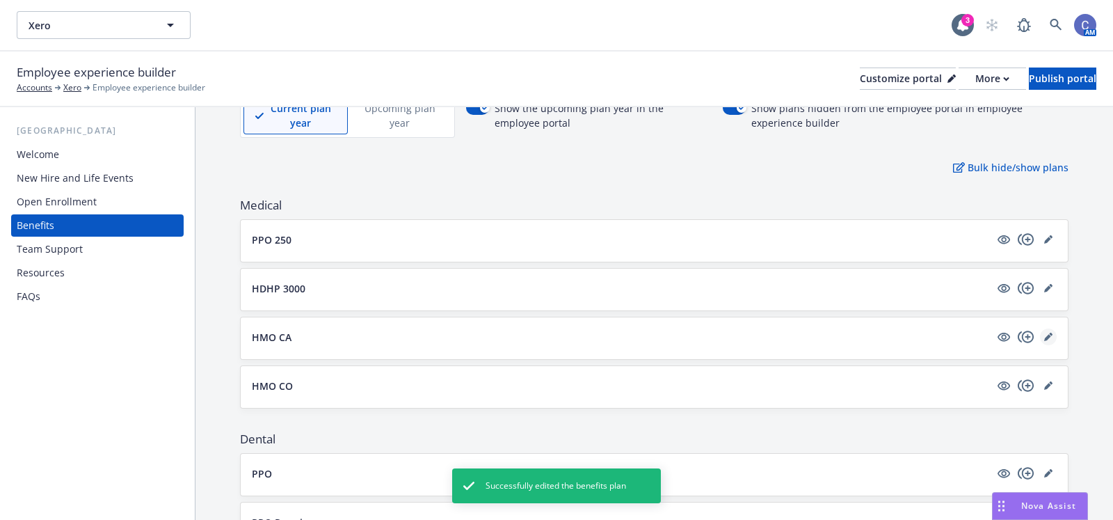
click at [1041, 335] on link "editPencil" at bounding box center [1048, 336] width 17 height 17
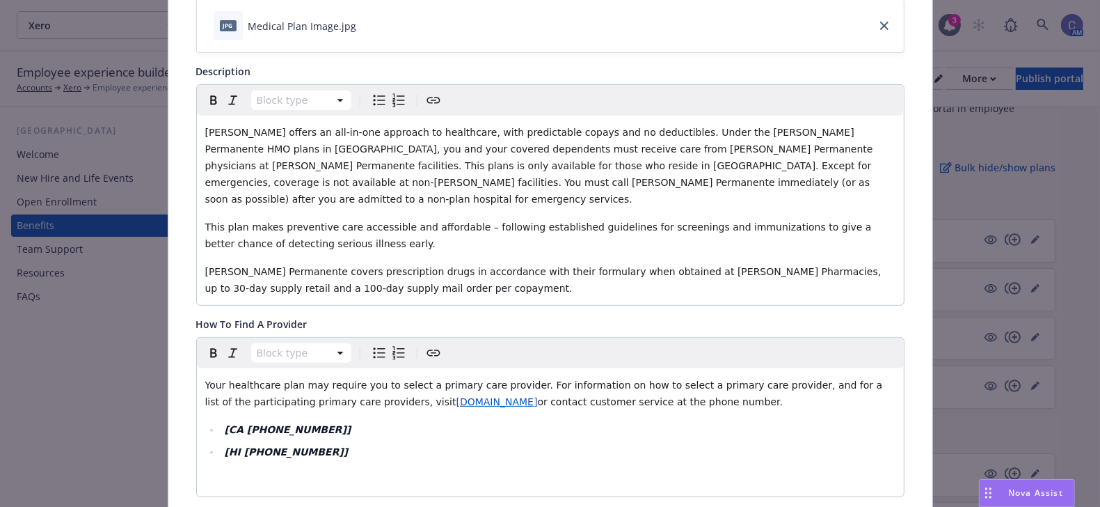
scroll to position [254, 0]
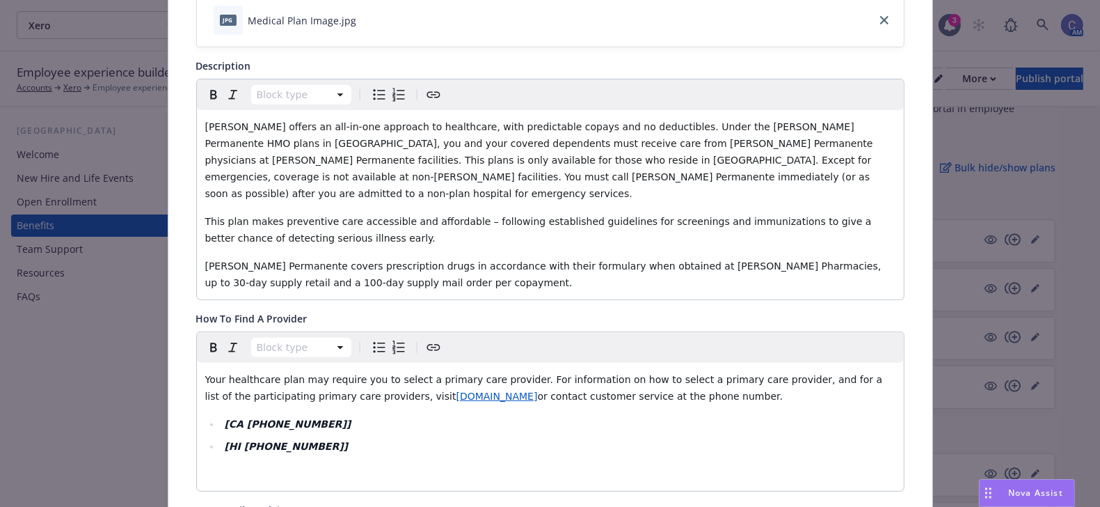
click at [356, 415] on li "[CA 1-800-464-4000]" at bounding box center [558, 423] width 675 height 17
drag, startPoint x: 314, startPoint y: 405, endPoint x: 207, endPoint y: 409, distance: 107.2
click at [221, 415] on li "[CA 1-800-464-4000]" at bounding box center [558, 423] width 675 height 17
drag, startPoint x: 324, startPoint y: 431, endPoint x: 120, endPoint y: 431, distance: 203.9
click at [120, 431] on div "Medical - HMO CA - Medical HMO Cancel Save Fields that are left empty won't be …" at bounding box center [550, 253] width 1100 height 507
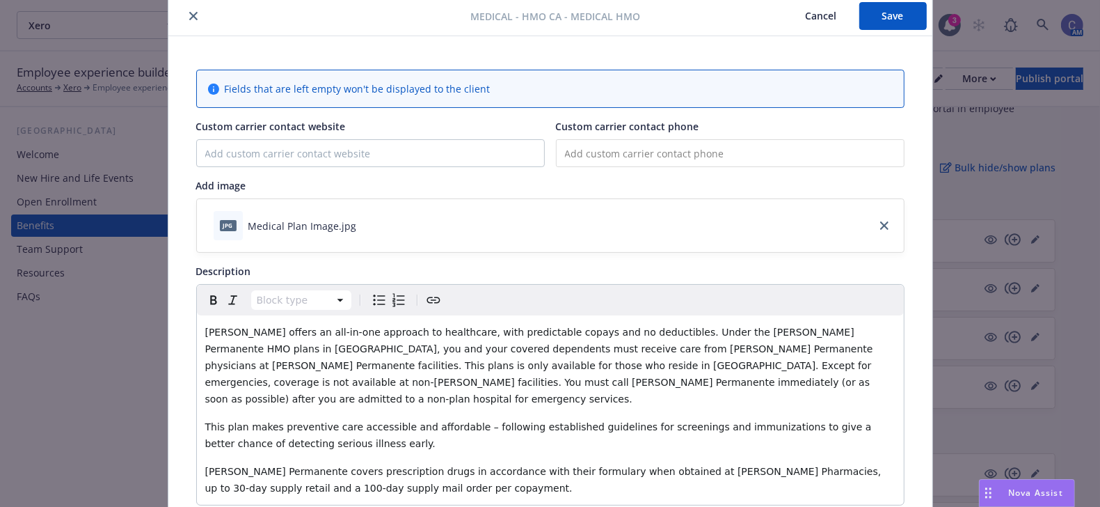
scroll to position [49, 0]
click at [907, 10] on button "Save" at bounding box center [892, 15] width 67 height 28
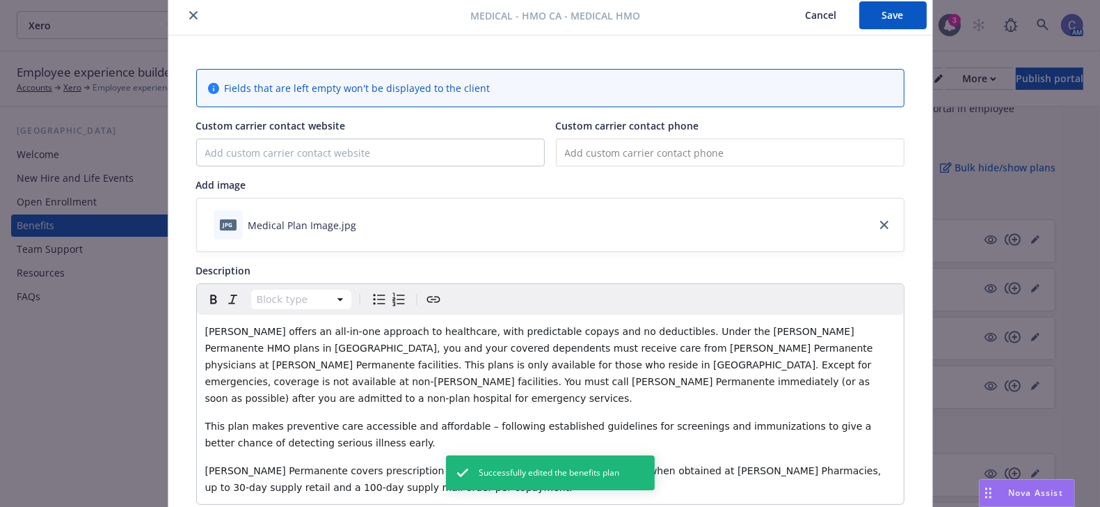
click at [811, 17] on button "Cancel" at bounding box center [822, 15] width 76 height 28
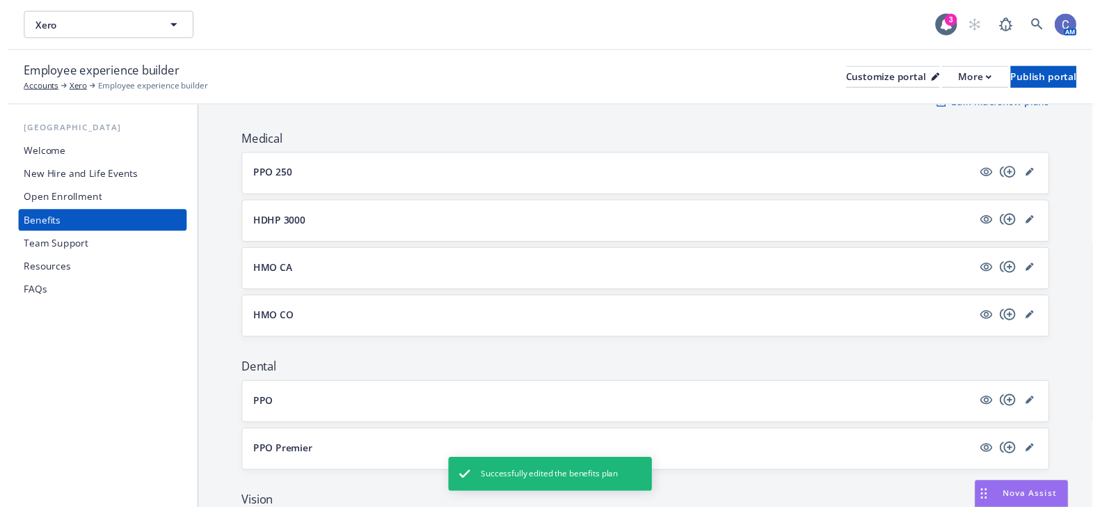
scroll to position [186, 0]
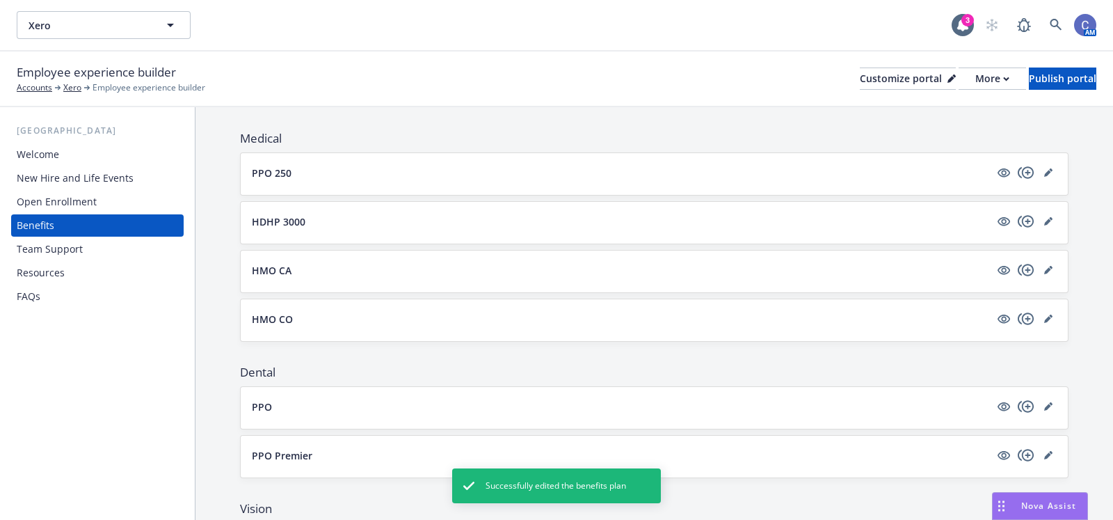
click at [1040, 325] on div "HMO CO" at bounding box center [654, 319] width 805 height 19
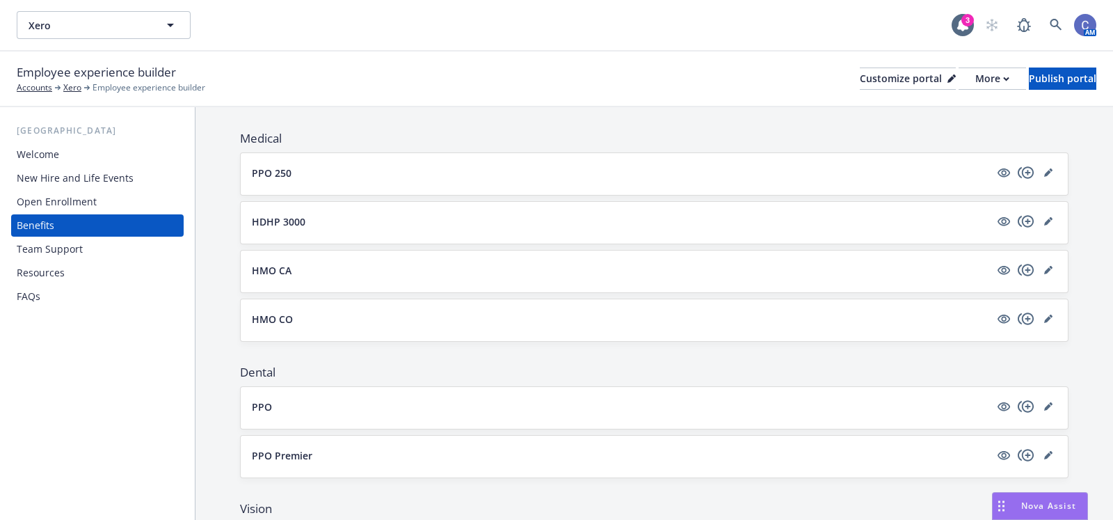
click at [1041, 324] on div at bounding box center [1026, 318] width 61 height 17
click at [976, 78] on div "More" at bounding box center [993, 78] width 34 height 21
click at [930, 109] on link "Copy preview link" at bounding box center [918, 110] width 127 height 28
click at [1045, 317] on icon "editPencil" at bounding box center [1049, 319] width 8 height 8
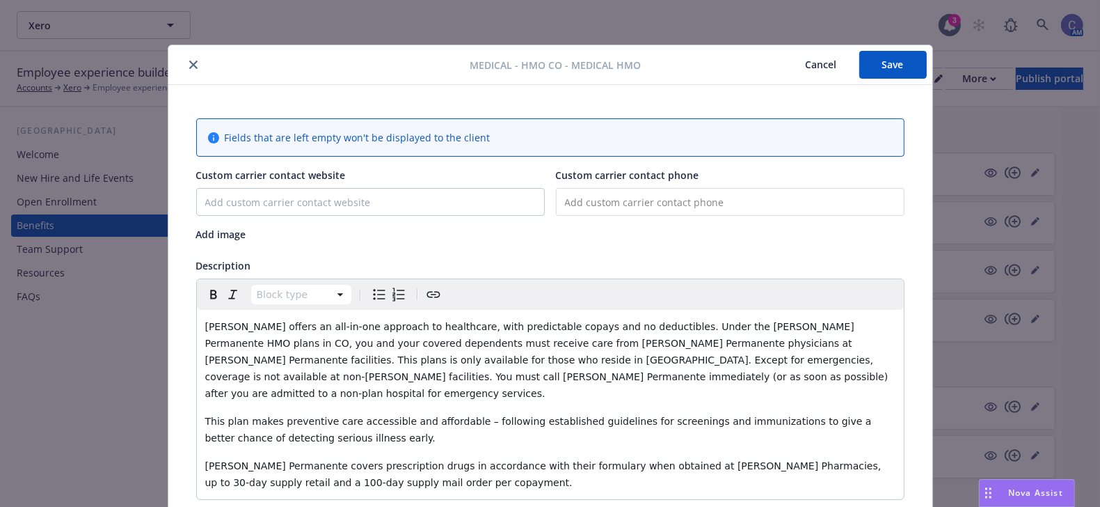
scroll to position [41, 0]
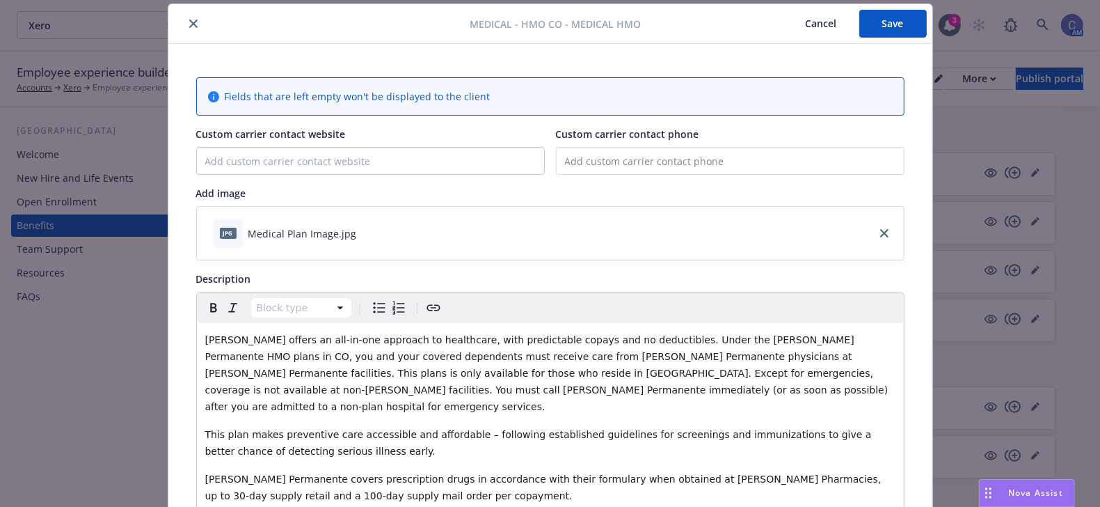
click at [662, 151] on input "tel" at bounding box center [730, 161] width 349 height 28
paste input "(800) 632-9700"
type input "(800) 632-9700"
click at [365, 168] on input "Custom carrier contact website" at bounding box center [370, 161] width 347 height 26
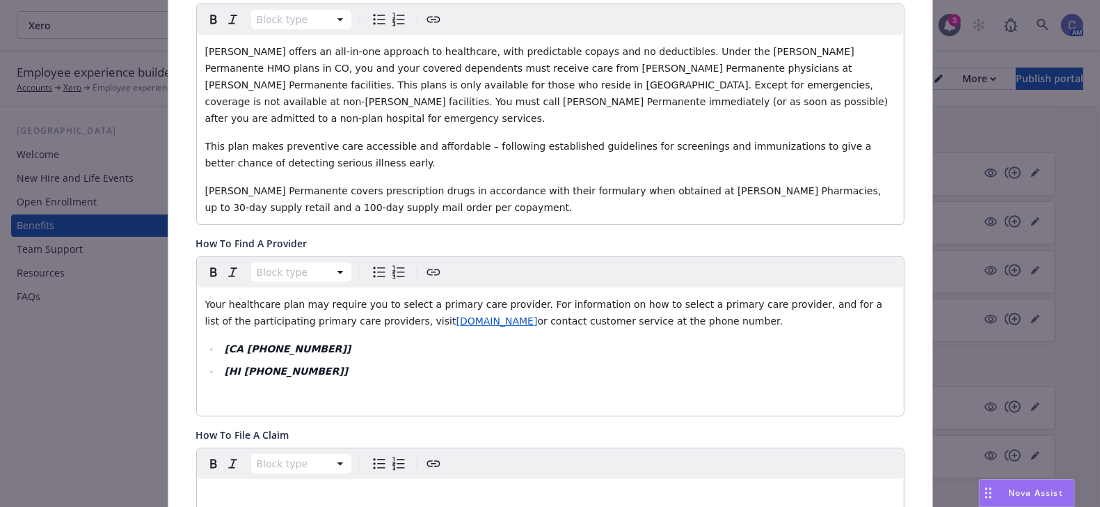
scroll to position [331, 0]
type input "[DOMAIN_NAME]"
click at [321, 362] on div "Your healthcare plan may require you to select a primary care provider. For inf…" at bounding box center [550, 349] width 707 height 128
drag, startPoint x: 297, startPoint y: 354, endPoint x: 231, endPoint y: 342, distance: 67.2
click at [231, 360] on li "[HI 800-966-5955]" at bounding box center [558, 368] width 675 height 17
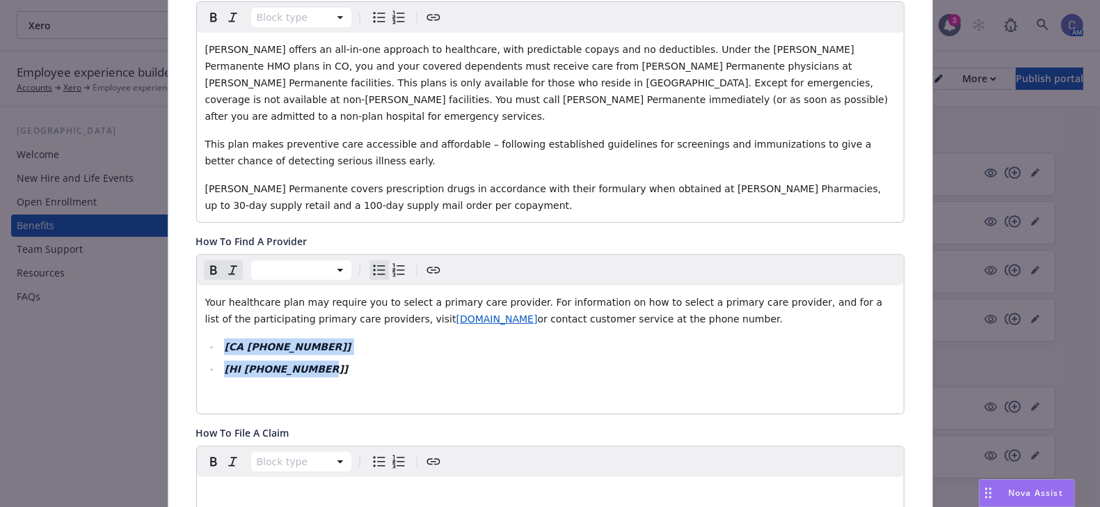
click at [221, 338] on li "[CA 1-800-464-4000]" at bounding box center [558, 346] width 675 height 17
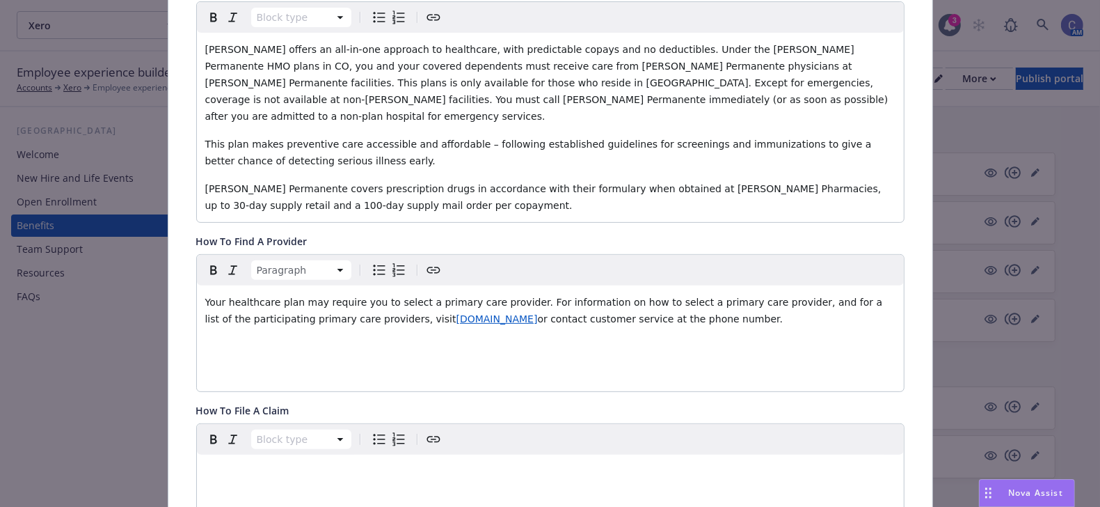
click at [371, 260] on button "Bulleted list" at bounding box center [379, 269] width 19 height 19
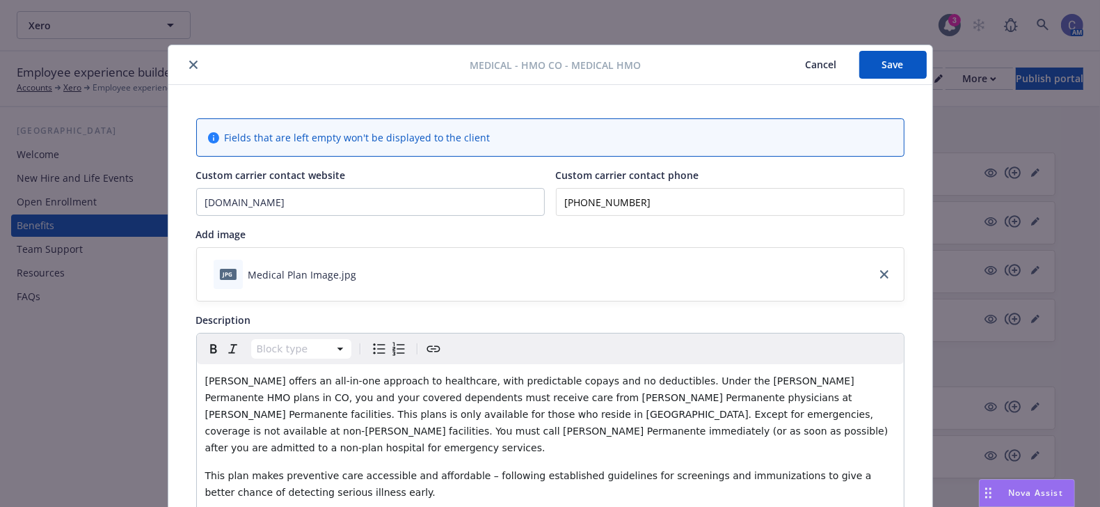
scroll to position [0, 13]
click at [889, 63] on button "Save" at bounding box center [892, 65] width 67 height 28
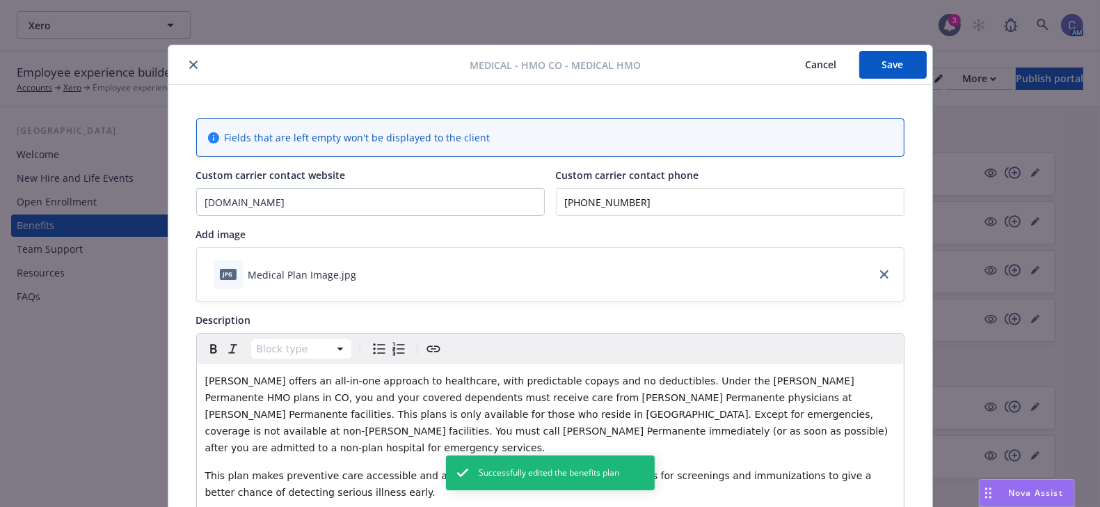
click at [819, 62] on button "Cancel" at bounding box center [822, 65] width 76 height 28
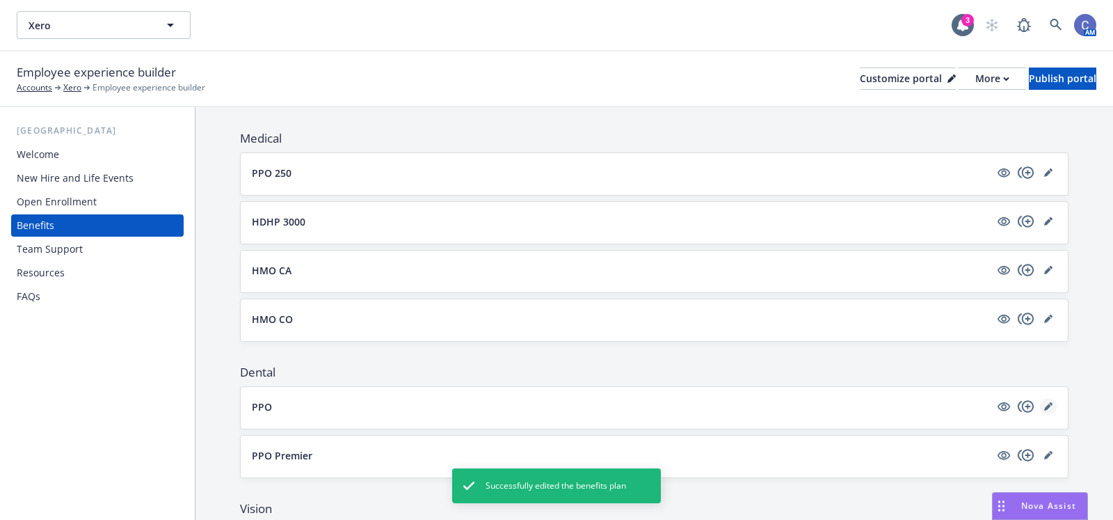
click at [1045, 406] on icon "editPencil" at bounding box center [1049, 406] width 8 height 8
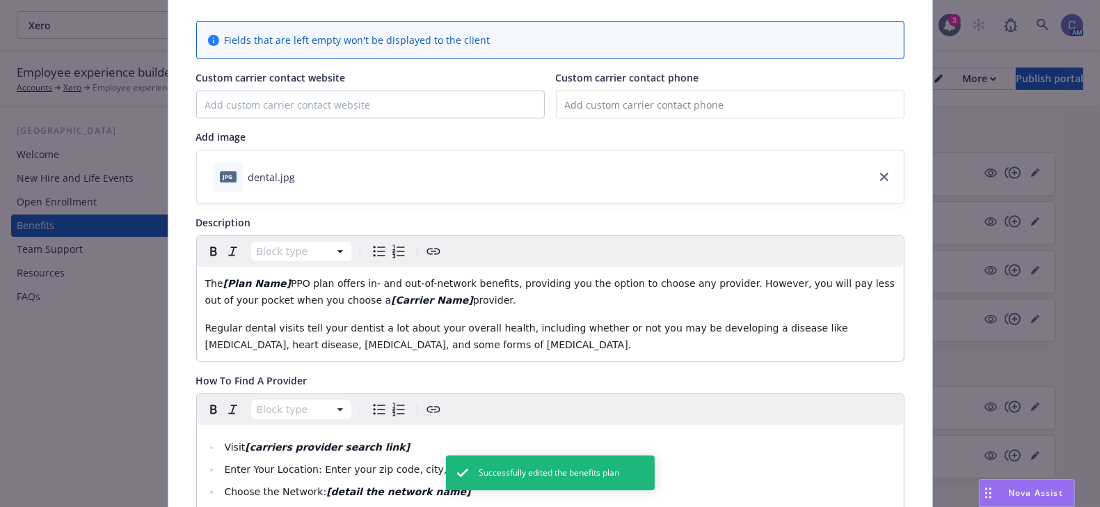
scroll to position [98, 0]
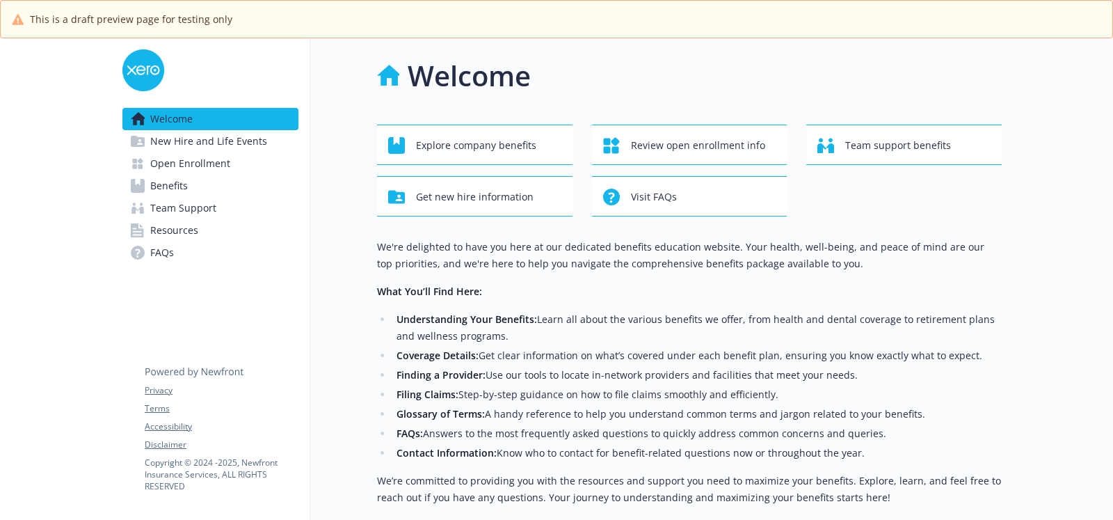
click at [191, 132] on span "New Hire and Life Events" at bounding box center [208, 141] width 117 height 22
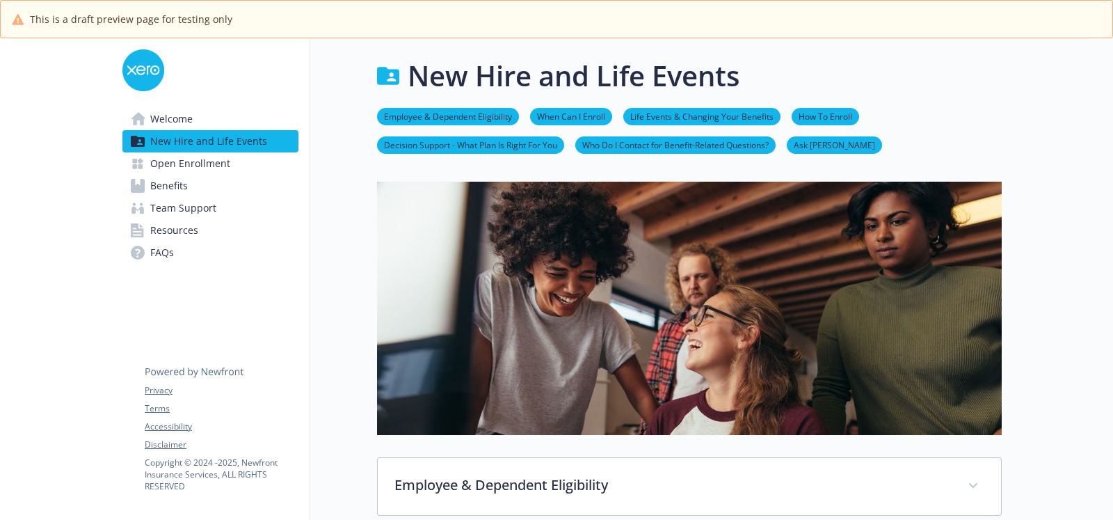
click at [190, 163] on span "Open Enrollment" at bounding box center [190, 163] width 80 height 22
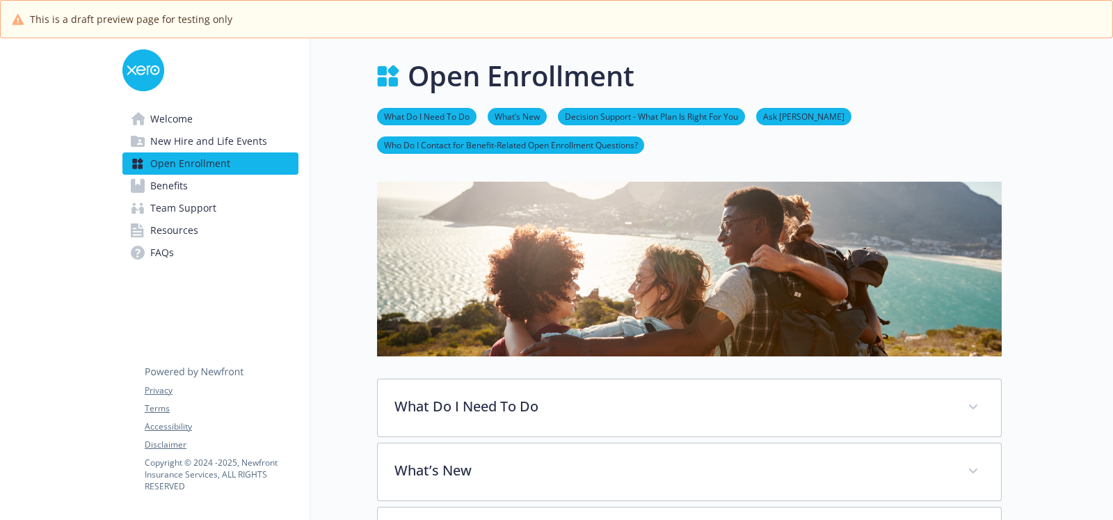
click at [173, 190] on span "Benefits" at bounding box center [169, 186] width 38 height 22
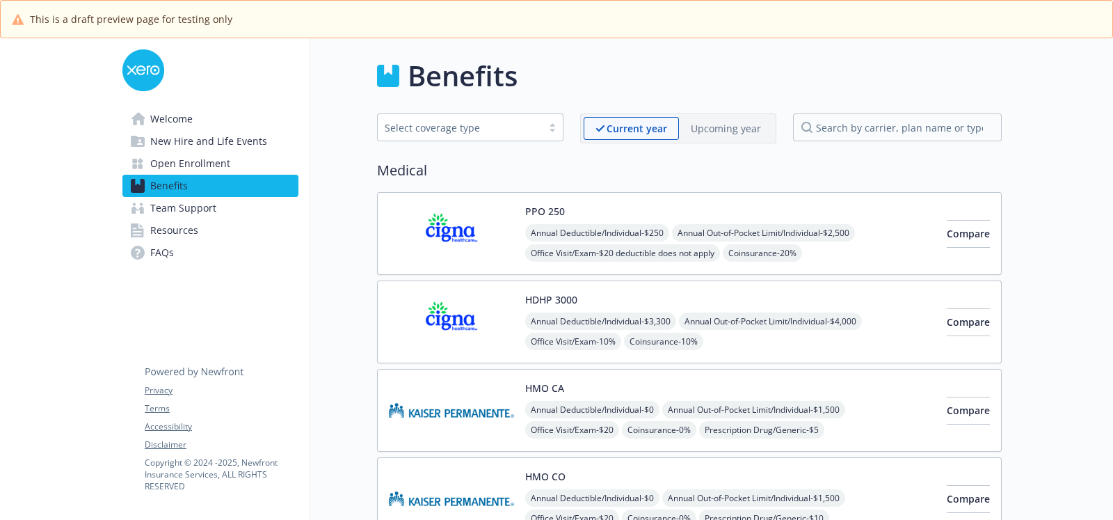
click at [183, 212] on span "Team Support" at bounding box center [183, 208] width 66 height 22
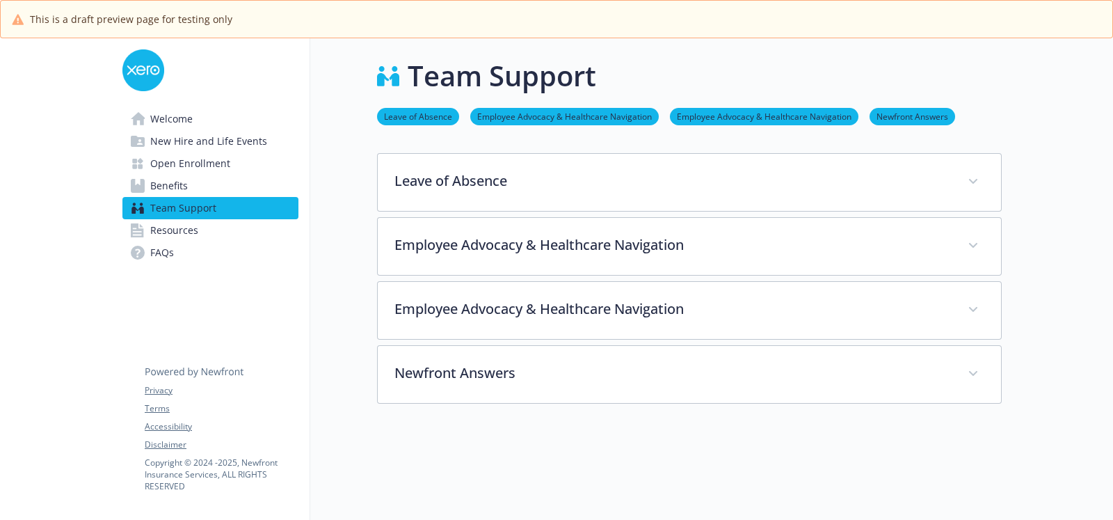
click at [184, 223] on span "Resources" at bounding box center [174, 230] width 48 height 22
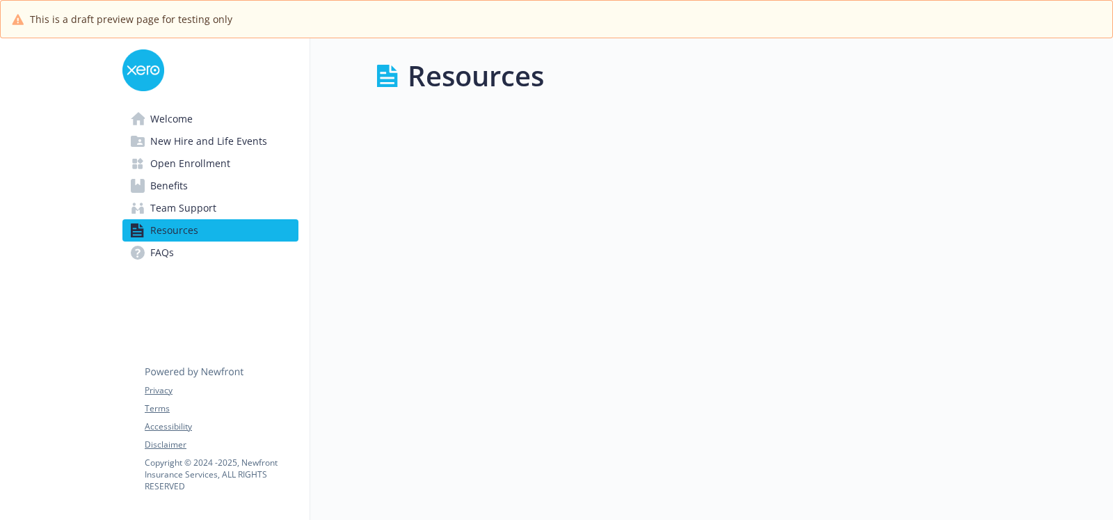
click at [170, 251] on span "FAQs" at bounding box center [162, 252] width 24 height 22
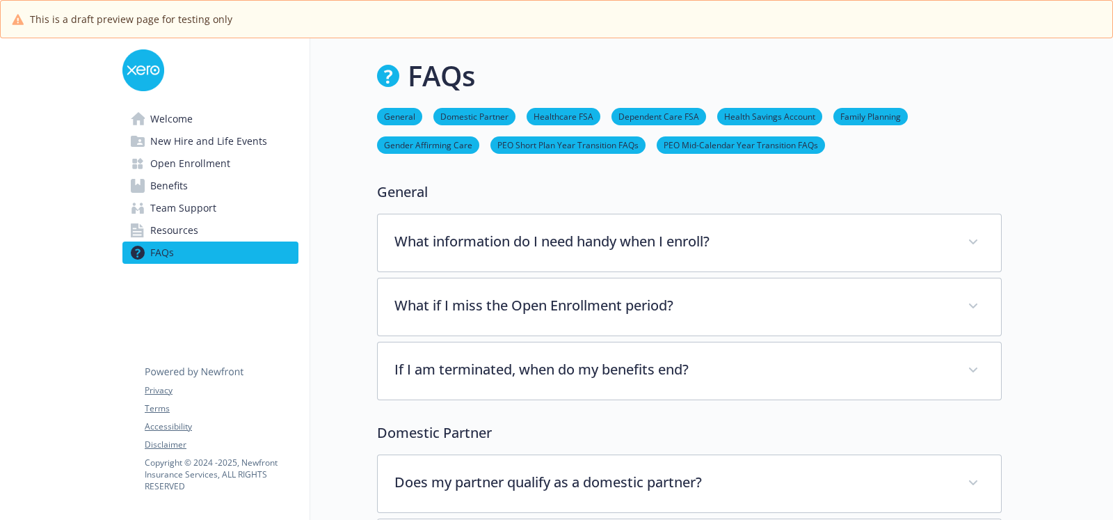
click at [182, 117] on span "Welcome" at bounding box center [171, 119] width 42 height 22
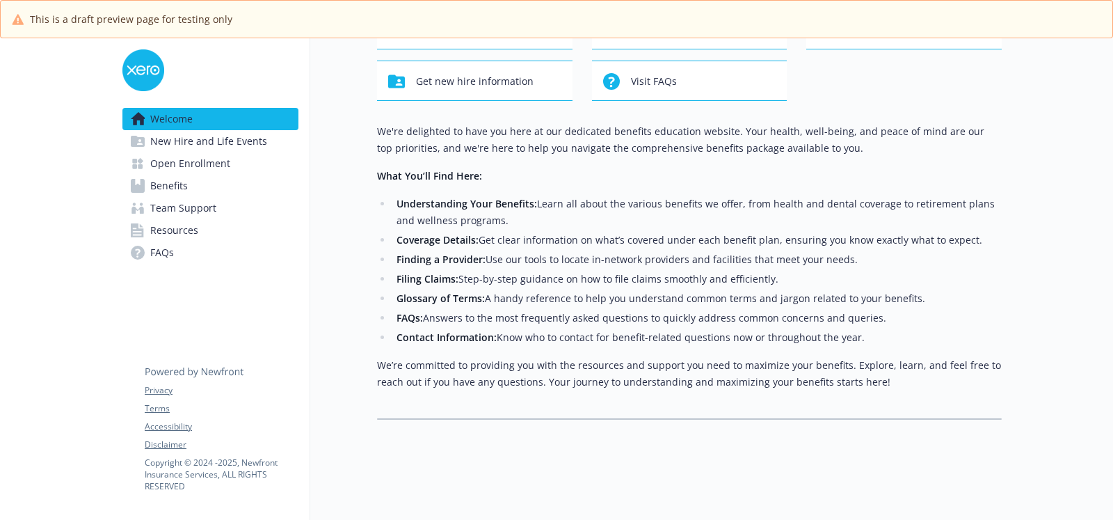
scroll to position [0, 13]
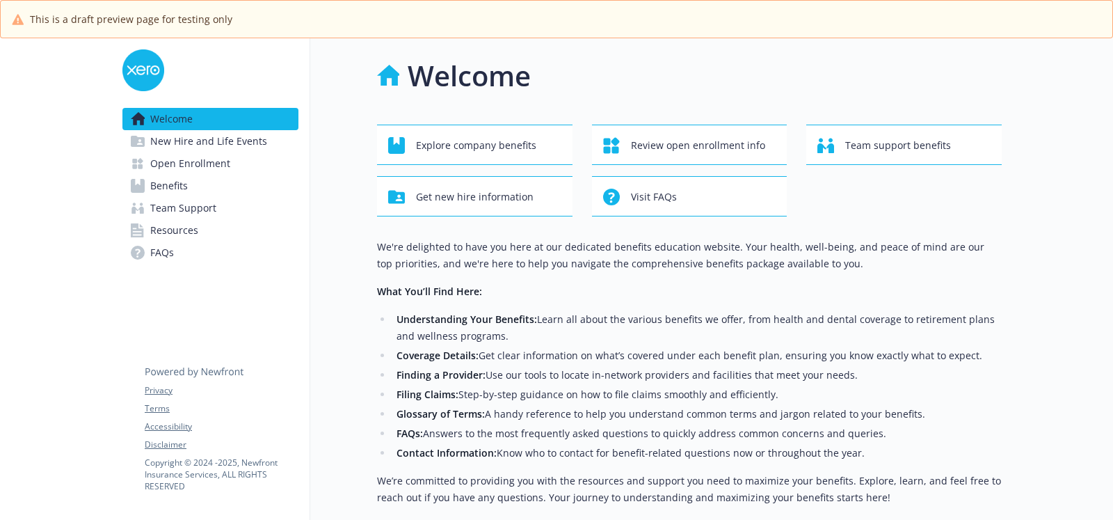
click at [215, 136] on span "New Hire and Life Events" at bounding box center [208, 141] width 117 height 22
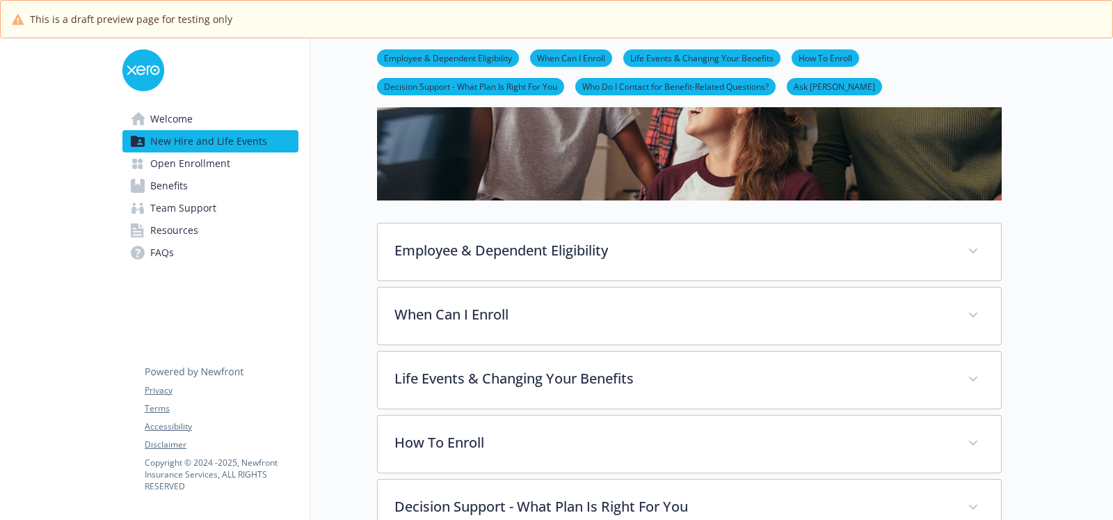
scroll to position [270, 13]
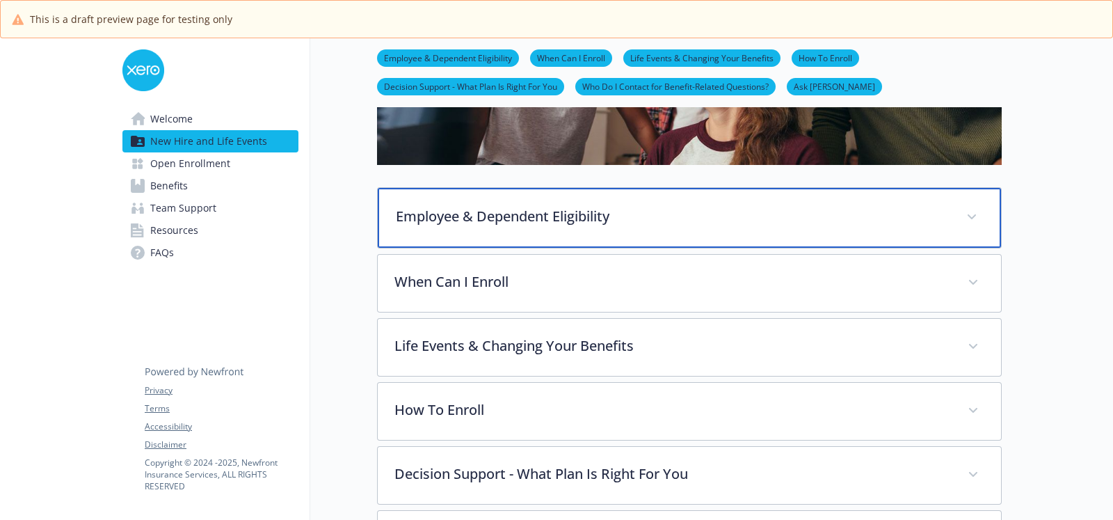
click at [454, 228] on div "Employee & Dependent Eligibility" at bounding box center [690, 218] width 624 height 60
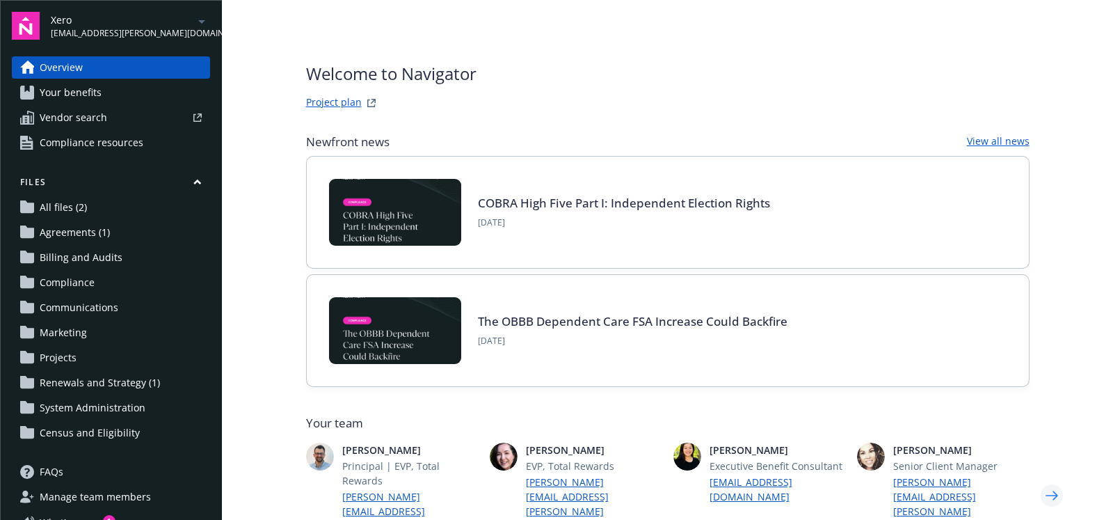
click at [1055, 482] on icon "Next" at bounding box center [1052, 496] width 22 height 28
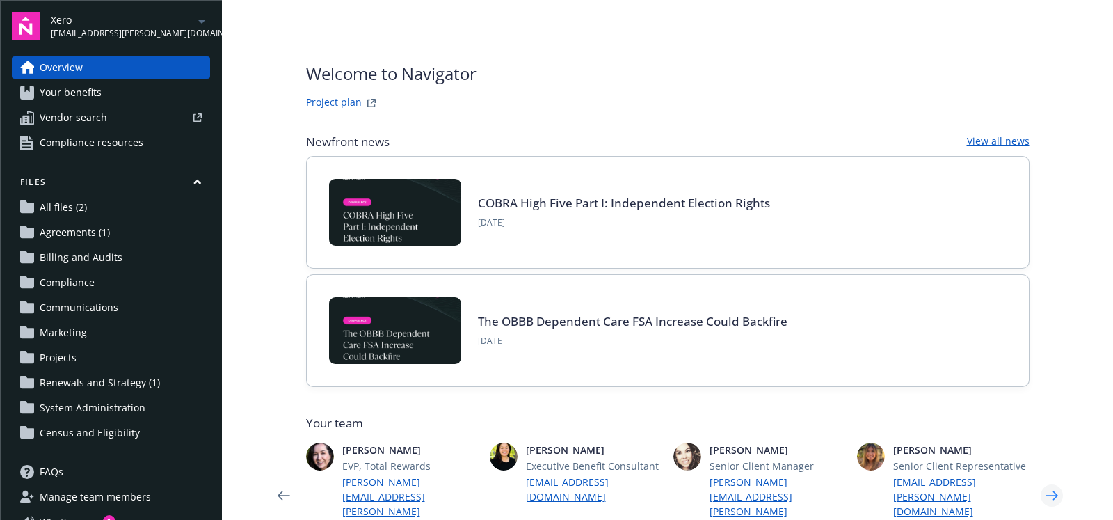
click at [1055, 482] on icon "Next" at bounding box center [1052, 496] width 22 height 28
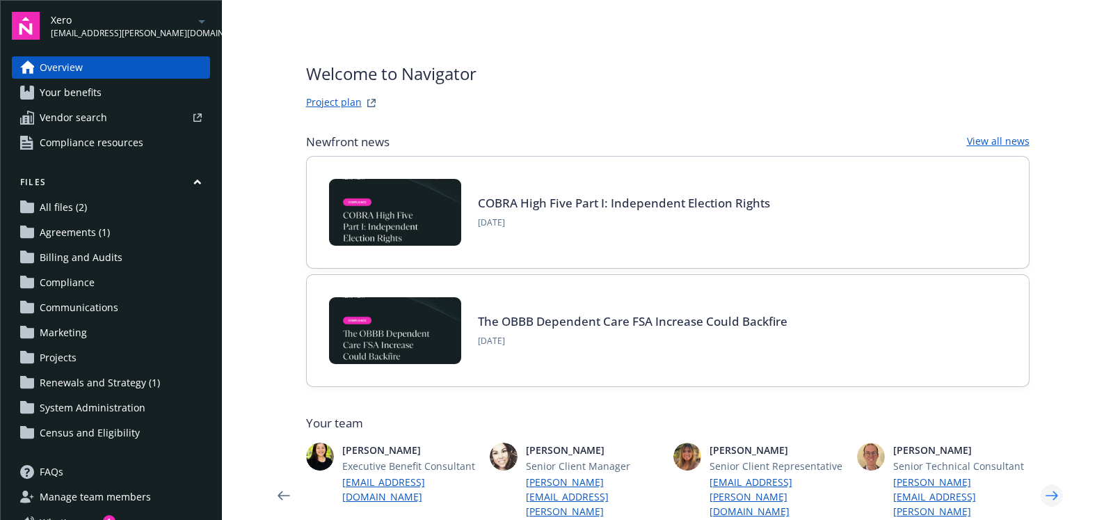
click at [1055, 482] on icon "Next" at bounding box center [1052, 496] width 22 height 28
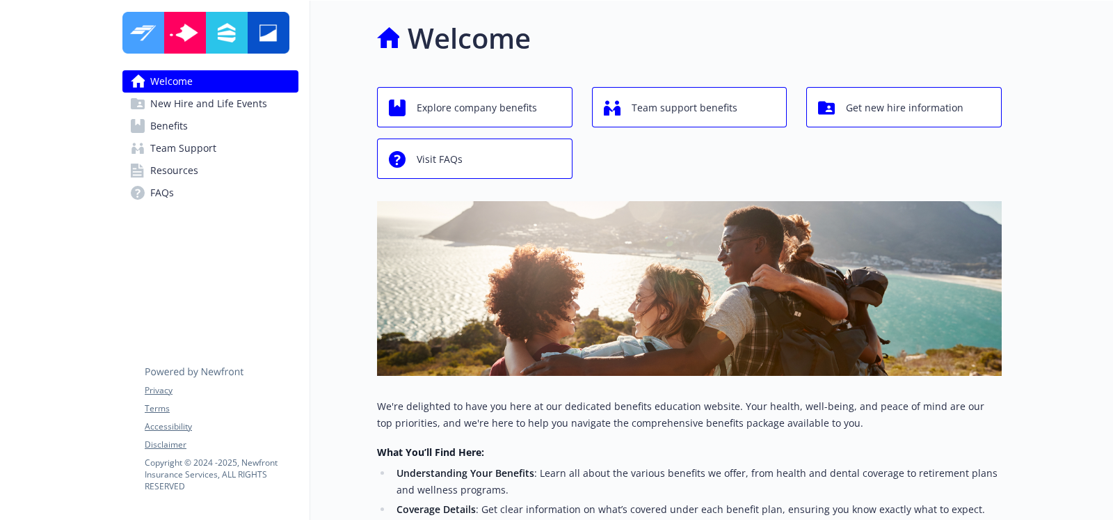
click at [159, 129] on span "Benefits" at bounding box center [169, 126] width 38 height 22
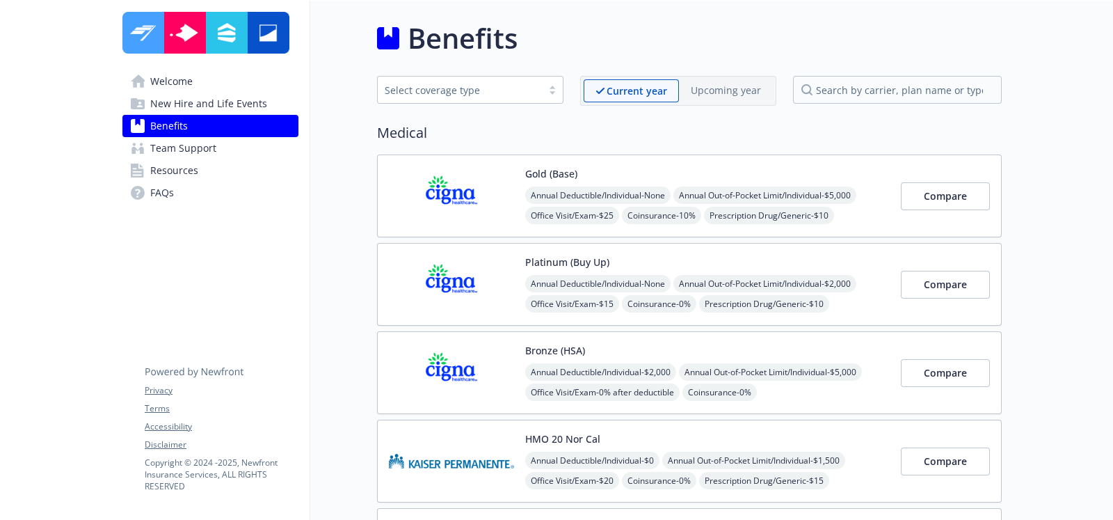
click at [491, 185] on img at bounding box center [451, 195] width 125 height 59
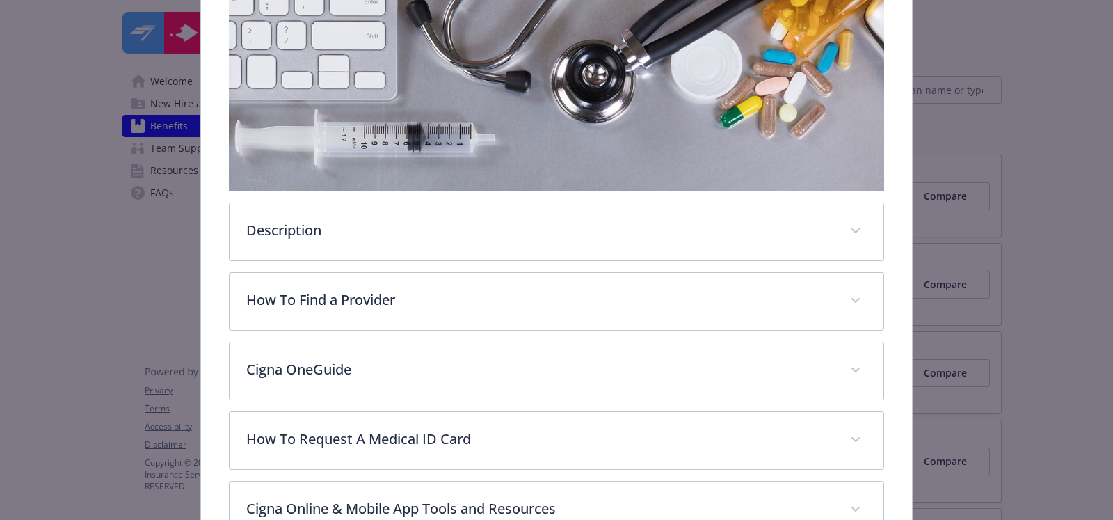
scroll to position [245, 0]
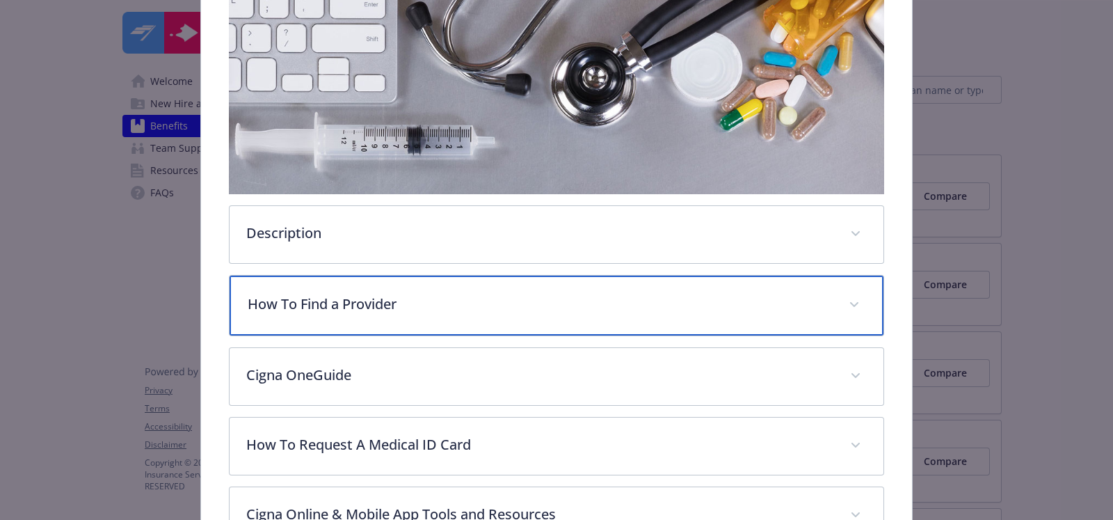
click at [454, 308] on p "How To Find a Provider" at bounding box center [540, 304] width 585 height 21
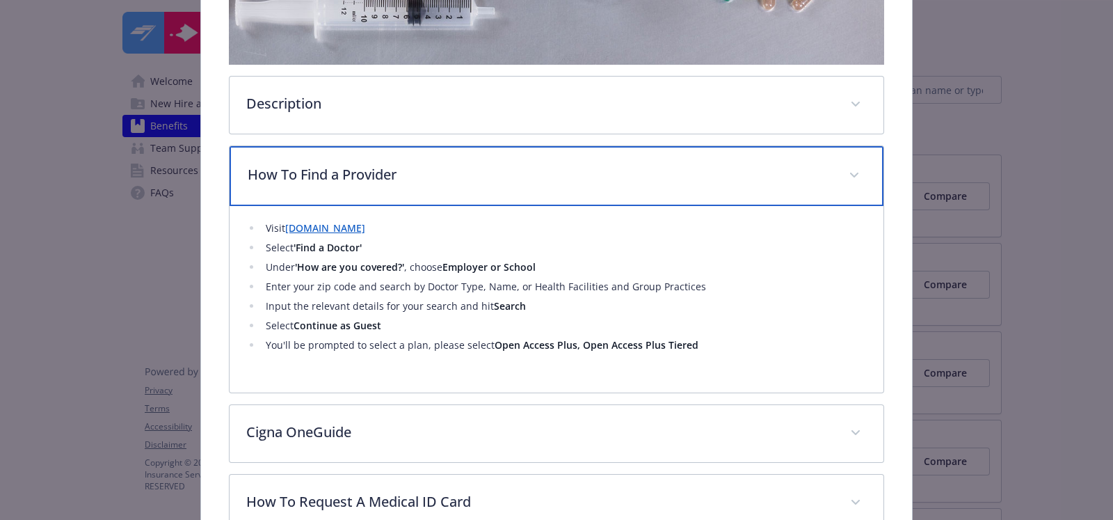
scroll to position [386, 0]
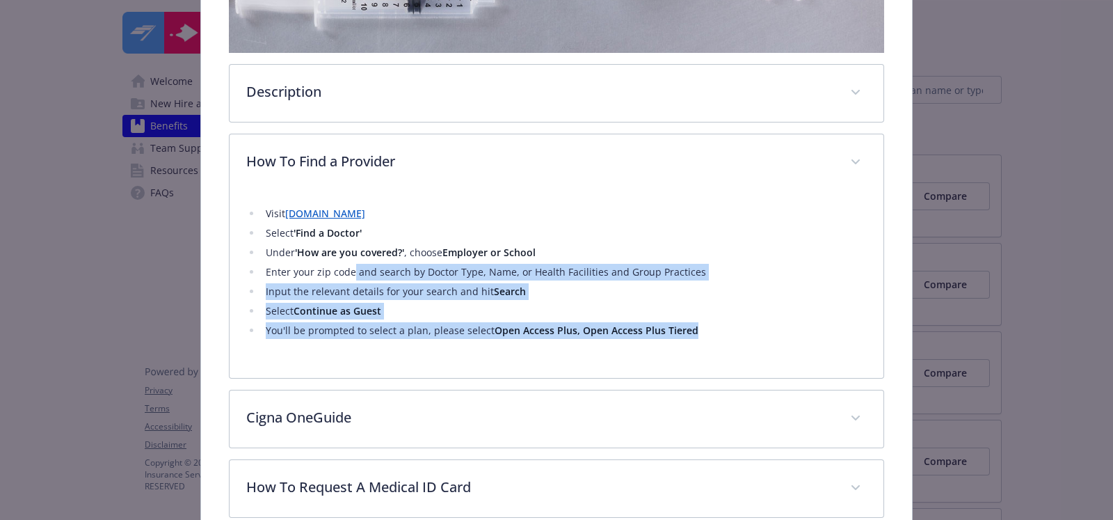
drag, startPoint x: 690, startPoint y: 326, endPoint x: 350, endPoint y: 273, distance: 343.7
click at [350, 273] on ul "Visit Cigna.com Select 'Find a Doctor' Under 'How are you covered?' , choose Em…" at bounding box center [556, 272] width 621 height 134
click at [754, 303] on li "Select Continue as Guest" at bounding box center [564, 311] width 605 height 17
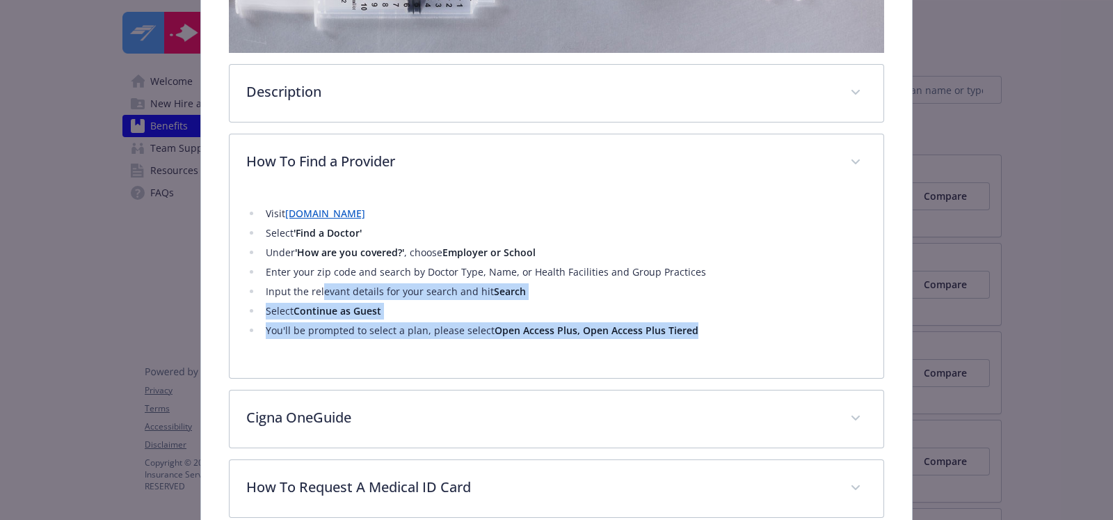
drag, startPoint x: 699, startPoint y: 331, endPoint x: 319, endPoint y: 278, distance: 384.3
click at [319, 278] on ul "Visit Cigna.com Select 'Find a Doctor' Under 'How are you covered?' , choose Em…" at bounding box center [556, 272] width 621 height 134
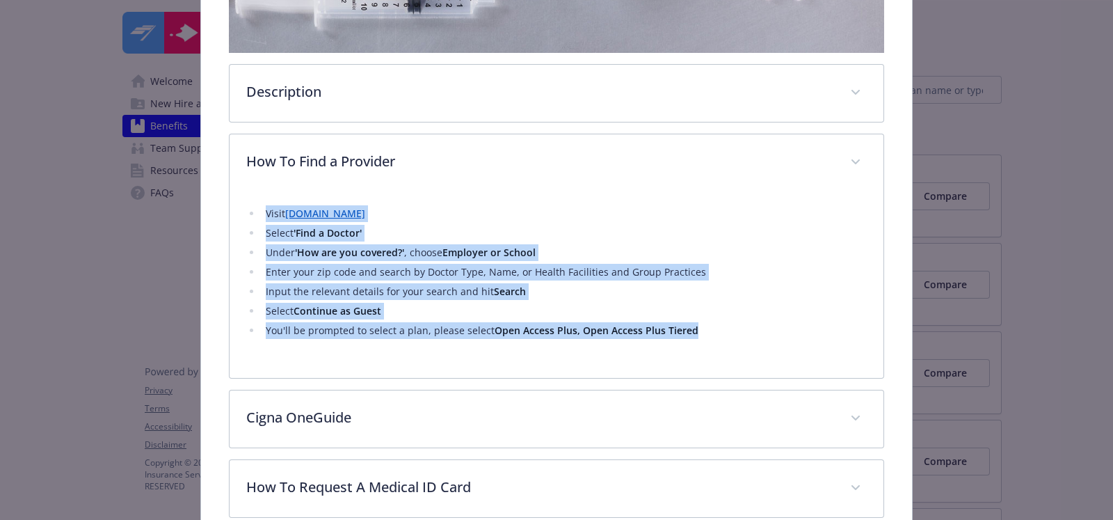
click at [256, 216] on ul "Visit Cigna.com Select 'Find a Doctor' Under 'How are you covered?' , choose Em…" at bounding box center [556, 272] width 621 height 134
copy ul "Visit Cigna.com Select 'Find a Doctor' Under 'How are you covered?' , choose Em…"
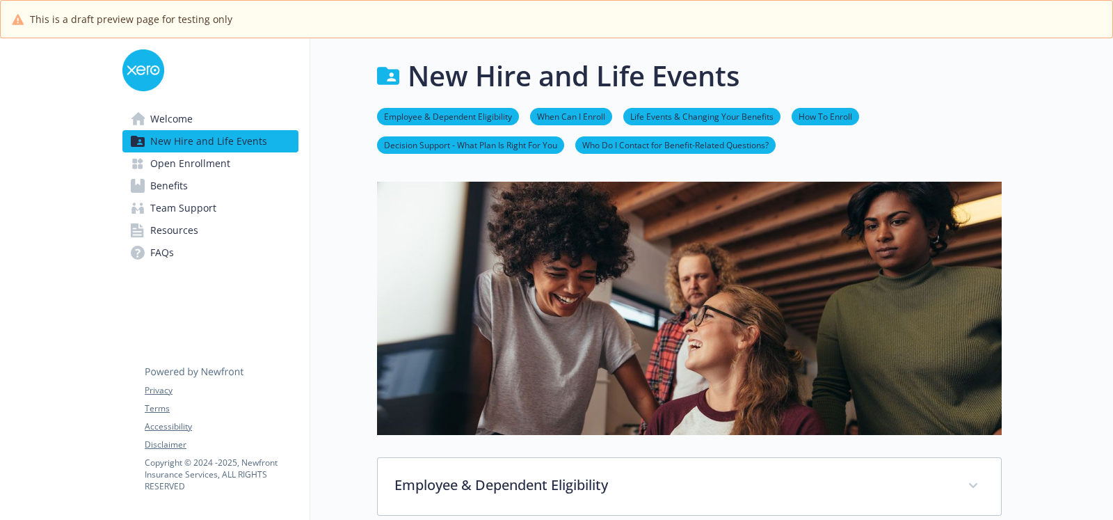
click at [169, 184] on span "Benefits" at bounding box center [169, 186] width 38 height 22
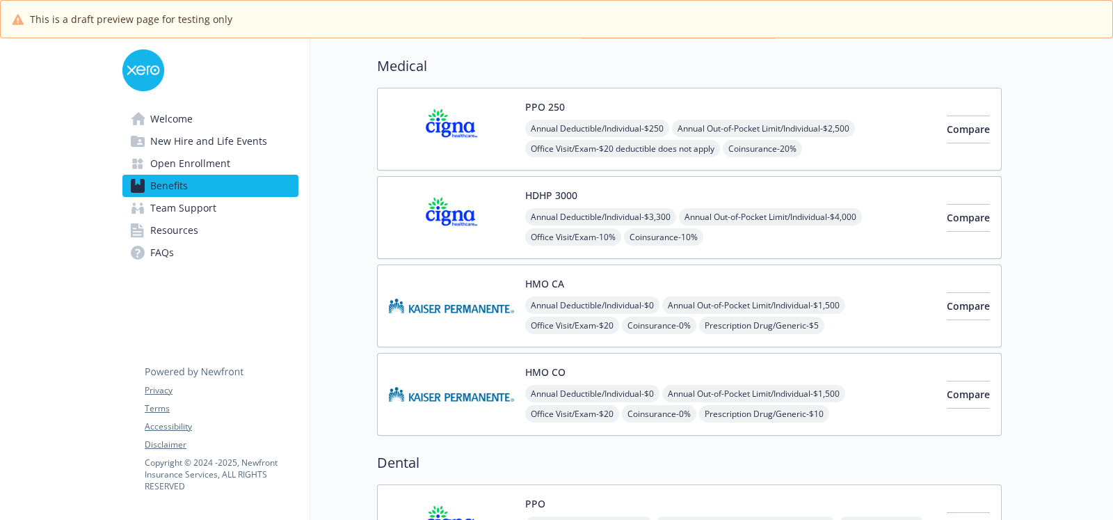
click at [434, 312] on img at bounding box center [451, 305] width 125 height 59
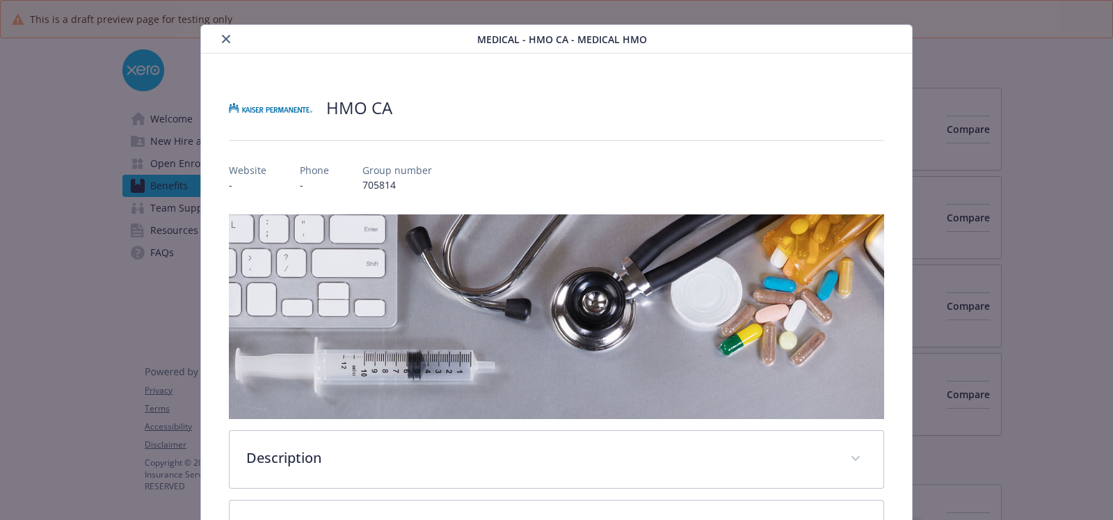
scroll to position [12, 0]
